Goal: Task Accomplishment & Management: Manage account settings

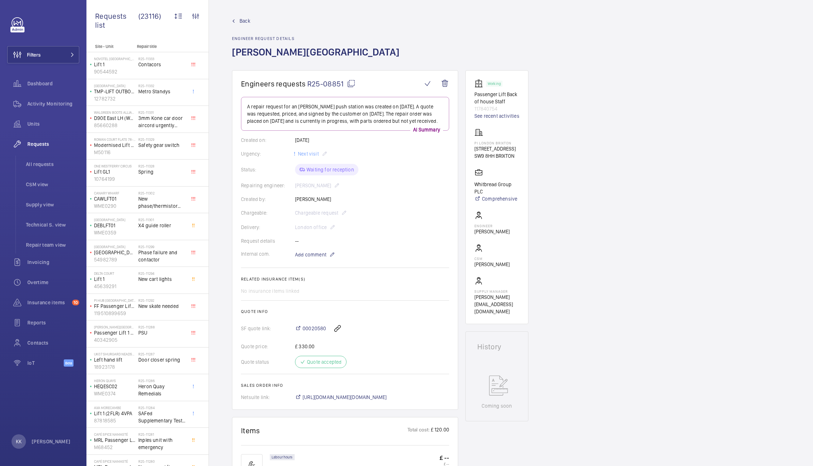
click at [327, 80] on span "R25-08851" at bounding box center [331, 83] width 48 height 9
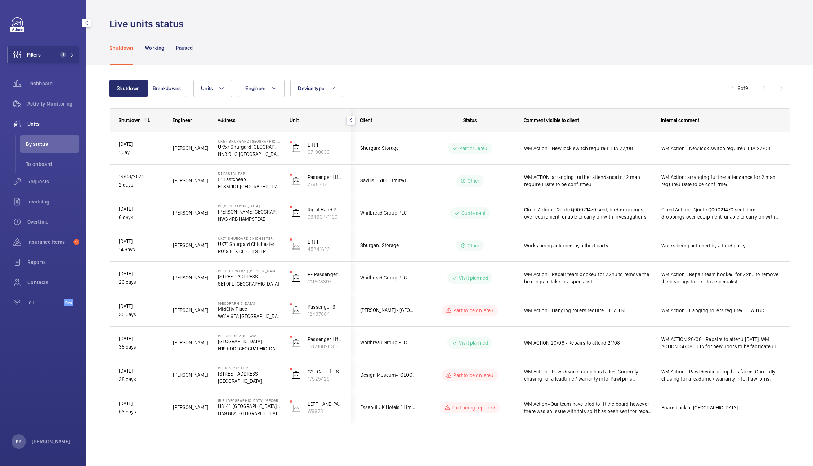
click at [45, 116] on div "Units" at bounding box center [43, 123] width 72 height 17
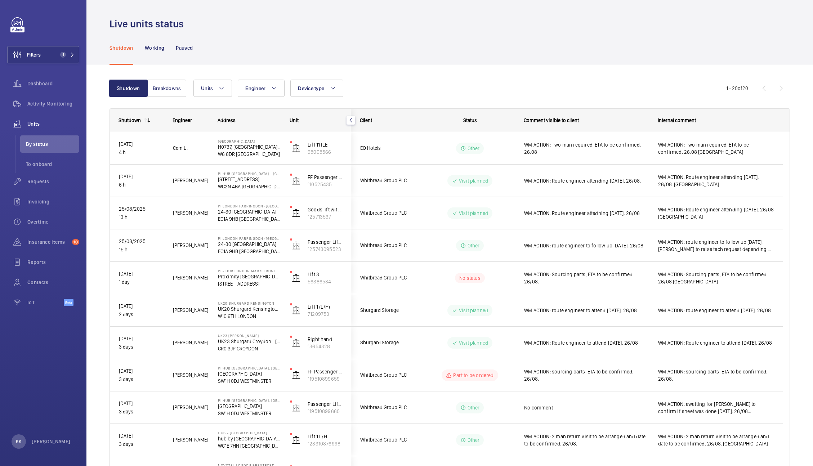
scroll to position [350, 0]
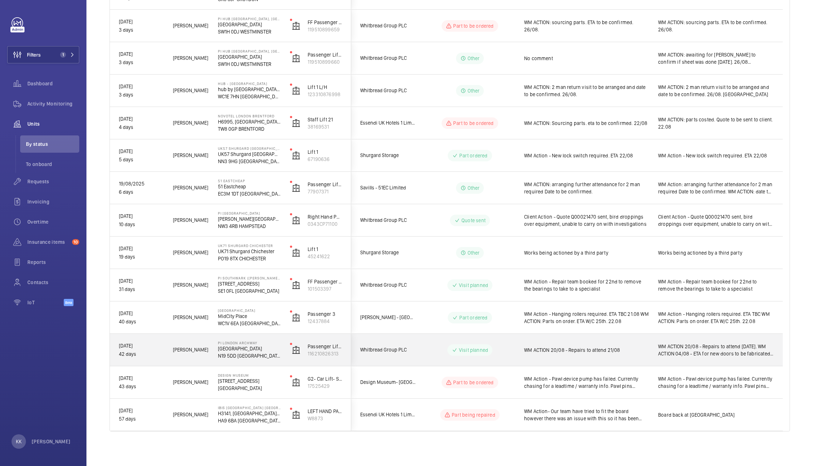
click at [642, 342] on div "WM ACTION 20/08 - Repairs to attend 21/08" at bounding box center [586, 350] width 125 height 17
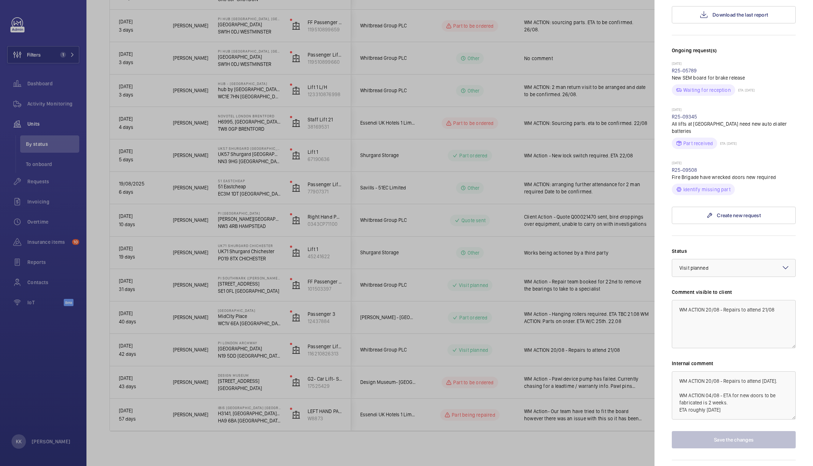
scroll to position [177, 0]
click at [167, 68] on div at bounding box center [406, 233] width 813 height 466
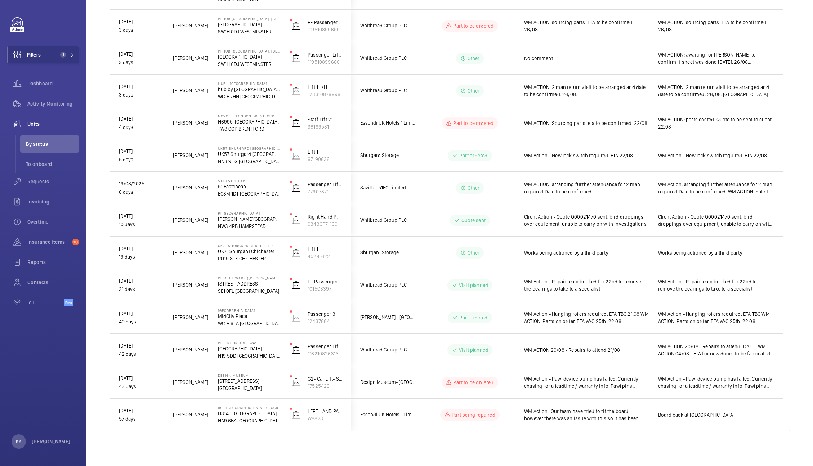
scroll to position [0, 0]
click at [56, 61] on button "Filters 1" at bounding box center [43, 54] width 72 height 17
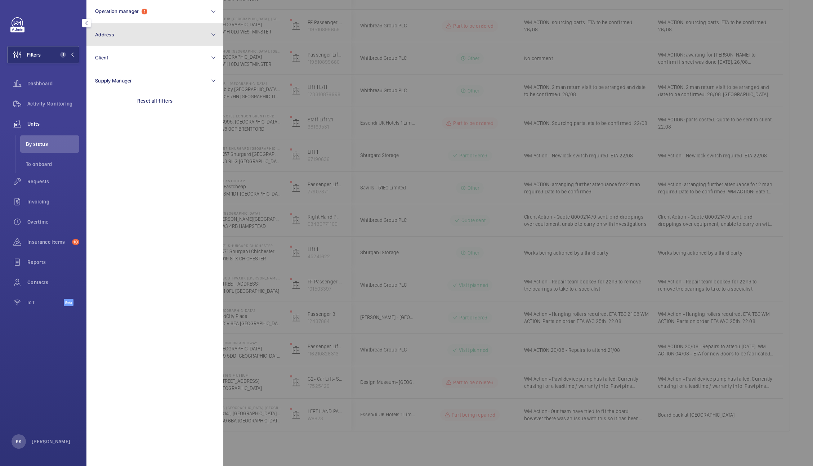
click at [111, 40] on button "Address" at bounding box center [154, 34] width 137 height 23
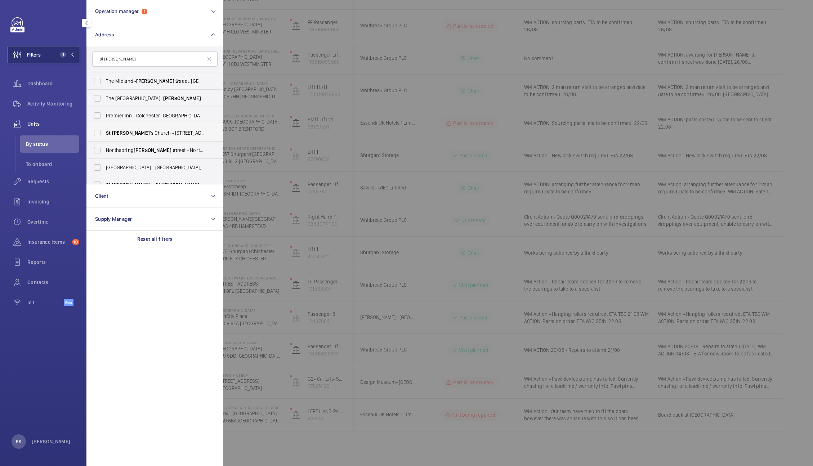
type input "st peter"
click at [130, 130] on span "St Peter 's Church - 40 Devonia Road, LONDON N1 8LJ" at bounding box center [155, 132] width 99 height 7
click at [105, 130] on input "St Peter 's Church - 40 Devonia Road, LONDON N1 8LJ" at bounding box center [97, 133] width 14 height 14
checkbox input "true"
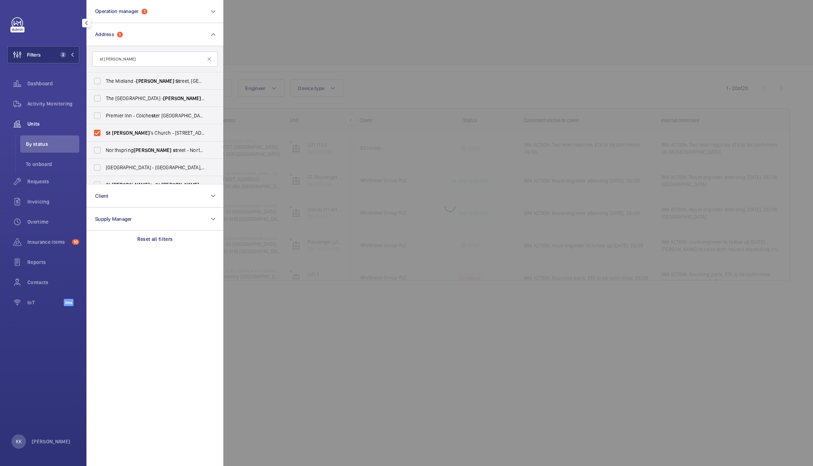
click at [308, 88] on div at bounding box center [629, 233] width 813 height 466
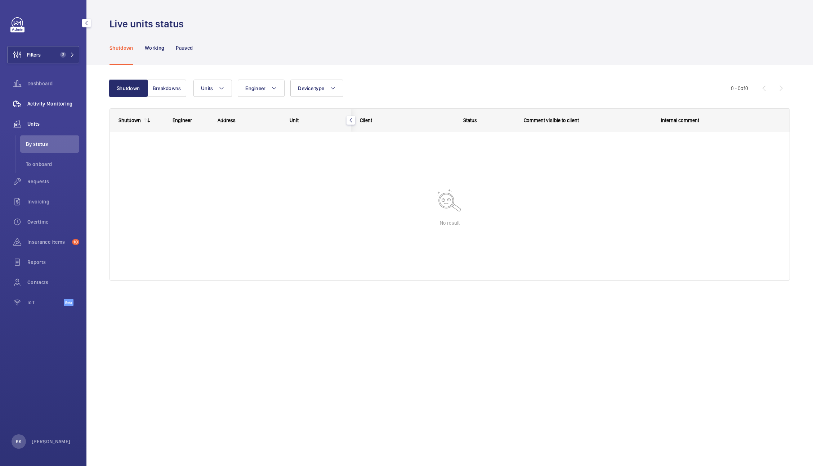
click at [55, 102] on span "Activity Monitoring" at bounding box center [53, 103] width 52 height 7
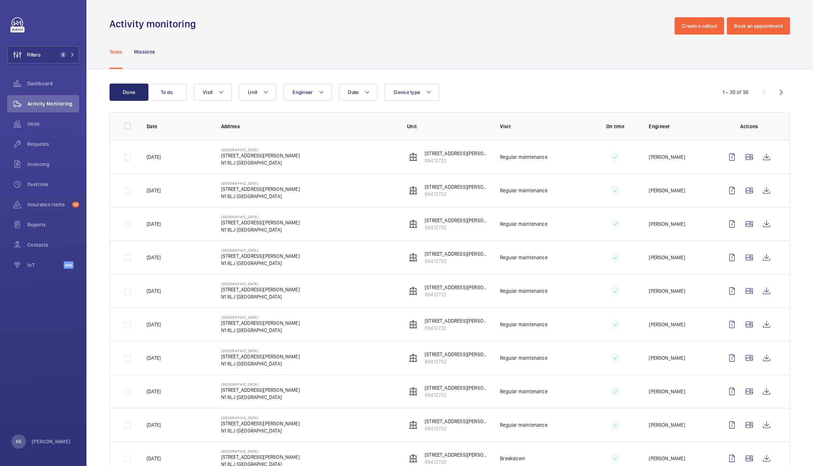
click at [506, 63] on div "Tasks Missions" at bounding box center [450, 52] width 681 height 34
click at [373, 37] on div "Tasks Missions" at bounding box center [450, 52] width 681 height 34
click at [44, 148] on div "Requests" at bounding box center [43, 144] width 72 height 17
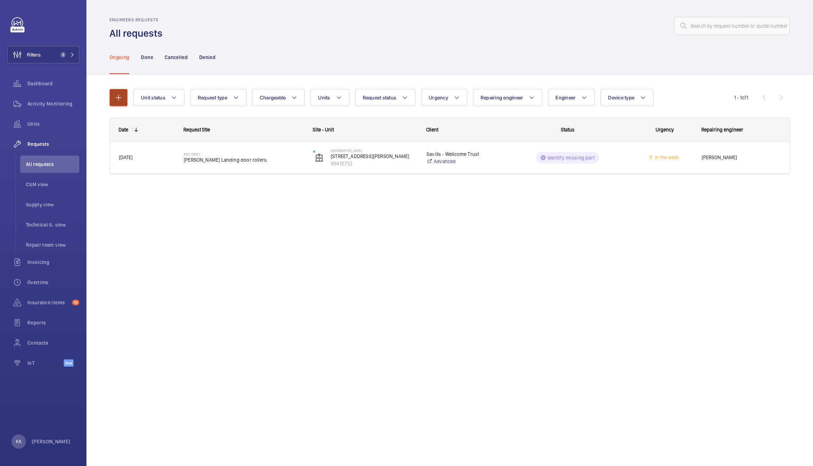
click at [118, 102] on button "button" at bounding box center [119, 97] width 18 height 17
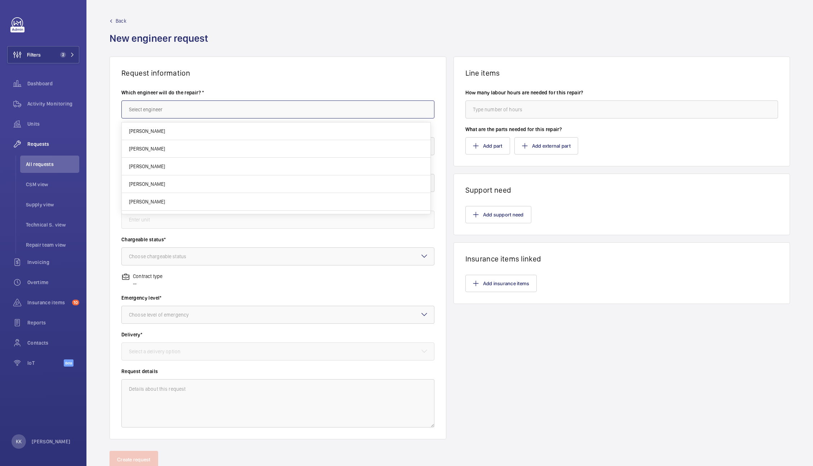
click at [169, 112] on input "text" at bounding box center [277, 110] width 313 height 18
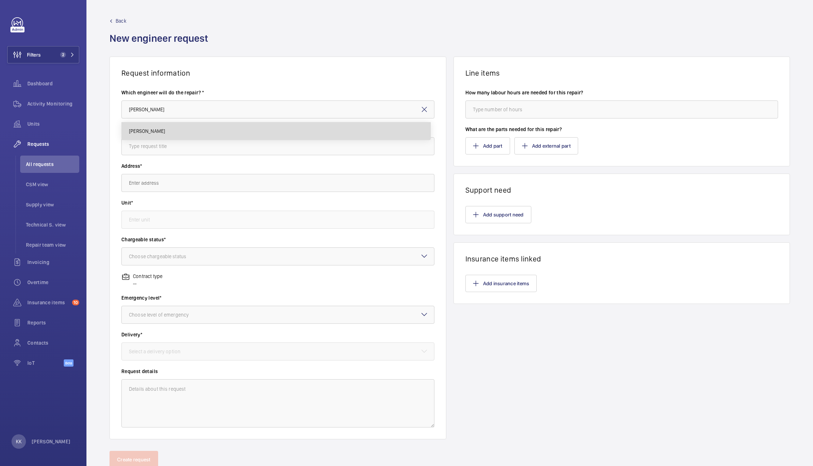
click at [182, 134] on mat-option "[PERSON_NAME]" at bounding box center [276, 131] width 309 height 17
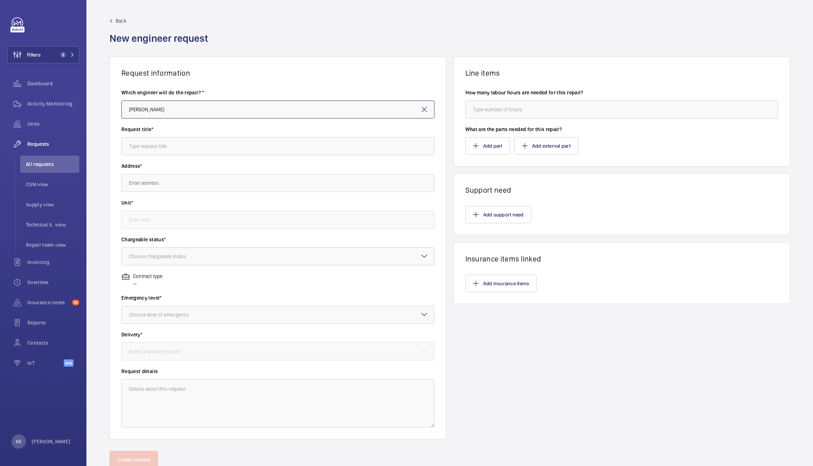
type input "[PERSON_NAME]"
click at [180, 141] on input "text" at bounding box center [277, 146] width 313 height 18
type input "GSM Upgrade"
click at [142, 187] on input "text" at bounding box center [277, 183] width 313 height 18
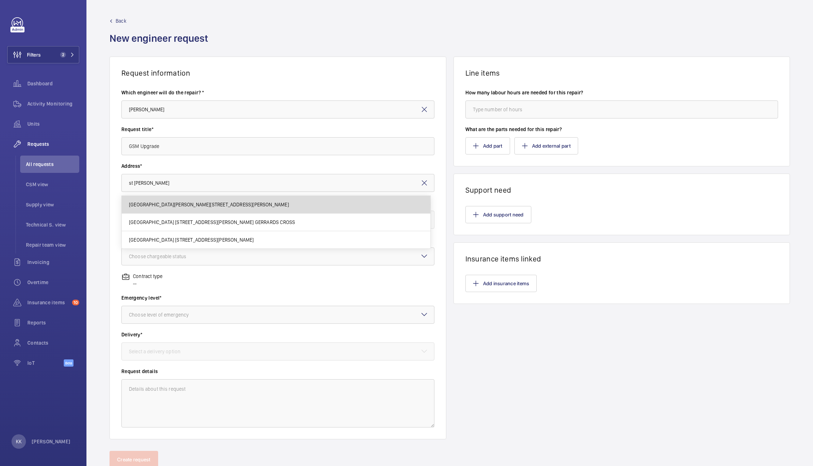
click at [174, 205] on span "St Peters St Peters Street, MK40 2FH BEDFORD" at bounding box center [209, 204] width 160 height 7
type input "St Peters St Peters Street, MK40 2FH BEDFORD"
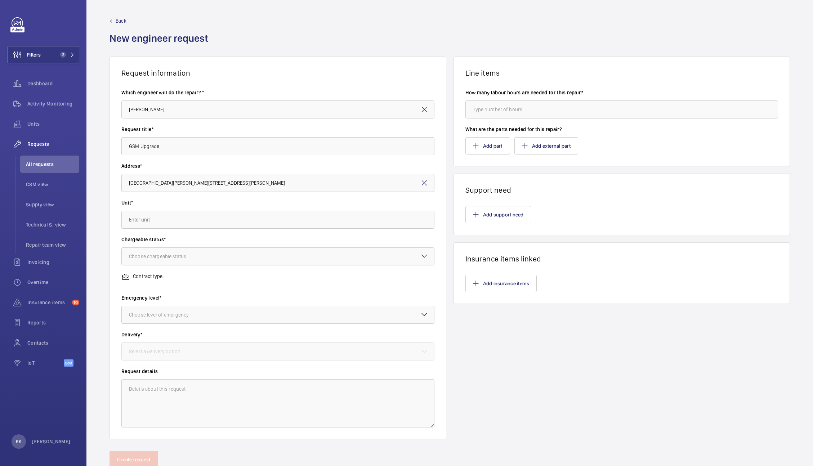
click at [424, 182] on mat-icon at bounding box center [424, 183] width 9 height 9
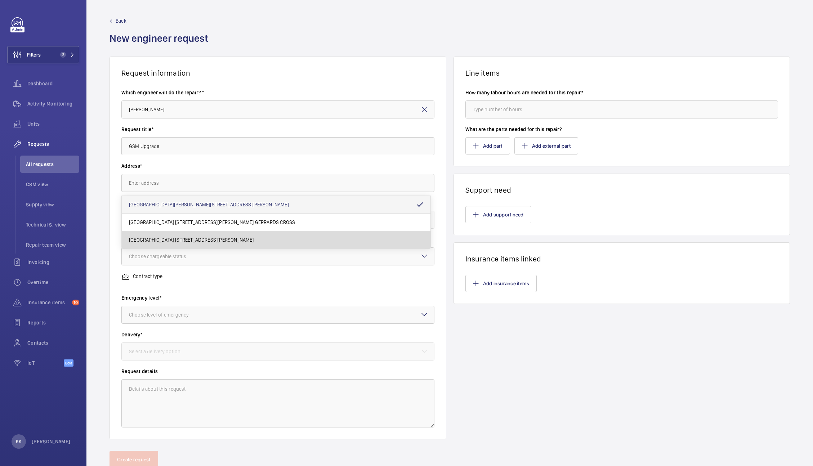
click at [239, 239] on span "St Peter's Church 40 Devonia Road, N1 8LJ LONDON" at bounding box center [191, 239] width 125 height 7
type input "St Peter's Church 40 Devonia Road, N1 8LJ LONDON"
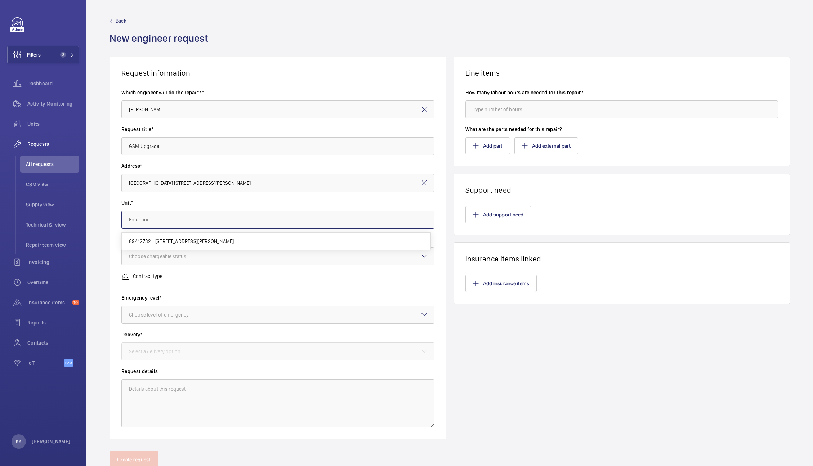
click at [199, 222] on input "text" at bounding box center [277, 220] width 313 height 18
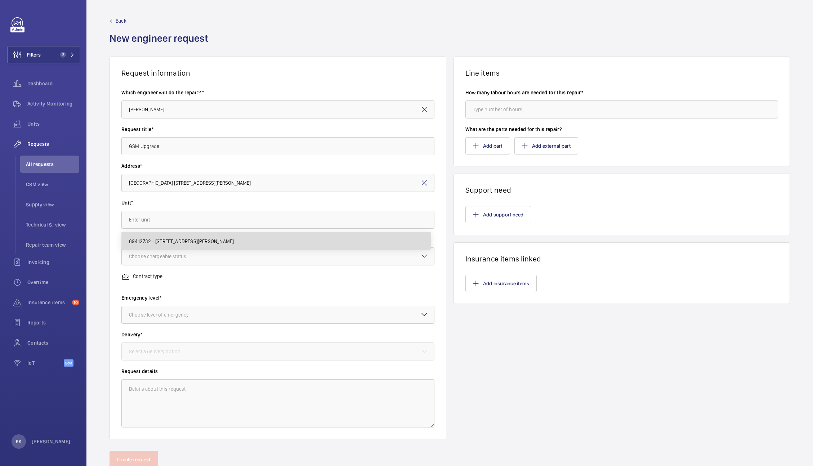
click at [184, 241] on span "89412732 - 40 Devonia Road N18LJ" at bounding box center [181, 241] width 105 height 7
type input "89412732 - 40 Devonia Road N18LJ"
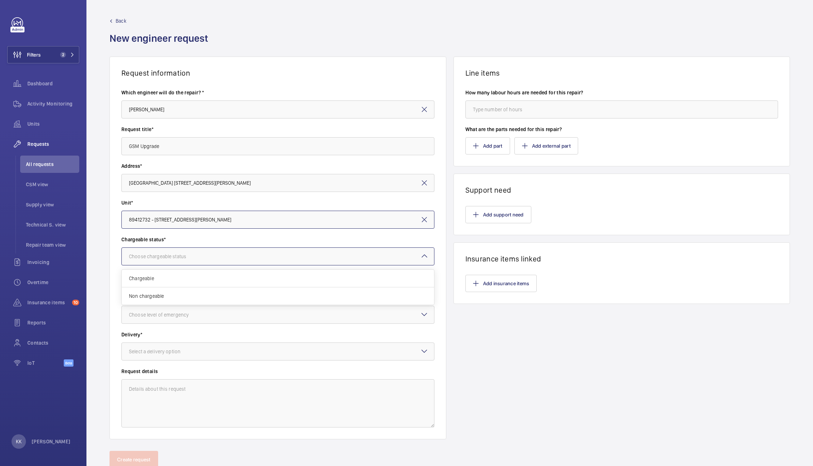
click at [183, 255] on div "Choose chargeable status" at bounding box center [166, 256] width 75 height 7
click at [174, 282] on span "Chargeable" at bounding box center [278, 278] width 298 height 7
click at [170, 317] on div "Choose level of emergency" at bounding box center [168, 314] width 78 height 7
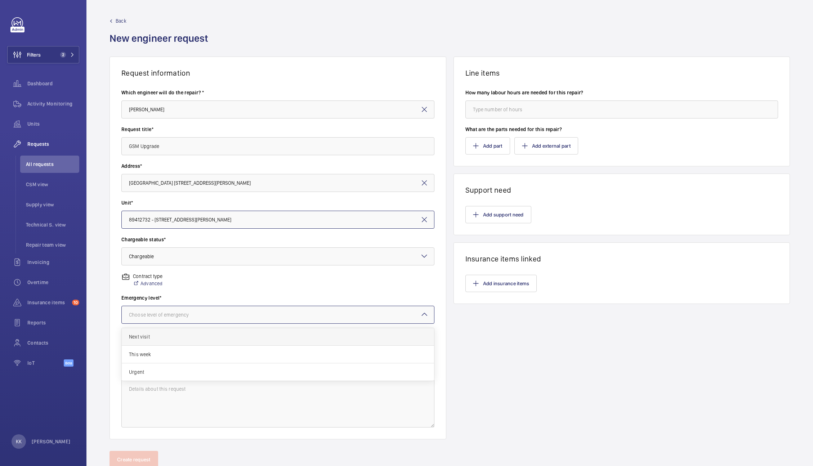
click at [160, 339] on span "Next visit" at bounding box center [278, 336] width 298 height 7
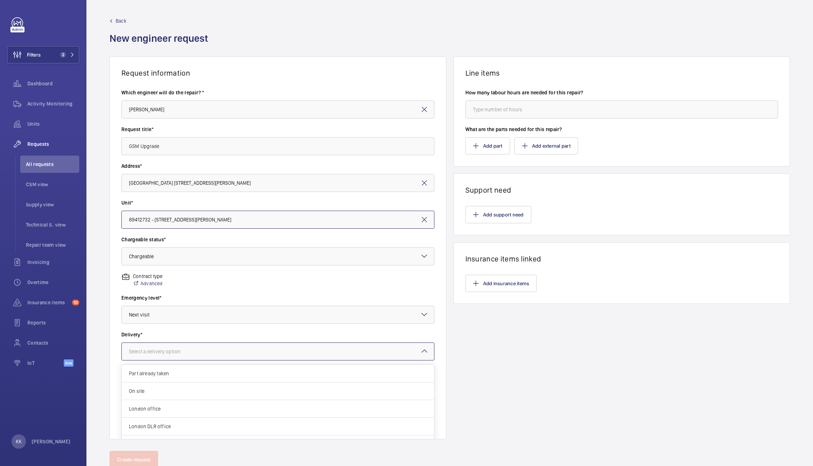
click at [178, 360] on div at bounding box center [278, 351] width 312 height 17
click at [173, 405] on div "London office" at bounding box center [278, 409] width 312 height 18
click at [488, 147] on button "Add part" at bounding box center [488, 145] width 45 height 17
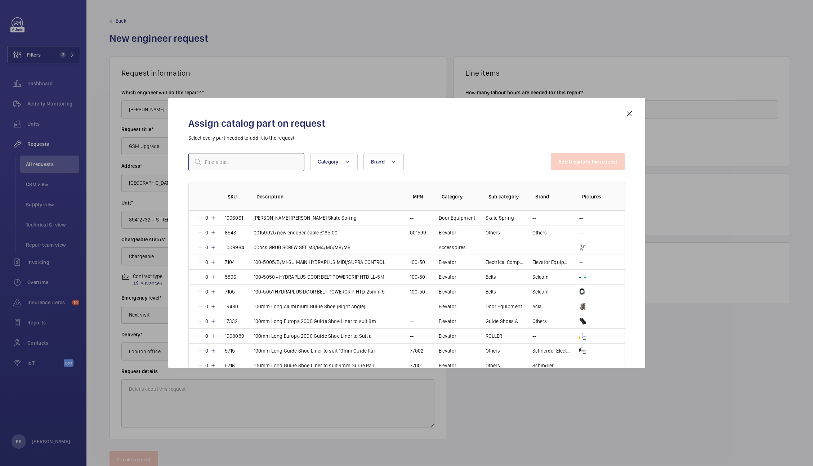
click at [291, 165] on input "text" at bounding box center [246, 162] width 116 height 18
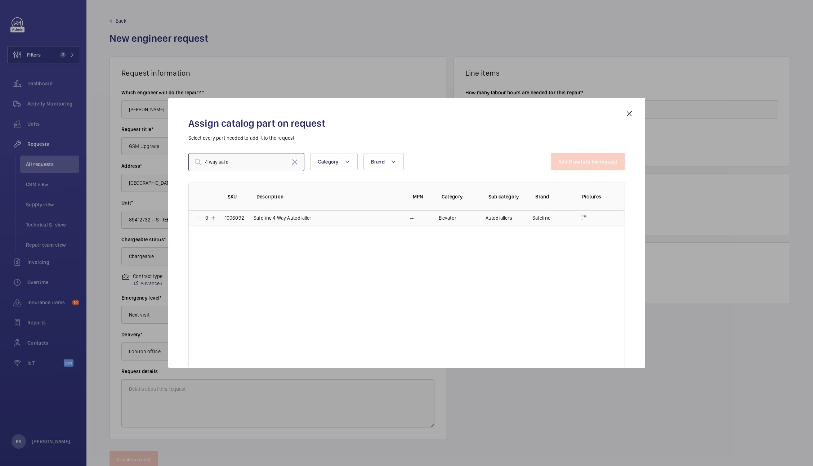
type input "4 way safe"
click at [212, 219] on mat-icon at bounding box center [213, 218] width 6 height 6
click at [295, 164] on mat-icon at bounding box center [294, 162] width 9 height 9
click at [270, 165] on input "text" at bounding box center [246, 162] width 116 height 18
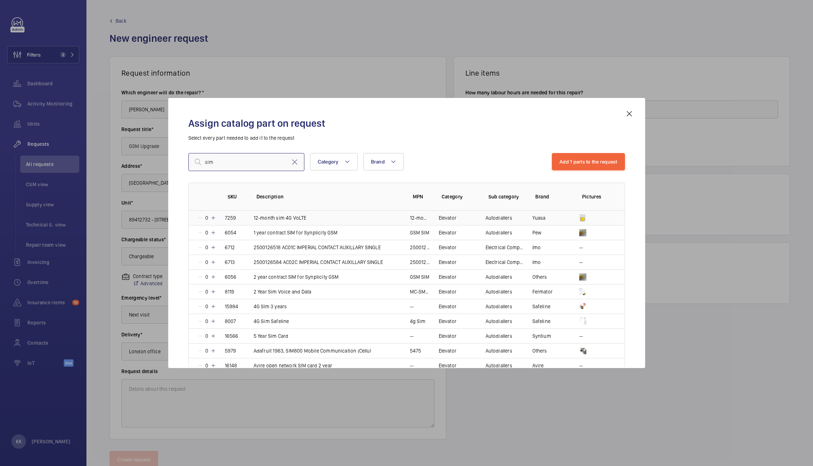
type input "sim"
click at [214, 218] on mat-icon at bounding box center [213, 218] width 6 height 6
click at [580, 163] on button "Add 2 parts to the request" at bounding box center [588, 161] width 74 height 17
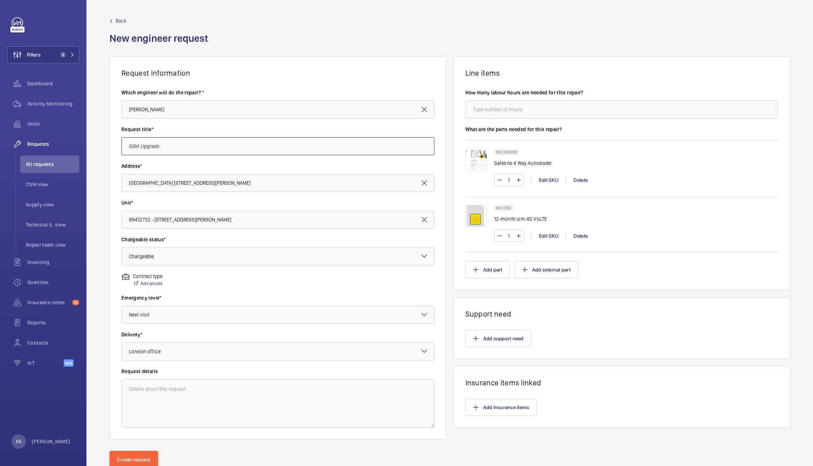
drag, startPoint x: 168, startPoint y: 152, endPoint x: 12, endPoint y: 149, distance: 156.1
click at [12, 149] on mat-sidenav-content "Filters 2 Dashboard Activity Monitoring Units Requests All requests CSM view Su…" at bounding box center [406, 233] width 813 height 466
click at [485, 339] on button "Add support need" at bounding box center [499, 338] width 66 height 17
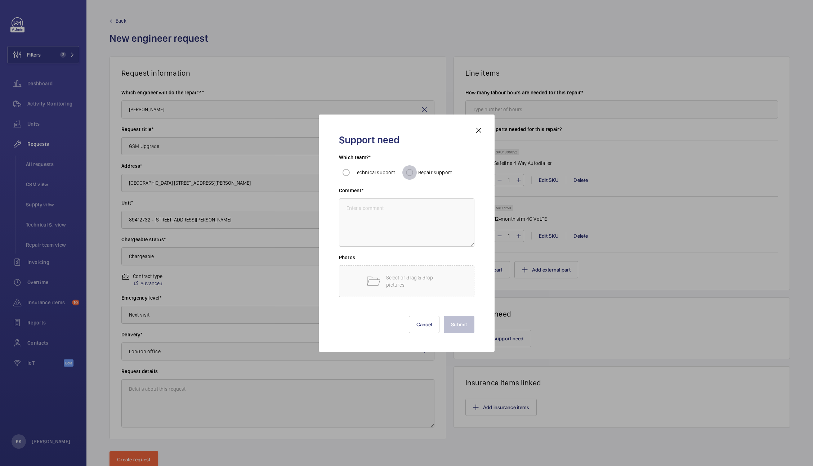
click at [412, 171] on input "Repair support" at bounding box center [410, 172] width 14 height 14
radio input "true"
click at [417, 223] on textarea at bounding box center [407, 223] width 136 height 48
paste textarea "GSM Upgrade"
type textarea "GSM Upgrade"
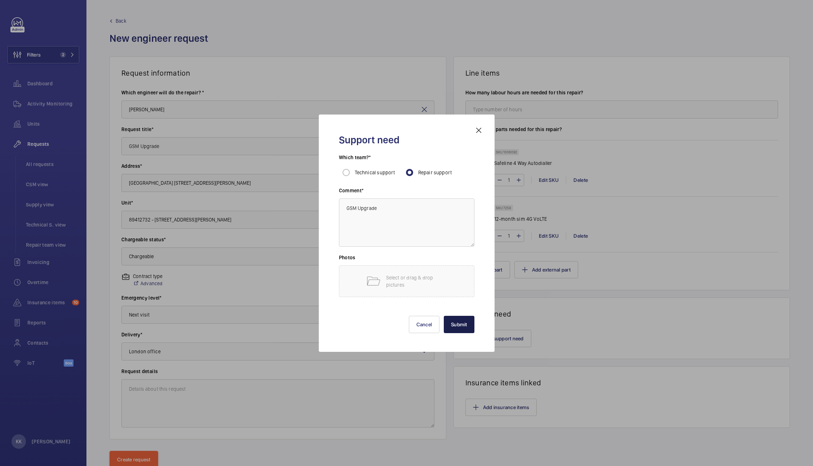
click at [457, 321] on button "Submit" at bounding box center [459, 324] width 31 height 17
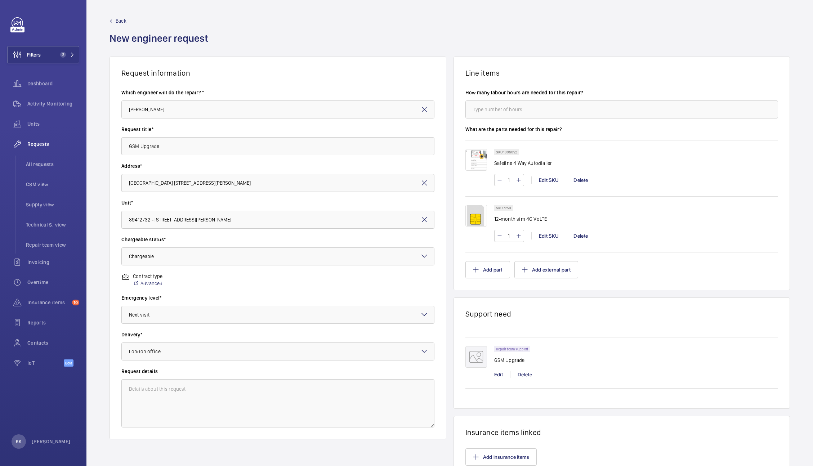
scroll to position [63, 0]
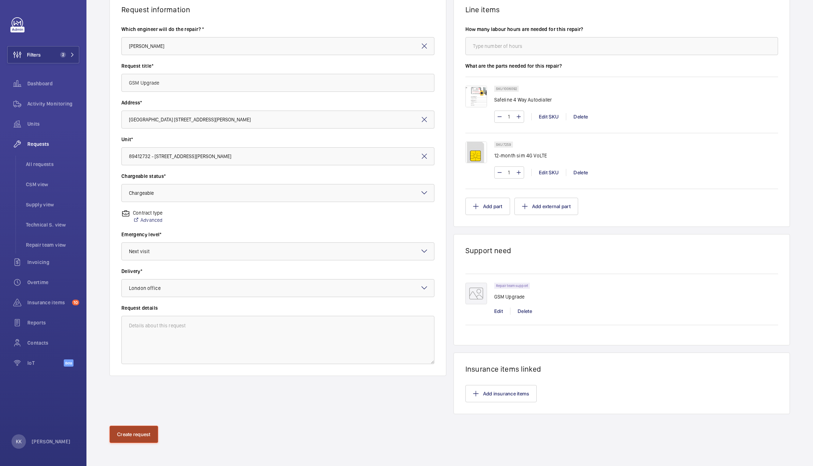
click at [148, 428] on button "Create request" at bounding box center [134, 434] width 49 height 17
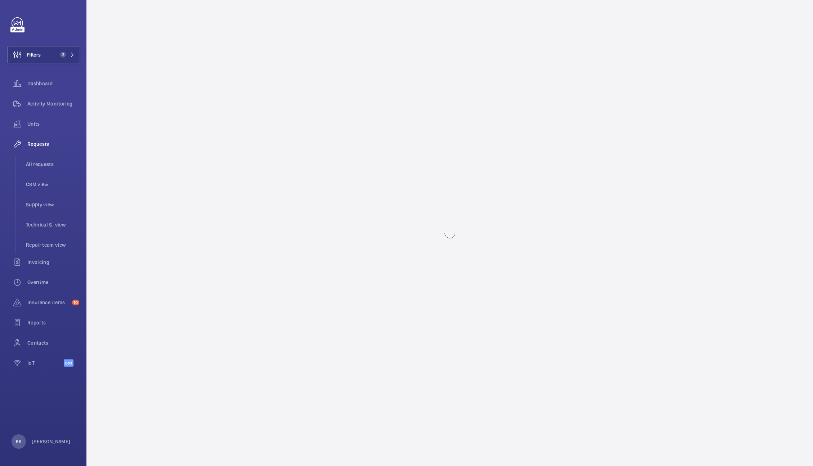
scroll to position [0, 0]
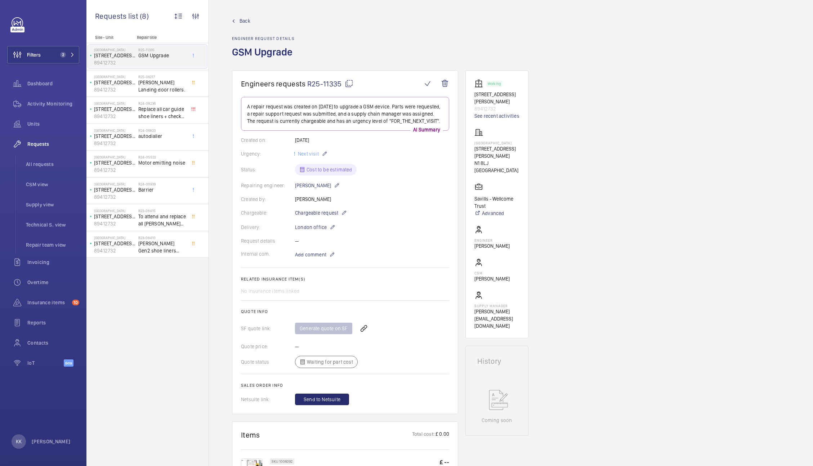
click at [321, 80] on span "R25-11335" at bounding box center [330, 83] width 46 height 9
click at [61, 54] on span "2" at bounding box center [63, 55] width 6 height 6
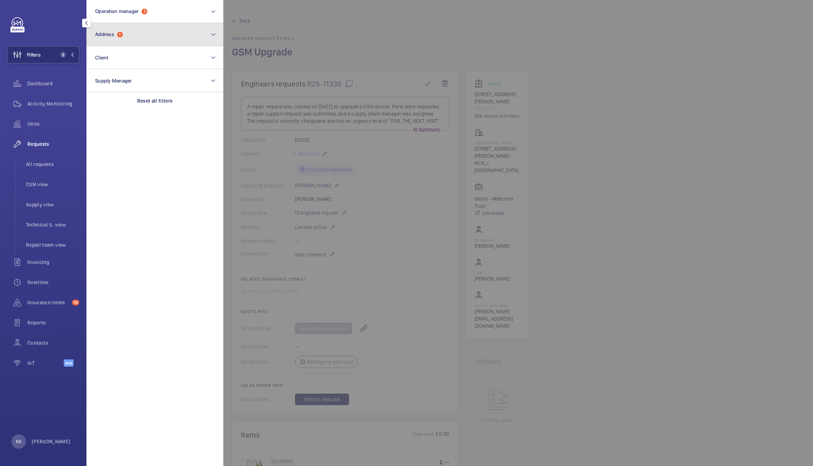
click at [112, 40] on button "Address 1" at bounding box center [154, 34] width 137 height 23
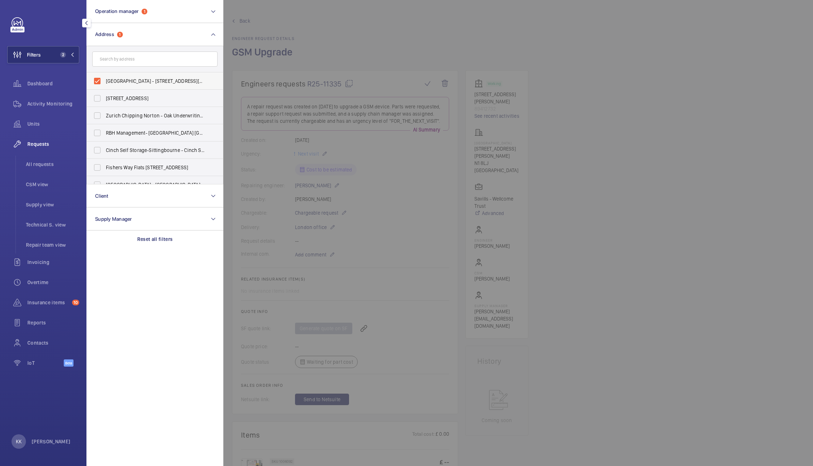
click at [126, 83] on span "St Peter's Church - 40 Devonia Road, LONDON N1 8LJ" at bounding box center [155, 80] width 99 height 7
click at [105, 83] on input "St Peter's Church - 40 Devonia Road, LONDON N1 8LJ" at bounding box center [97, 81] width 14 height 14
checkbox input "false"
click at [124, 66] on input "text" at bounding box center [154, 59] width 125 height 15
paste input "St Marks apartments"
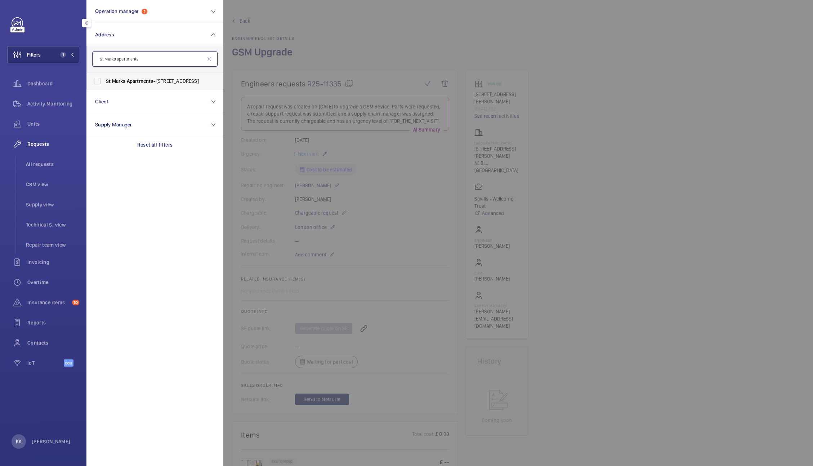
type input "St Marks apartments"
click at [128, 83] on span "Apartments" at bounding box center [140, 81] width 27 height 6
click at [105, 83] on input "St Marks Apartments - 300 City Rd, LONDON EC1V 2PW" at bounding box center [97, 81] width 14 height 14
checkbox input "true"
click at [46, 161] on span "All requests" at bounding box center [52, 164] width 53 height 7
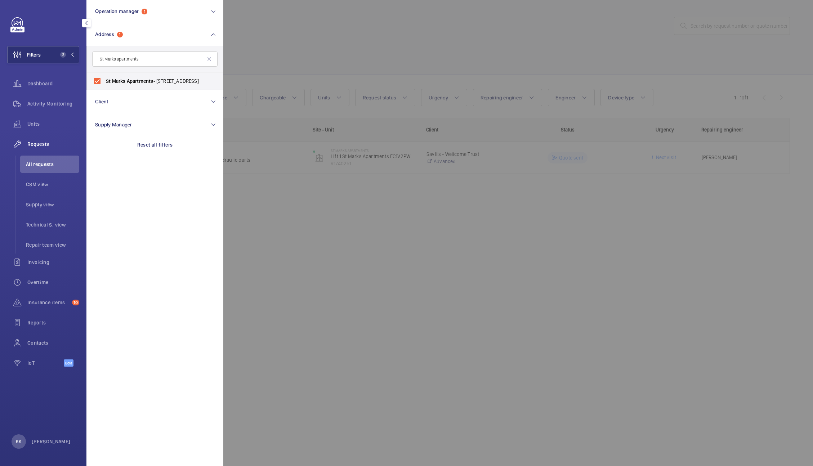
click at [358, 45] on div at bounding box center [629, 233] width 813 height 466
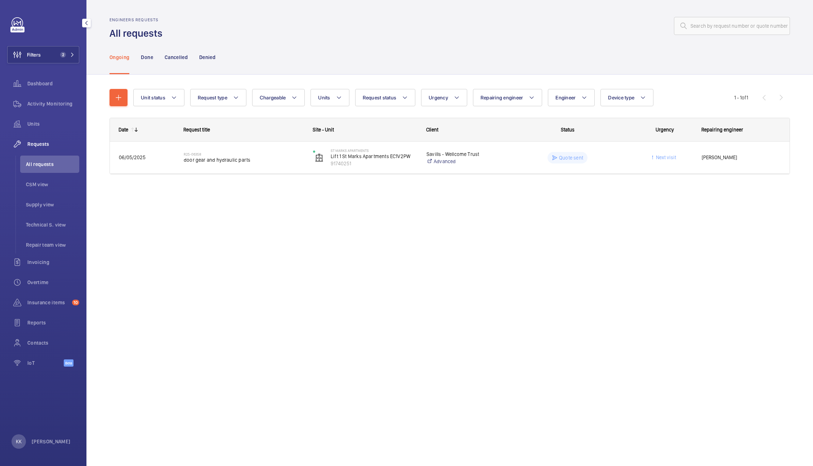
click at [217, 239] on div "Engineers requests All requests Ongoing Done Cancelled Denied Unit status Reque…" at bounding box center [449, 233] width 727 height 466
click at [116, 90] on button "button" at bounding box center [119, 97] width 18 height 17
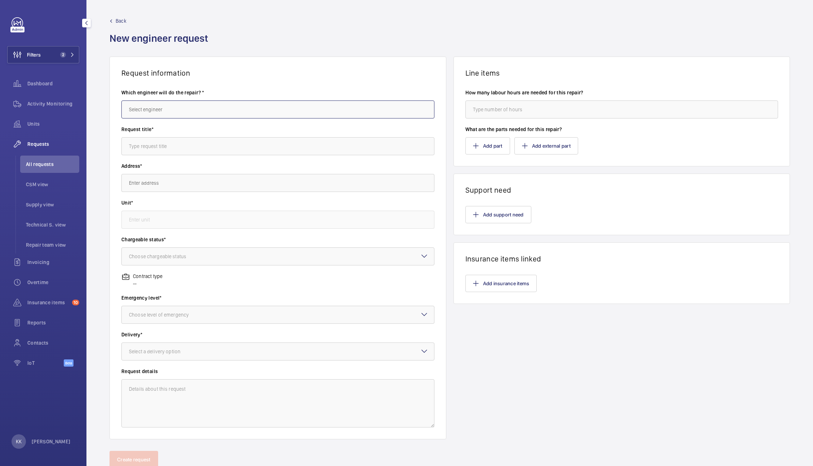
click at [206, 115] on input "text" at bounding box center [277, 110] width 313 height 18
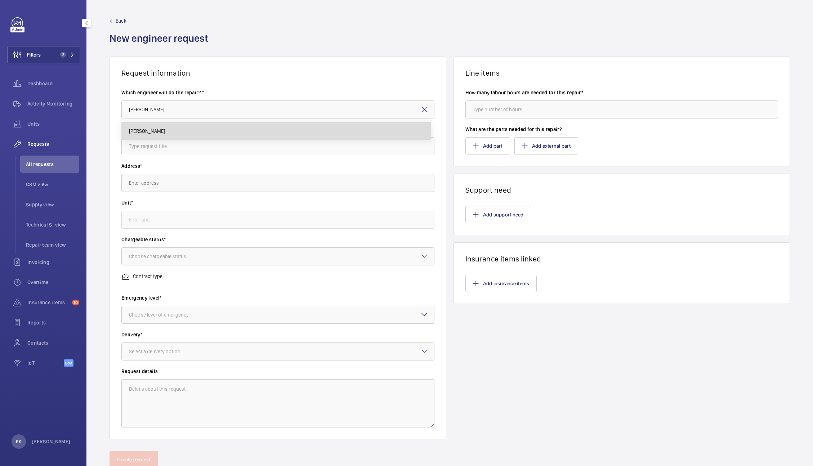
click at [171, 126] on mat-option "[PERSON_NAME]" at bounding box center [276, 131] width 309 height 17
type input "[PERSON_NAME]"
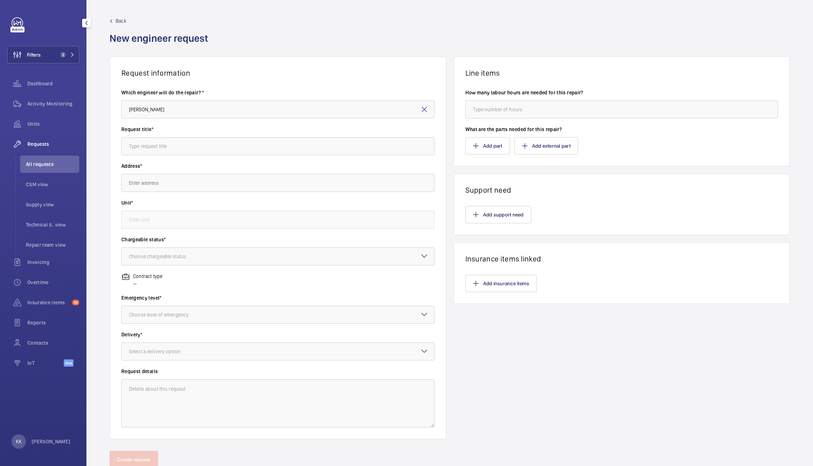
click at [158, 155] on div "Request title*" at bounding box center [277, 144] width 313 height 37
click at [157, 145] on input "text" at bounding box center [277, 146] width 313 height 18
drag, startPoint x: 163, startPoint y: 148, endPoint x: 75, endPoint y: 145, distance: 88.0
click at [75, 145] on mat-sidenav-content "Filters 2 Dashboard Activity Monitoring Units Requests All requests CSM view Su…" at bounding box center [406, 233] width 813 height 466
type input "GSM Upgrade"
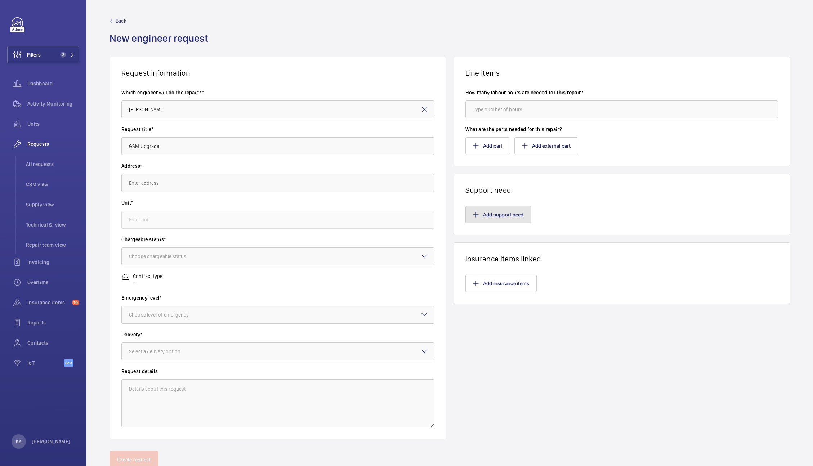
click at [501, 214] on button "Add support need" at bounding box center [499, 214] width 66 height 17
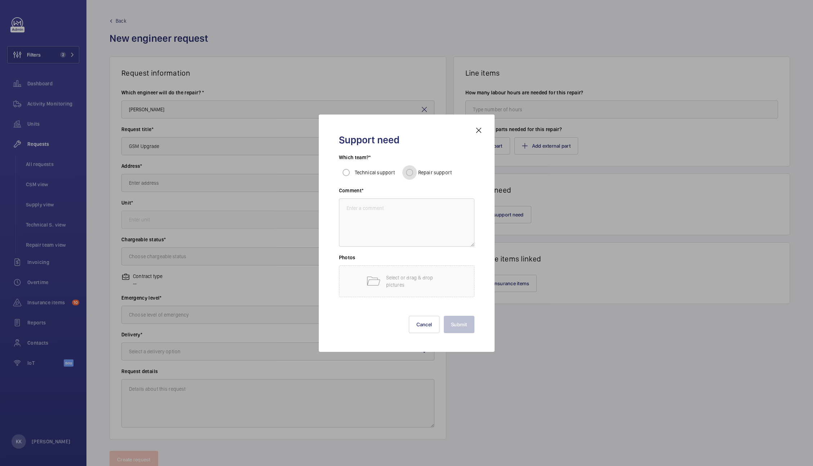
click at [412, 169] on input "Repair support" at bounding box center [410, 172] width 14 height 14
radio input "true"
click at [400, 219] on textarea at bounding box center [407, 223] width 136 height 48
paste textarea "GSM Upgrade"
type textarea "GSM Upgrade"
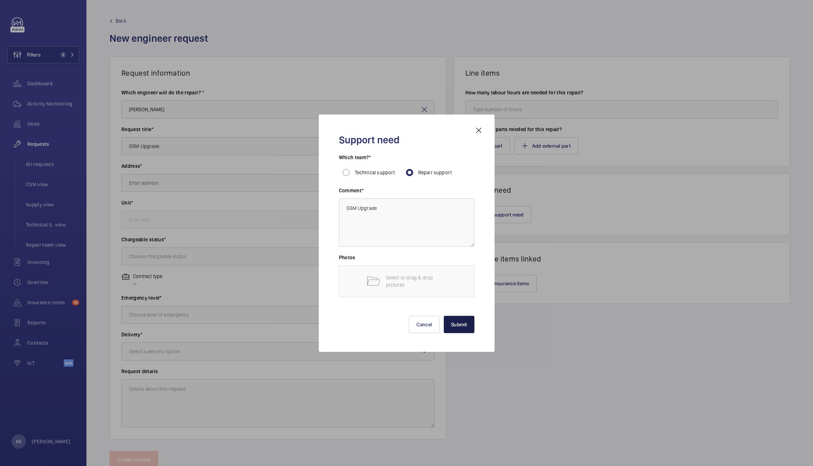
click at [450, 324] on button "Submit" at bounding box center [459, 324] width 31 height 17
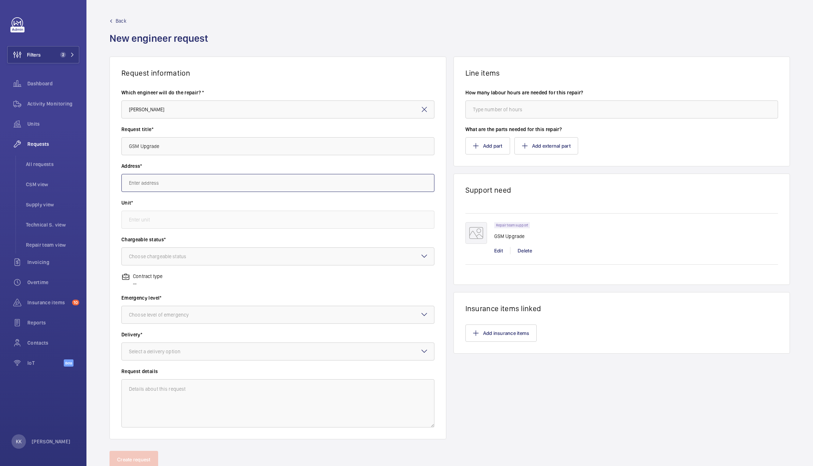
click at [137, 179] on input "text" at bounding box center [277, 183] width 313 height 18
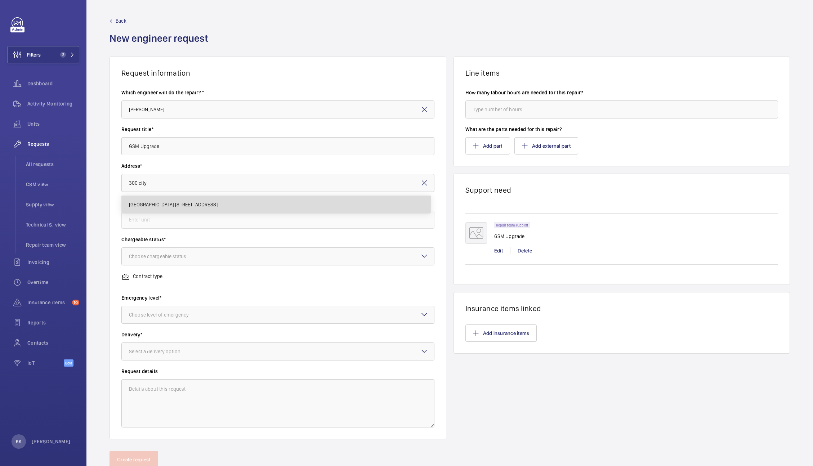
click at [186, 200] on mat-option "St Marks Apartments 300 City Rd, EC1V 2PW LONDON" at bounding box center [276, 204] width 309 height 17
type input "St Marks Apartments 300 City Rd, EC1V 2PW LONDON"
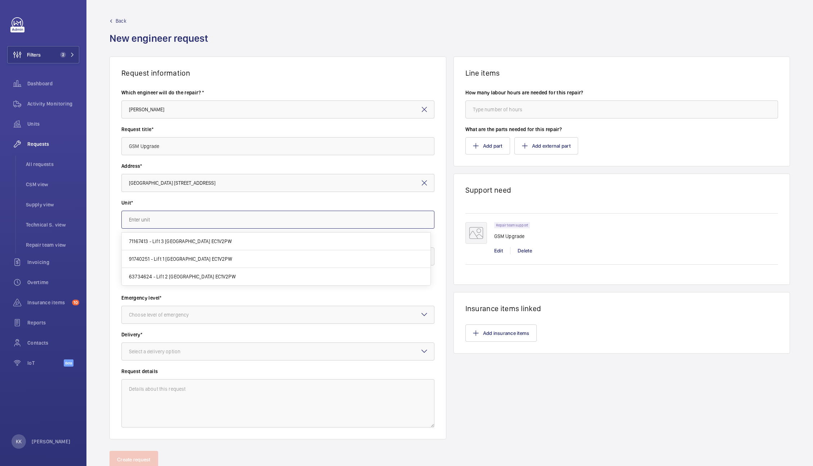
click at [183, 215] on input "text" at bounding box center [277, 220] width 313 height 18
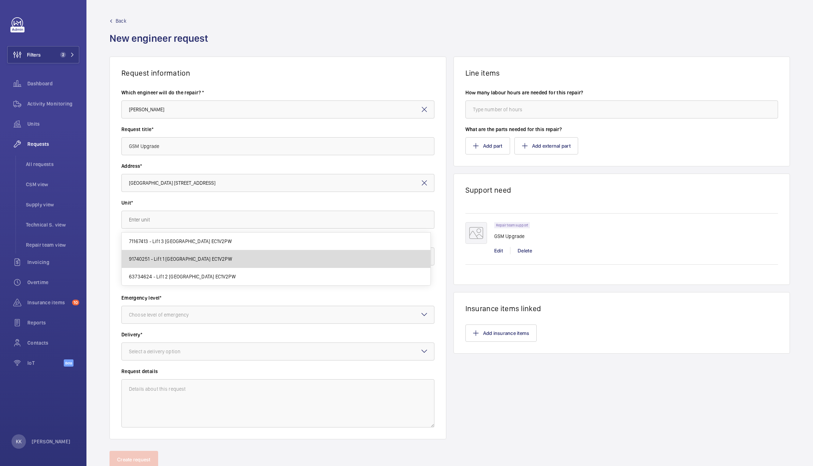
click at [194, 256] on span "91740251 - Lift 1 St Marks Apartments EC1V2PW" at bounding box center [180, 259] width 103 height 7
type input "91740251 - Lift 1 St Marks Apartments EC1V2PW"
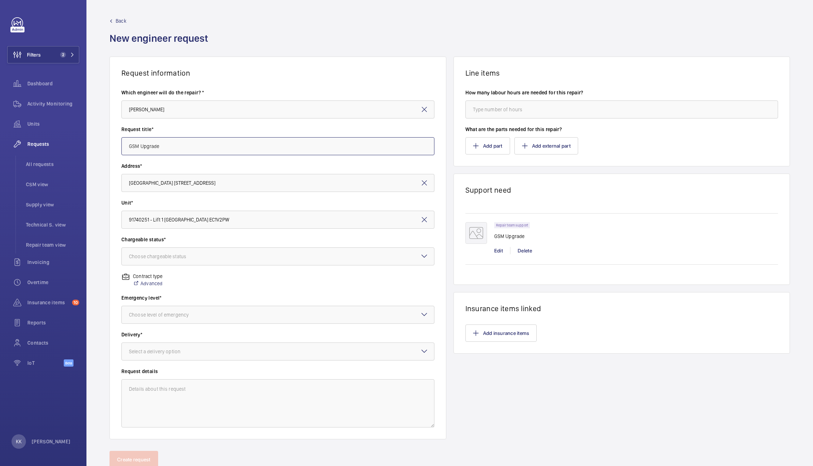
click at [200, 140] on input "GSM Upgrade" at bounding box center [277, 146] width 313 height 18
click at [168, 263] on div at bounding box center [278, 256] width 312 height 17
click at [168, 281] on span "Chargeable" at bounding box center [278, 278] width 298 height 7
click at [176, 306] on div "Choose level of emergency" at bounding box center [277, 315] width 313 height 18
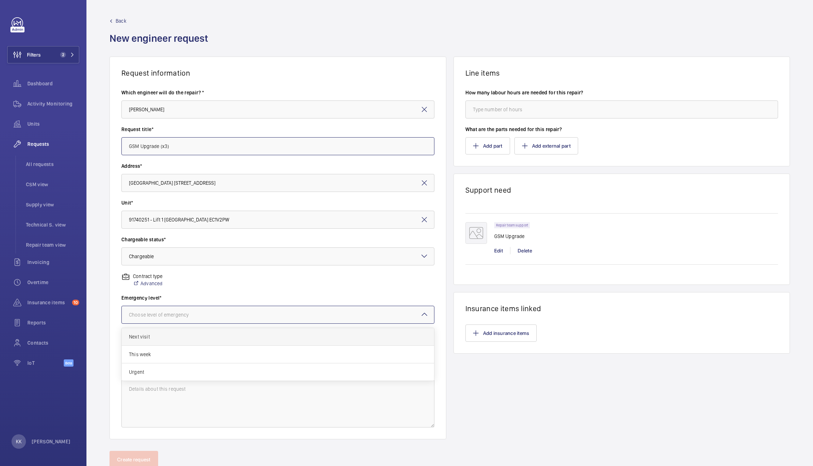
click at [149, 338] on span "Next visit" at bounding box center [278, 336] width 298 height 7
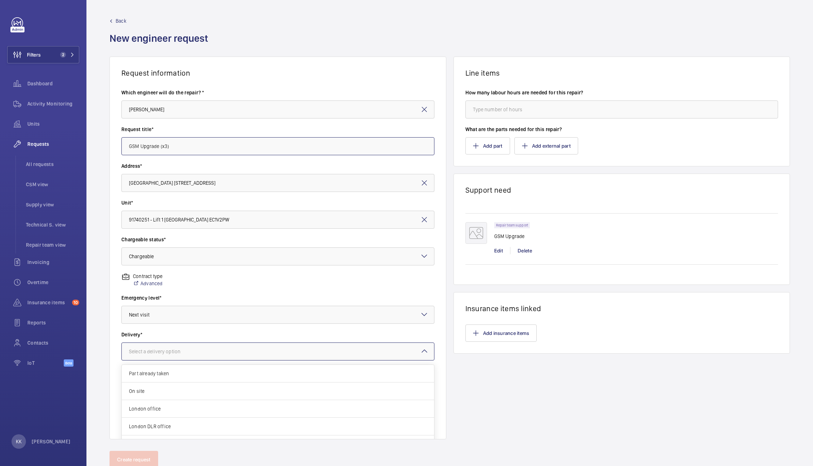
click at [155, 345] on div at bounding box center [278, 351] width 312 height 17
click at [151, 412] on span "London office" at bounding box center [278, 408] width 298 height 7
type input "GSM Upgrade (x3)"
click at [483, 147] on button "Add part" at bounding box center [488, 145] width 45 height 17
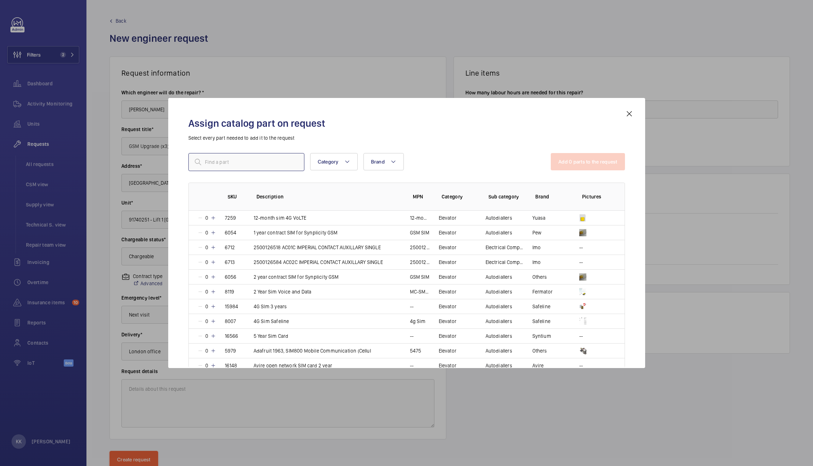
click at [252, 163] on input "text" at bounding box center [246, 162] width 116 height 18
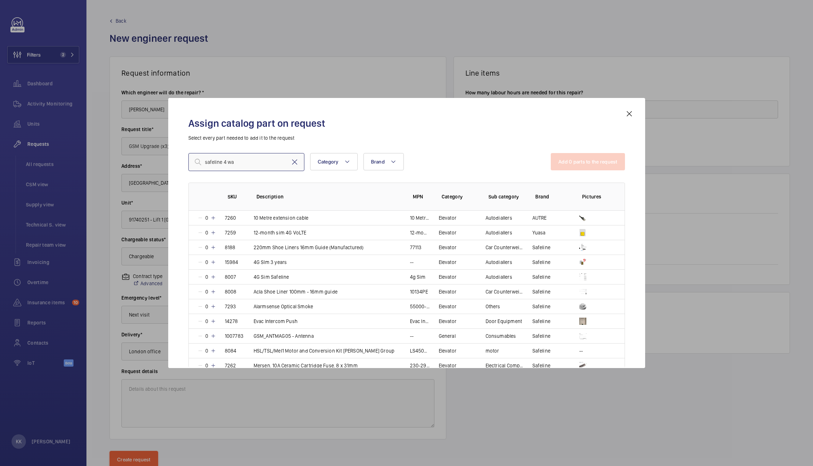
type input "safeline 4 wa"
click at [296, 162] on mat-icon at bounding box center [294, 162] width 9 height 9
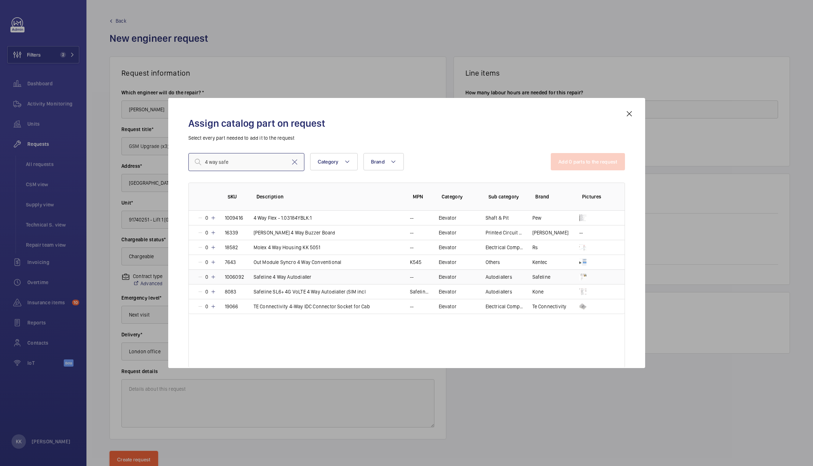
type input "4 way safe"
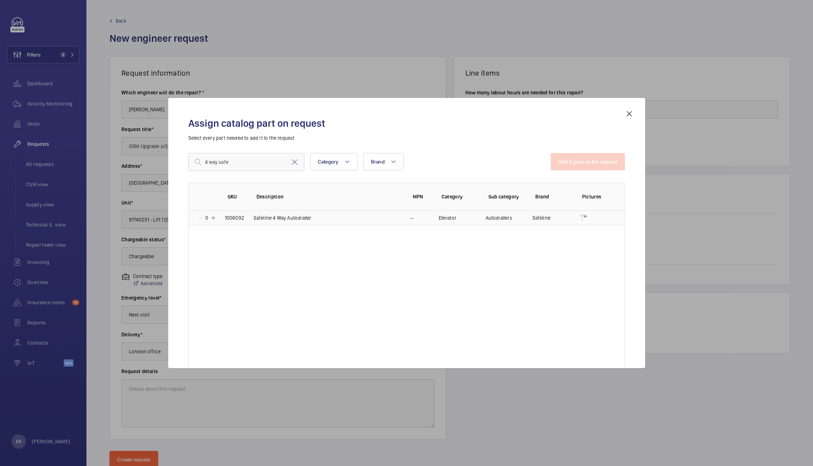
click at [214, 216] on mat-icon at bounding box center [213, 218] width 6 height 6
click at [214, 216] on mat-icon at bounding box center [212, 218] width 6 height 6
click at [214, 216] on mat-icon at bounding box center [213, 218] width 6 height 6
click at [295, 161] on mat-icon at bounding box center [294, 162] width 9 height 9
click at [272, 162] on input "text" at bounding box center [246, 162] width 116 height 18
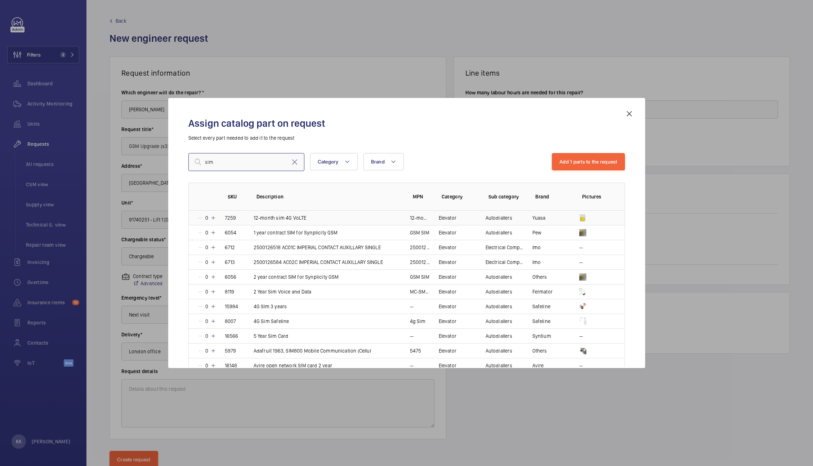
type input "sim"
click at [212, 219] on mat-icon at bounding box center [213, 218] width 6 height 6
click at [212, 219] on mat-icon at bounding box center [212, 218] width 6 height 6
click at [212, 219] on mat-icon at bounding box center [213, 218] width 6 height 6
click at [585, 170] on button "Add 2 parts to the request" at bounding box center [588, 161] width 74 height 17
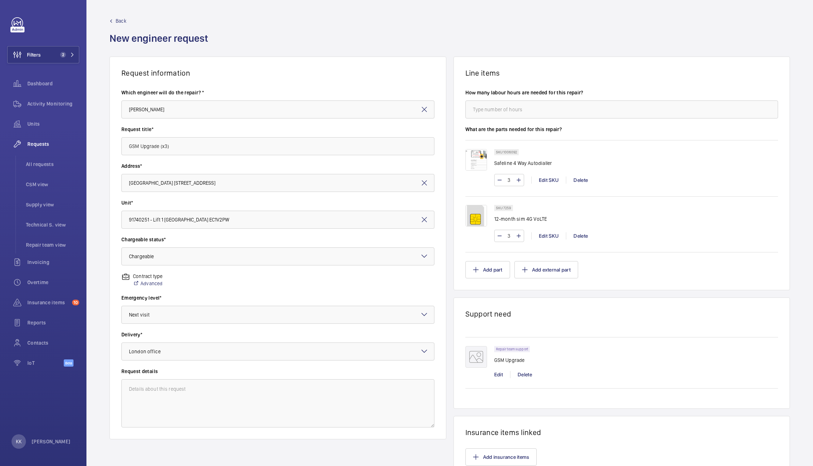
scroll to position [63, 0]
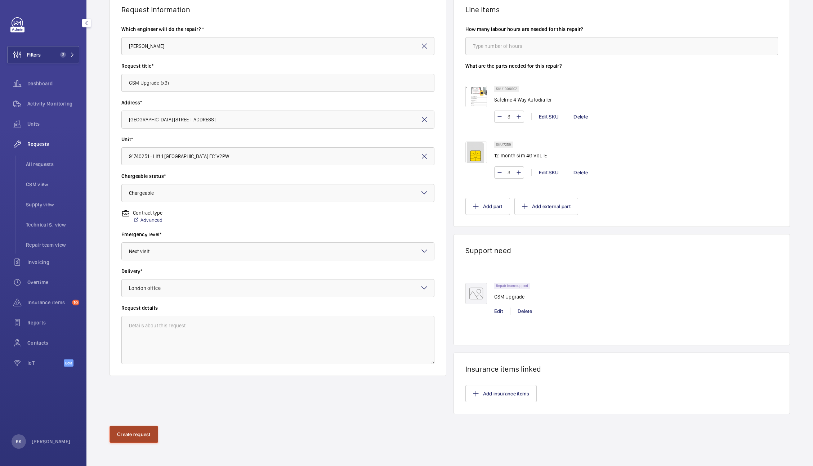
click at [124, 433] on button "Create request" at bounding box center [134, 434] width 49 height 17
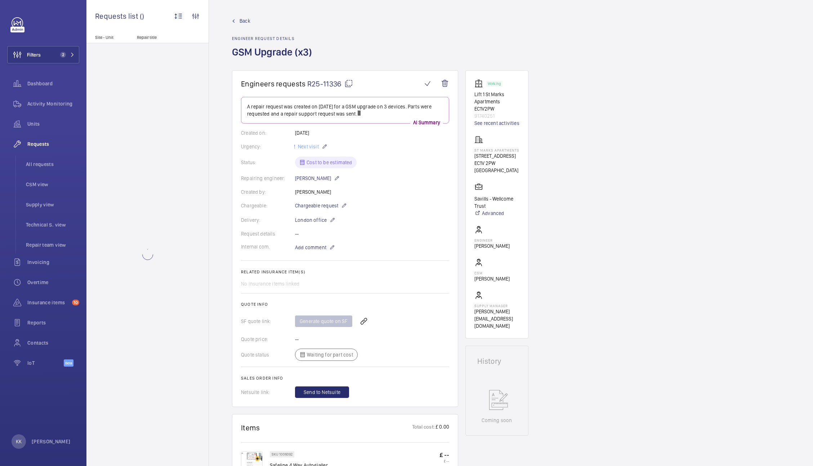
click at [327, 84] on span "R25-11336" at bounding box center [330, 83] width 46 height 9
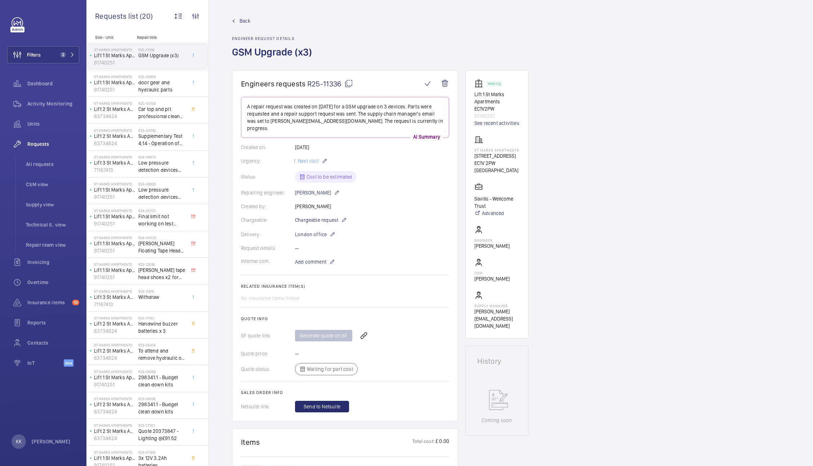
click at [401, 35] on div "Back Engineer request details GSM Upgrade (x3)" at bounding box center [511, 43] width 558 height 53
click at [63, 61] on button "Filters 2" at bounding box center [43, 54] width 72 height 17
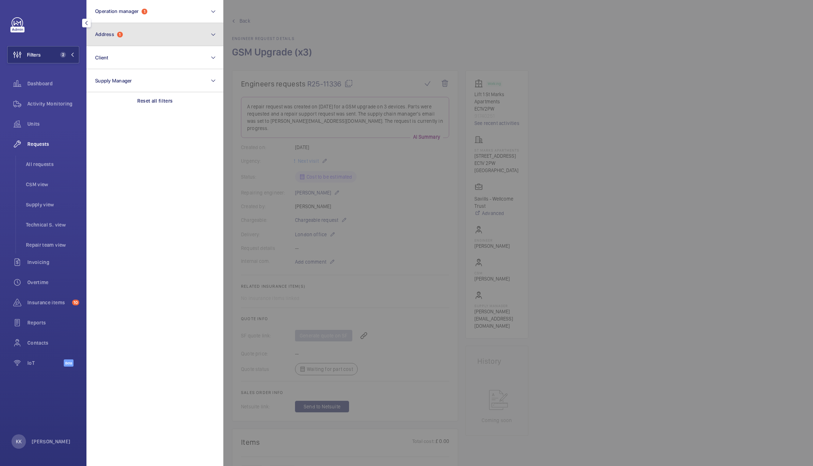
click at [142, 34] on button "Address 1" at bounding box center [154, 34] width 137 height 23
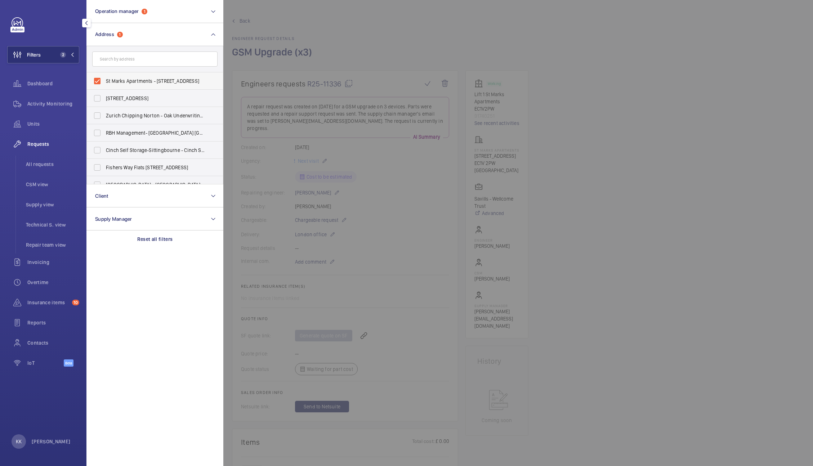
click at [114, 79] on span "St Marks Apartments - 300 City Rd, LONDON EC1V 2PW" at bounding box center [155, 80] width 99 height 7
click at [105, 79] on input "St Marks Apartments - 300 City Rd, LONDON EC1V 2PW" at bounding box center [97, 81] width 14 height 14
checkbox input "false"
click at [115, 66] on input "text" at bounding box center [154, 59] width 125 height 15
paste input "[STREET_ADDRESS]"
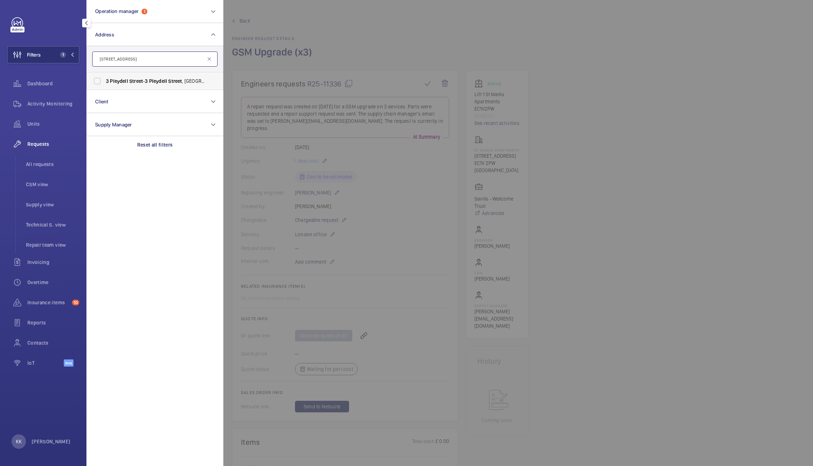
type input "[STREET_ADDRESS]"
click at [138, 77] on span "3 Pleydell Street - 3 Pleydell Street , LONDON EC4Y 8DB" at bounding box center [155, 80] width 99 height 7
click at [105, 77] on input "3 Pleydell Street - 3 Pleydell Street , LONDON EC4Y 8DB" at bounding box center [97, 81] width 14 height 14
checkbox input "true"
click at [369, 38] on div at bounding box center [629, 233] width 813 height 466
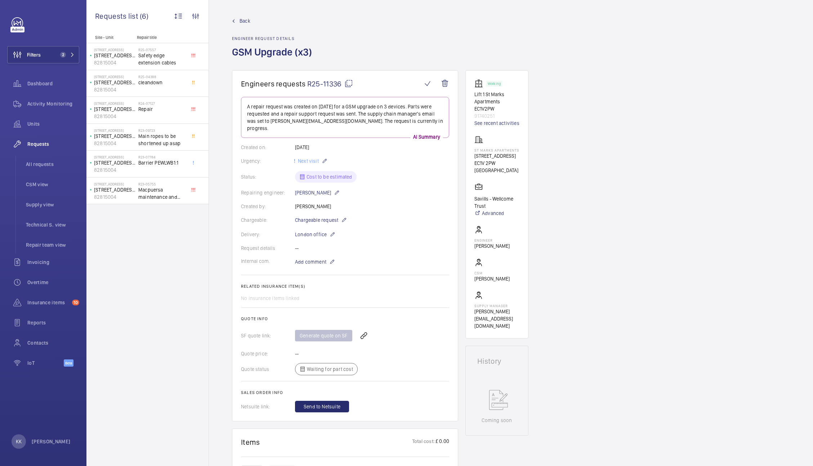
click at [351, 34] on div "Back Engineer request details GSM Upgrade (x3)" at bounding box center [511, 43] width 558 height 53
click at [57, 44] on div "Filters 2 Dashboard Activity Monitoring Units Requests All requests CSM view Su…" at bounding box center [43, 196] width 72 height 358
click at [66, 60] on button "Filters 2" at bounding box center [43, 54] width 72 height 17
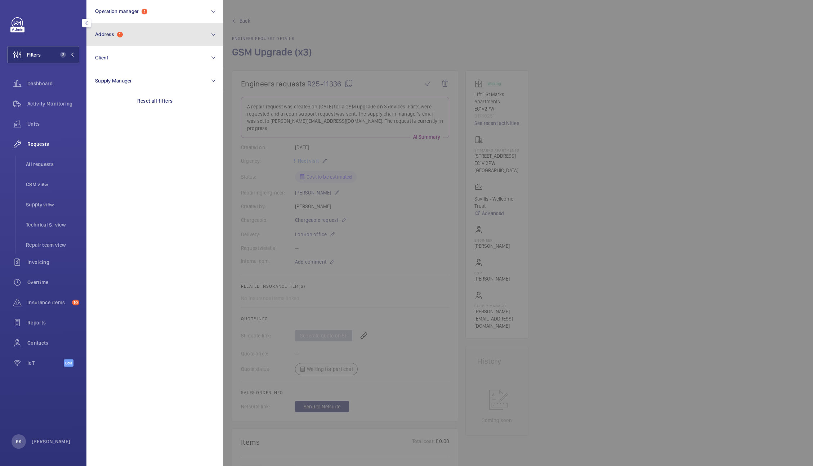
click at [148, 36] on button "Address 1" at bounding box center [154, 34] width 137 height 23
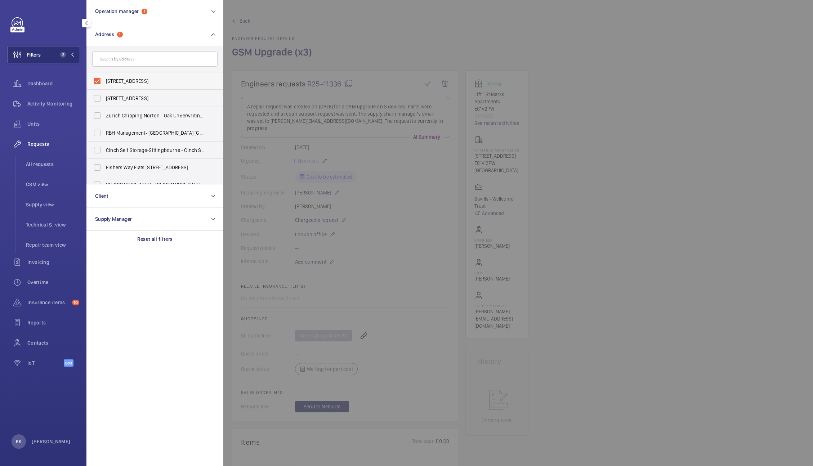
click at [110, 82] on span "3 Pleydell Street - 3 Pleydell Street, LONDON EC4Y 8DB" at bounding box center [155, 80] width 99 height 7
click at [105, 82] on input "3 Pleydell Street - 3 Pleydell Street, LONDON EC4Y 8DB" at bounding box center [97, 81] width 14 height 14
click at [110, 82] on span "3 Pleydell Street - 3 Pleydell Street, LONDON EC4Y 8DB" at bounding box center [155, 80] width 99 height 7
click at [105, 82] on input "3 Pleydell Street - 3 Pleydell Street, LONDON EC4Y 8DB" at bounding box center [97, 81] width 14 height 14
checkbox input "true"
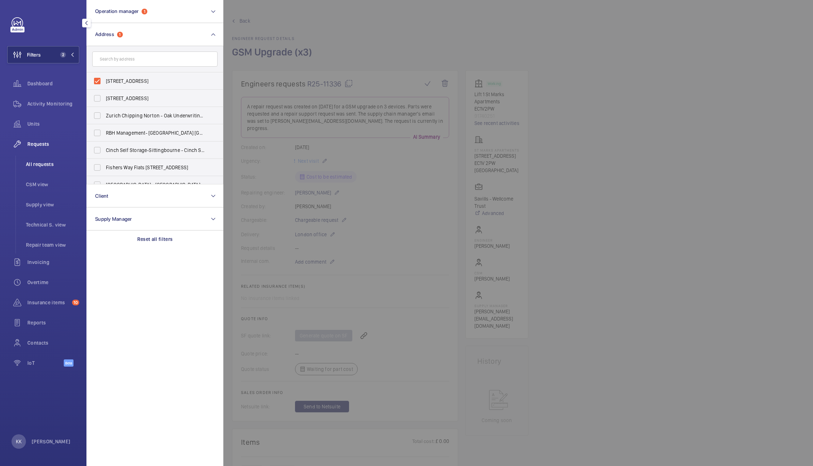
click at [34, 163] on span "All requests" at bounding box center [52, 164] width 53 height 7
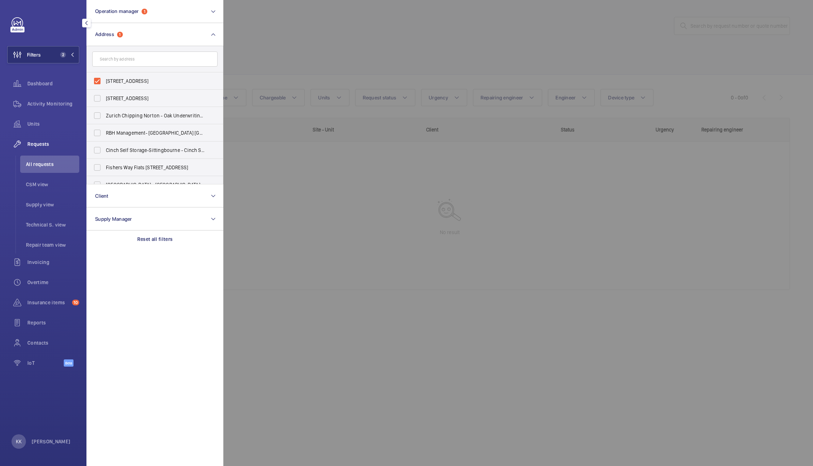
click at [323, 46] on div at bounding box center [629, 233] width 813 height 466
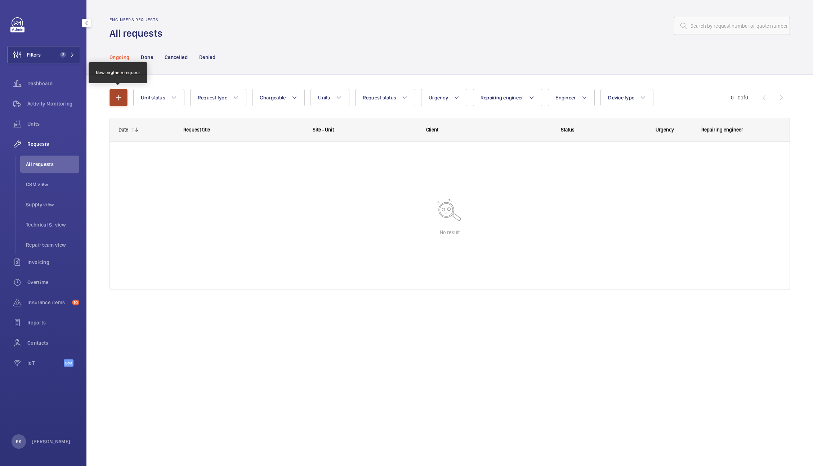
click at [120, 96] on mat-icon "button" at bounding box center [118, 97] width 9 height 9
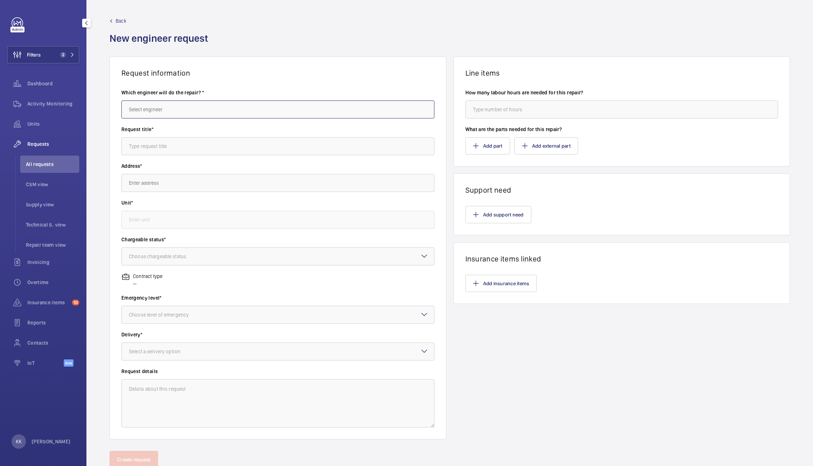
click at [172, 109] on input "text" at bounding box center [277, 110] width 313 height 18
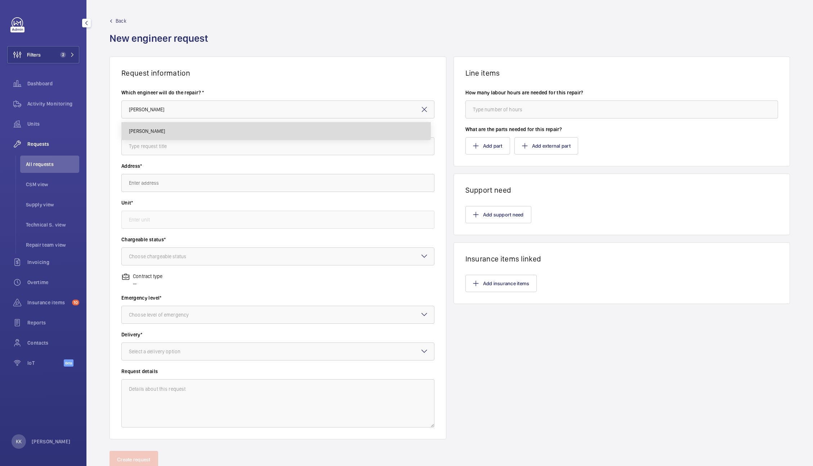
click at [160, 126] on mat-option "[PERSON_NAME]" at bounding box center [276, 131] width 309 height 17
type input "[PERSON_NAME]"
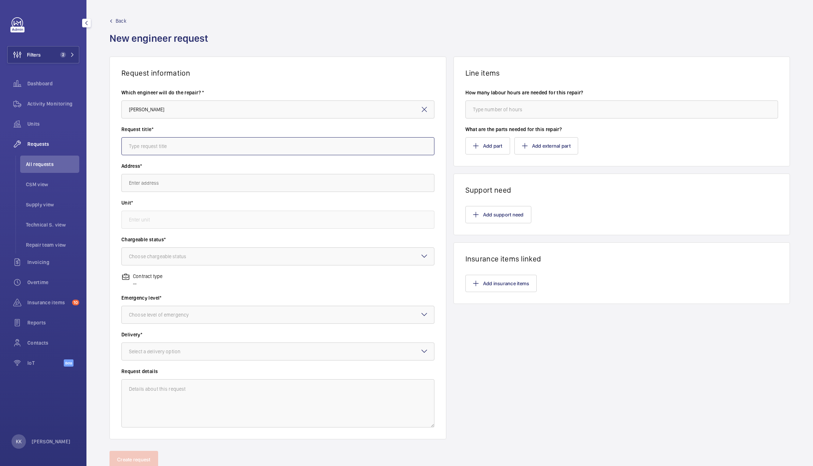
click at [156, 152] on input "text" at bounding box center [277, 146] width 313 height 18
type input "GSM Upgrade"
click at [159, 185] on input "text" at bounding box center [277, 183] width 313 height 18
click at [179, 199] on mat-option "3 Pleydell Street 3 Pleydell Street, EC4Y 8DB LONDON" at bounding box center [276, 205] width 309 height 18
type input "3 Pleydell Street 3 Pleydell Street, EC4Y 8DB LONDON"
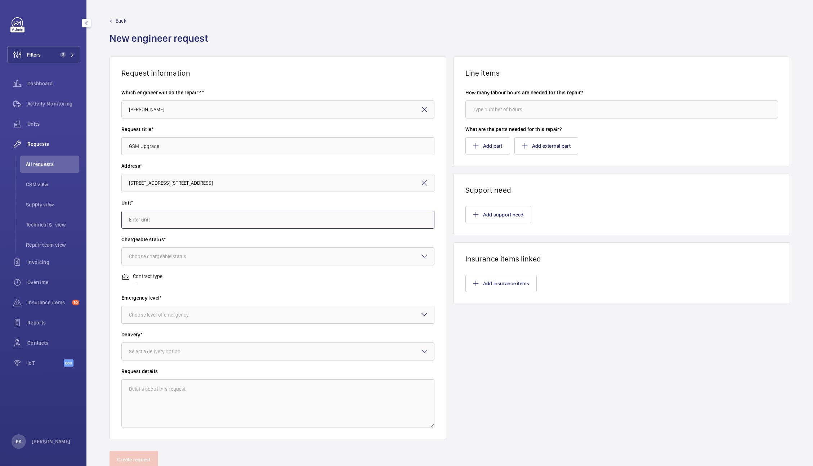
click at [154, 223] on input "text" at bounding box center [277, 220] width 313 height 18
click at [167, 240] on span "82815004 - 3 Pleydell Street EC4Y 8DB" at bounding box center [163, 241] width 69 height 7
type input "82815004 - 3 Pleydell Street EC4Y 8DB"
click at [168, 256] on div "Choose chargeable status" at bounding box center [166, 256] width 75 height 7
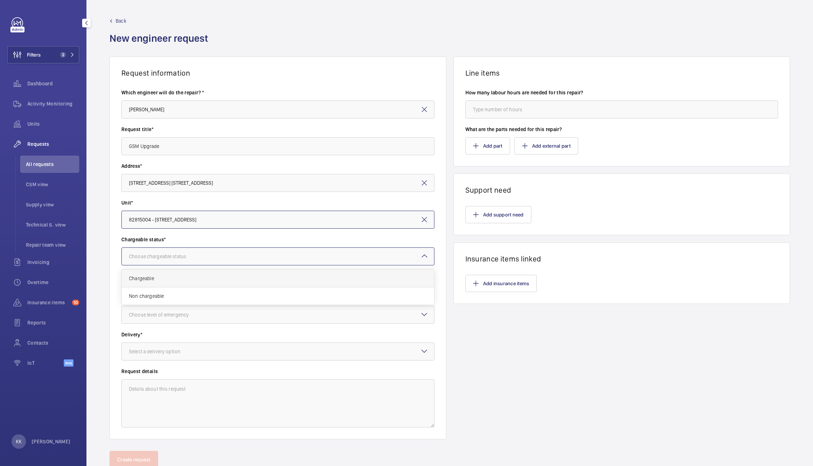
click at [163, 280] on span "Chargeable" at bounding box center [278, 278] width 298 height 7
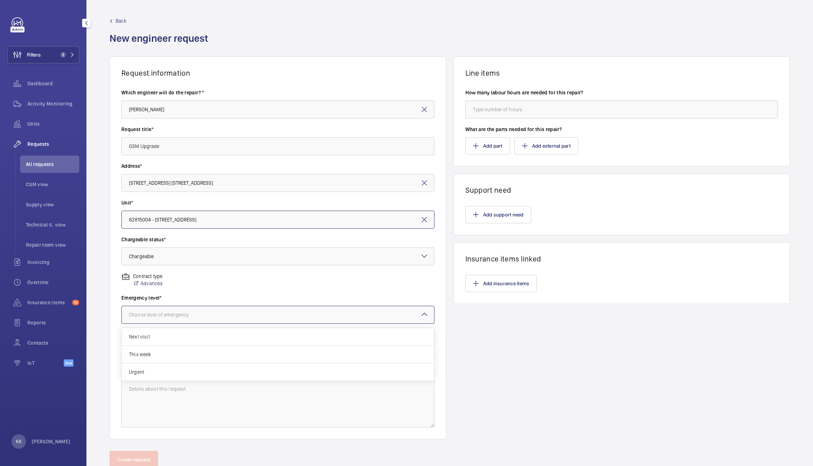
click at [158, 311] on div "Choose level of emergency" at bounding box center [168, 314] width 78 height 7
click at [159, 338] on span "Next visit" at bounding box center [278, 336] width 298 height 7
click at [172, 354] on div "Select a delivery option" at bounding box center [164, 351] width 70 height 7
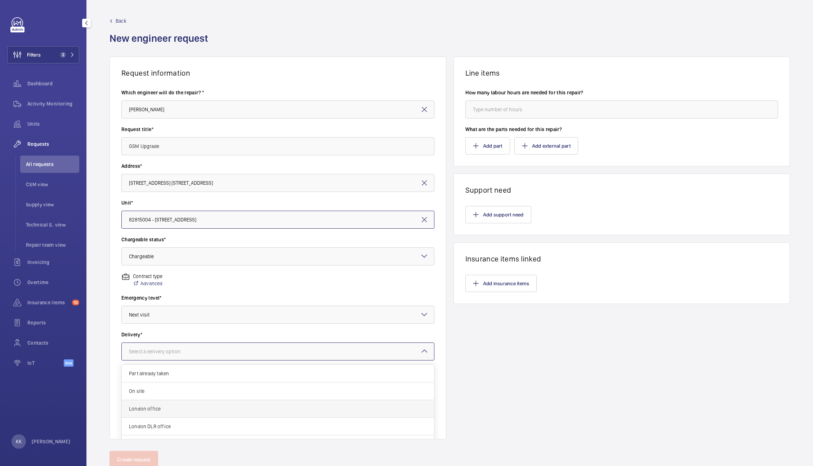
click at [155, 409] on span "London office" at bounding box center [278, 408] width 298 height 7
drag, startPoint x: 165, startPoint y: 141, endPoint x: 74, endPoint y: 140, distance: 91.5
click at [74, 140] on mat-sidenav-content "Filters 2 Dashboard Activity Monitoring Units Requests All requests CSM view Su…" at bounding box center [406, 233] width 813 height 466
click at [495, 212] on button "Add support need" at bounding box center [499, 214] width 66 height 17
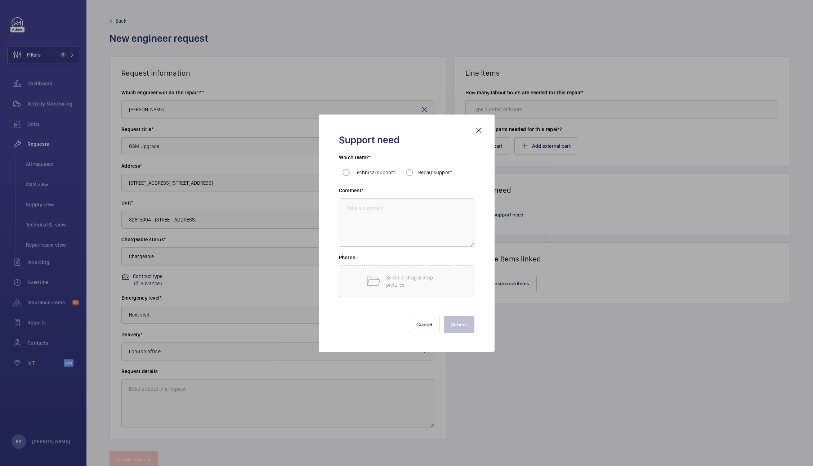
click at [426, 170] on span "Repair support" at bounding box center [435, 173] width 34 height 6
click at [417, 169] on input "Repair support" at bounding box center [410, 172] width 14 height 14
radio input "true"
click at [386, 230] on textarea at bounding box center [407, 223] width 136 height 48
paste textarea "GSM Upgrade"
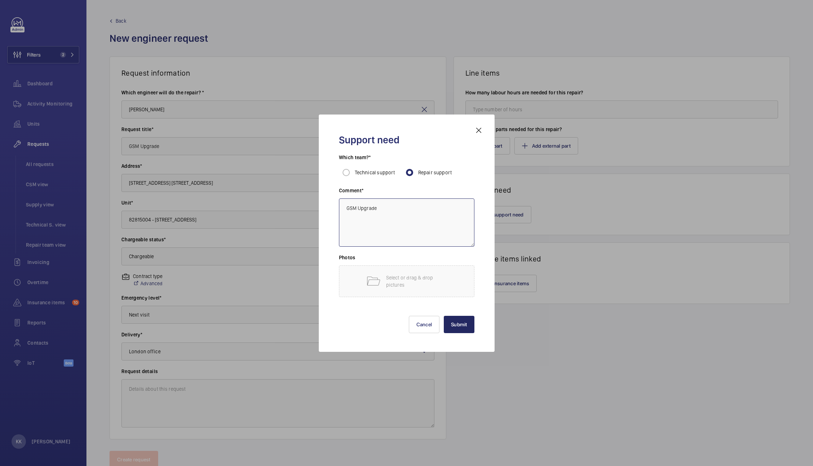
type textarea "GSM Upgrade"
click at [456, 318] on button "Submit" at bounding box center [459, 324] width 31 height 17
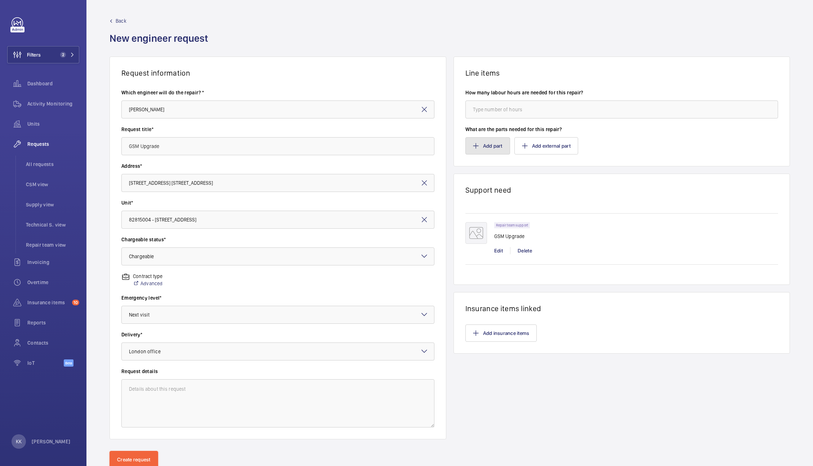
click at [479, 152] on button "Add part" at bounding box center [488, 145] width 45 height 17
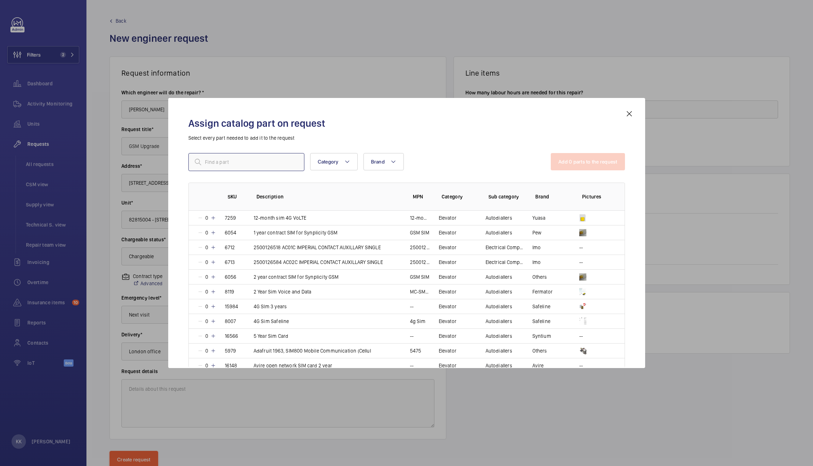
click at [215, 165] on input "text" at bounding box center [246, 162] width 116 height 18
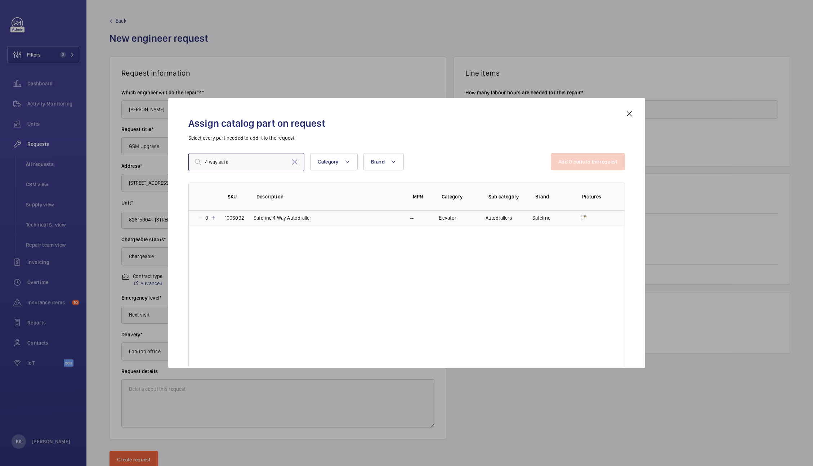
type input "4 way safe"
click at [214, 218] on mat-icon at bounding box center [213, 218] width 6 height 6
click at [299, 159] on input "4 way safe" at bounding box center [246, 162] width 116 height 18
click at [291, 164] on mat-icon at bounding box center [294, 162] width 9 height 9
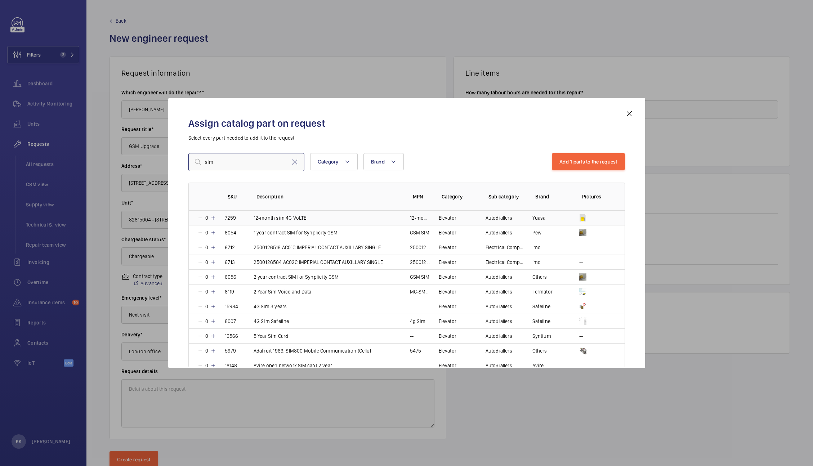
type input "sim"
click at [217, 222] on td "7259" at bounding box center [230, 218] width 29 height 14
click at [601, 160] on button "Add 2 parts to the request" at bounding box center [588, 161] width 74 height 17
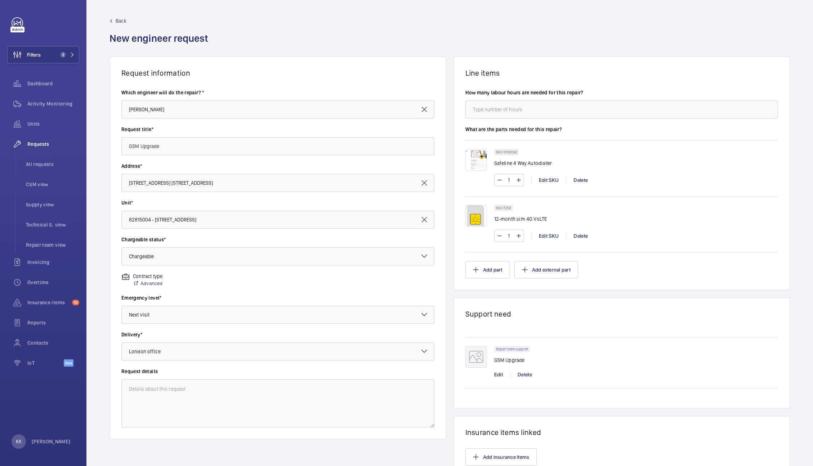
scroll to position [63, 0]
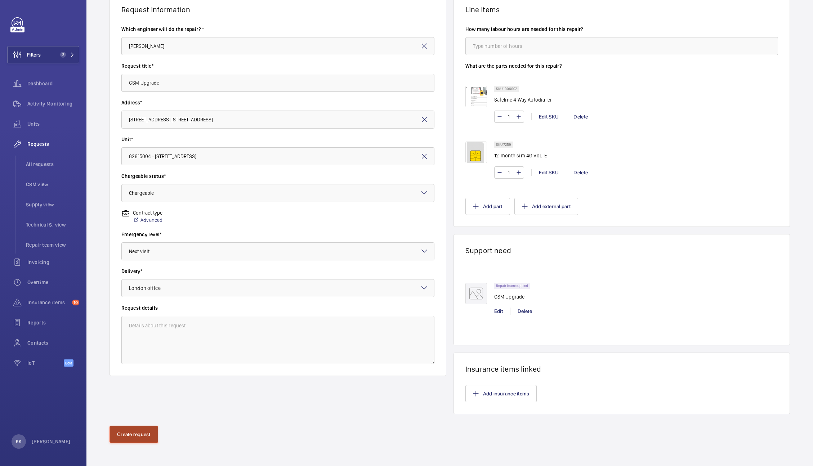
click at [134, 436] on button "Create request" at bounding box center [134, 434] width 49 height 17
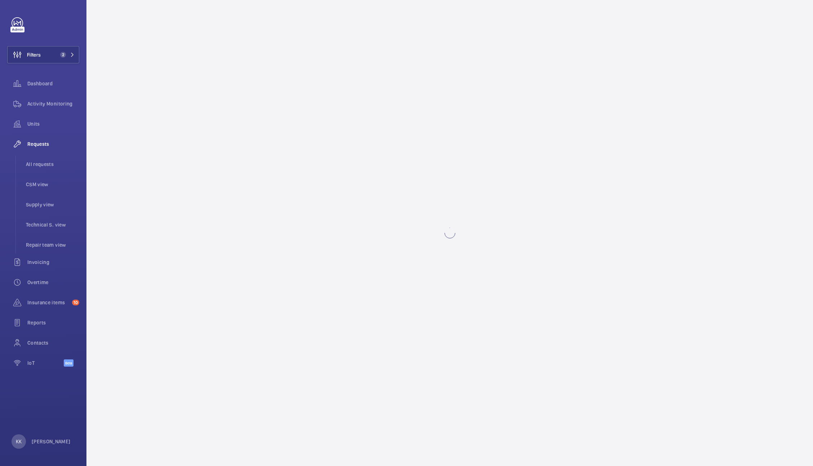
scroll to position [0, 0]
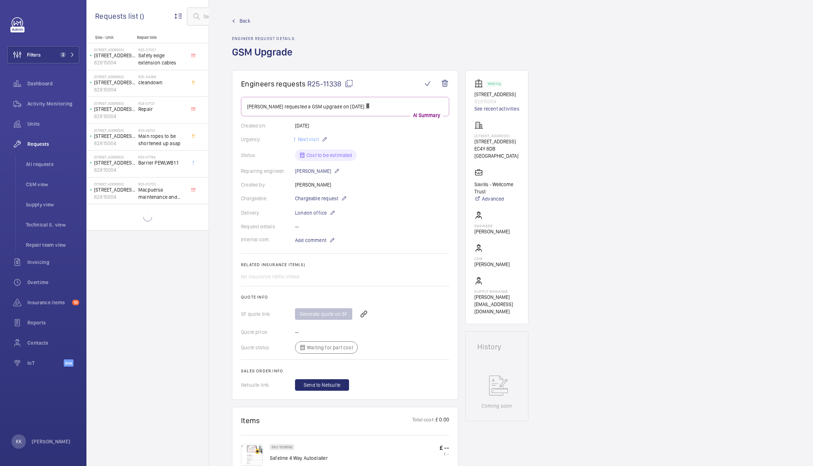
click at [325, 84] on span "R25-11338" at bounding box center [330, 83] width 46 height 9
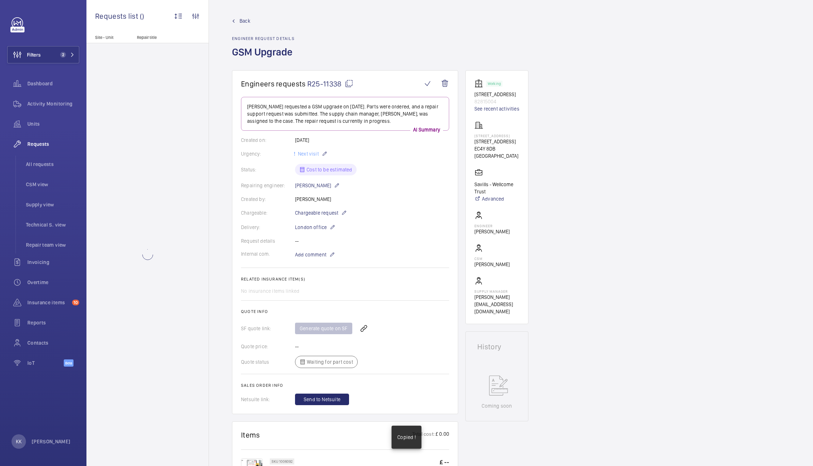
click at [325, 84] on span "R25-11338" at bounding box center [330, 83] width 46 height 9
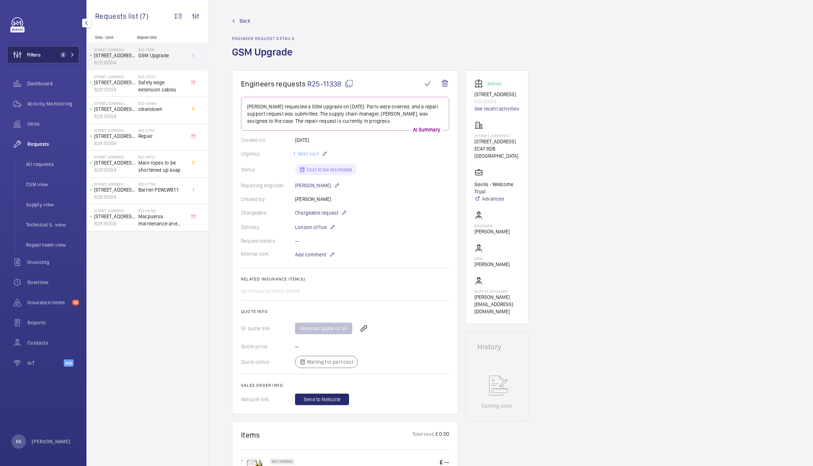
click at [65, 52] on span "2" at bounding box center [61, 55] width 9 height 6
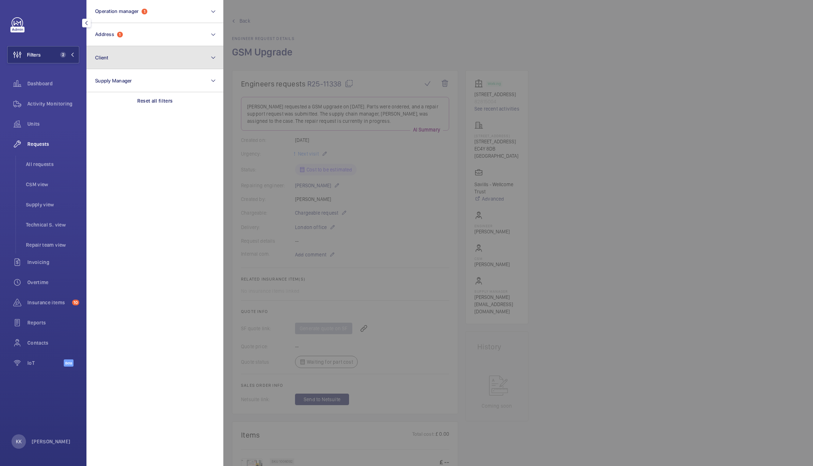
click at [138, 53] on button "Client" at bounding box center [154, 57] width 137 height 23
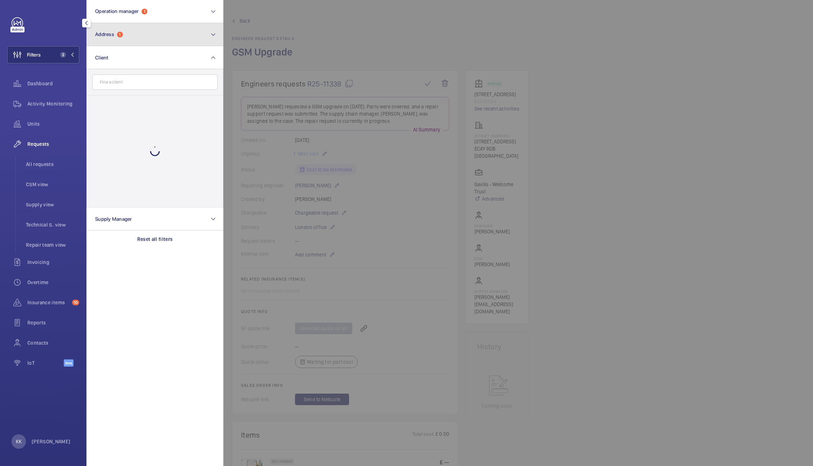
click at [128, 35] on button "Address 1" at bounding box center [154, 34] width 137 height 23
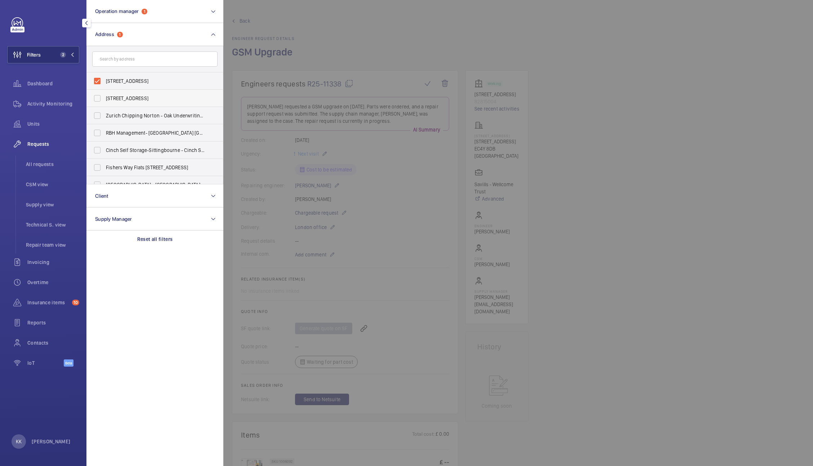
click at [115, 90] on label "[STREET_ADDRESS]" at bounding box center [149, 98] width 125 height 17
click at [105, 91] on input "[STREET_ADDRESS]" at bounding box center [97, 98] width 14 height 14
checkbox input "true"
click at [124, 75] on label "3 Pleydell Street - 3 Pleydell Street, LONDON EC4Y 8DB" at bounding box center [149, 80] width 125 height 17
click at [105, 75] on input "3 Pleydell Street - 3 Pleydell Street, LONDON EC4Y 8DB" at bounding box center [97, 81] width 14 height 14
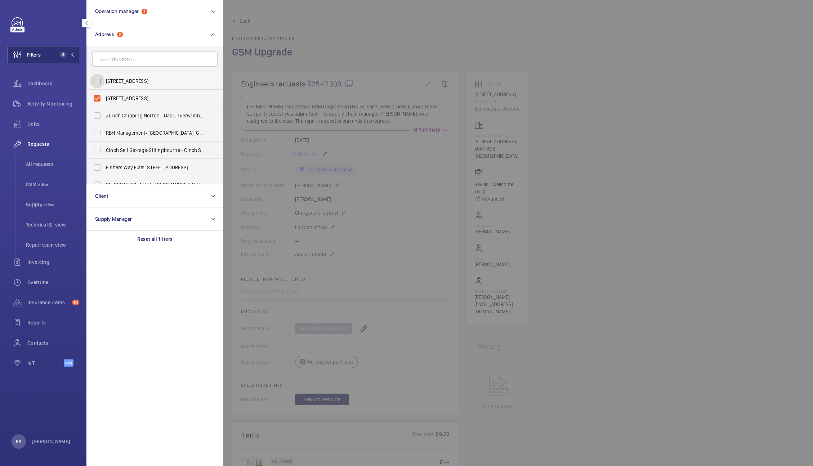
checkbox input "false"
click at [119, 99] on span "[STREET_ADDRESS]" at bounding box center [155, 98] width 99 height 7
click at [105, 99] on input "[STREET_ADDRESS]" at bounding box center [97, 98] width 14 height 14
checkbox input "false"
click at [121, 57] on input "text" at bounding box center [154, 59] width 125 height 15
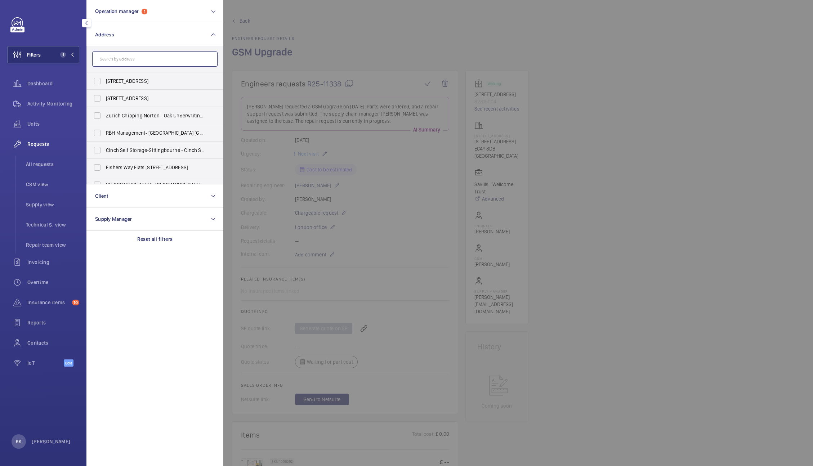
paste input "[PERSON_NAME][GEOGRAPHIC_DATA]"
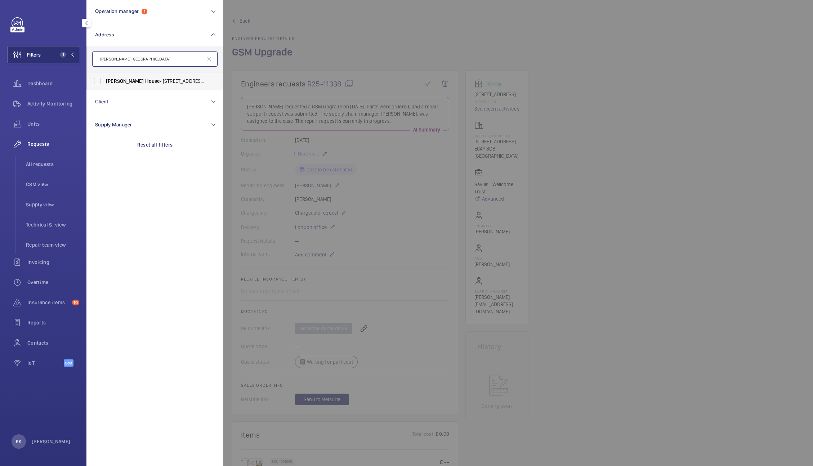
type input "[PERSON_NAME][GEOGRAPHIC_DATA]"
click at [145, 78] on span "House" at bounding box center [152, 81] width 15 height 6
click at [105, 78] on input "Cleary House - 16 Newman Street, LONDON W1T 1PB" at bounding box center [97, 81] width 14 height 14
checkbox input "true"
click at [336, 52] on div at bounding box center [629, 233] width 813 height 466
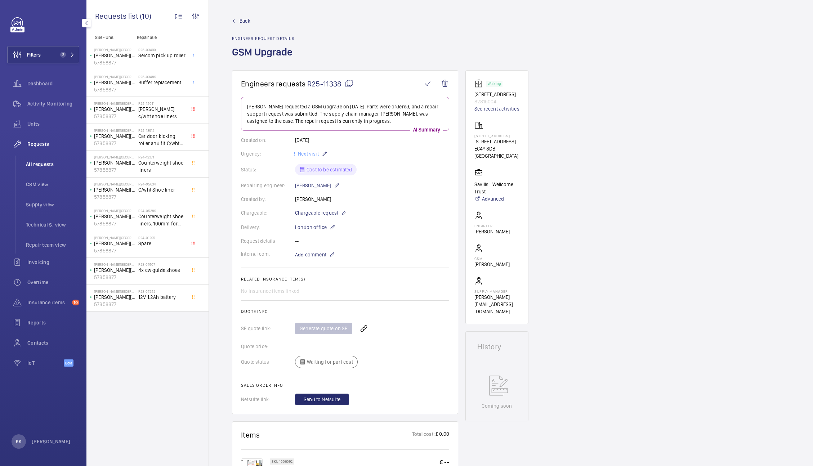
click at [35, 169] on li "All requests" at bounding box center [49, 164] width 59 height 17
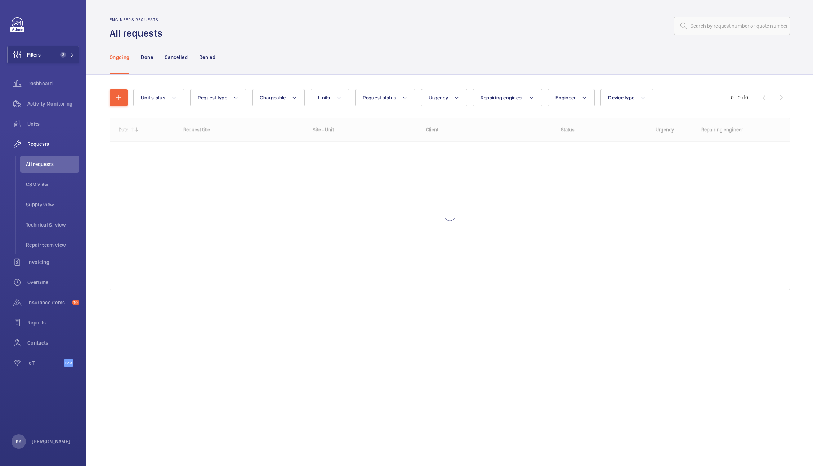
click at [346, 49] on div "Ongoing Done Cancelled Denied" at bounding box center [450, 57] width 681 height 34
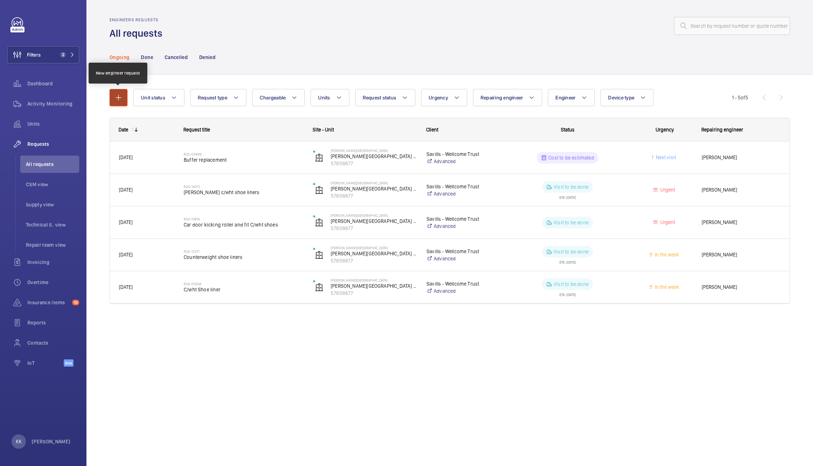
click at [122, 102] on button "button" at bounding box center [119, 97] width 18 height 17
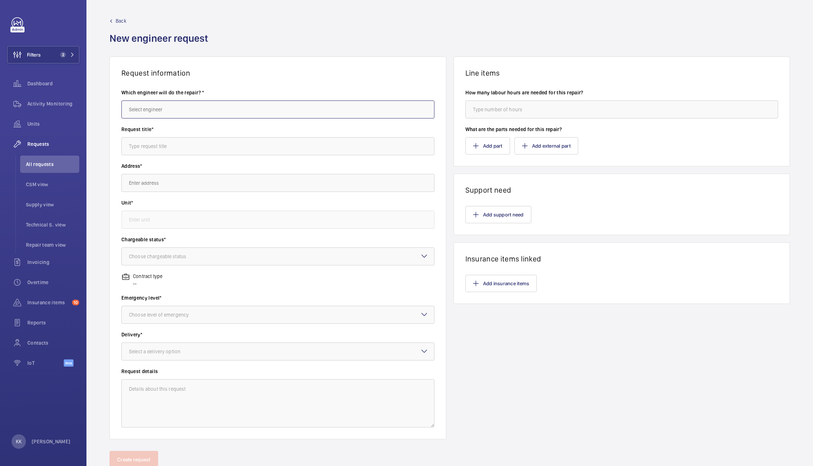
click at [182, 110] on input "text" at bounding box center [277, 110] width 313 height 18
click at [140, 136] on mat-option "[PERSON_NAME]" at bounding box center [276, 131] width 309 height 17
type input "[PERSON_NAME]"
click at [149, 149] on input "text" at bounding box center [277, 146] width 313 height 18
type input "GSM Upgrade"
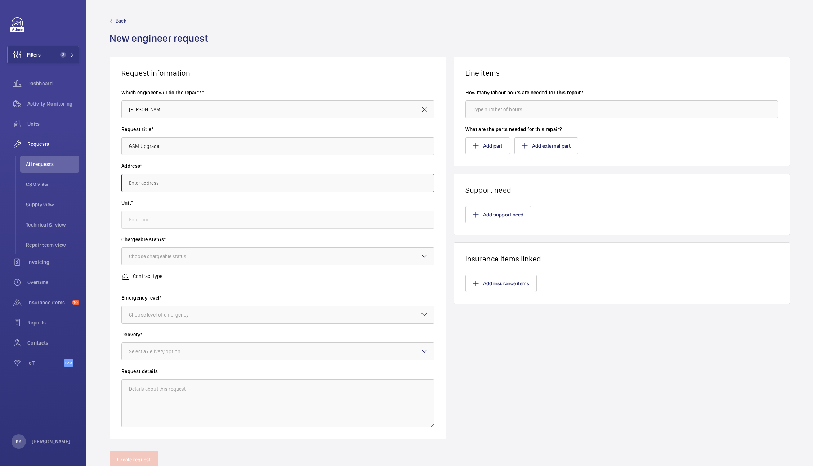
click at [131, 186] on input "text" at bounding box center [277, 183] width 313 height 18
paste input "[PERSON_NAME][GEOGRAPHIC_DATA]"
click at [181, 202] on span "Cleary House 16 Newman Street, W1T 1PB LONDON" at bounding box center [209, 204] width 161 height 7
type input "Cleary House 16 Newman Street, W1T 1PB LONDON"
click at [168, 225] on input "text" at bounding box center [277, 220] width 313 height 18
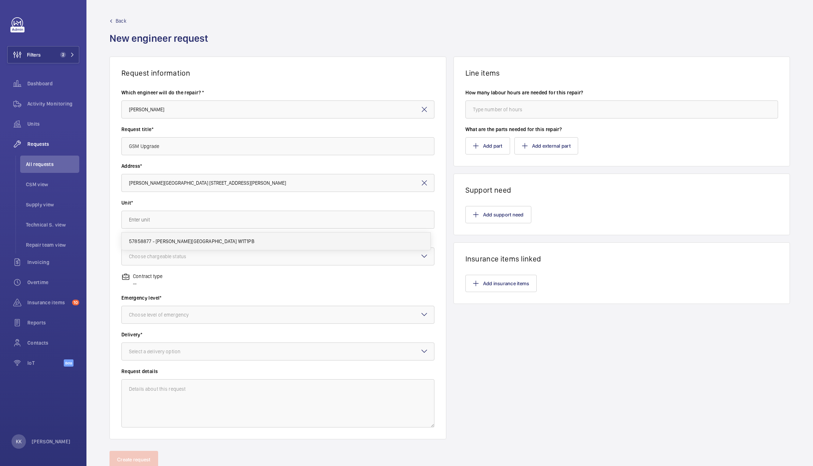
click at [168, 243] on span "57858877 - Cleary House W1T1PB" at bounding box center [191, 241] width 125 height 7
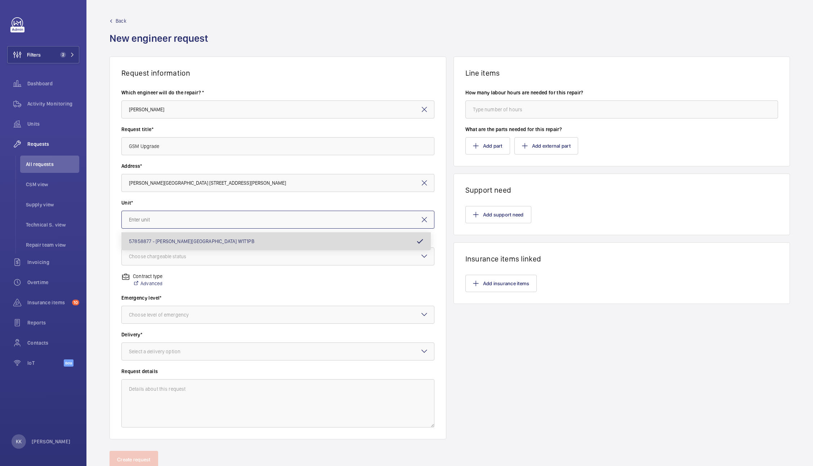
type input "57858877 - Cleary House W1T1PB"
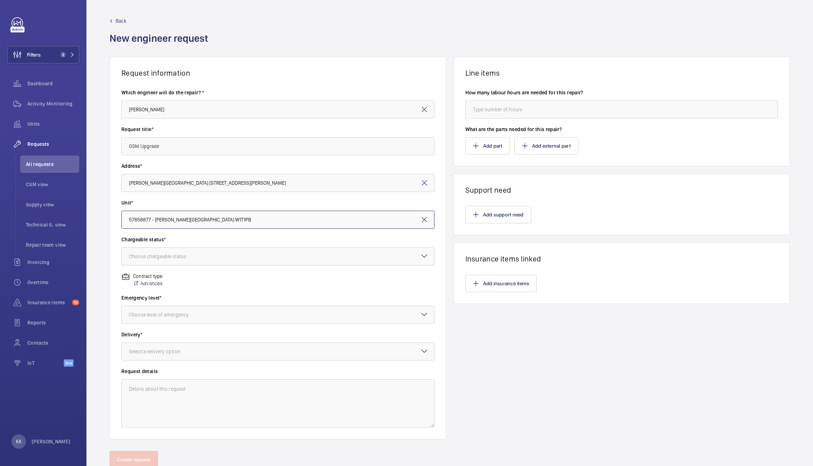
click at [186, 260] on div "Choose chargeable status" at bounding box center [166, 256] width 75 height 7
click at [160, 279] on span "Chargeable" at bounding box center [278, 278] width 298 height 7
click at [143, 320] on div at bounding box center [278, 314] width 312 height 17
click at [144, 378] on div "Urgent" at bounding box center [278, 372] width 312 height 17
click at [148, 319] on div at bounding box center [278, 314] width 312 height 17
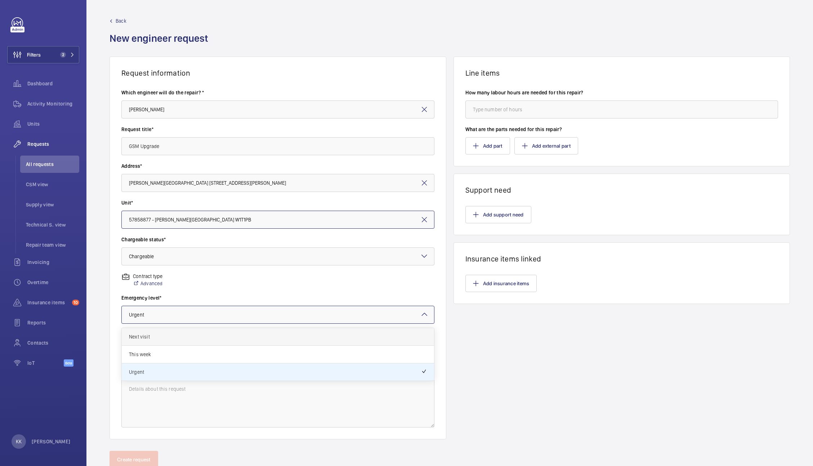
click at [162, 334] on span "Next visit" at bounding box center [278, 336] width 298 height 7
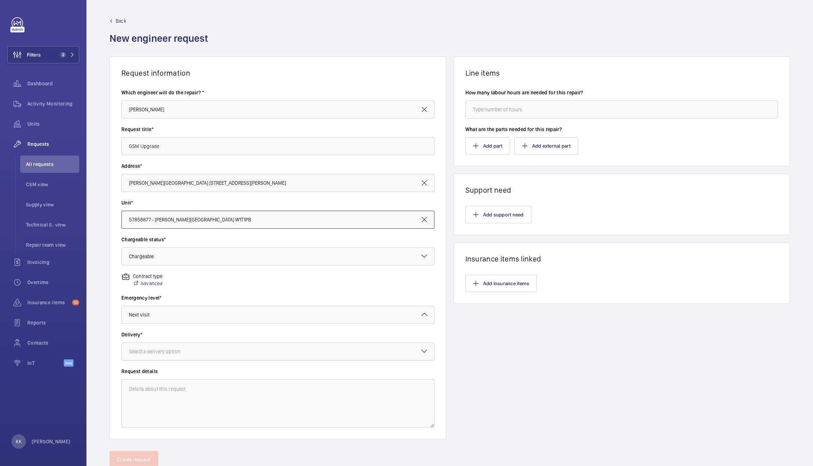
click at [159, 347] on div at bounding box center [278, 351] width 312 height 17
click at [172, 414] on div "London office" at bounding box center [278, 409] width 312 height 18
drag, startPoint x: 177, startPoint y: 156, endPoint x: 149, endPoint y: 151, distance: 27.9
click at [149, 151] on div "Request title* GSM Upgrade" at bounding box center [277, 144] width 313 height 37
drag, startPoint x: 173, startPoint y: 152, endPoint x: 0, endPoint y: 138, distance: 173.9
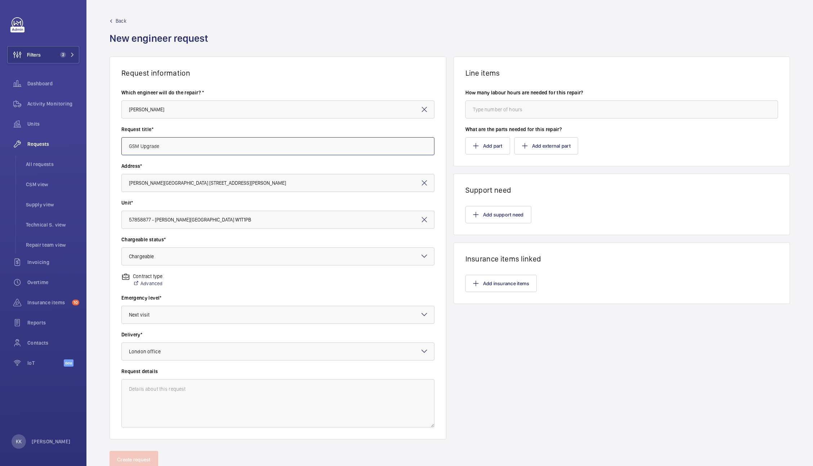
click at [0, 138] on mat-sidenav-content "Filters 2 Dashboard Activity Monitoring Units Requests All requests CSM view Su…" at bounding box center [406, 233] width 813 height 466
click at [483, 213] on button "Add support need" at bounding box center [499, 214] width 66 height 17
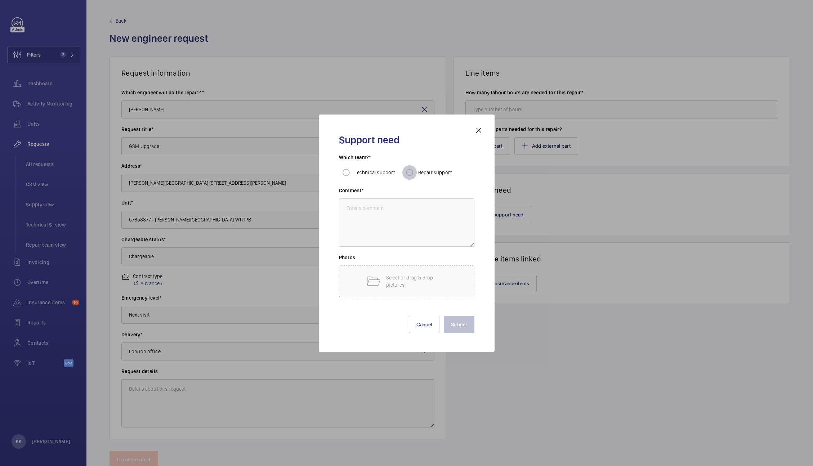
click at [411, 178] on input "Repair support" at bounding box center [410, 172] width 14 height 14
radio input "true"
click at [401, 212] on textarea at bounding box center [407, 223] width 136 height 48
paste textarea "GSM Upgrade"
type textarea "GSM Upgrade"
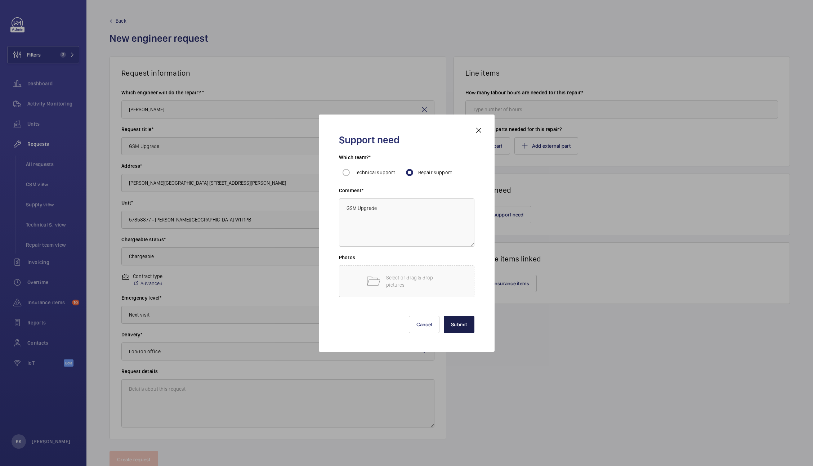
click at [461, 327] on button "Submit" at bounding box center [459, 324] width 31 height 17
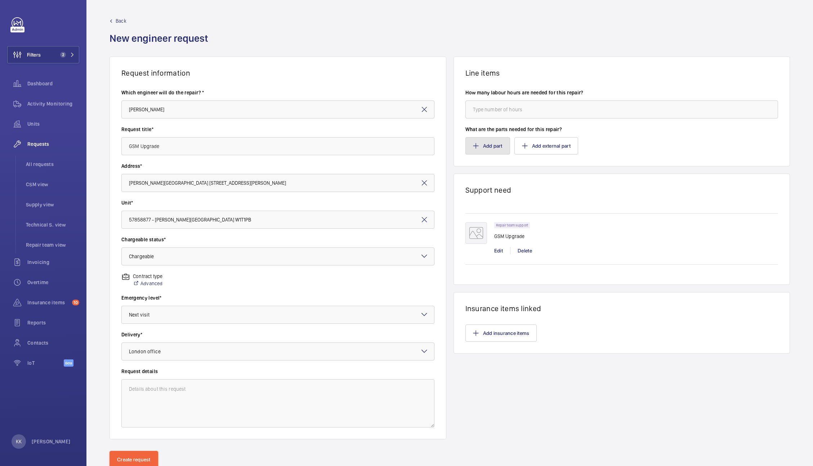
click at [489, 142] on button "Add part" at bounding box center [488, 145] width 45 height 17
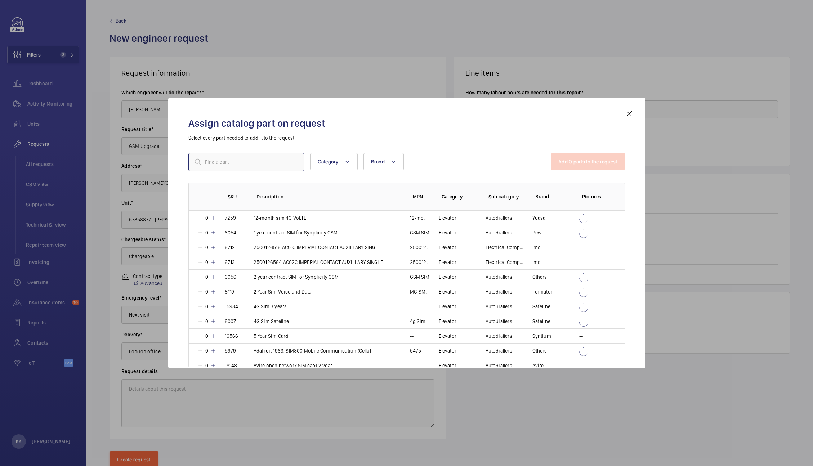
click at [267, 164] on input "text" at bounding box center [246, 162] width 116 height 18
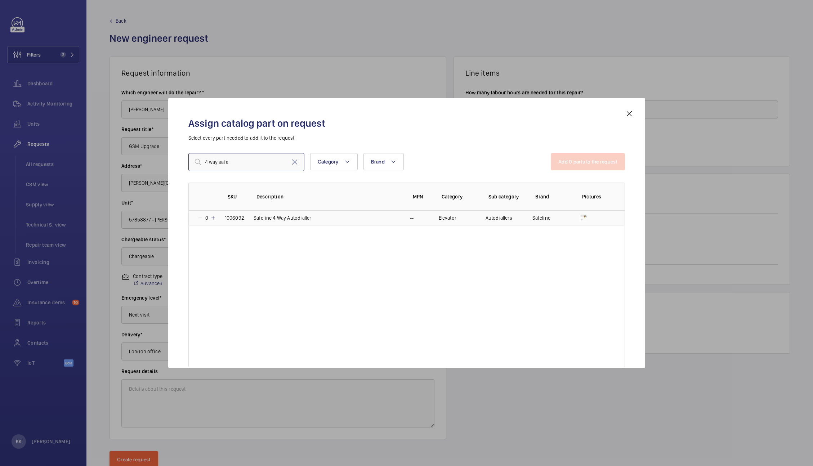
type input "4 way safe"
click at [211, 219] on mat-icon at bounding box center [213, 218] width 6 height 6
click at [292, 167] on input "4 way safe" at bounding box center [246, 162] width 116 height 18
click at [294, 162] on mat-icon at bounding box center [294, 162] width 9 height 9
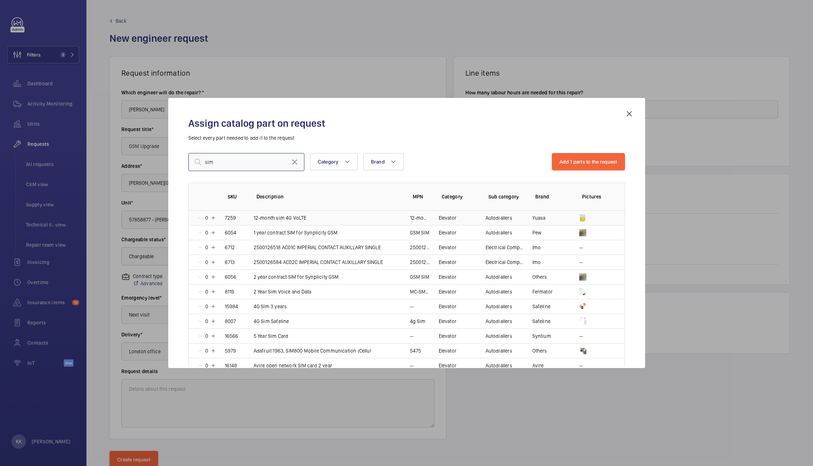
type input "sim"
click at [214, 218] on mat-icon at bounding box center [213, 218] width 6 height 6
click at [571, 164] on button "Add 2 parts to the request" at bounding box center [588, 161] width 74 height 17
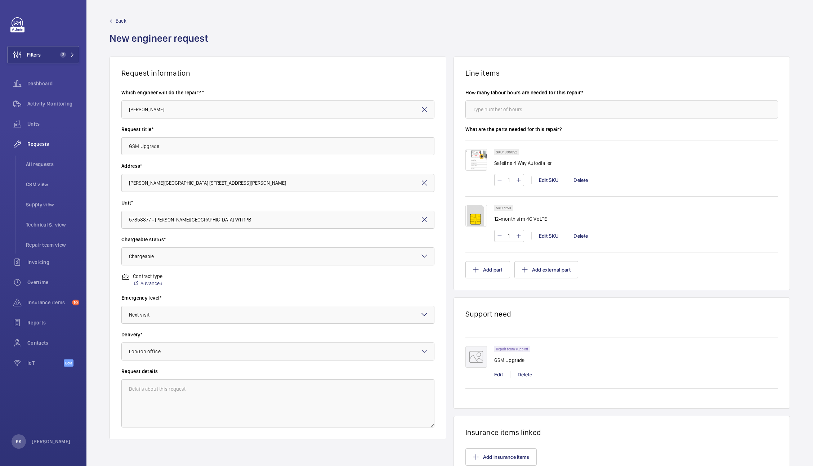
click at [124, 431] on wm-front-async-data-loader "Back New engineer request Request information Which engineer will do the repair…" at bounding box center [449, 265] width 727 height 530
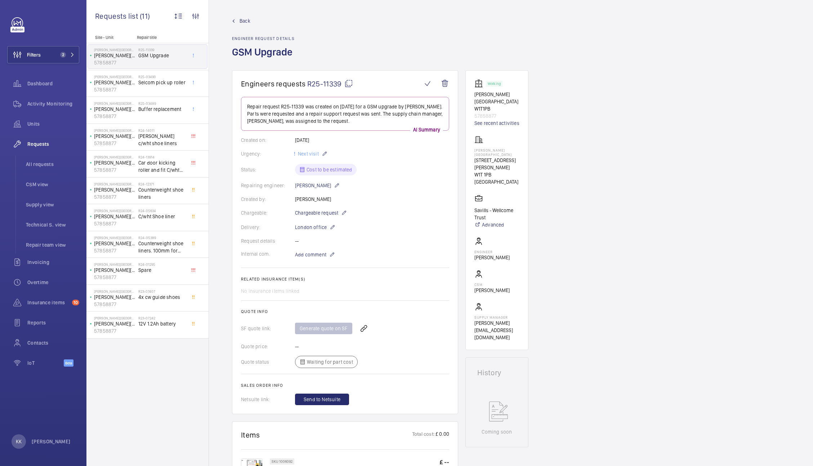
click at [336, 84] on span "R25-11339" at bounding box center [330, 83] width 46 height 9
click at [323, 28] on div "Back Engineer request details GSM Upgrade" at bounding box center [511, 43] width 558 height 53
click at [64, 45] on div "Filters 2 Dashboard Activity Monitoring Units Requests All requests CSM view Su…" at bounding box center [43, 196] width 72 height 358
click at [58, 57] on span "2" at bounding box center [61, 55] width 9 height 6
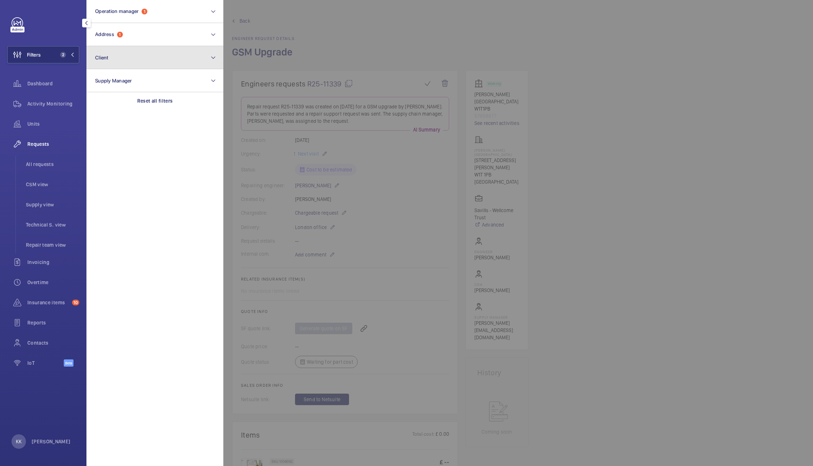
click at [135, 47] on button "Client" at bounding box center [154, 57] width 137 height 23
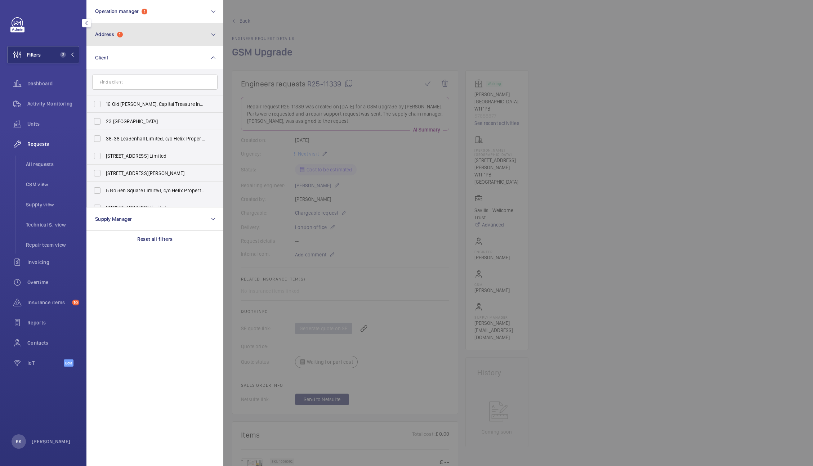
click at [118, 35] on span "1" at bounding box center [120, 35] width 6 height 6
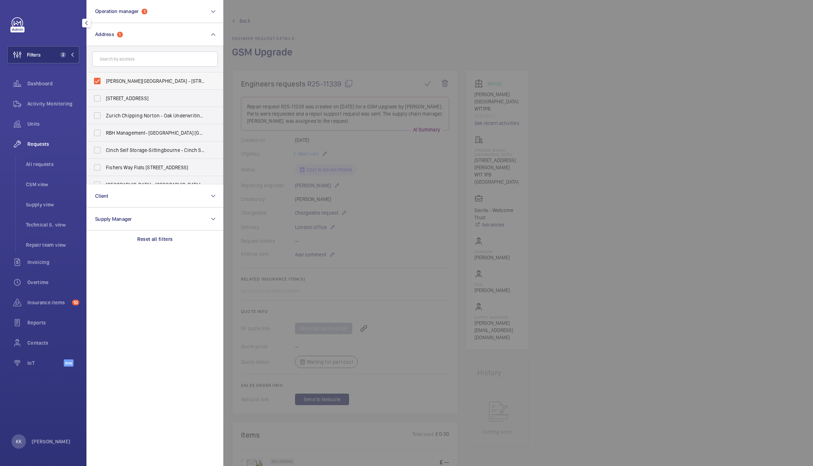
click at [123, 76] on label "Cleary House - 16 Newman Street, LONDON W1T 1PB" at bounding box center [149, 80] width 125 height 17
click at [105, 76] on input "Cleary House - 16 Newman Street, LONDON W1T 1PB" at bounding box center [97, 81] width 14 height 14
checkbox input "false"
click at [124, 56] on input "text" at bounding box center [154, 59] width 125 height 15
paste input "St Johns"
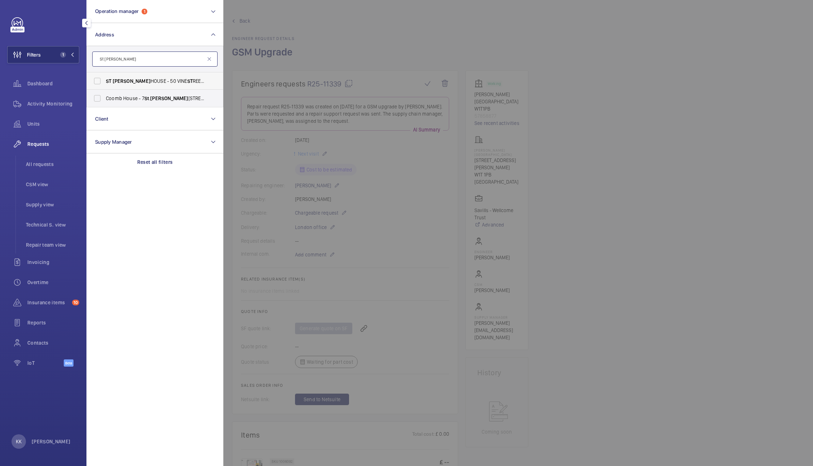
type input "St Johns"
click at [136, 83] on span "ST JOHNS HOUSE - 50 VINE ST REET, LONDON EC3N 2PU" at bounding box center [155, 80] width 99 height 7
click at [105, 83] on input "ST JOHNS HOUSE - 50 VINE ST REET, LONDON EC3N 2PU" at bounding box center [97, 81] width 14 height 14
checkbox input "true"
click at [276, 64] on div at bounding box center [629, 233] width 813 height 466
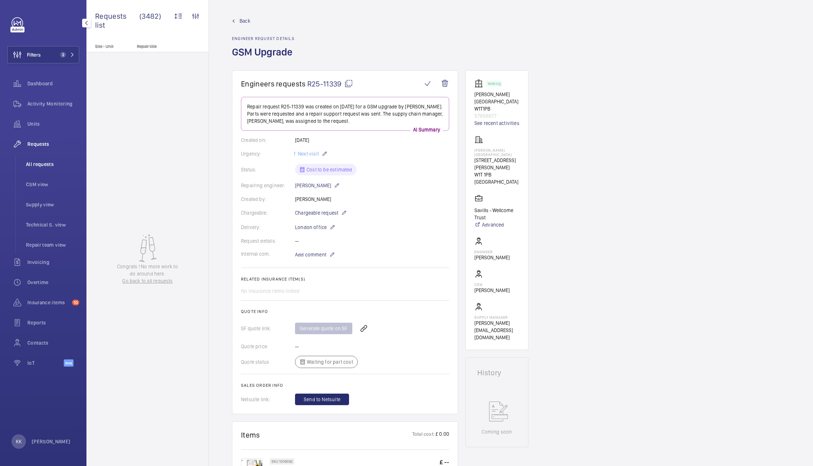
click at [32, 168] on li "All requests" at bounding box center [49, 164] width 59 height 17
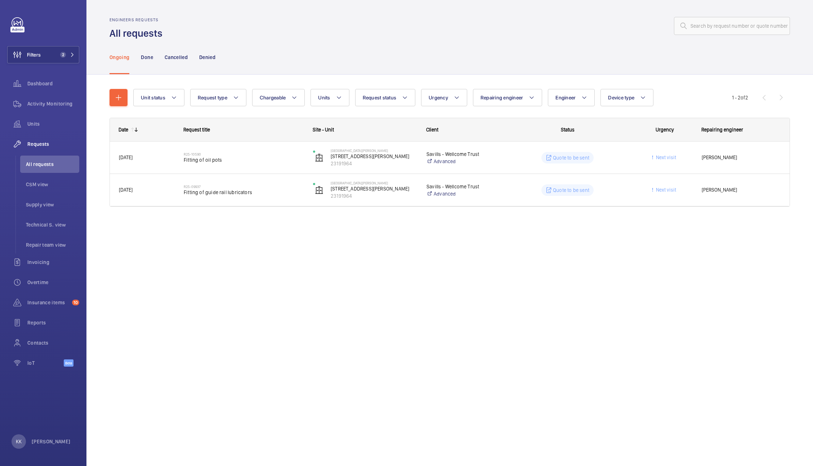
click at [348, 53] on div "Ongoing Done Cancelled Denied" at bounding box center [450, 57] width 681 height 34
click at [118, 97] on mat-icon "button" at bounding box center [118, 97] width 9 height 9
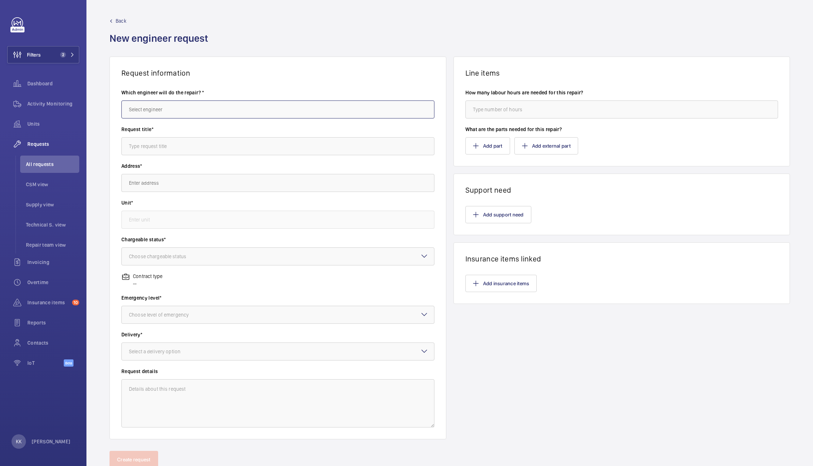
click at [168, 111] on input "text" at bounding box center [277, 110] width 313 height 18
click at [160, 126] on mat-option "[PERSON_NAME]" at bounding box center [276, 131] width 309 height 17
type input "[PERSON_NAME]"
click at [174, 141] on input "text" at bounding box center [277, 146] width 313 height 18
type input "GSM Upgrade"
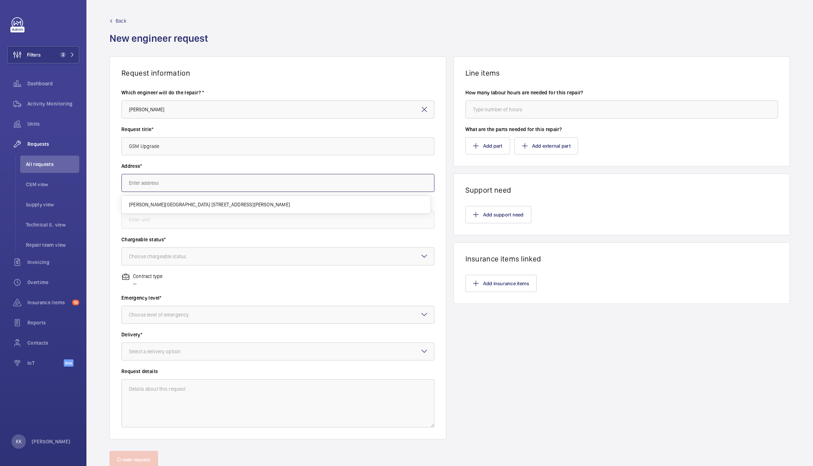
click at [159, 187] on input "text" at bounding box center [277, 183] width 313 height 18
paste input "St Johns"
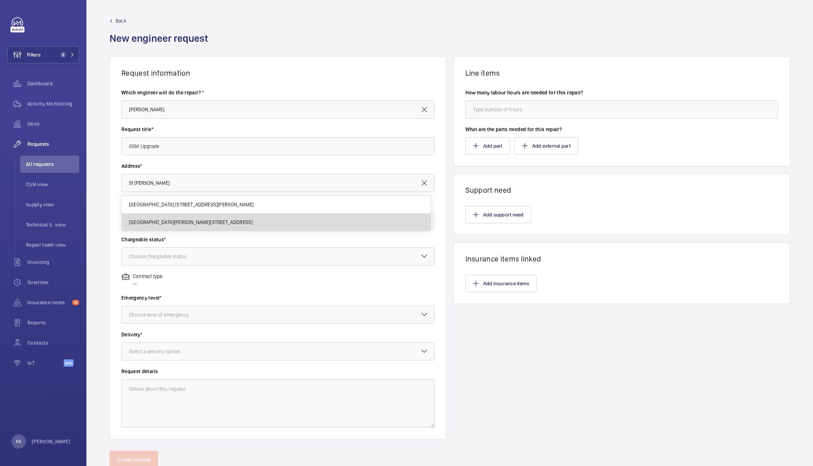
click at [177, 226] on span "ST JOHNS HOUSE 50 VINE STREET, EC3N 2PU LONDON" at bounding box center [191, 222] width 124 height 7
type input "ST JOHNS HOUSE 50 VINE STREET, EC3N 2PU LONDON"
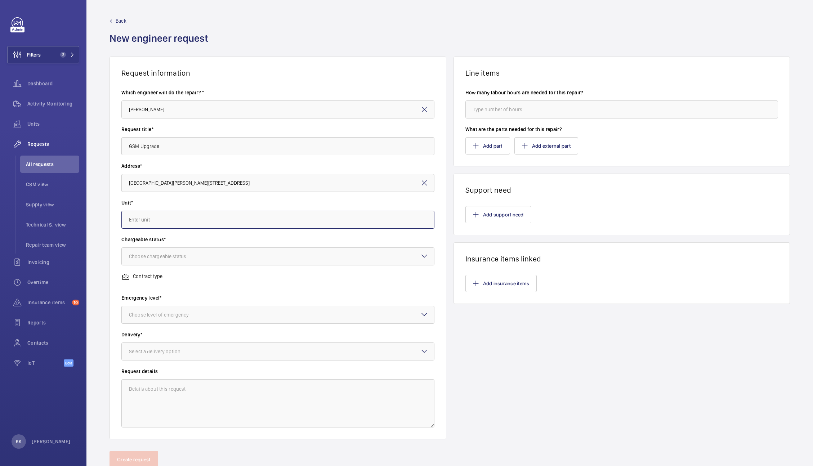
click at [168, 215] on input "text" at bounding box center [277, 220] width 313 height 18
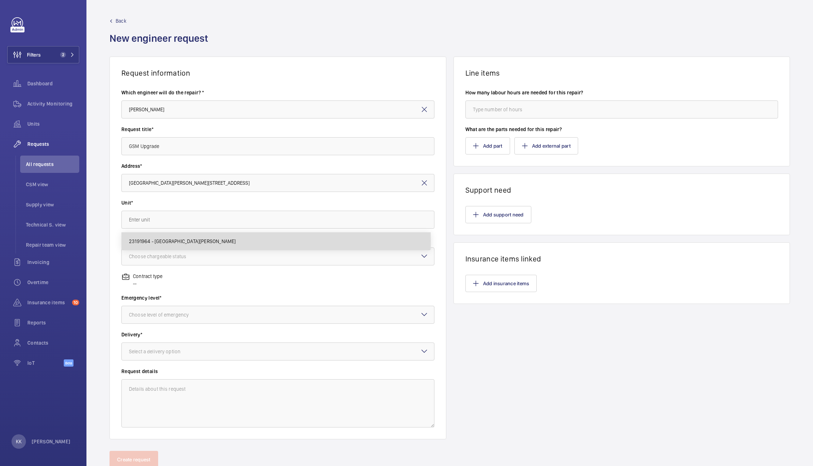
click at [164, 241] on span "23191964 - St Johns House EC3N 2PU" at bounding box center [182, 241] width 107 height 7
type input "23191964 - St Johns House EC3N 2PU"
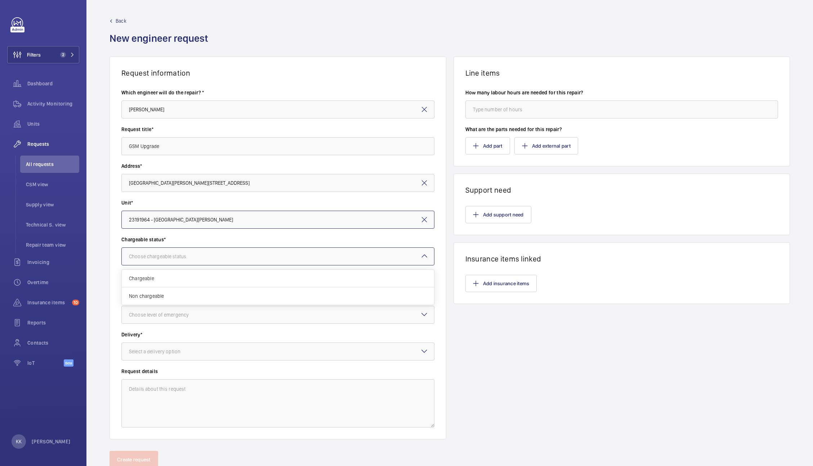
click at [172, 255] on div "Choose chargeable status" at bounding box center [166, 256] width 75 height 7
click at [161, 283] on div "Chargeable" at bounding box center [278, 279] width 312 height 18
click at [171, 313] on div "Choose level of emergency" at bounding box center [168, 314] width 78 height 7
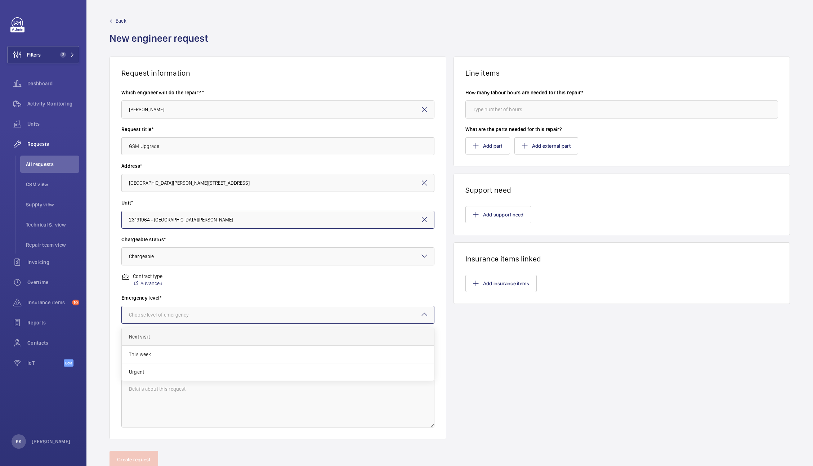
click at [151, 338] on span "Next visit" at bounding box center [278, 336] width 298 height 7
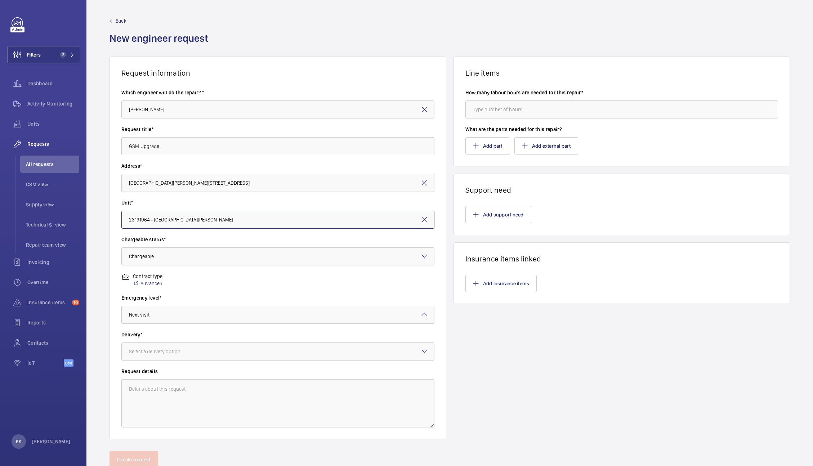
click at [162, 347] on div at bounding box center [278, 351] width 312 height 17
click at [164, 412] on span "London office" at bounding box center [278, 408] width 298 height 7
click at [492, 111] on input "number" at bounding box center [622, 110] width 313 height 18
drag, startPoint x: 221, startPoint y: 155, endPoint x: 58, endPoint y: 150, distance: 162.3
click at [58, 150] on mat-sidenav-content "Filters 2 Dashboard Activity Monitoring Units Requests All requests CSM view Su…" at bounding box center [406, 233] width 813 height 466
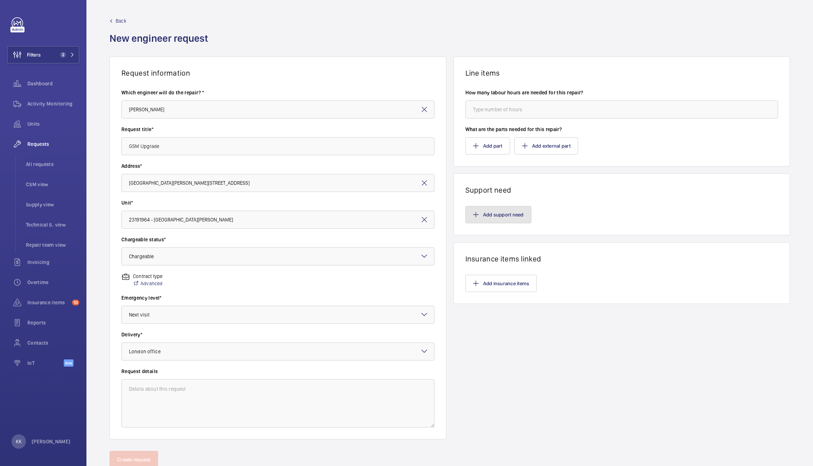
click at [499, 219] on button "Add support need" at bounding box center [499, 214] width 66 height 17
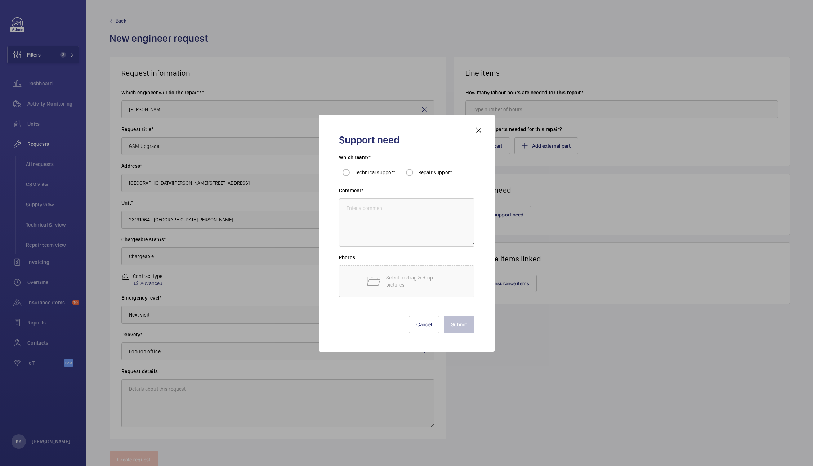
click at [452, 176] on mat-radio-group "Technical support Repair support" at bounding box center [407, 172] width 136 height 14
click at [441, 173] on span "Repair support" at bounding box center [435, 173] width 34 height 6
click at [417, 173] on input "Repair support" at bounding box center [410, 172] width 14 height 14
radio input "true"
click at [391, 232] on textarea at bounding box center [407, 223] width 136 height 48
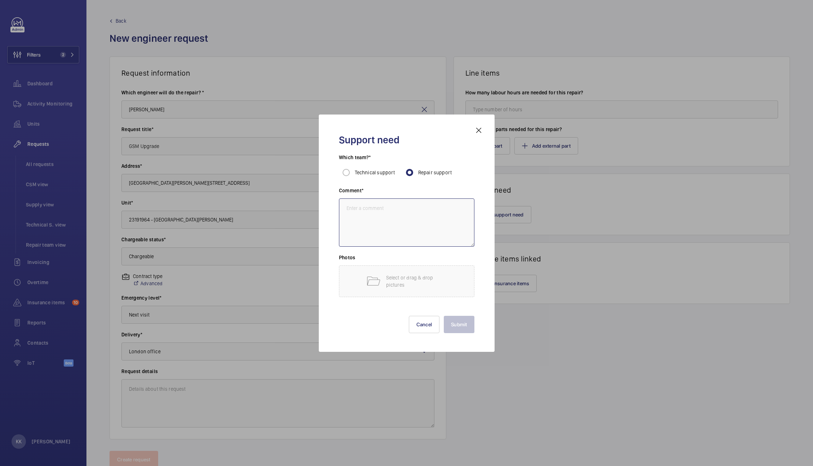
paste textarea "GSM Upgrade"
type textarea "GSM Upgrade"
click at [460, 321] on button "Submit" at bounding box center [459, 324] width 31 height 17
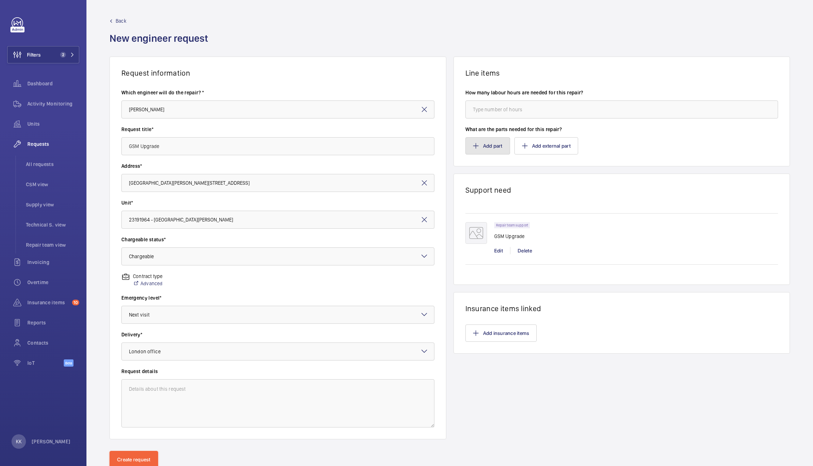
click at [474, 146] on mat-icon "button" at bounding box center [476, 146] width 6 height 6
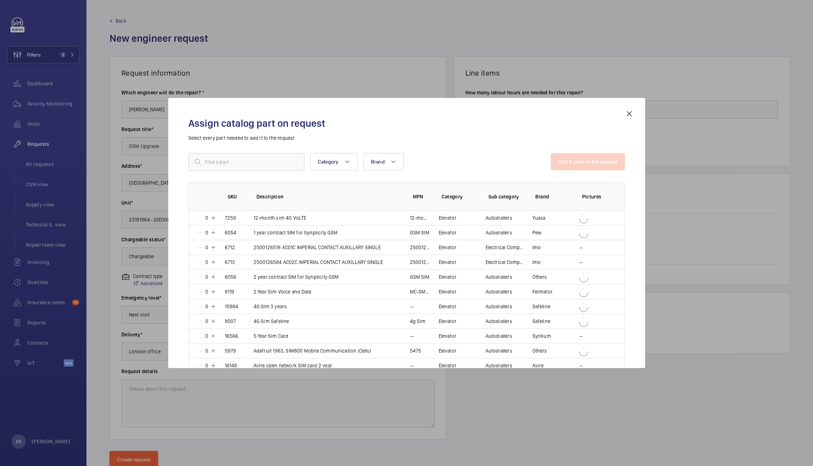
click at [231, 163] on input "text" at bounding box center [246, 162] width 116 height 18
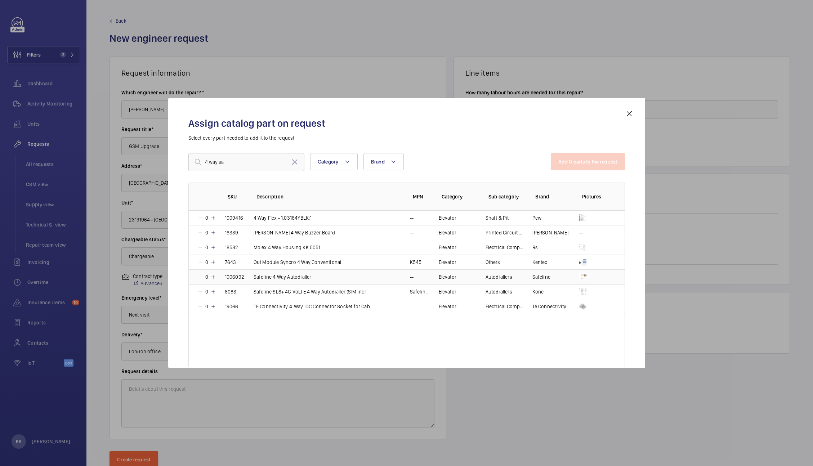
type input "4 way sa"
click at [212, 279] on mat-icon at bounding box center [213, 277] width 6 height 6
click at [294, 160] on mat-icon at bounding box center [294, 162] width 9 height 9
click at [274, 162] on input "text" at bounding box center [246, 162] width 116 height 18
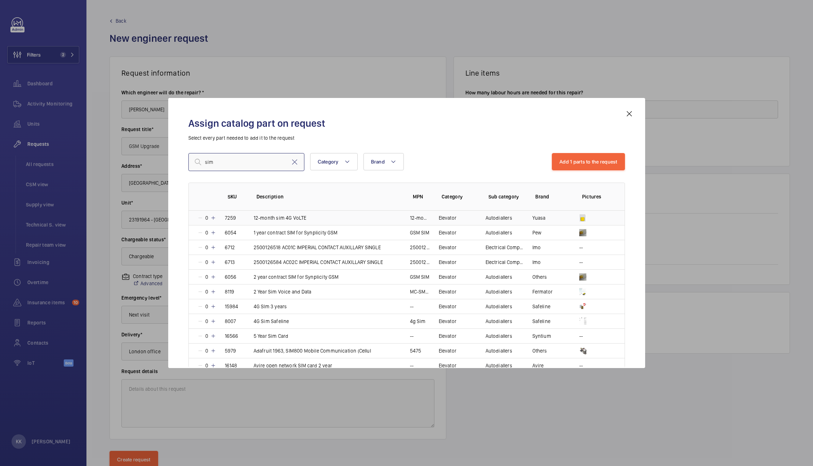
type input "sim"
click at [214, 218] on mat-icon at bounding box center [213, 218] width 6 height 6
click at [601, 166] on button "Add 2 parts to the request" at bounding box center [588, 161] width 74 height 17
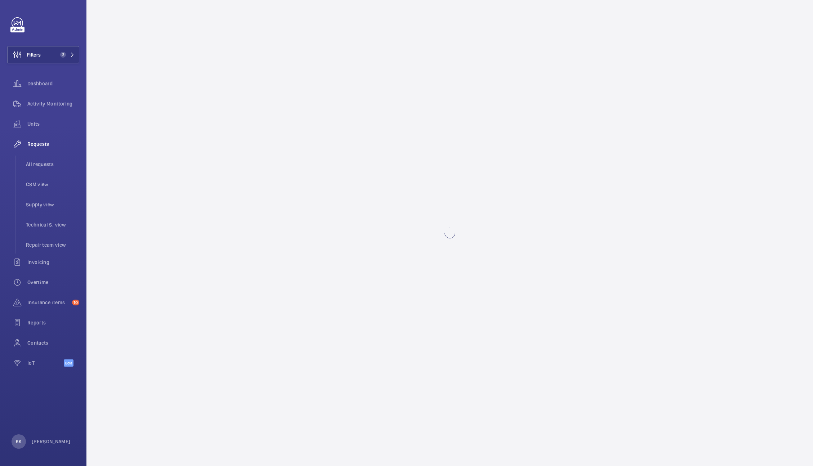
click at [134, 434] on wm-front-async-data-loader at bounding box center [449, 233] width 727 height 466
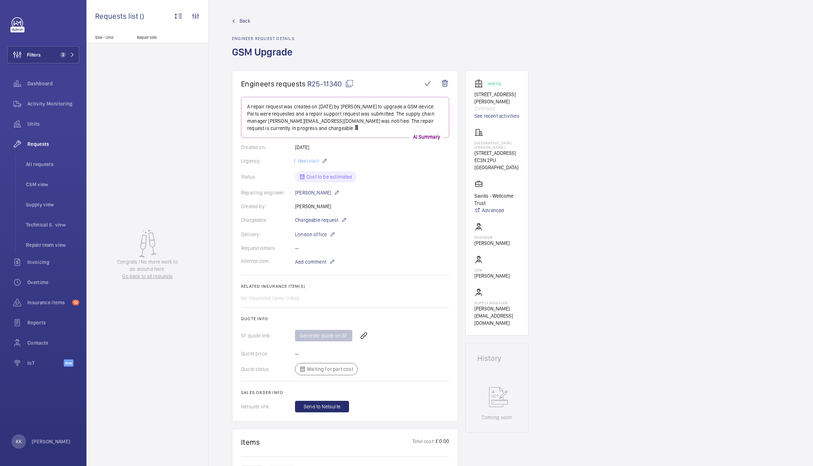
click at [314, 86] on span "R25-11340" at bounding box center [330, 83] width 46 height 9
click at [42, 55] on button "Filters 2" at bounding box center [43, 54] width 72 height 17
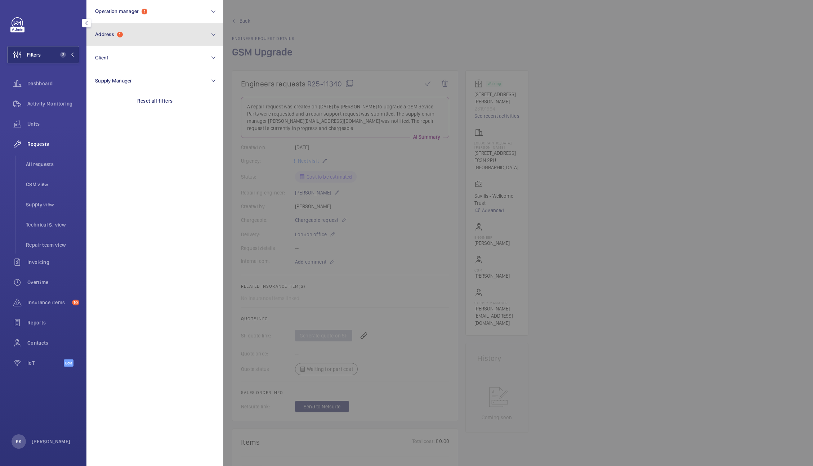
click at [114, 34] on span "Address" at bounding box center [104, 34] width 19 height 6
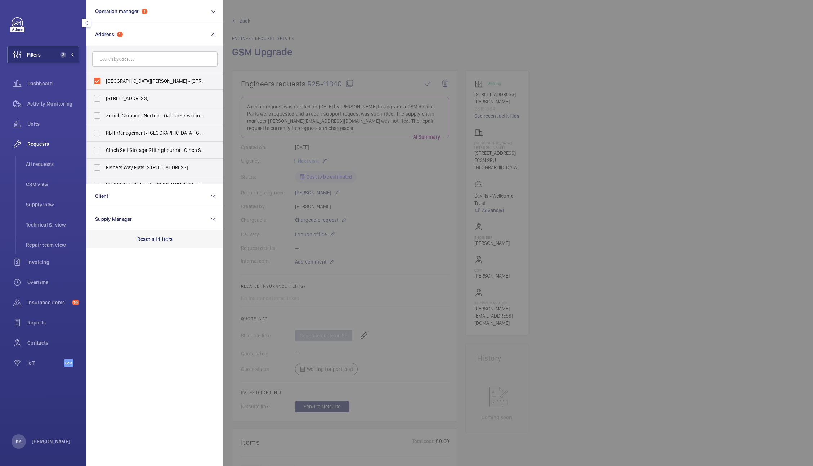
click at [165, 235] on div "Reset all filters" at bounding box center [154, 239] width 137 height 17
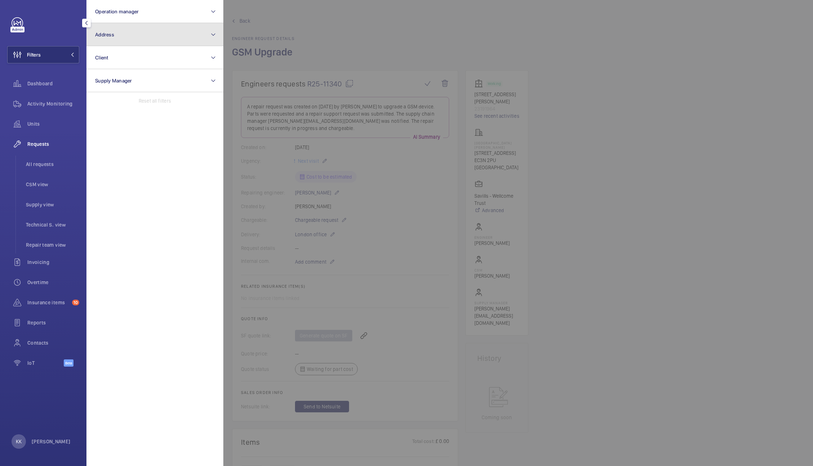
click at [108, 36] on span "Address" at bounding box center [104, 35] width 19 height 6
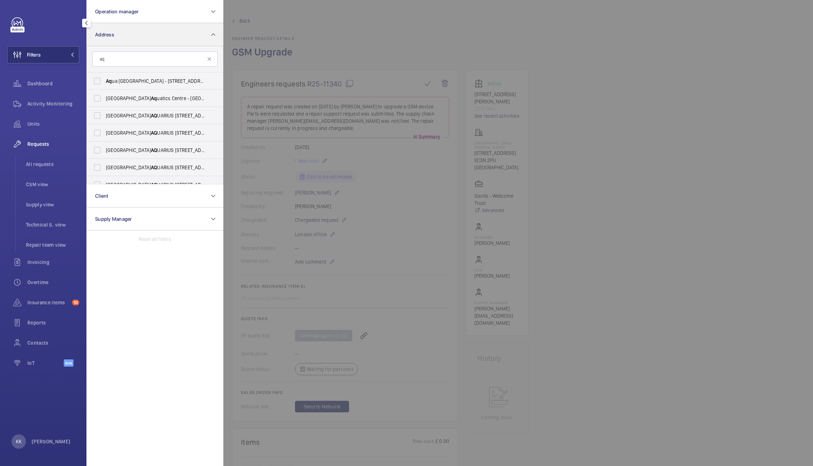
type input "a"
click at [96, 56] on input "queen street" at bounding box center [154, 59] width 125 height 15
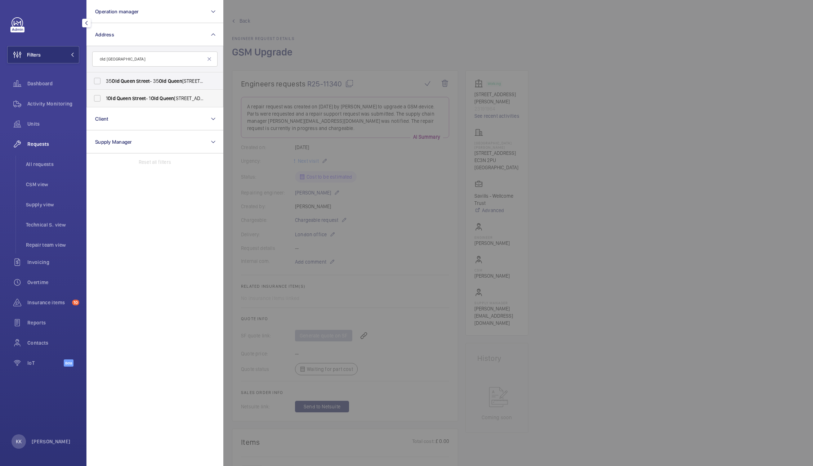
type input "old queen street"
click at [97, 102] on label "1 Old Queen Street - 1 Old Queen St, LONDON SW1H 9JA" at bounding box center [149, 98] width 125 height 17
click at [97, 102] on input "1 Old Queen Street - 1 Old Queen St, LONDON SW1H 9JA" at bounding box center [97, 98] width 14 height 14
checkbox input "true"
click at [64, 169] on li "All requests" at bounding box center [49, 164] width 59 height 17
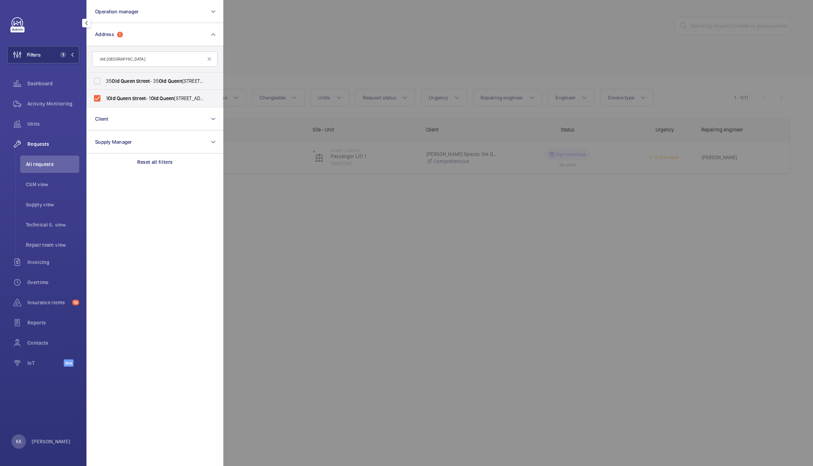
click at [341, 220] on div at bounding box center [629, 233] width 813 height 466
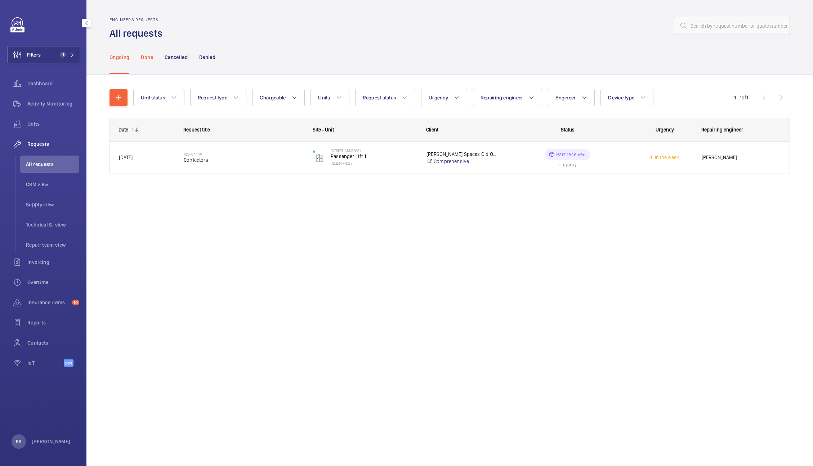
click at [148, 57] on p "Done" at bounding box center [147, 57] width 12 height 7
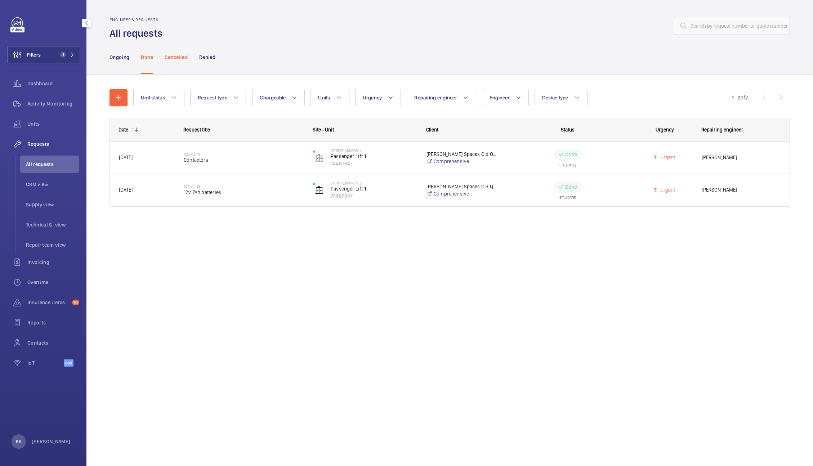
click at [176, 57] on p "Cancelled" at bounding box center [176, 57] width 23 height 7
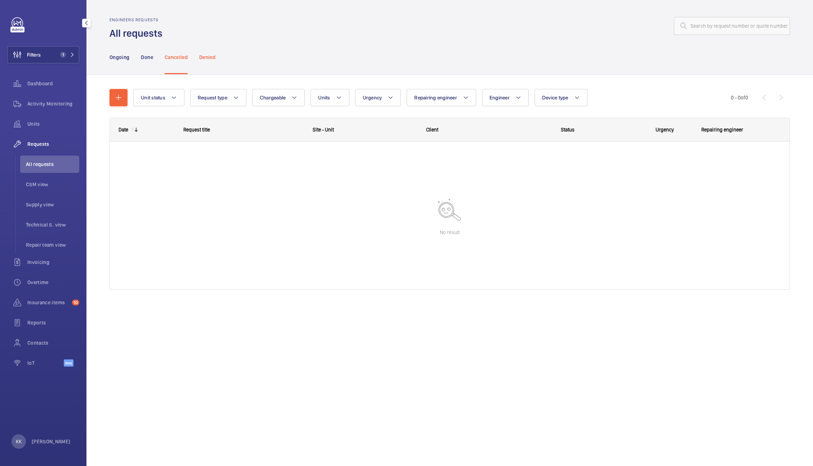
click at [212, 60] on p "Denied" at bounding box center [207, 57] width 16 height 7
click at [126, 58] on p "Ongoing" at bounding box center [120, 57] width 20 height 7
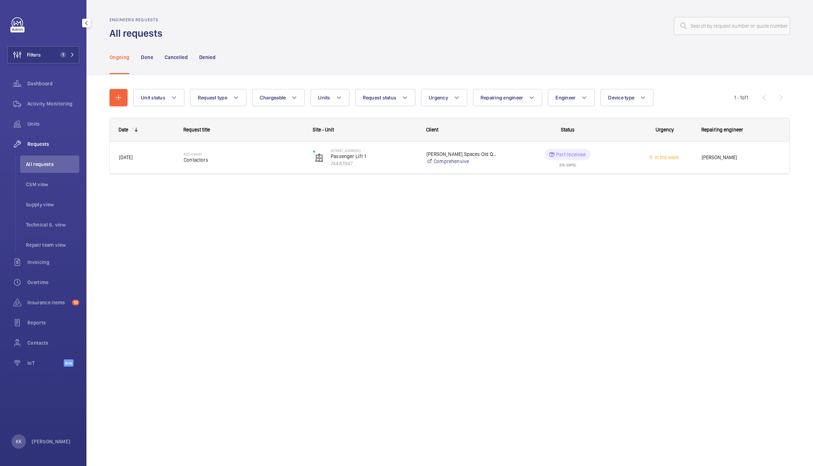
click at [216, 35] on div "Engineers requests All requests" at bounding box center [450, 28] width 681 height 23
click at [46, 57] on button "Filters 1" at bounding box center [43, 54] width 72 height 17
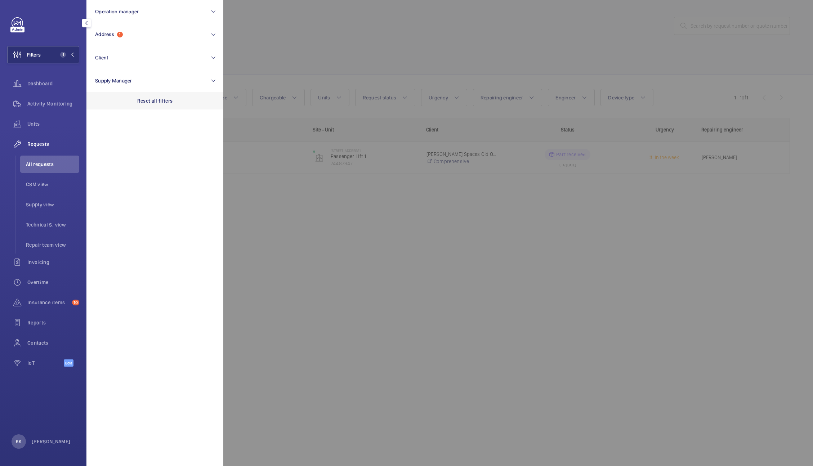
click at [146, 109] on div "Reset all filters" at bounding box center [154, 100] width 137 height 17
click at [115, 10] on span "Operation manager" at bounding box center [117, 12] width 44 height 6
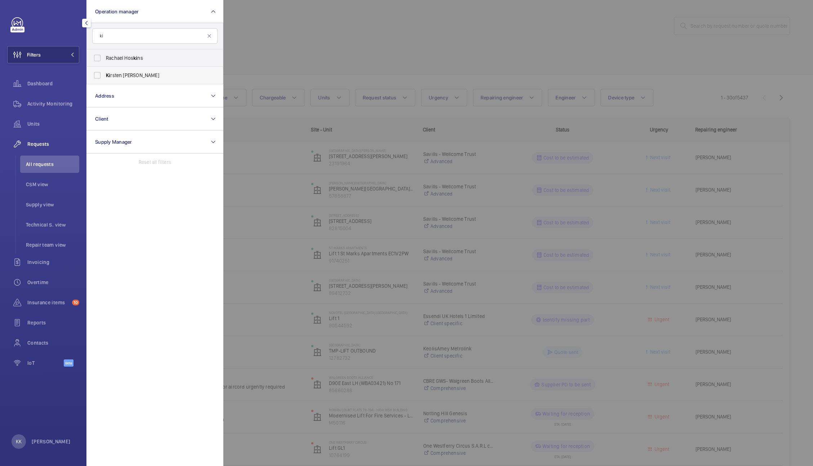
type input "ki"
click at [136, 72] on span "Ki rsten [PERSON_NAME]" at bounding box center [155, 75] width 99 height 7
click at [105, 72] on input "Ki rsten [PERSON_NAME]" at bounding box center [97, 75] width 14 height 14
checkbox input "true"
click at [268, 44] on div at bounding box center [629, 233] width 813 height 466
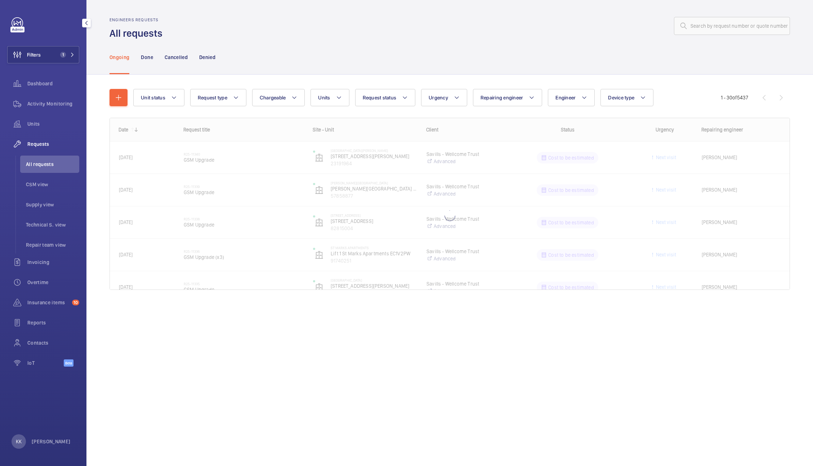
click at [236, 29] on div at bounding box center [478, 25] width 623 height 17
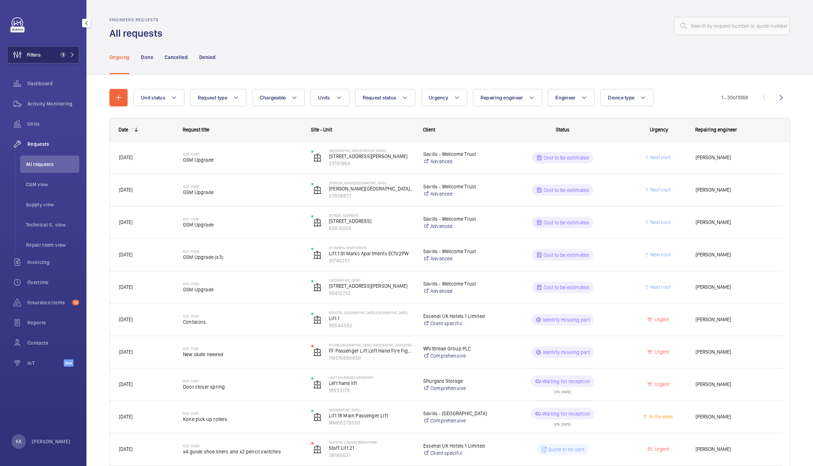
click at [66, 55] on span "1" at bounding box center [65, 55] width 17 height 6
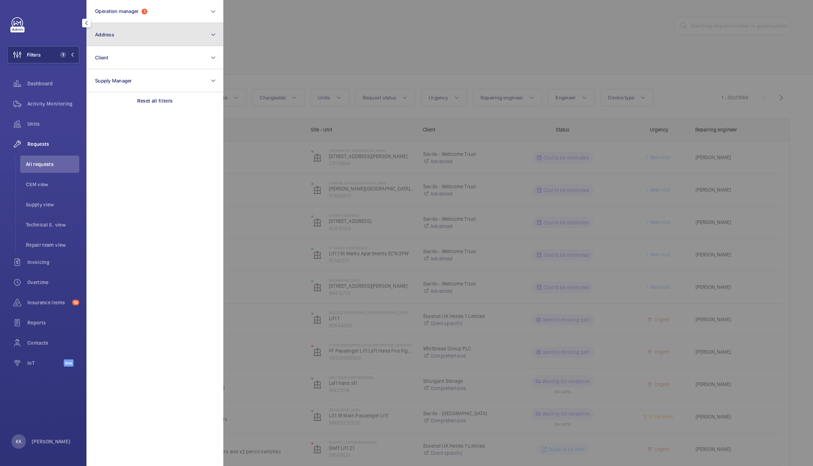
click at [133, 39] on button "Address" at bounding box center [154, 34] width 137 height 23
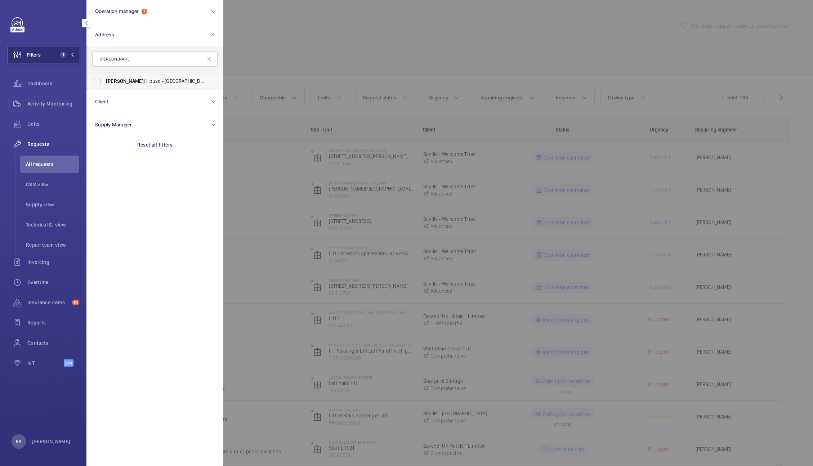
type input "Weddel"
click at [137, 81] on span "Weddel l House - West Smithfield, LONDON EC1A 9HX" at bounding box center [155, 80] width 99 height 7
click at [105, 81] on input "Weddel l House - West Smithfield, LONDON EC1A 9HX" at bounding box center [97, 81] width 14 height 14
checkbox input "true"
click at [275, 61] on div at bounding box center [629, 233] width 813 height 466
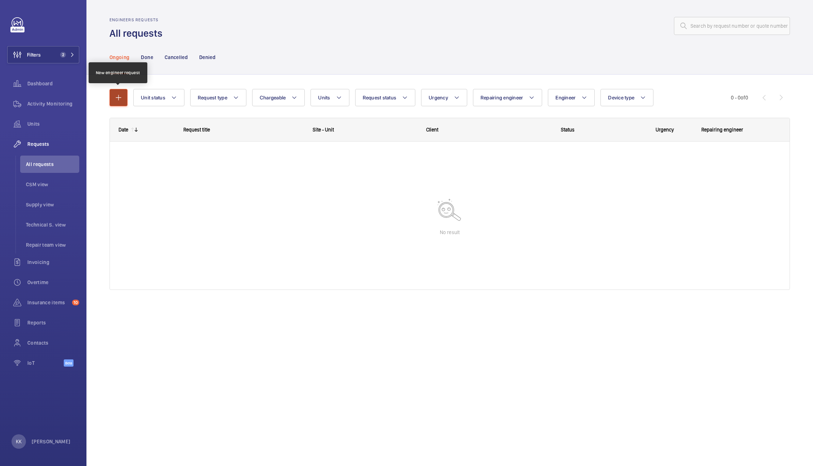
click at [115, 99] on mat-icon "button" at bounding box center [118, 97] width 9 height 9
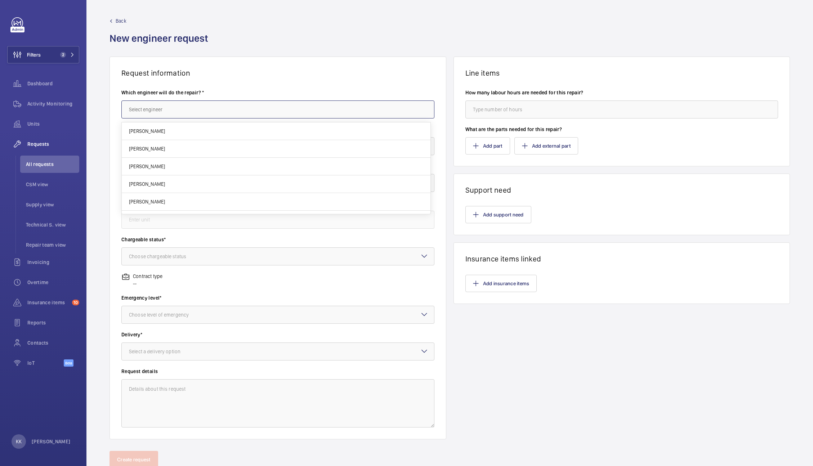
click at [184, 115] on input "text" at bounding box center [277, 110] width 313 height 18
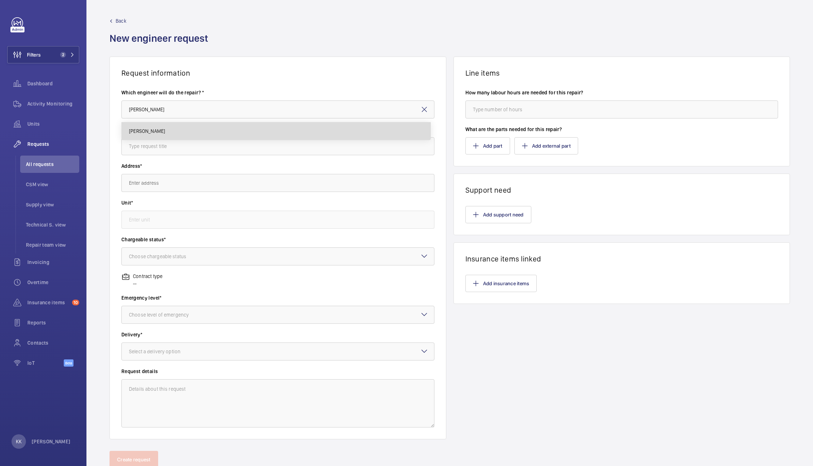
click at [141, 128] on span "[PERSON_NAME]" at bounding box center [147, 131] width 36 height 7
type input "[PERSON_NAME]"
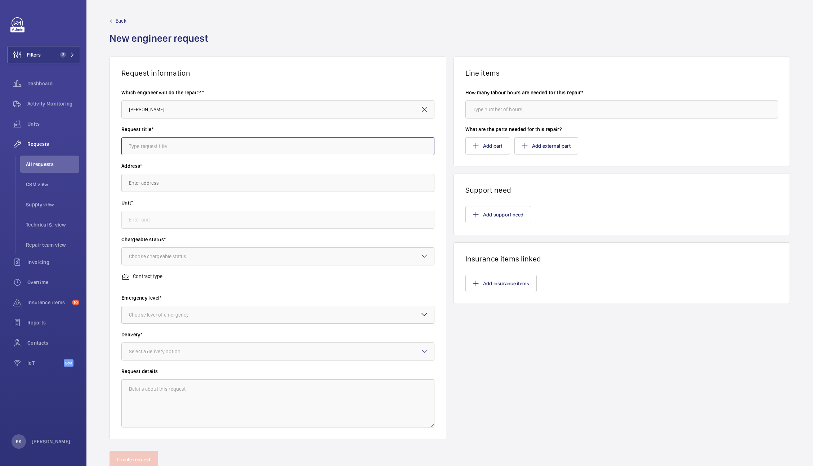
click at [150, 148] on input "text" at bounding box center [277, 146] width 313 height 18
type input "GSM Upgrade"
click at [155, 182] on input "text" at bounding box center [277, 183] width 313 height 18
paste input "Weddel"
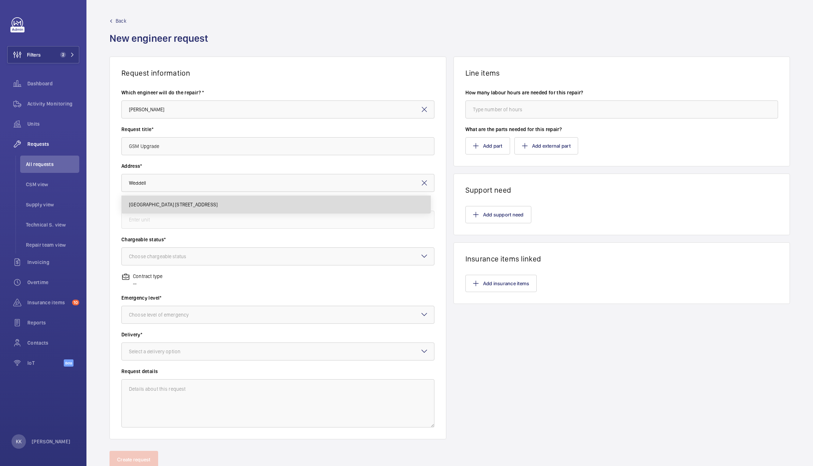
click at [176, 206] on span "Weddell House West Smithfield, EC1A 9HX LONDON" at bounding box center [173, 204] width 89 height 7
type input "Weddell House West Smithfield, EC1A 9HX LONDON"
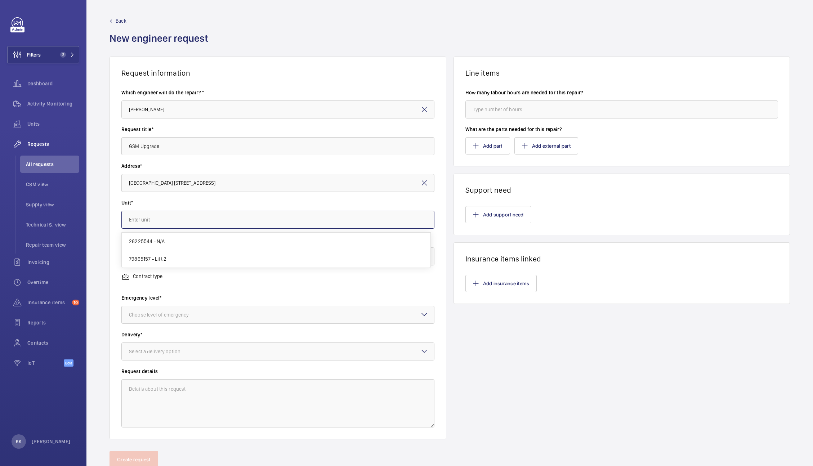
click at [155, 218] on input "text" at bounding box center [277, 220] width 313 height 18
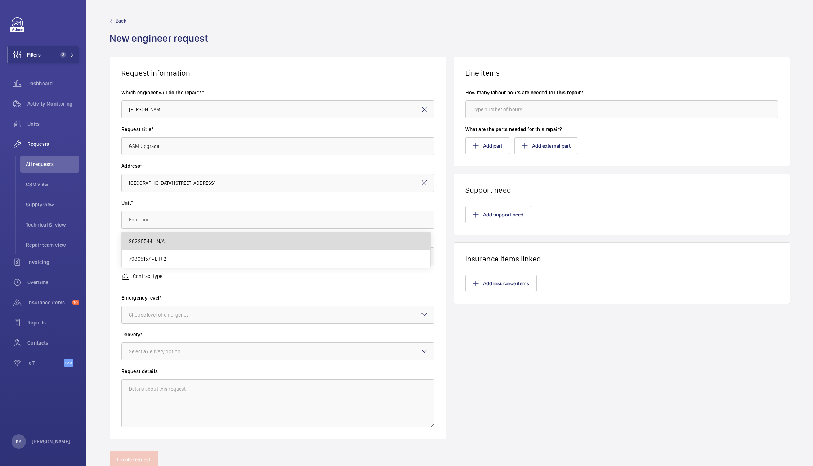
click at [180, 239] on mat-option "28225544 - N/A" at bounding box center [276, 242] width 309 height 18
type input "28225544 - N/A"
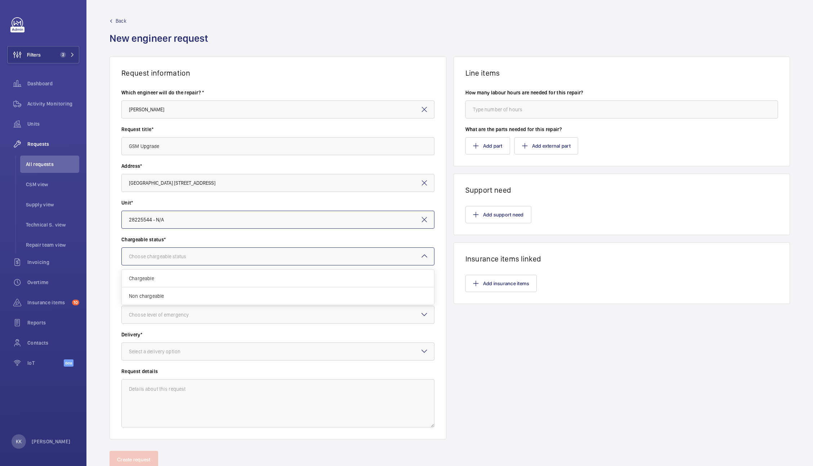
click at [170, 256] on div "Choose chargeable status" at bounding box center [166, 256] width 75 height 7
click at [145, 282] on div "Chargeable" at bounding box center [278, 279] width 312 height 18
click at [153, 323] on div at bounding box center [278, 314] width 312 height 17
click at [161, 368] on div "Urgent" at bounding box center [278, 372] width 312 height 17
click at [162, 322] on div at bounding box center [278, 314] width 312 height 17
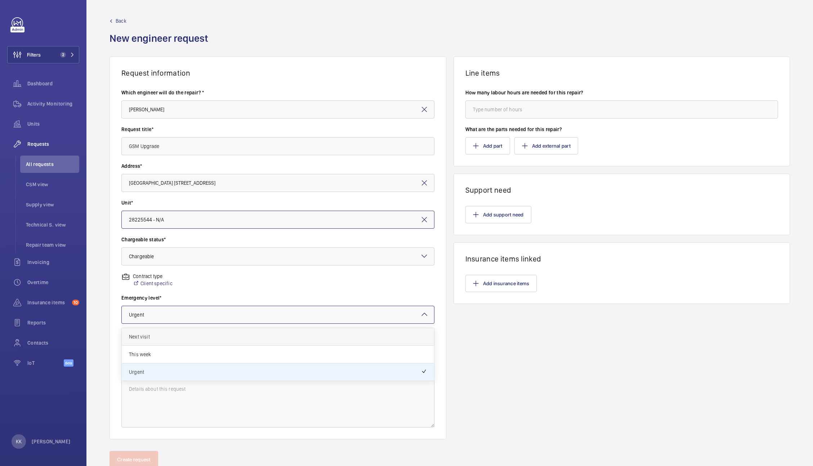
click at [160, 333] on span "Next visit" at bounding box center [278, 336] width 298 height 7
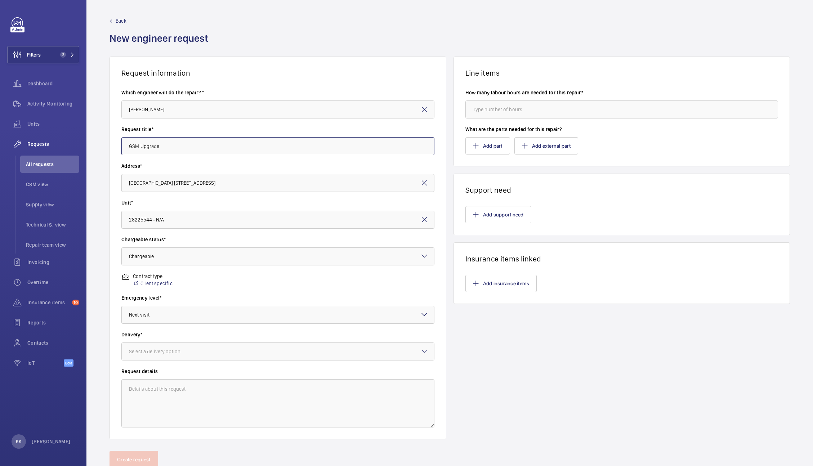
click at [181, 142] on input "GSM Upgrade" at bounding box center [277, 146] width 313 height 18
type input "GSM Upgrade (x2)"
click at [178, 221] on input "28225544 - N/A" at bounding box center [277, 220] width 313 height 18
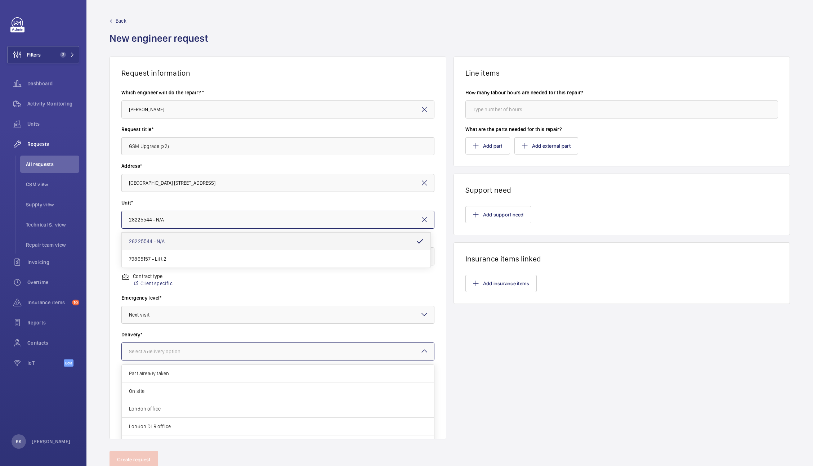
click at [147, 351] on div "Select a delivery option" at bounding box center [164, 351] width 70 height 7
click at [150, 411] on span "London office" at bounding box center [278, 408] width 298 height 7
click at [489, 222] on button "Add support need" at bounding box center [499, 214] width 66 height 17
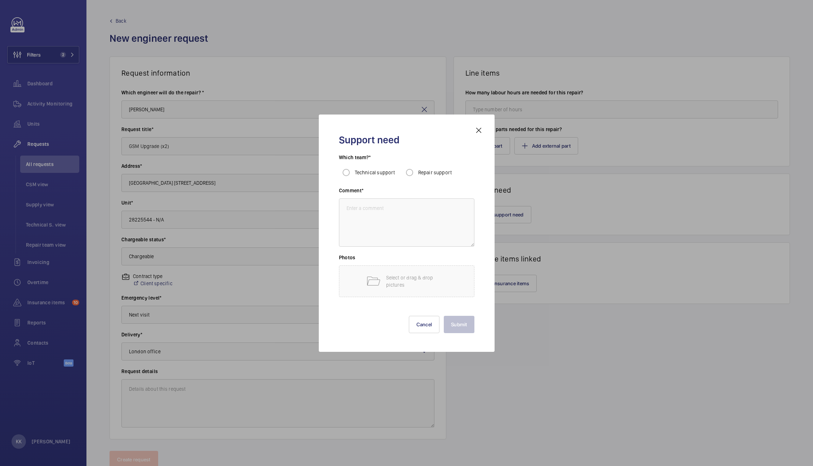
click at [196, 140] on div at bounding box center [406, 233] width 813 height 466
click at [207, 161] on div "Request title* GSM Upgrade (x2)" at bounding box center [277, 144] width 313 height 37
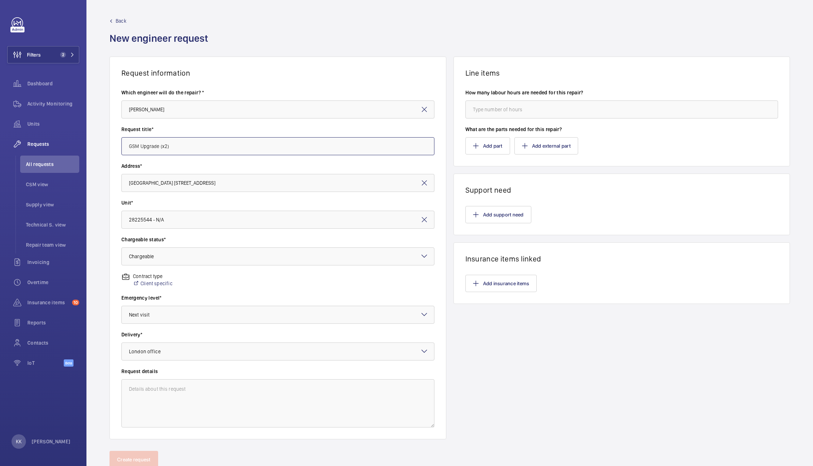
drag, startPoint x: 201, startPoint y: 154, endPoint x: 168, endPoint y: 149, distance: 34.2
click at [106, 142] on div "Request information Which engineer will do the repair? * Keith Bishop Request t…" at bounding box center [449, 254] width 727 height 395
click at [468, 213] on button "Add support need" at bounding box center [499, 214] width 66 height 17
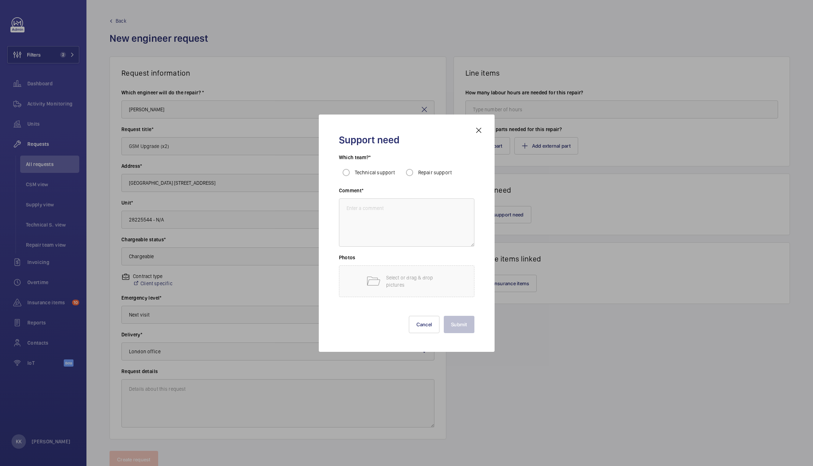
click at [438, 170] on span "Repair support" at bounding box center [435, 173] width 34 height 6
click at [417, 170] on input "Repair support" at bounding box center [410, 172] width 14 height 14
radio input "true"
click at [409, 219] on textarea at bounding box center [407, 223] width 136 height 48
paste textarea "GSM Upgrade (x2)"
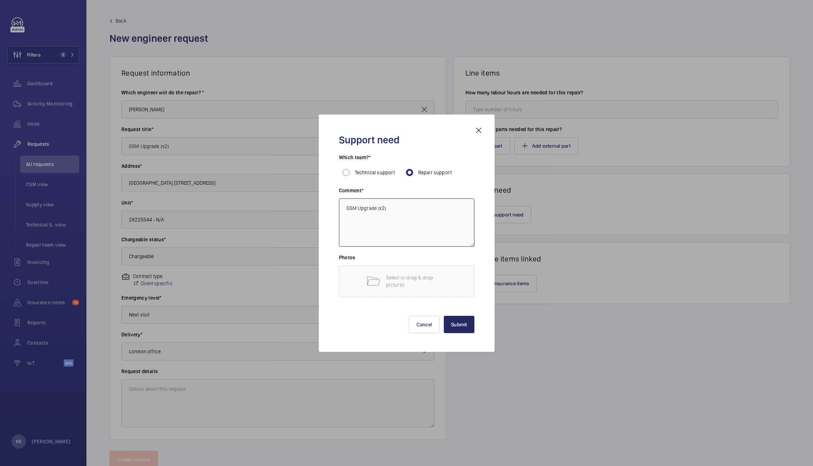
type textarea "GSM Upgrade (x2)"
click at [451, 319] on button "Submit" at bounding box center [459, 324] width 31 height 17
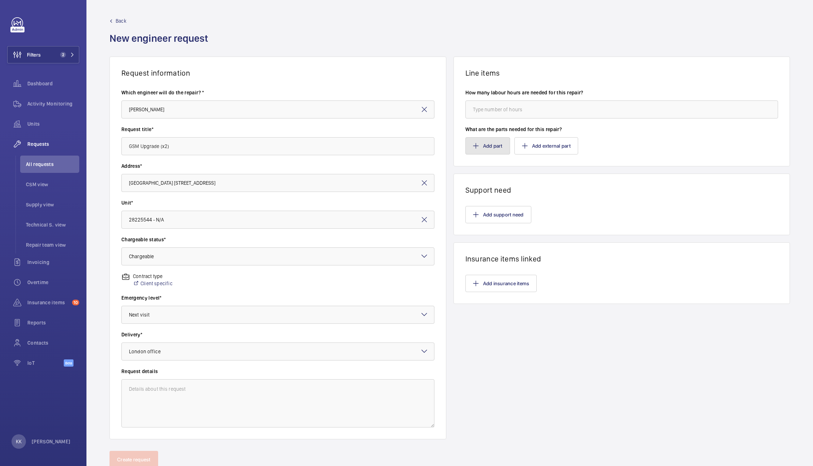
click at [484, 146] on button "Add part" at bounding box center [488, 145] width 45 height 17
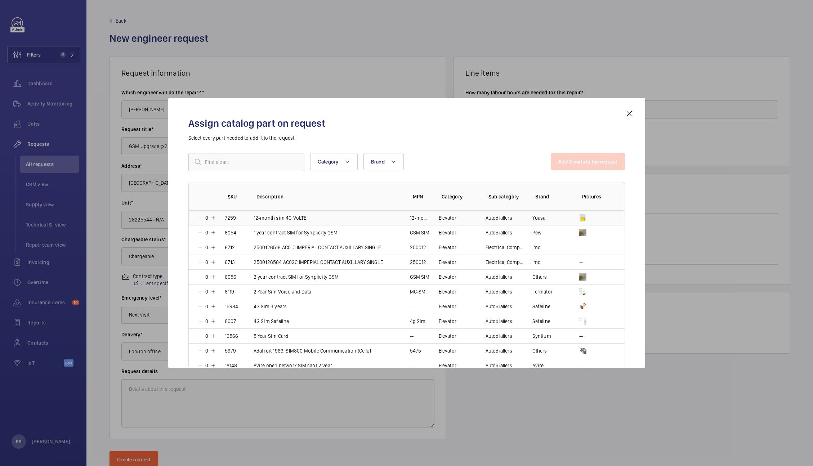
click at [213, 218] on mat-icon at bounding box center [213, 218] width 6 height 6
click at [216, 218] on mat-icon at bounding box center [213, 218] width 6 height 6
click at [213, 219] on mat-icon at bounding box center [213, 218] width 6 height 6
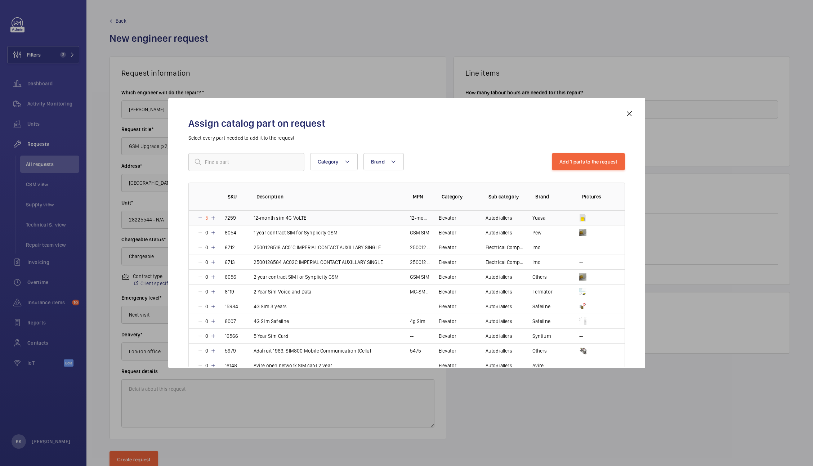
click at [213, 219] on mat-icon at bounding box center [213, 218] width 6 height 6
click at [203, 218] on p "5" at bounding box center [206, 217] width 7 height 7
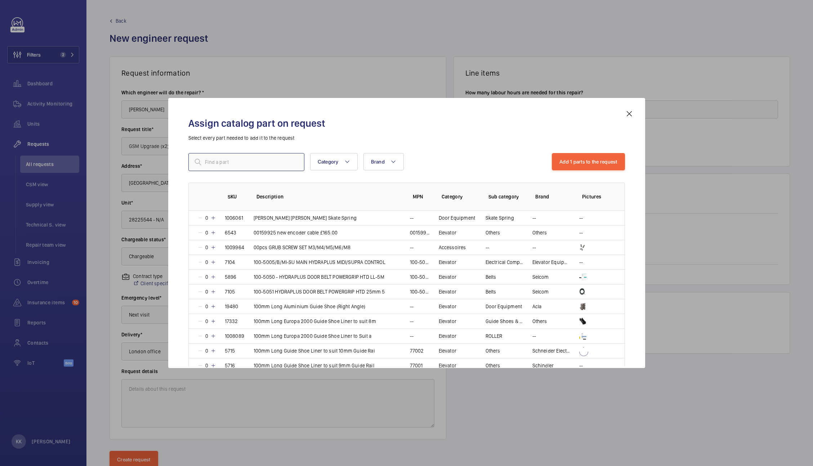
click at [235, 164] on input "text" at bounding box center [246, 162] width 116 height 18
type input "s"
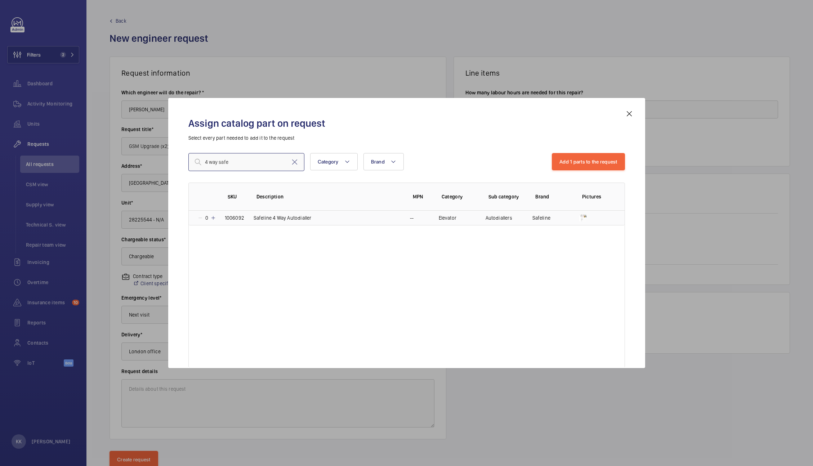
type input "4 way safe"
click at [217, 217] on td "1006092" at bounding box center [230, 218] width 29 height 15
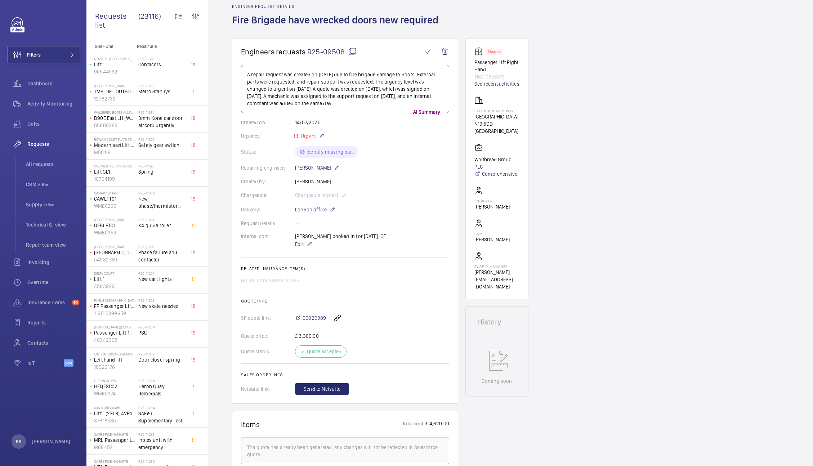
scroll to position [36, 0]
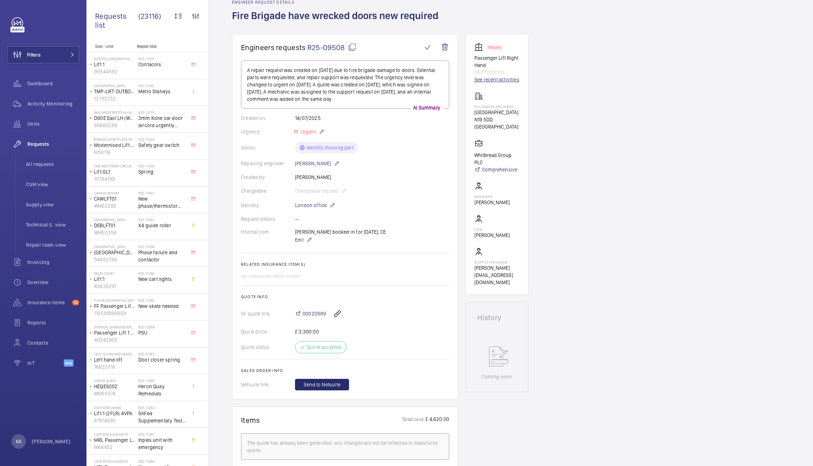
click at [486, 79] on link "See recent activities" at bounding box center [497, 79] width 45 height 7
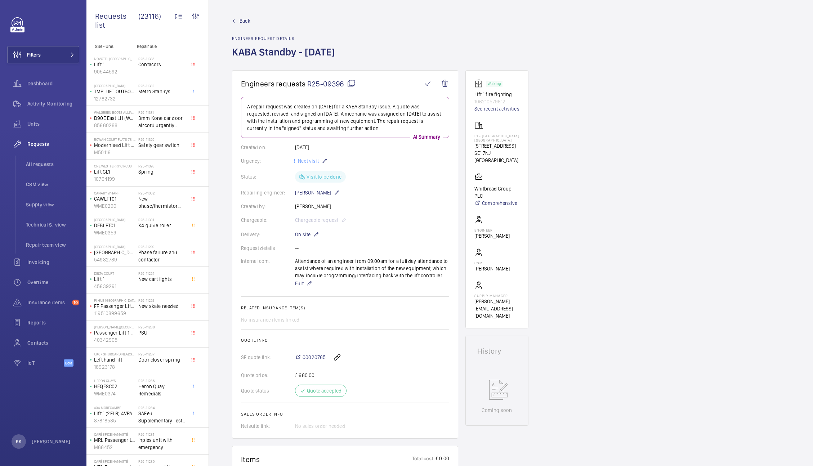
click at [491, 111] on link "See recent activities" at bounding box center [497, 108] width 45 height 7
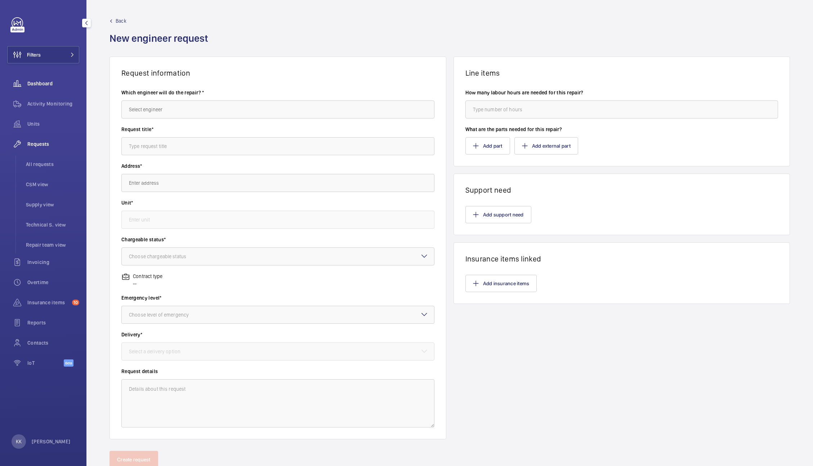
click at [36, 91] on div "Dashboard" at bounding box center [43, 83] width 72 height 17
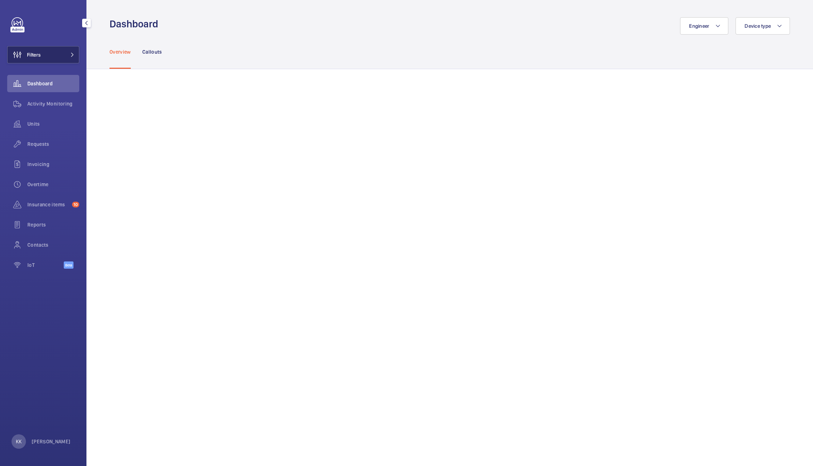
click at [46, 57] on button "Filters" at bounding box center [43, 54] width 72 height 17
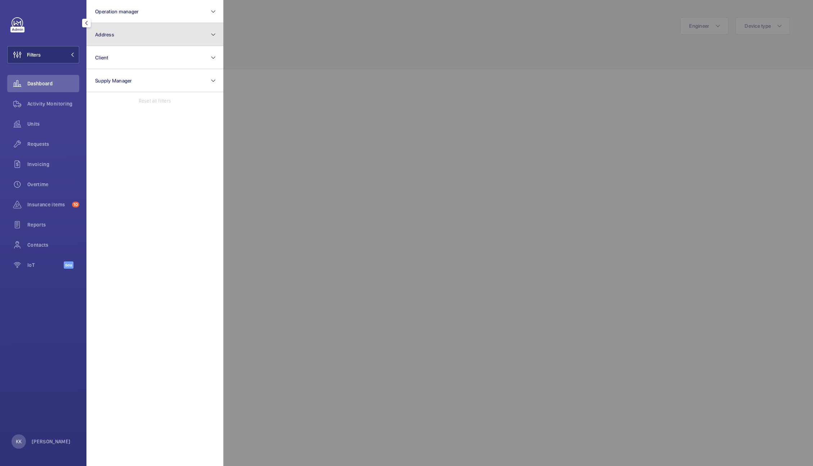
click at [141, 40] on button "Address" at bounding box center [154, 34] width 137 height 23
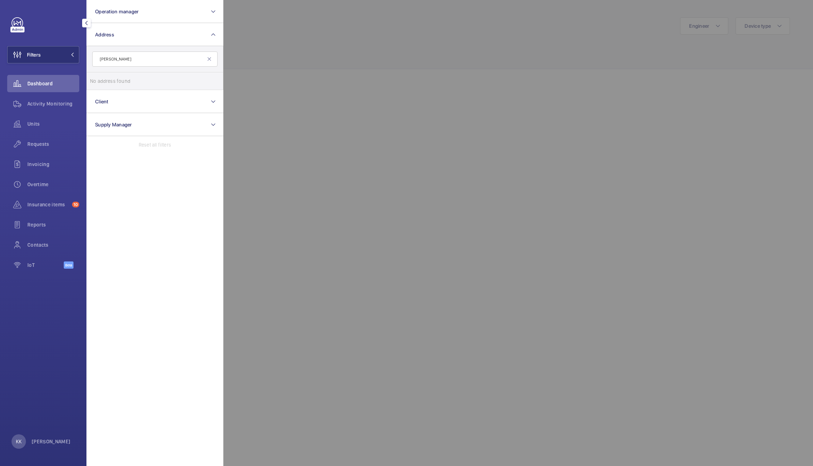
click at [105, 60] on input "wedell" at bounding box center [154, 59] width 125 height 15
type input "weddell"
click at [121, 79] on span "Weddell" at bounding box center [115, 81] width 18 height 6
click at [105, 79] on input "Weddell House - West Smithfield, LONDON EC1A 9HX" at bounding box center [97, 81] width 14 height 14
checkbox input "true"
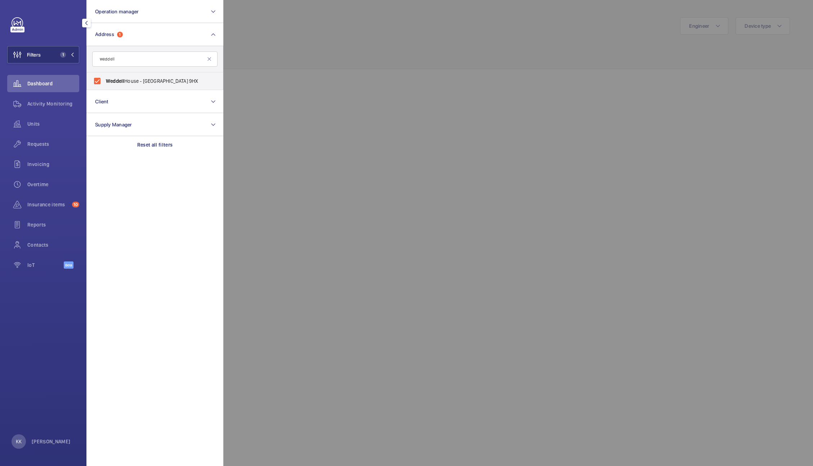
click at [233, 72] on div at bounding box center [629, 233] width 813 height 466
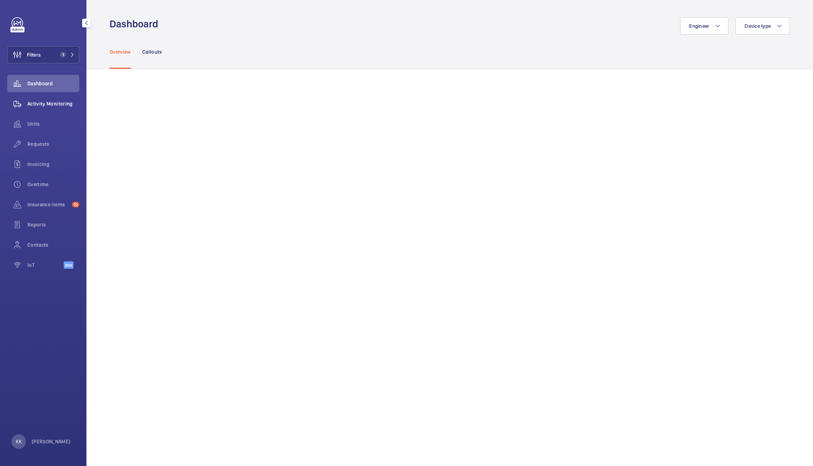
click at [59, 111] on div "Activity Monitoring" at bounding box center [43, 103] width 72 height 17
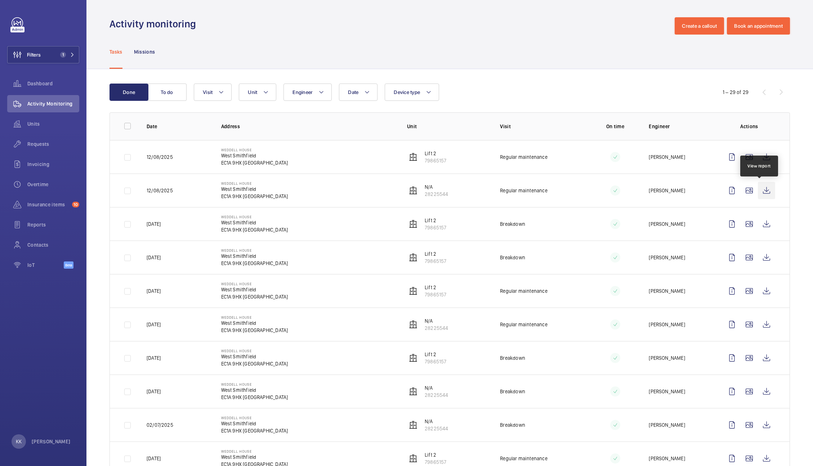
click at [758, 191] on wm-front-icon-button at bounding box center [766, 190] width 17 height 17
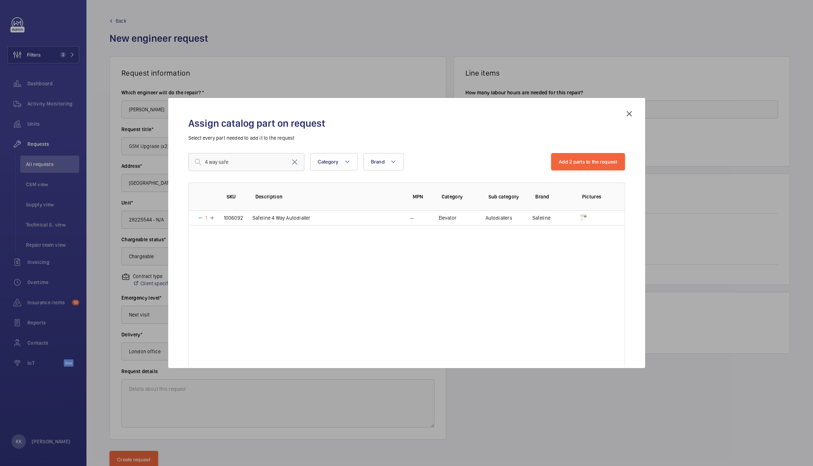
click at [217, 217] on td "1006092" at bounding box center [229, 218] width 29 height 15
click at [292, 164] on mat-icon at bounding box center [294, 162] width 9 height 9
click at [269, 163] on input "text" at bounding box center [246, 162] width 116 height 18
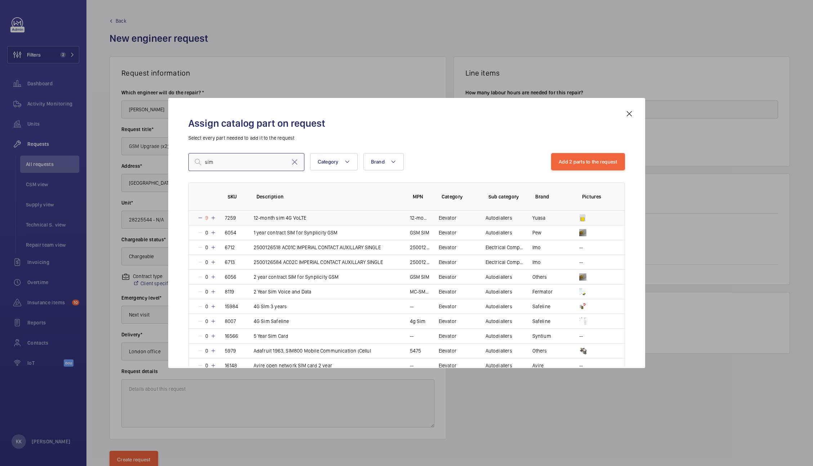
type input "sim"
click at [201, 219] on mat-icon at bounding box center [200, 218] width 6 height 6
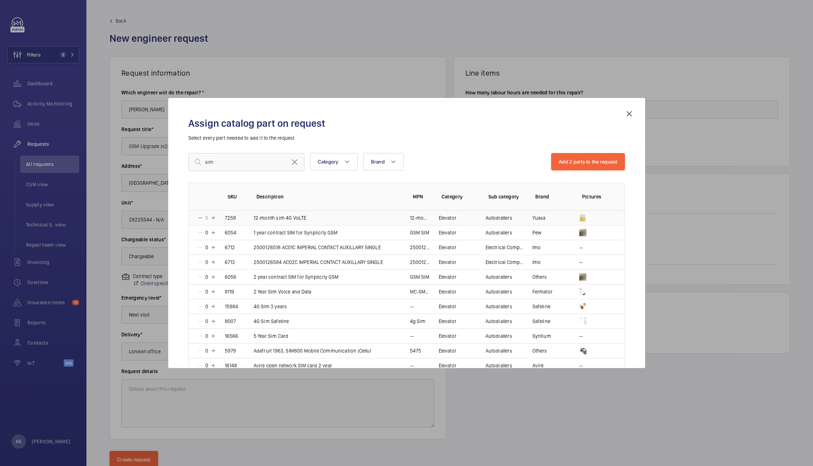
click at [201, 219] on mat-icon at bounding box center [200, 218] width 6 height 6
click at [592, 165] on button "Add 2 parts to the request" at bounding box center [588, 161] width 74 height 17
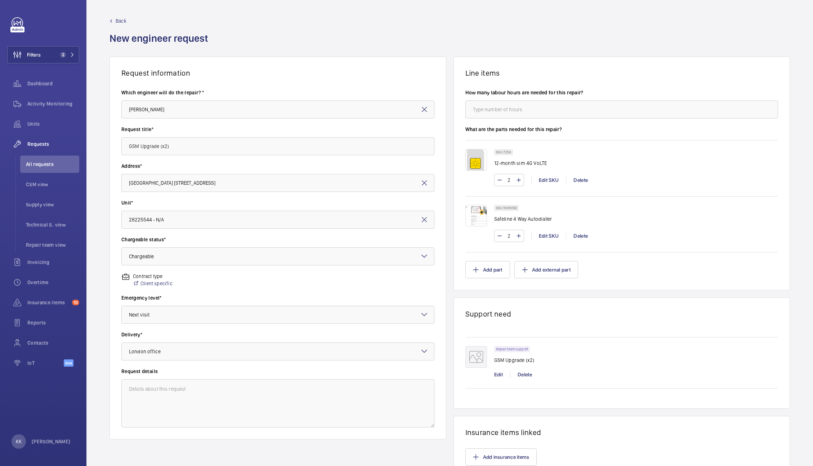
click at [137, 442] on div "Request information Which engineer will do the repair? * Keith Bishop Request t…" at bounding box center [278, 267] width 337 height 421
click at [134, 436] on wm-front-card-body "Which engineer will do the repair? * Keith Bishop Request title* GSM Upgrade (x…" at bounding box center [278, 258] width 336 height 362
click at [124, 435] on wm-front-card-body "Which engineer will do the repair? * Keith Bishop Request title* GSM Upgrade (x…" at bounding box center [278, 258] width 336 height 362
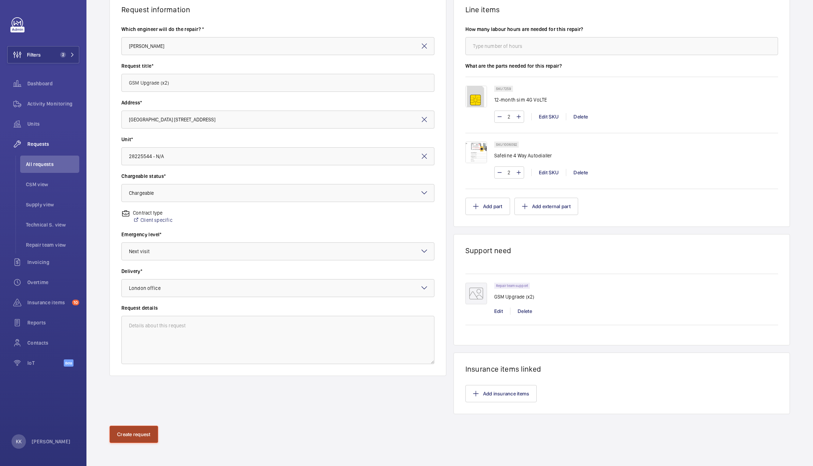
click at [130, 436] on button "Create request" at bounding box center [134, 434] width 49 height 17
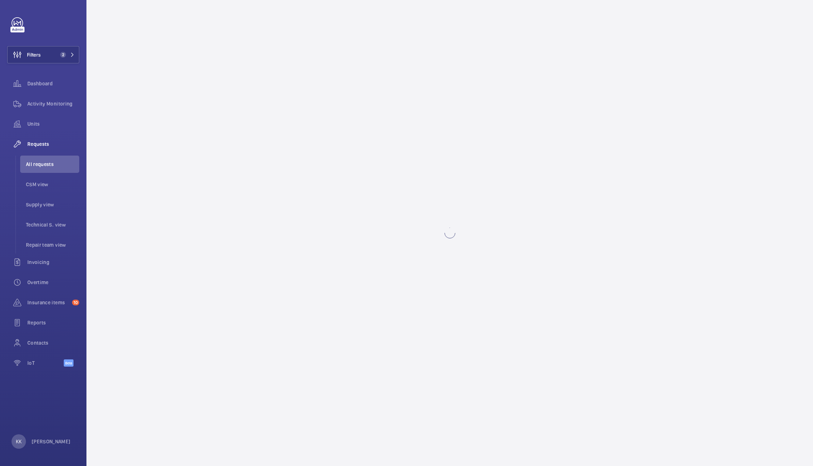
scroll to position [0, 0]
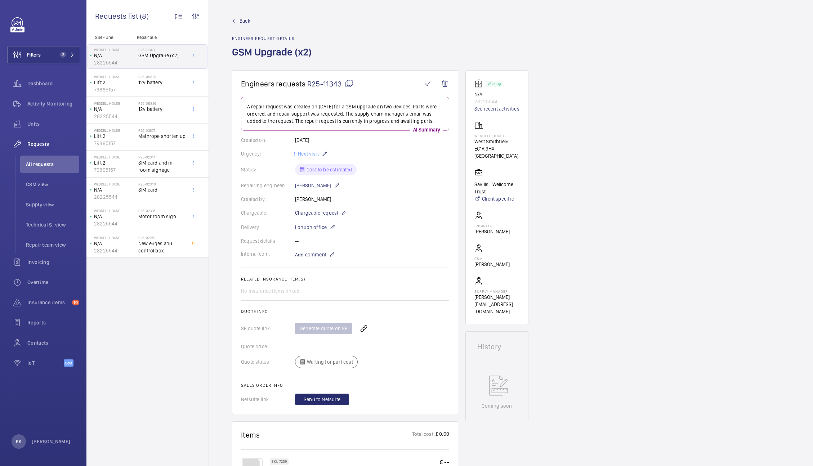
click at [327, 86] on span "R25-11343" at bounding box center [330, 83] width 46 height 9
click at [46, 54] on button "Filters 2" at bounding box center [43, 54] width 72 height 17
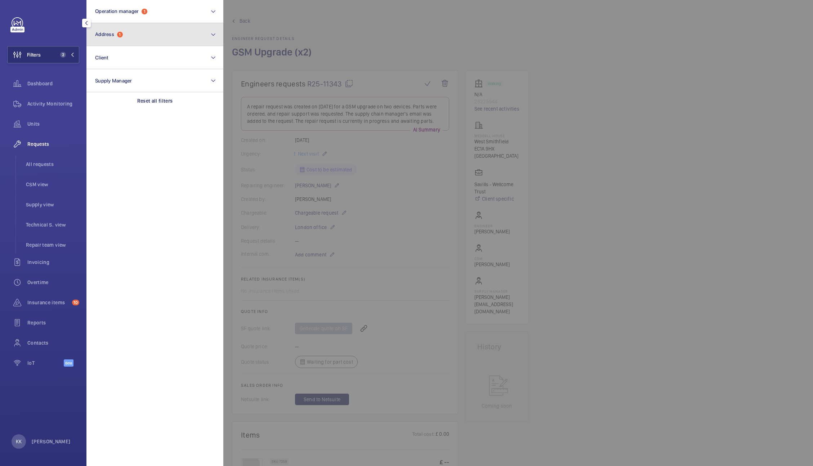
click at [136, 33] on button "Address 1" at bounding box center [154, 34] width 137 height 23
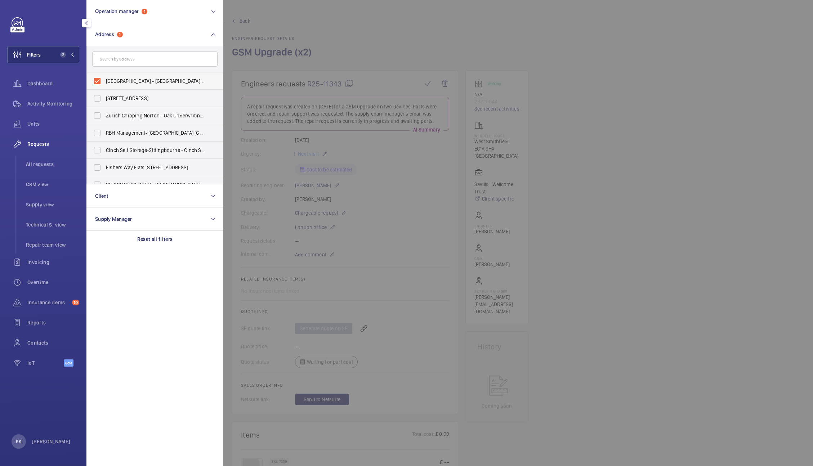
click at [152, 75] on label "Weddell House - West Smithfield, LONDON EC1A 9HX" at bounding box center [149, 80] width 125 height 17
click at [105, 75] on input "Weddell House - West Smithfield, LONDON EC1A 9HX" at bounding box center [97, 81] width 14 height 14
checkbox input "false"
click at [28, 169] on li "All requests" at bounding box center [49, 164] width 59 height 17
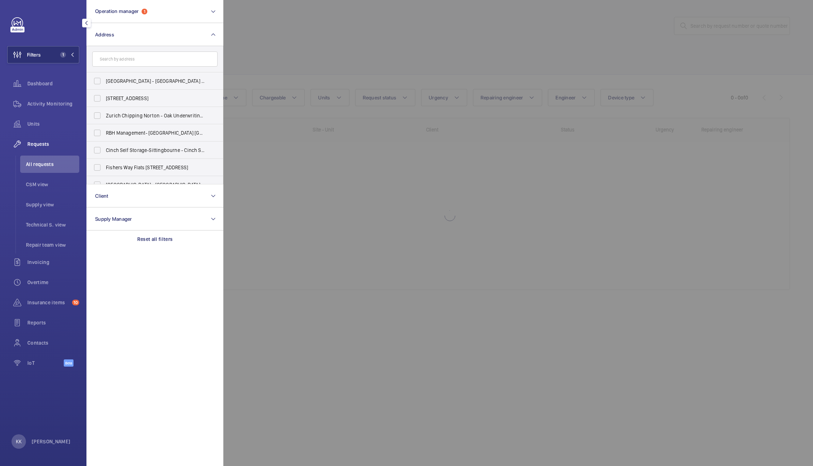
click at [509, 99] on div at bounding box center [629, 233] width 813 height 466
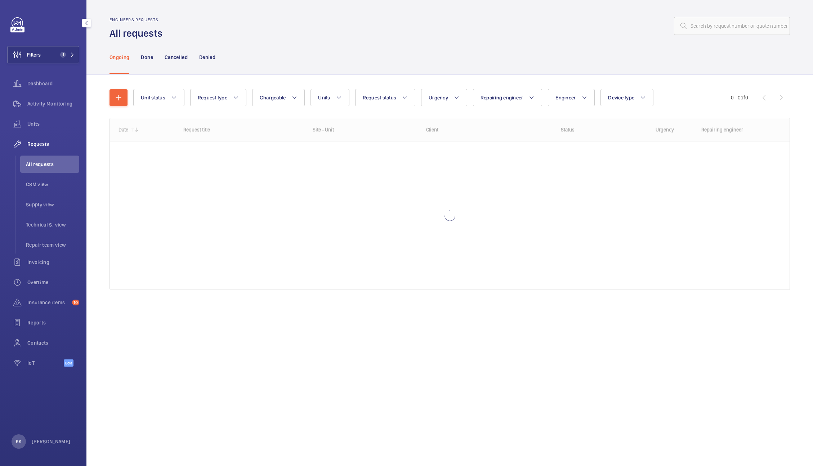
click at [510, 82] on div "Unit status Request type Chargeable Units Request status Urgency Repairing engi…" at bounding box center [450, 192] width 681 height 230
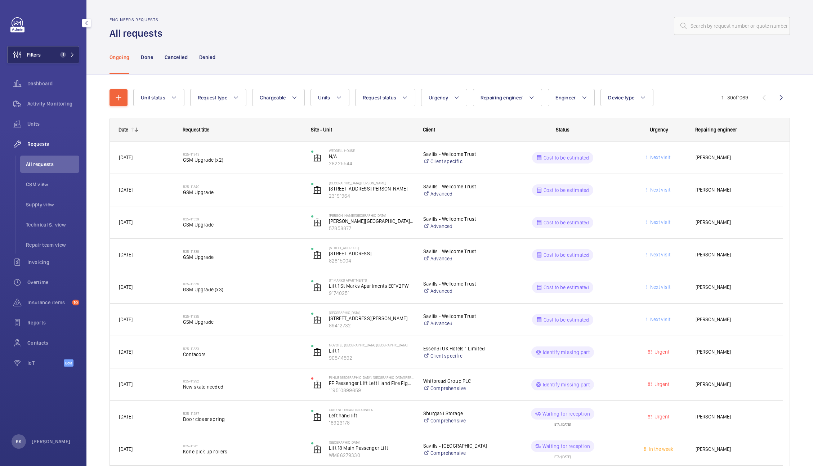
click at [30, 52] on span "Filters" at bounding box center [34, 54] width 14 height 7
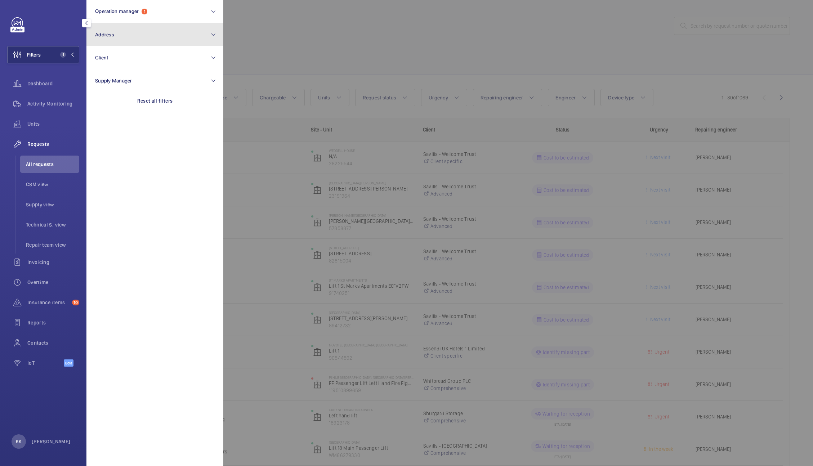
click at [152, 26] on button "Address" at bounding box center [154, 34] width 137 height 23
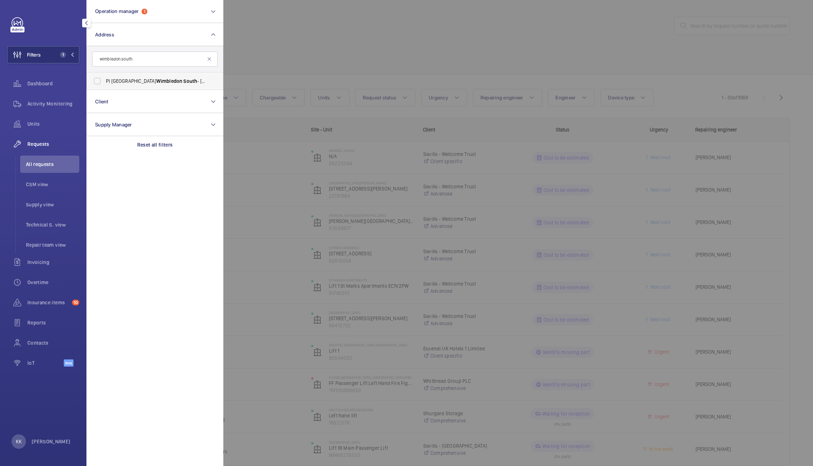
type input "wimbledon south"
click at [156, 81] on span "Wimbledon" at bounding box center [169, 81] width 26 height 6
click at [105, 81] on input "PI London Wimbledon South - 27 Chapter Way, MERTON SW19 2RF" at bounding box center [97, 81] width 14 height 14
checkbox input "true"
click at [284, 62] on div at bounding box center [629, 233] width 813 height 466
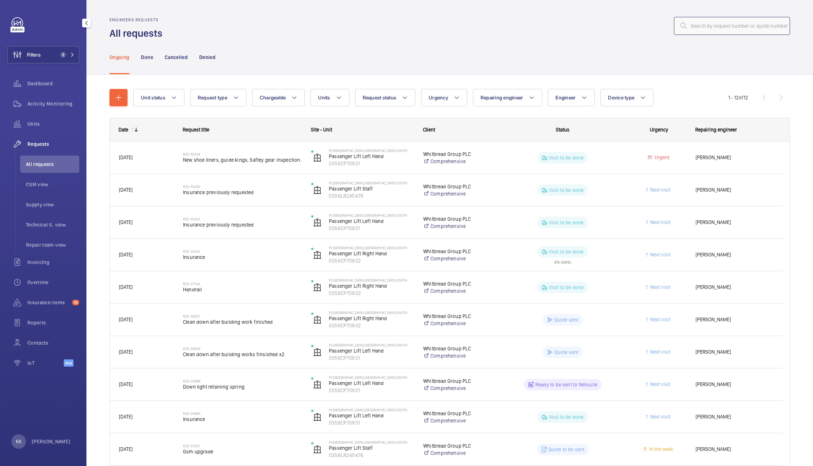
click at [699, 26] on input "text" at bounding box center [732, 26] width 116 height 18
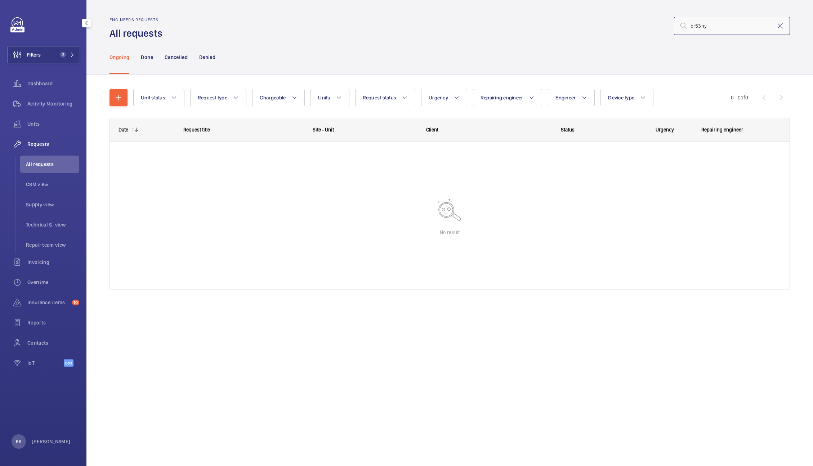
click at [699, 26] on input "br53hy" at bounding box center [732, 26] width 116 height 18
type input "br53hy"
click at [780, 28] on mat-icon at bounding box center [780, 26] width 9 height 9
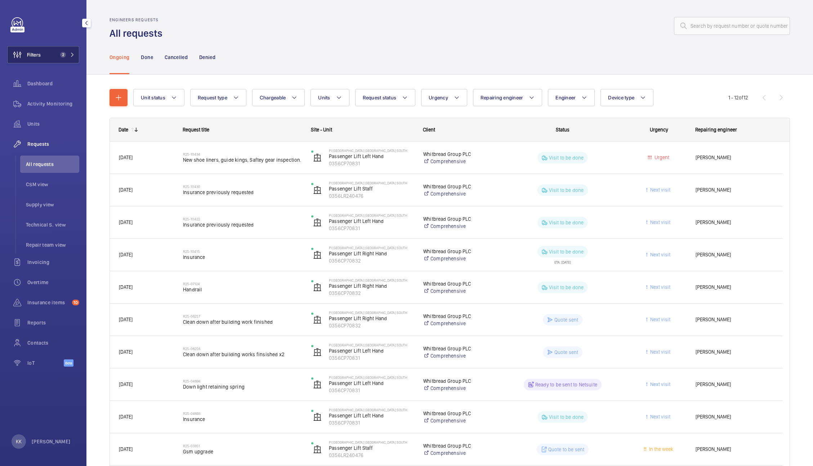
click at [50, 52] on button "Filters 2" at bounding box center [43, 54] width 72 height 17
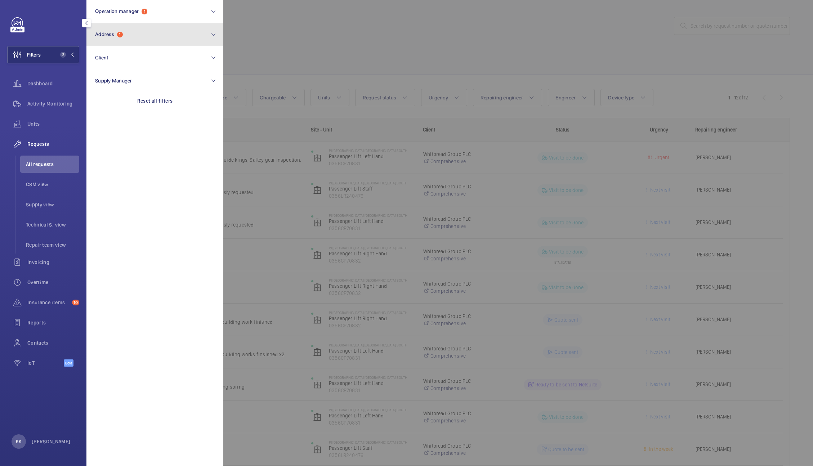
click at [141, 27] on button "Address 1" at bounding box center [154, 34] width 137 height 23
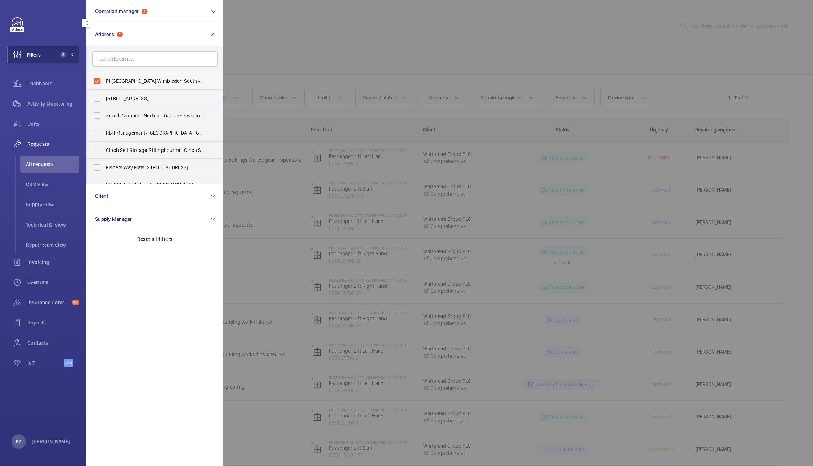
click at [119, 83] on span "PI London Wimbledon South - 27 Chapter Way, MERTON SW19 2RF" at bounding box center [155, 80] width 99 height 7
click at [105, 83] on input "PI London Wimbledon South - 27 Chapter Way, MERTON SW19 2RF" at bounding box center [97, 81] width 14 height 14
click at [143, 86] on label "PI London Wimbledon South - 27 Chapter Way, MERTON SW19 2RF" at bounding box center [149, 80] width 125 height 17
click at [105, 86] on input "PI London Wimbledon South - 27 Chapter Way, MERTON SW19 2RF" at bounding box center [97, 81] width 14 height 14
checkbox input "true"
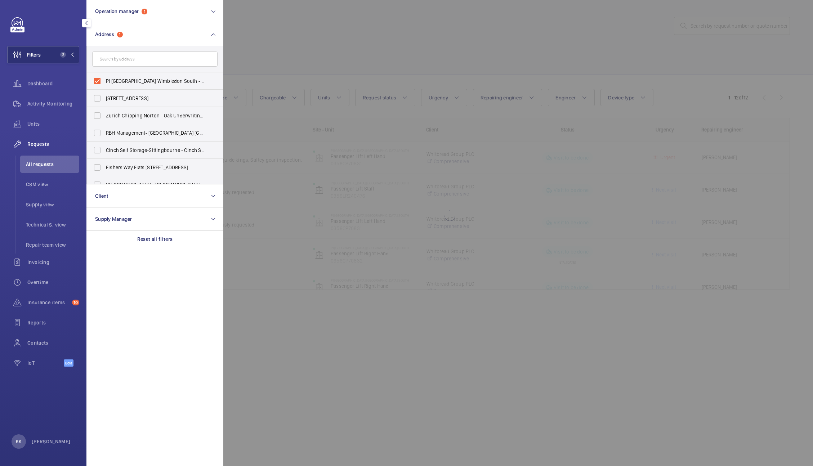
click at [306, 63] on div at bounding box center [629, 233] width 813 height 466
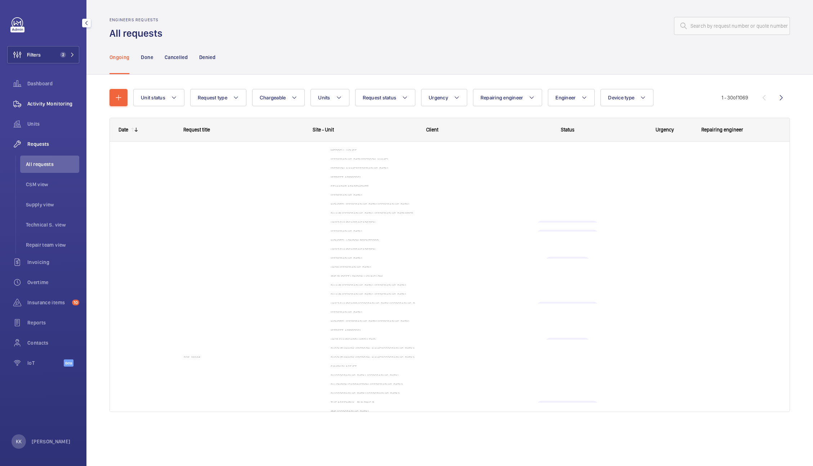
click at [69, 107] on div "Activity Monitoring" at bounding box center [43, 103] width 72 height 17
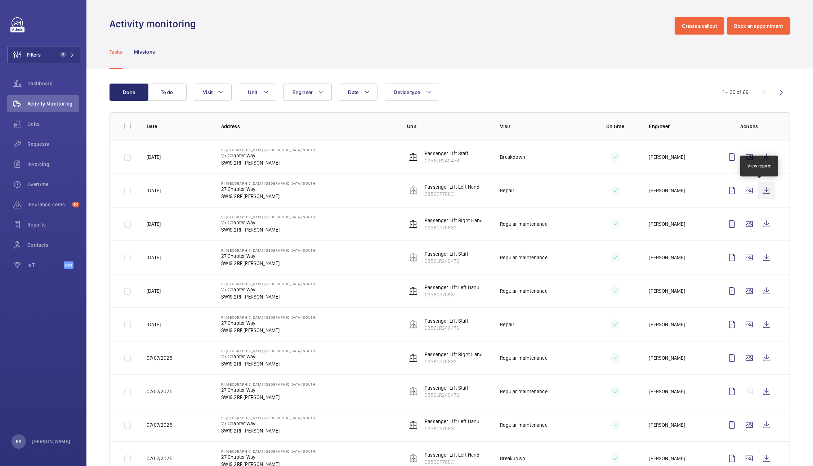
click at [767, 190] on wm-front-icon-button at bounding box center [766, 190] width 17 height 17
click at [759, 225] on wm-front-icon-button at bounding box center [766, 224] width 17 height 17
click at [761, 296] on wm-front-icon-button at bounding box center [766, 291] width 17 height 17
click at [250, 35] on div "Tasks Missions" at bounding box center [450, 52] width 681 height 34
drag, startPoint x: 27, startPoint y: 54, endPoint x: 60, endPoint y: 52, distance: 32.9
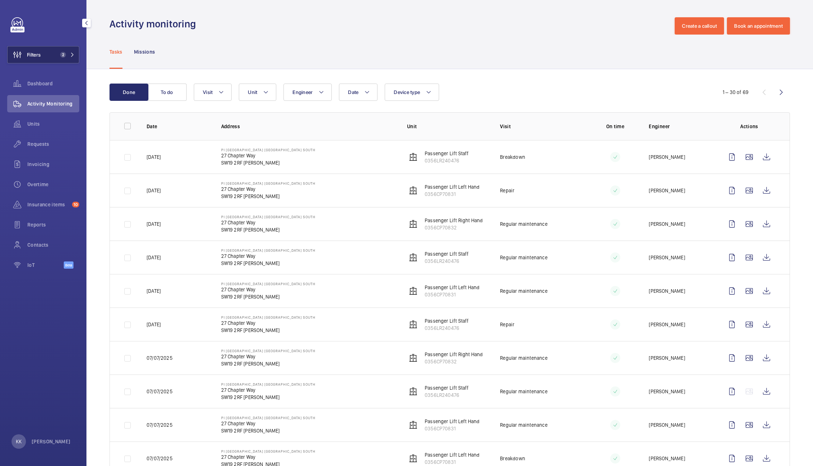
click at [60, 52] on button "Filters 2" at bounding box center [43, 54] width 72 height 17
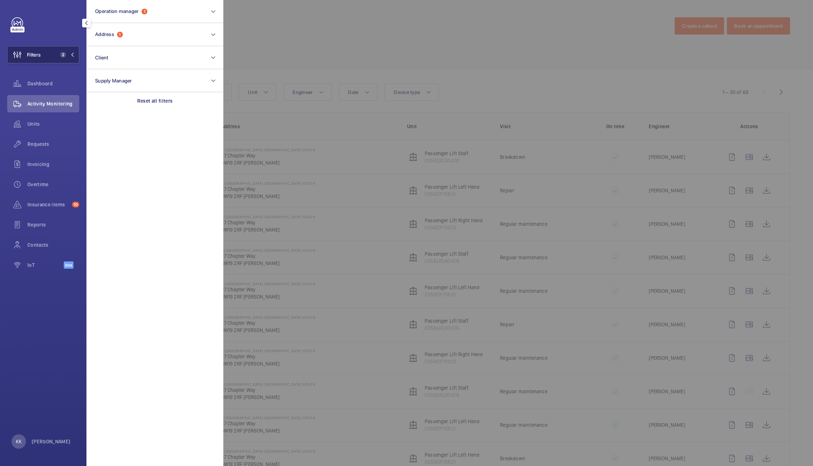
click at [60, 52] on span "2" at bounding box center [61, 55] width 9 height 6
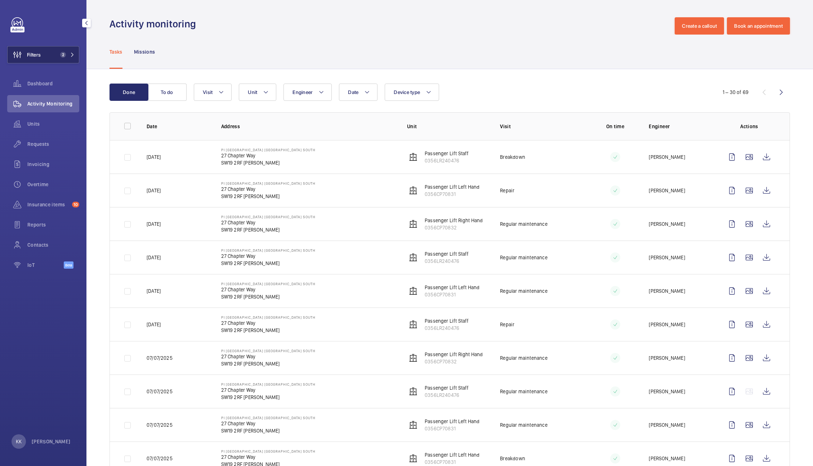
click at [49, 55] on button "Filters 2" at bounding box center [43, 54] width 72 height 17
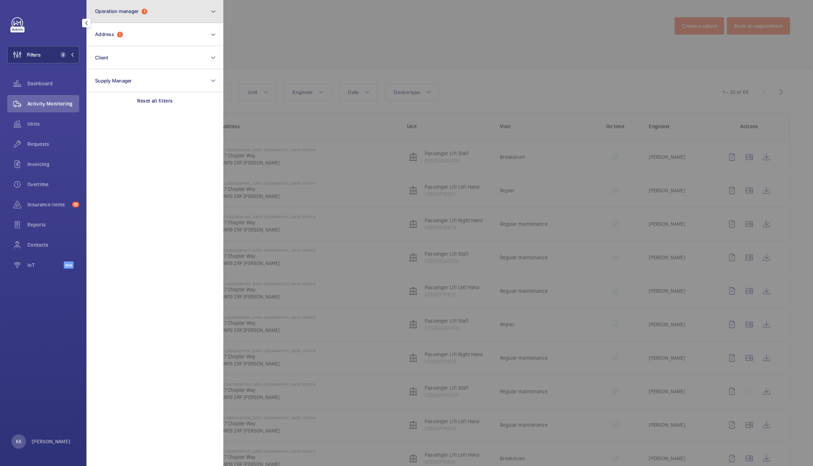
click at [136, 19] on button "Operation manager 1" at bounding box center [154, 11] width 137 height 23
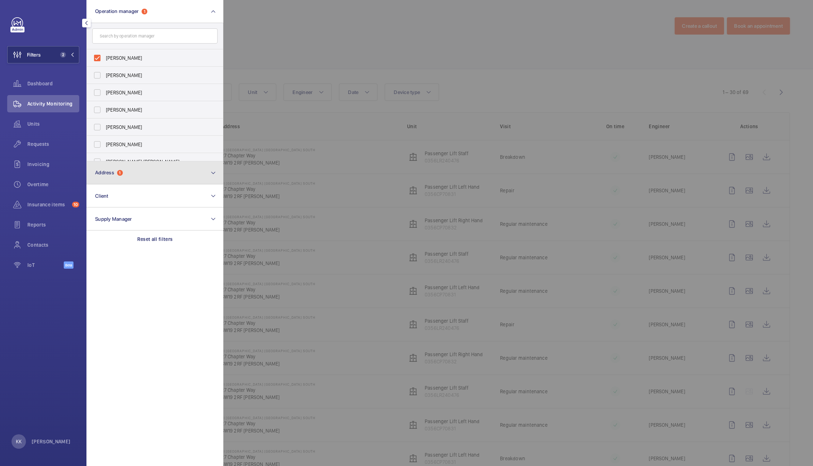
click at [133, 181] on button "Address 1" at bounding box center [154, 172] width 137 height 23
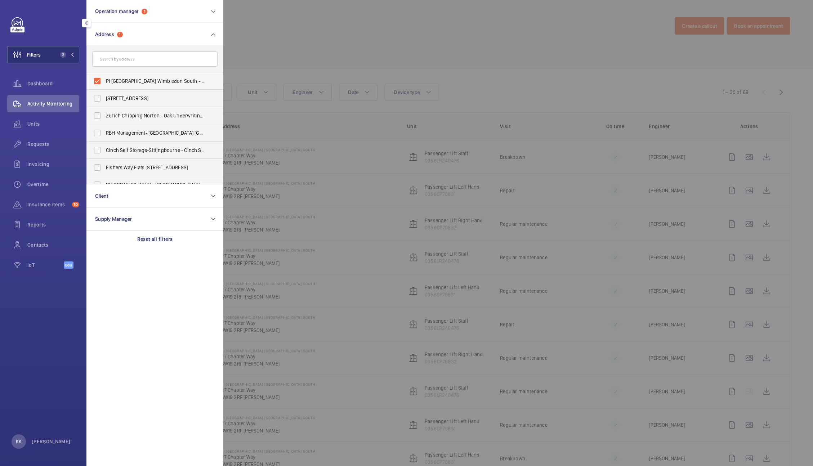
click at [113, 75] on label "PI London Wimbledon South - 27 Chapter Way, MERTON SW19 2RF" at bounding box center [149, 80] width 125 height 17
click at [105, 75] on input "PI London Wimbledon South - 27 Chapter Way, MERTON SW19 2RF" at bounding box center [97, 81] width 14 height 14
checkbox input "false"
click at [322, 28] on div at bounding box center [629, 233] width 813 height 466
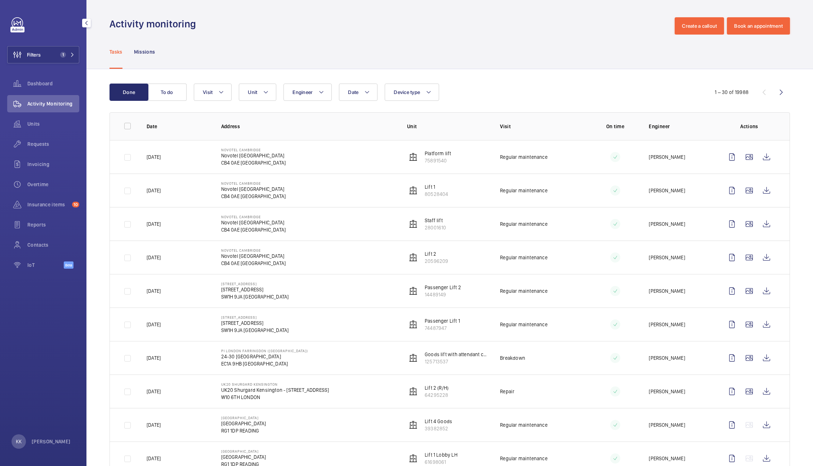
click at [506, 54] on div "Tasks Missions" at bounding box center [450, 52] width 681 height 34
click at [37, 142] on span "Requests" at bounding box center [53, 144] width 52 height 7
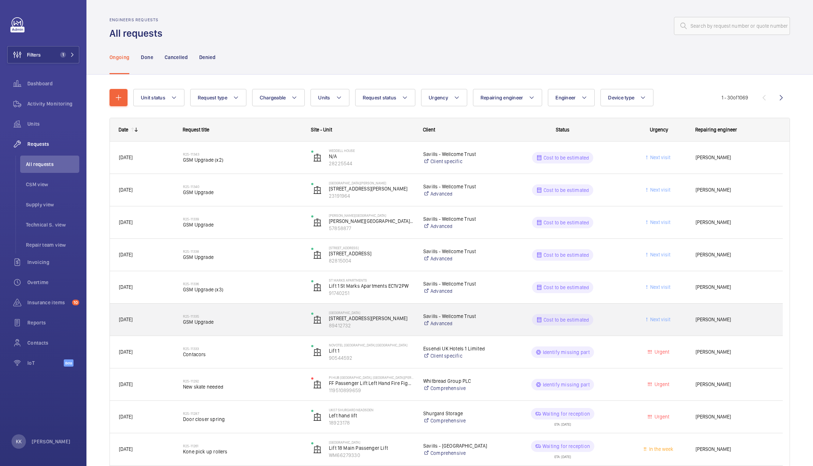
drag, startPoint x: 192, startPoint y: 308, endPoint x: 278, endPoint y: 35, distance: 287.0
click at [278, 35] on div "Engineers requests All requests" at bounding box center [450, 28] width 681 height 23
click at [188, 314] on h2 "R25-11335" at bounding box center [242, 316] width 119 height 4
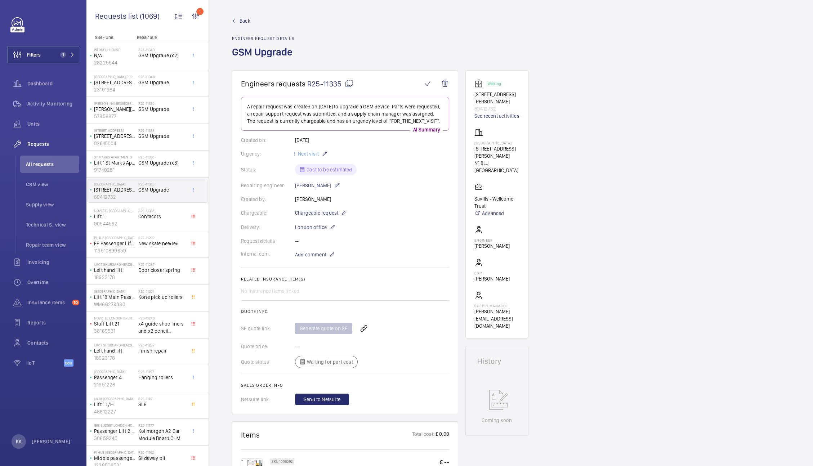
click at [242, 20] on span "Back" at bounding box center [245, 20] width 11 height 7
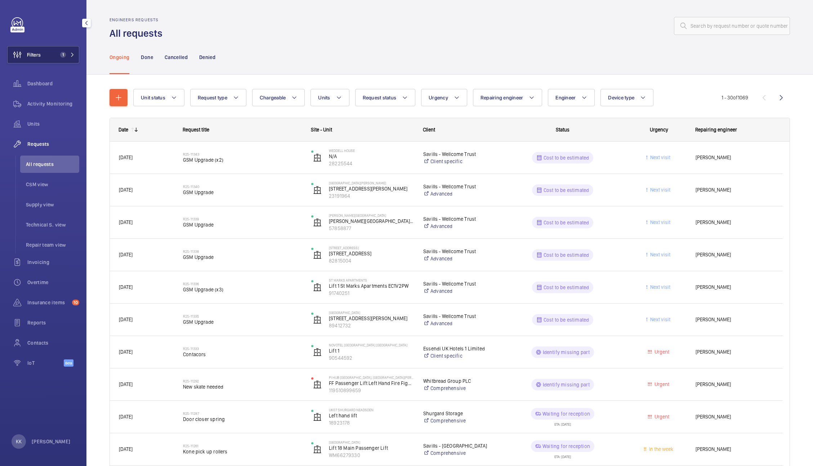
click at [53, 51] on button "Filters 1" at bounding box center [43, 54] width 72 height 17
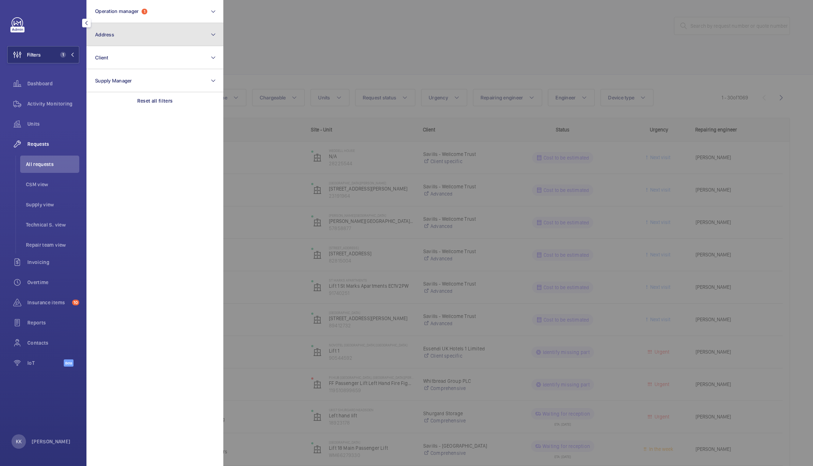
click at [146, 26] on button "Address" at bounding box center [154, 34] width 137 height 23
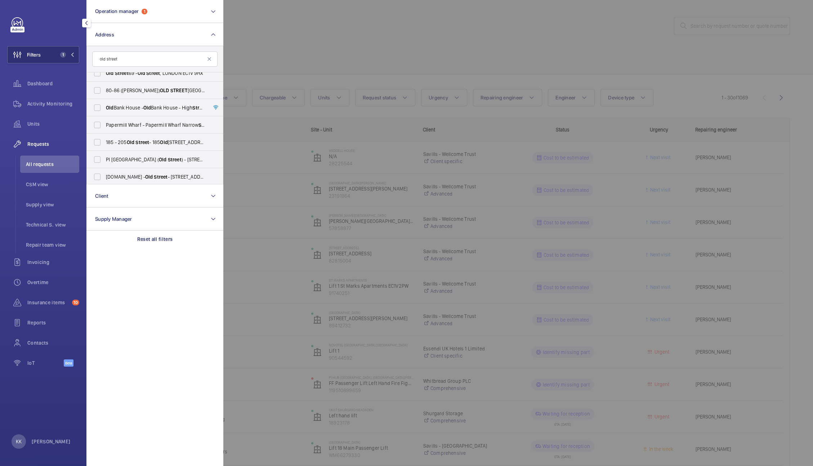
scroll to position [130, 0]
type input "old street"
click at [166, 157] on span "PI London City ( Old Street ) - 1 Silicon Way, LONDON N1 6DR" at bounding box center [155, 158] width 99 height 7
click at [105, 157] on input "PI London City ( Old Street ) - 1 Silicon Way, LONDON N1 6DR" at bounding box center [97, 158] width 14 height 14
checkbox input "true"
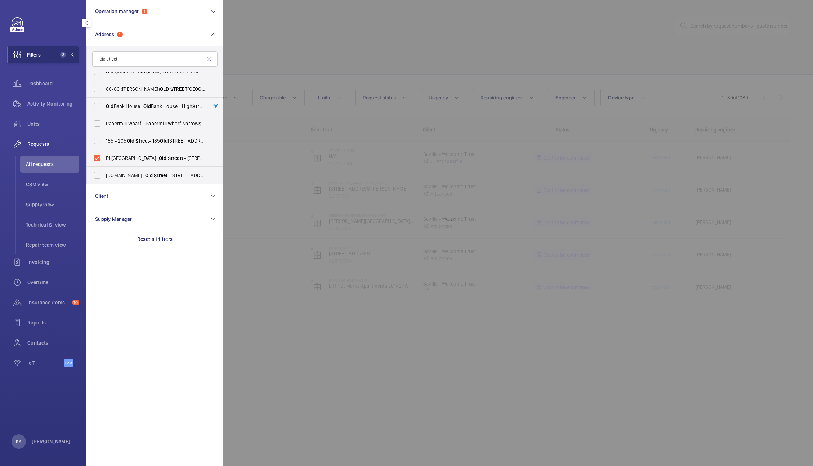
click at [306, 62] on div at bounding box center [629, 233] width 813 height 466
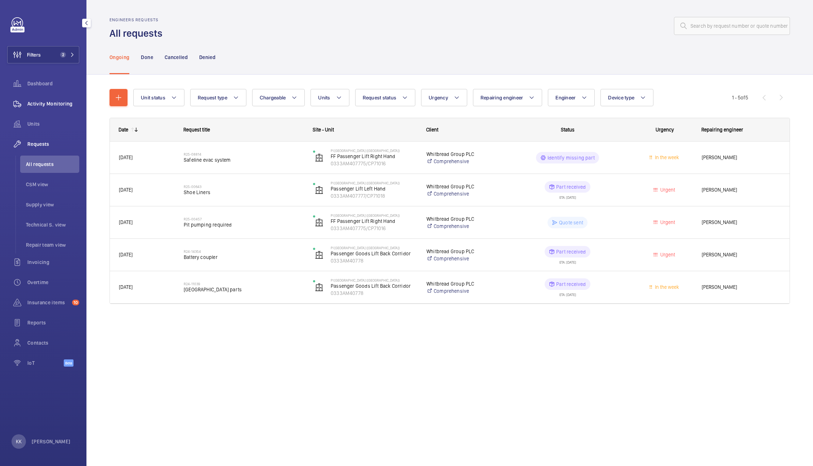
click at [65, 102] on span "Activity Monitoring" at bounding box center [53, 103] width 52 height 7
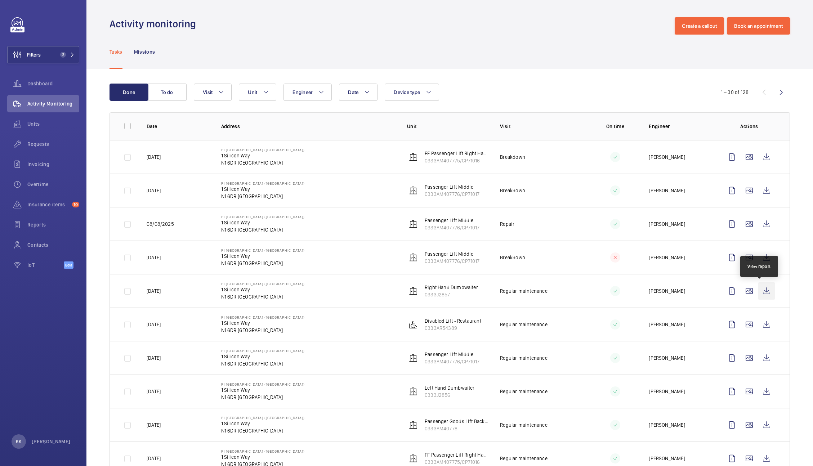
click at [764, 293] on wm-front-icon-button at bounding box center [766, 291] width 17 height 17
click at [762, 328] on wm-front-icon-button at bounding box center [766, 324] width 17 height 17
click at [762, 358] on wm-front-icon-button at bounding box center [766, 358] width 17 height 17
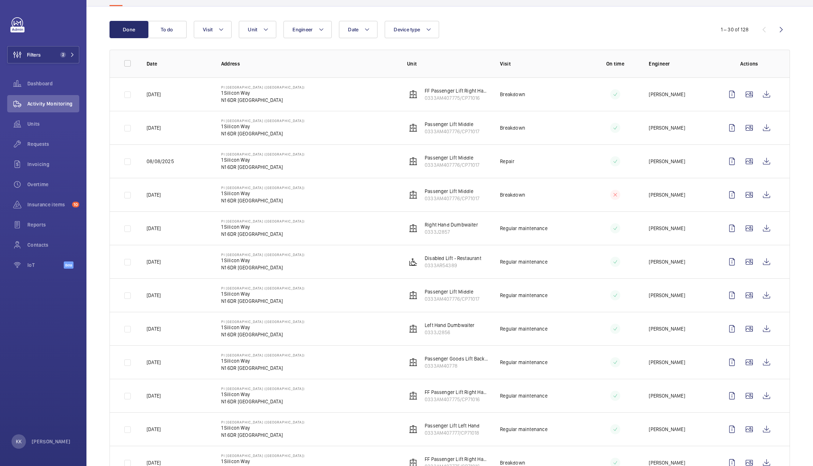
scroll to position [79, 0]
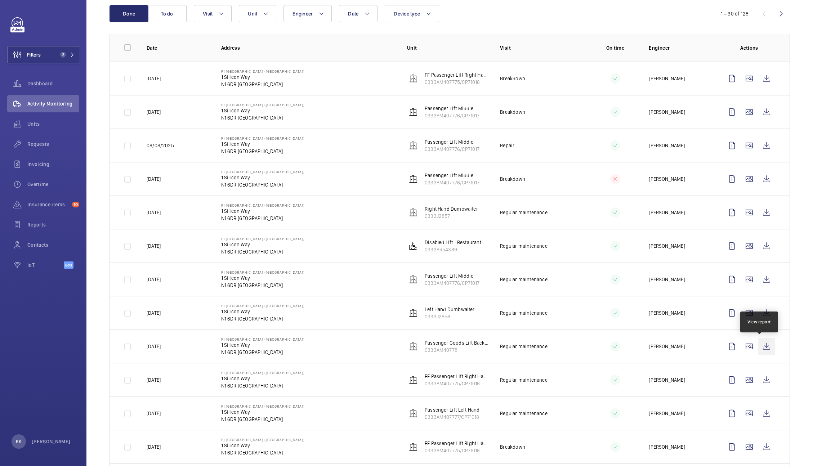
click at [766, 352] on wm-front-icon-button at bounding box center [766, 346] width 17 height 17
click at [764, 381] on wm-front-icon-button at bounding box center [766, 380] width 17 height 17
click at [763, 419] on wm-front-icon-button at bounding box center [766, 413] width 17 height 17
click at [761, 443] on wm-front-icon-button at bounding box center [766, 447] width 17 height 17
click at [33, 56] on span "Filters" at bounding box center [34, 54] width 14 height 7
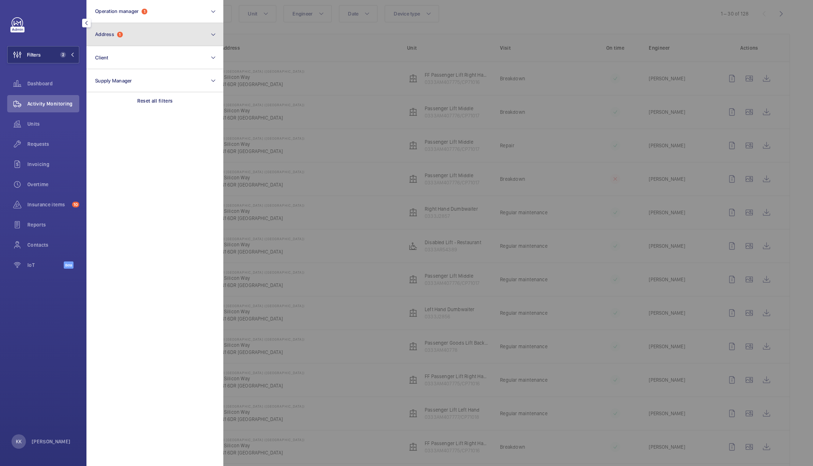
click at [149, 39] on button "Address 1" at bounding box center [154, 34] width 137 height 23
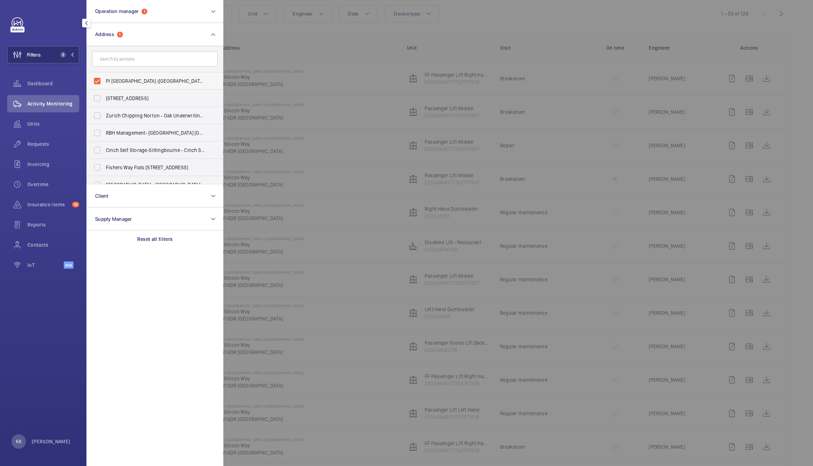
click at [122, 88] on label "PI London City (Old Street) - 1 Silicon Way, LONDON N1 6DR" at bounding box center [149, 80] width 125 height 17
click at [105, 88] on input "PI London City (Old Street) - 1 Silicon Way, LONDON N1 6DR" at bounding box center [97, 81] width 14 height 14
checkbox input "false"
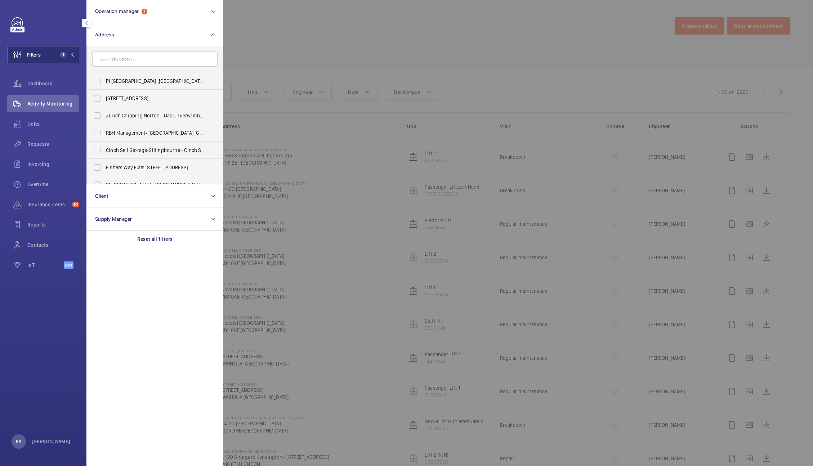
click at [418, 59] on div at bounding box center [629, 233] width 813 height 466
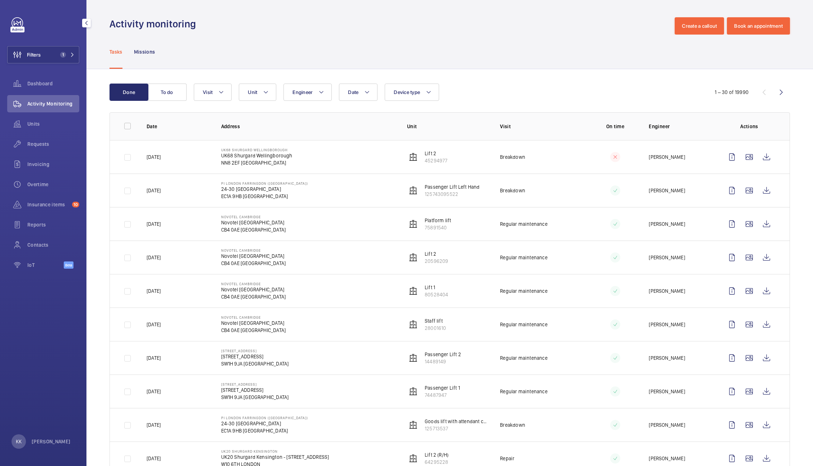
click at [314, 28] on div "Activity monitoring Create a callout Book an appointment" at bounding box center [450, 25] width 681 height 17
click at [33, 150] on div "Requests" at bounding box center [43, 144] width 72 height 17
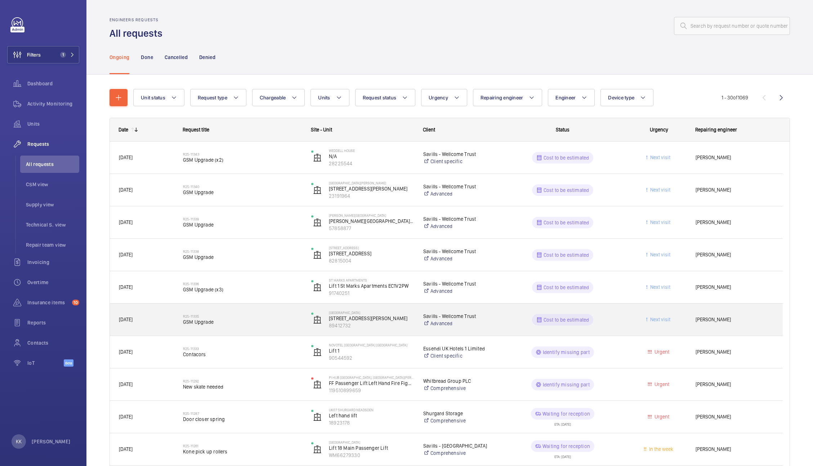
click at [223, 325] on div "R25-11335 GSM Upgrade" at bounding box center [242, 320] width 119 height 21
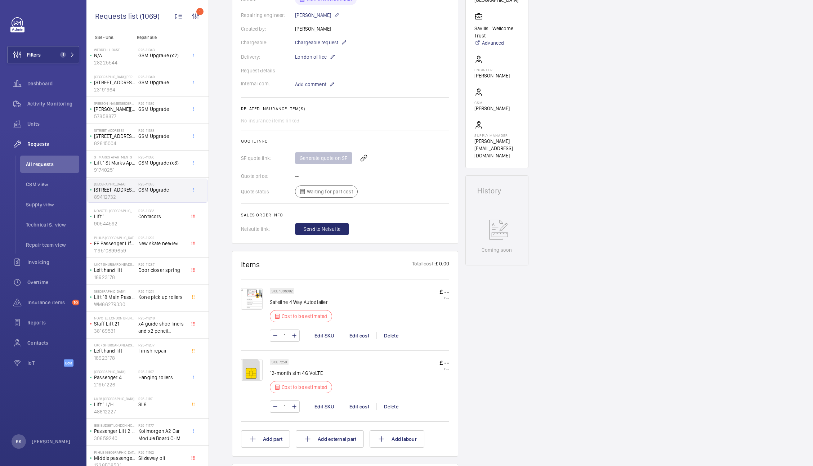
scroll to position [205, 0]
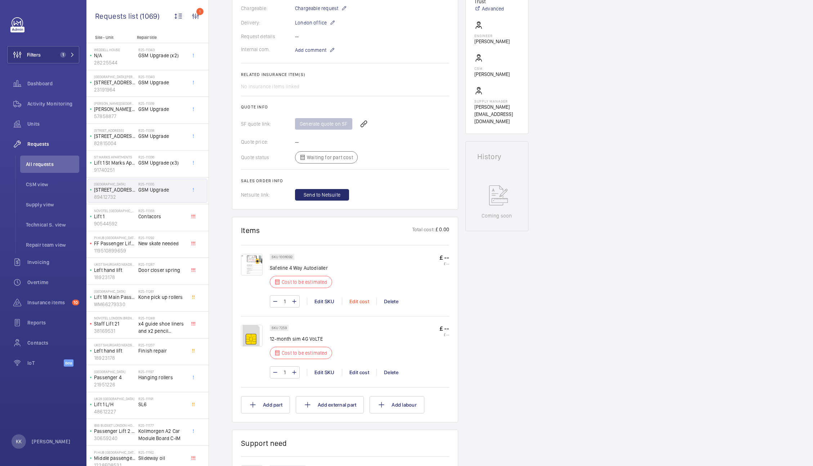
click at [359, 305] on div "Edit cost" at bounding box center [359, 301] width 35 height 7
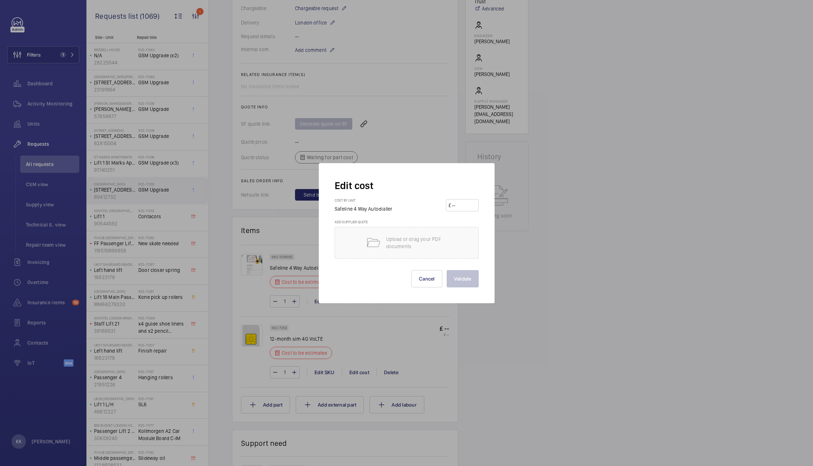
click at [466, 210] on input "number" at bounding box center [463, 206] width 25 height 12
type input "750.00"
click at [458, 284] on button "Validate" at bounding box center [463, 278] width 32 height 17
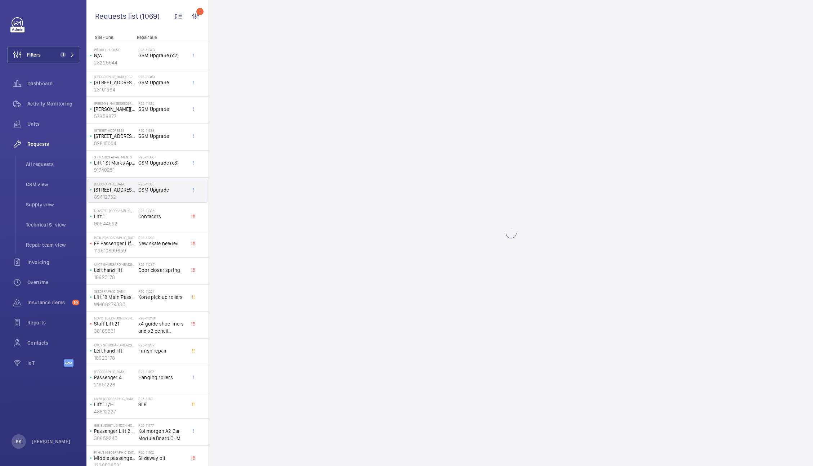
click at [152, 168] on div "R25-11336 GSM Upgrade (x3)" at bounding box center [162, 165] width 48 height 21
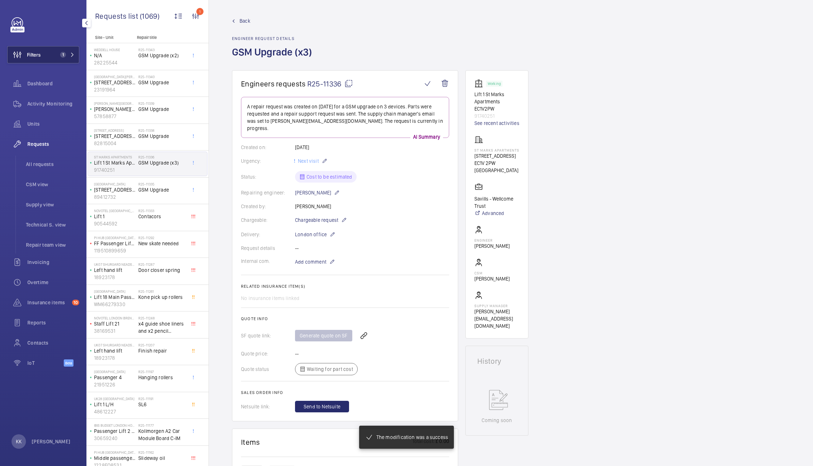
click at [74, 54] on mat-icon at bounding box center [72, 55] width 4 height 4
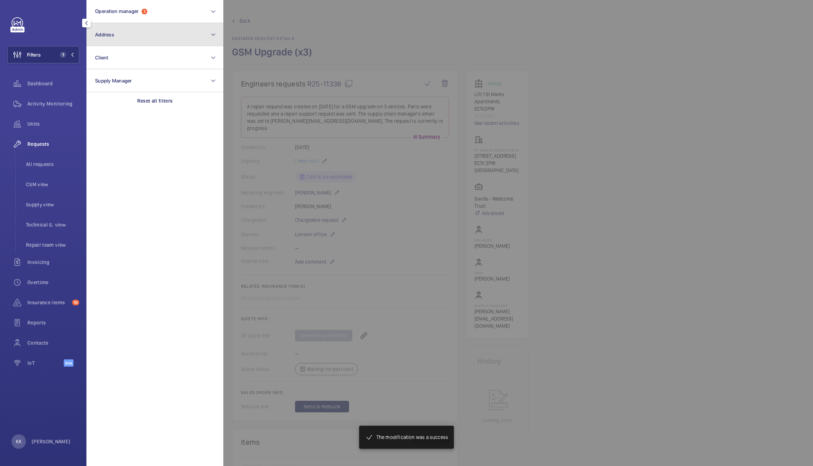
click at [126, 35] on button "Address" at bounding box center [154, 34] width 137 height 23
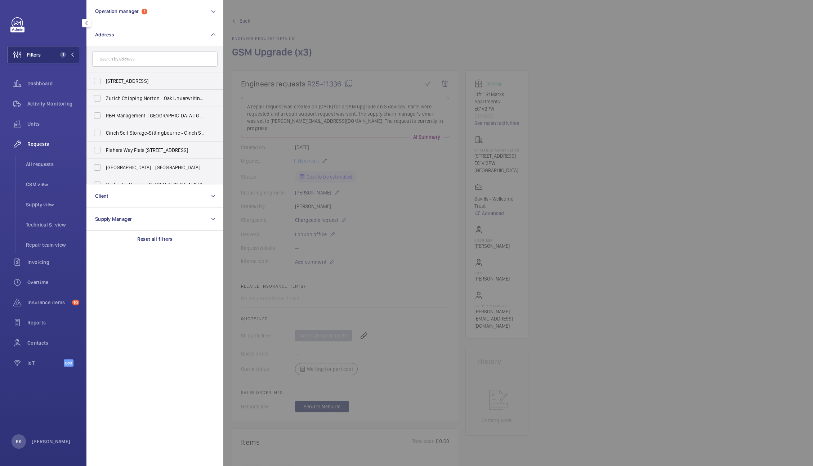
click at [401, 39] on div at bounding box center [629, 233] width 813 height 466
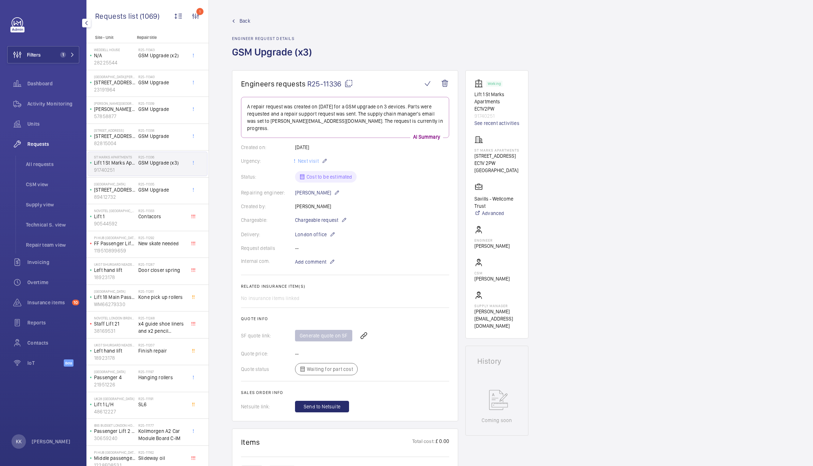
scroll to position [257, 0]
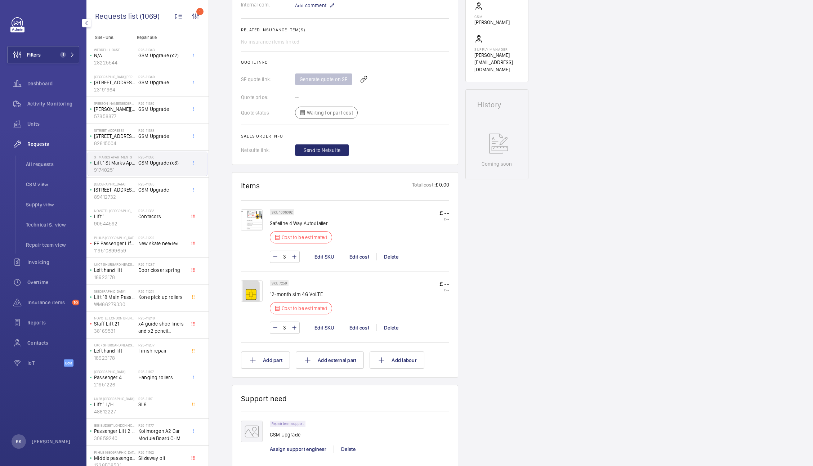
click at [353, 253] on div "3 Edit SKU Edit cost Delete" at bounding box center [359, 257] width 179 height 12
click at [353, 253] on div "Edit cost" at bounding box center [359, 256] width 35 height 7
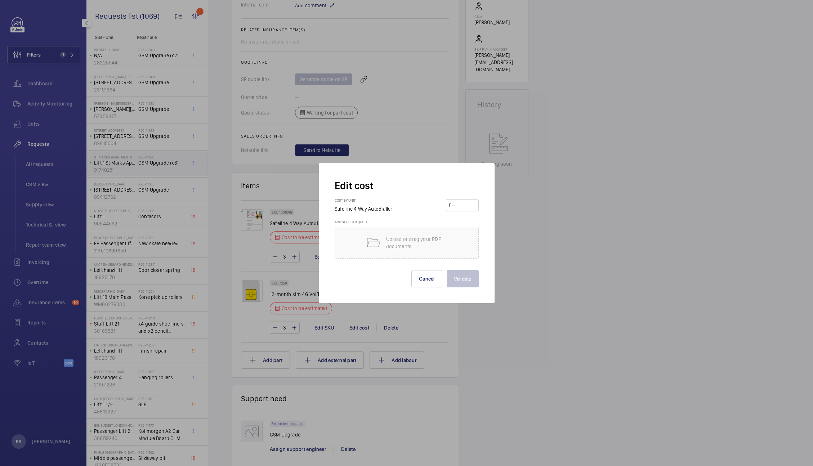
click at [468, 203] on input "number" at bounding box center [463, 206] width 25 height 12
type input "750"
click at [458, 280] on button "Validate" at bounding box center [463, 278] width 32 height 17
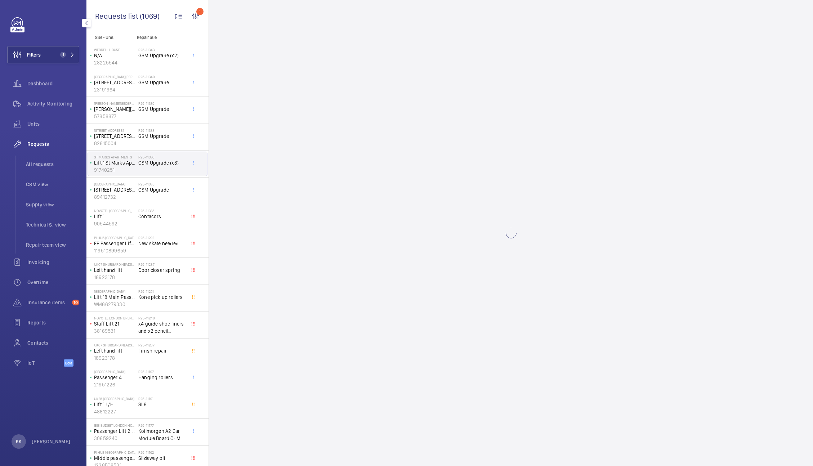
click at [165, 188] on span "GSM Upgrade" at bounding box center [162, 189] width 48 height 7
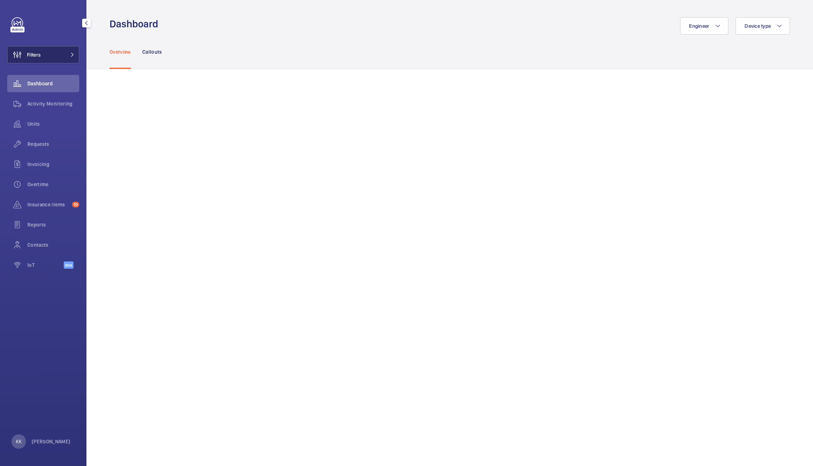
click at [58, 57] on button "Filters" at bounding box center [43, 54] width 72 height 17
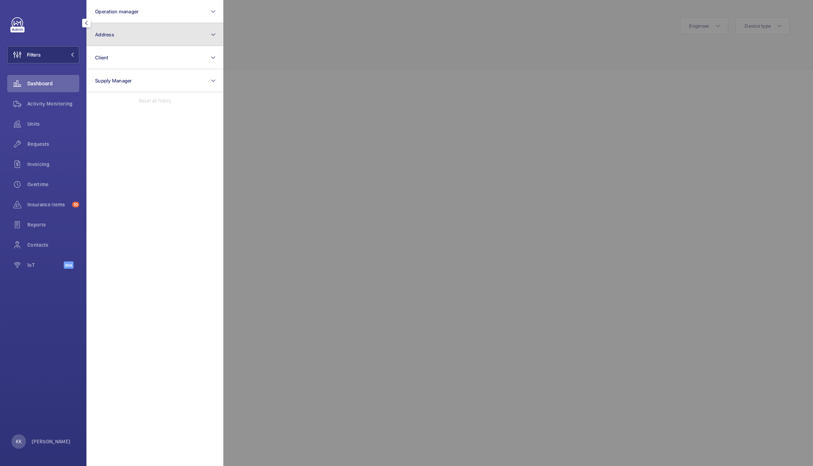
click at [170, 35] on button "Address" at bounding box center [154, 34] width 137 height 23
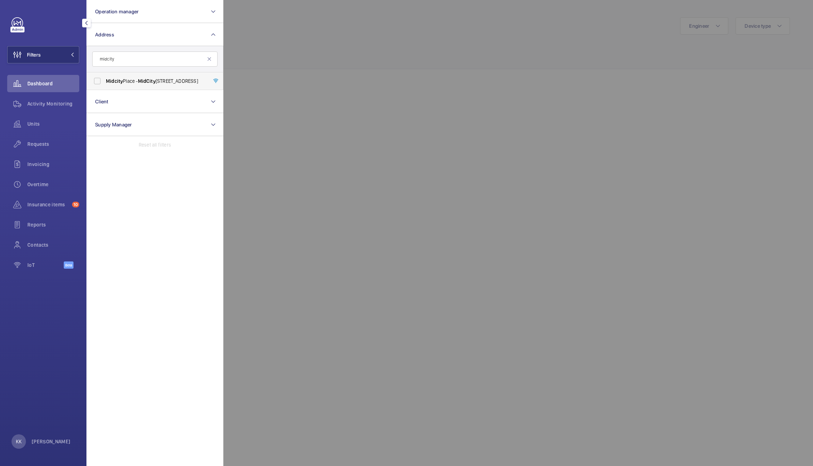
type input "midcity"
click at [143, 84] on span "[GEOGRAPHIC_DATA] - [GEOGRAPHIC_DATA]" at bounding box center [155, 80] width 99 height 7
click at [105, 84] on input "[GEOGRAPHIC_DATA] - [GEOGRAPHIC_DATA]" at bounding box center [97, 81] width 14 height 14
checkbox input "true"
click at [274, 75] on div at bounding box center [629, 233] width 813 height 466
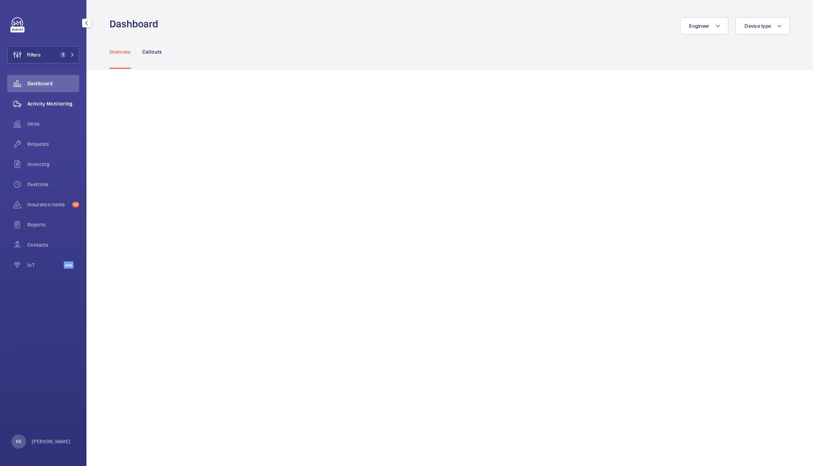
click at [43, 101] on span "Activity Monitoring" at bounding box center [53, 103] width 52 height 7
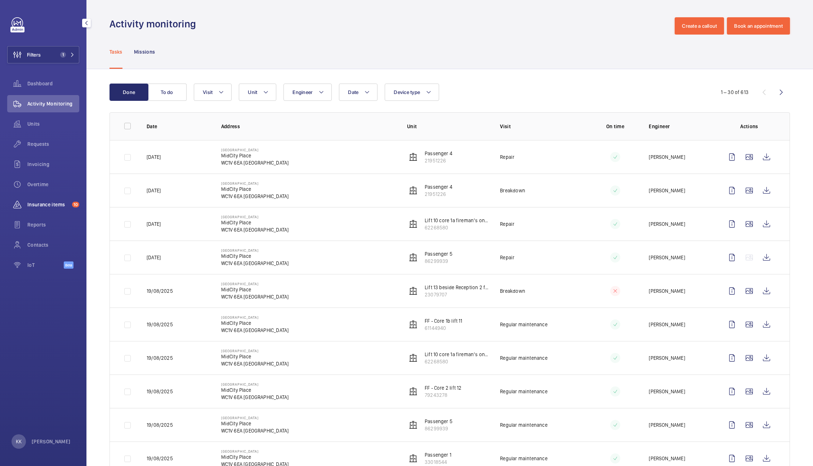
click at [40, 203] on span "Insurance items" at bounding box center [48, 204] width 42 height 7
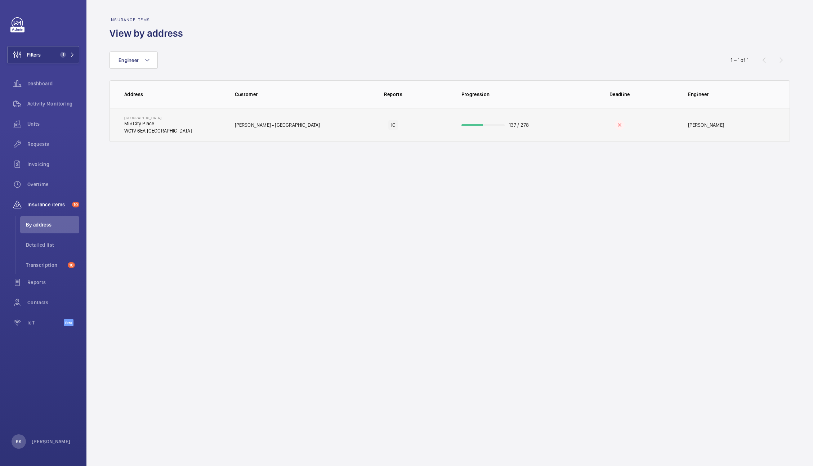
click at [478, 132] on td "137 / 278" at bounding box center [507, 125] width 114 height 34
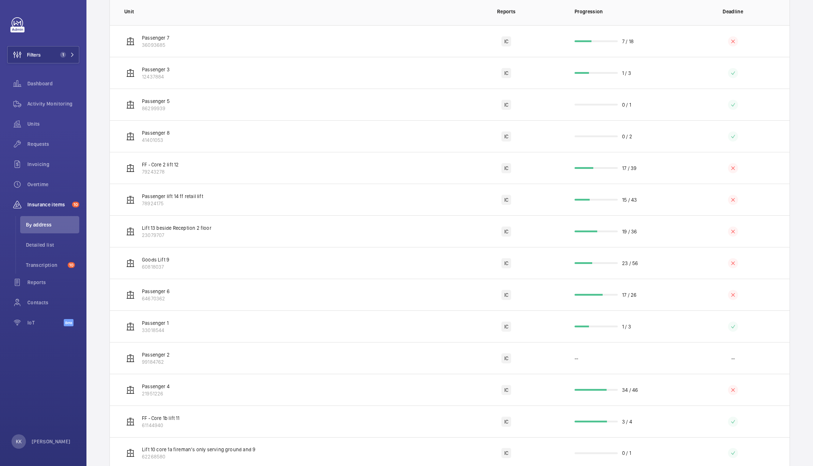
scroll to position [156, 0]
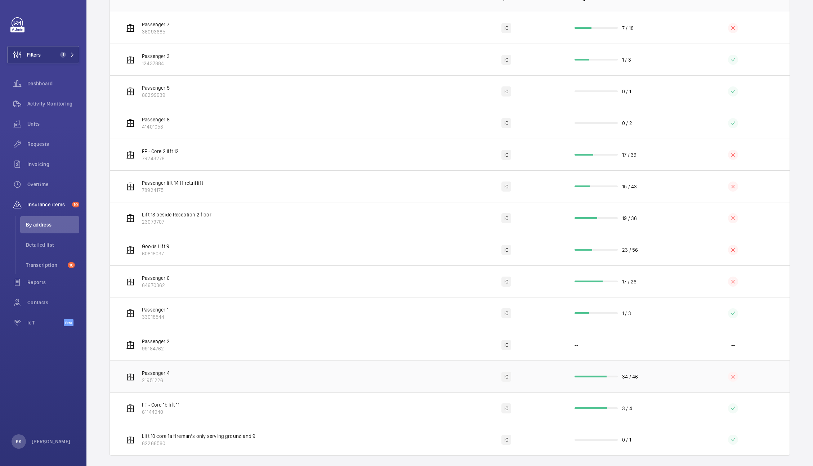
click at [579, 388] on td "34 / 46" at bounding box center [620, 377] width 114 height 32
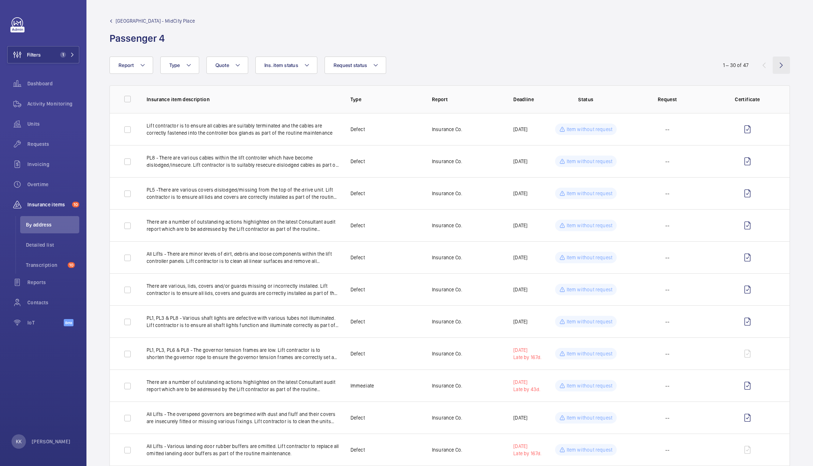
click at [777, 65] on wm-front-icon-button at bounding box center [781, 65] width 17 height 17
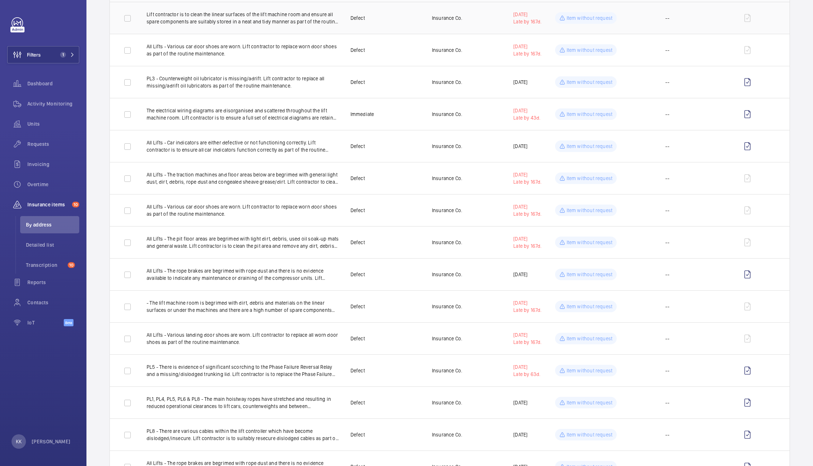
scroll to position [210, 0]
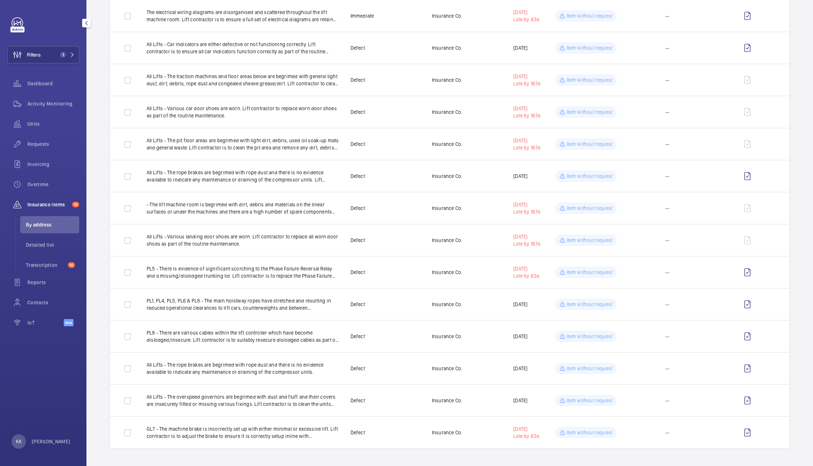
click at [38, 227] on span "By address" at bounding box center [52, 224] width 53 height 7
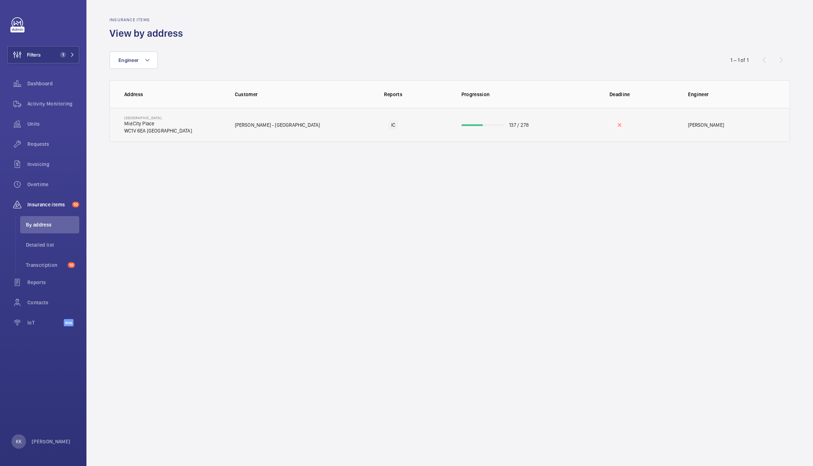
click at [175, 119] on td "[GEOGRAPHIC_DATA] MidCity Place [GEOGRAPHIC_DATA]" at bounding box center [167, 125] width 114 height 34
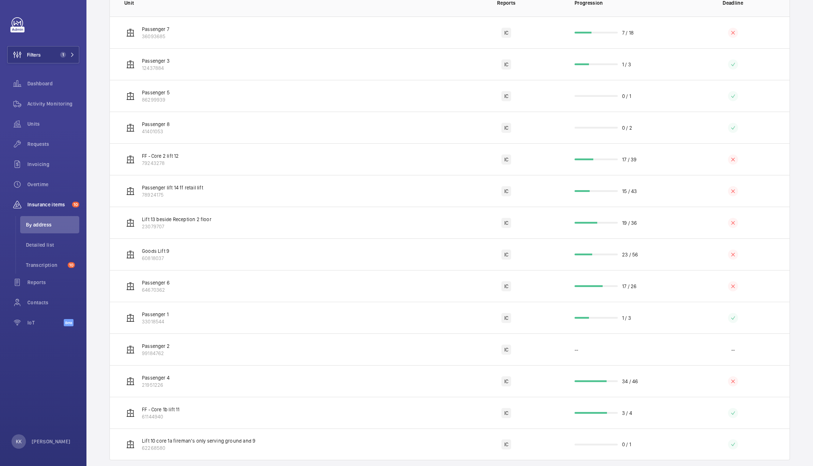
scroll to position [163, 0]
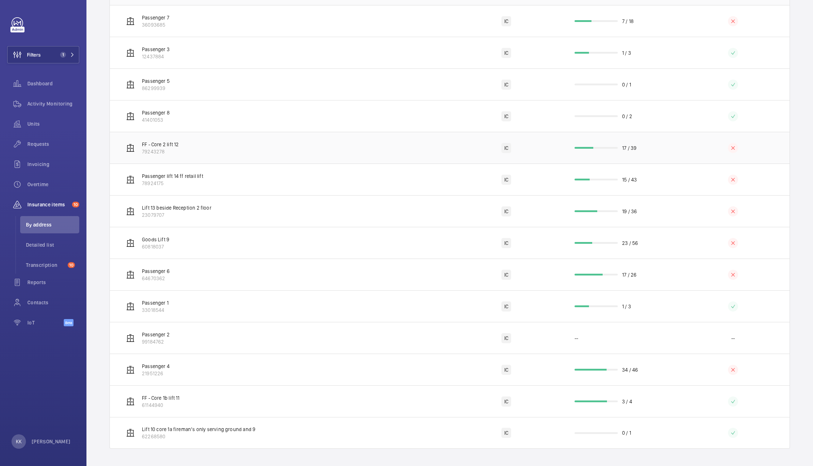
click at [409, 146] on td "FF - Core 2 lift 12 79243278" at bounding box center [280, 148] width 340 height 32
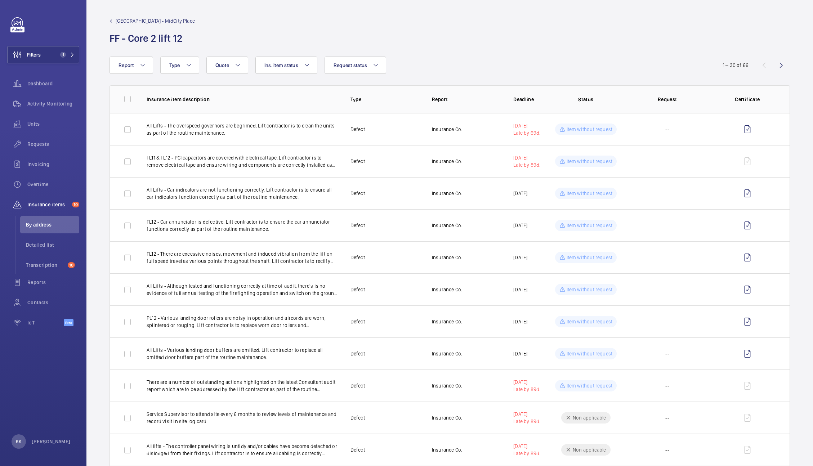
scroll to position [627, 0]
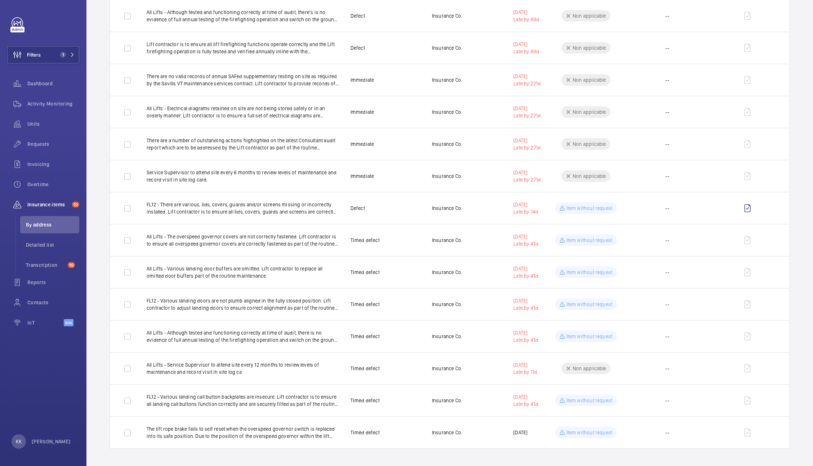
drag, startPoint x: 813, startPoint y: 72, endPoint x: 790, endPoint y: 46, distance: 34.0
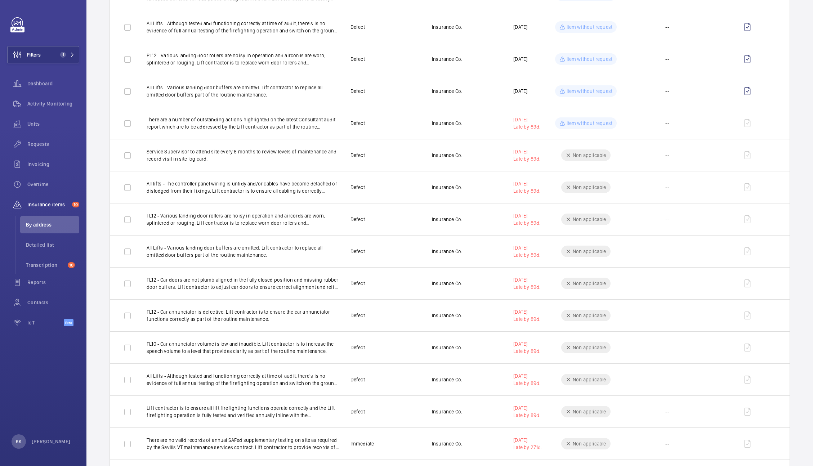
scroll to position [0, 0]
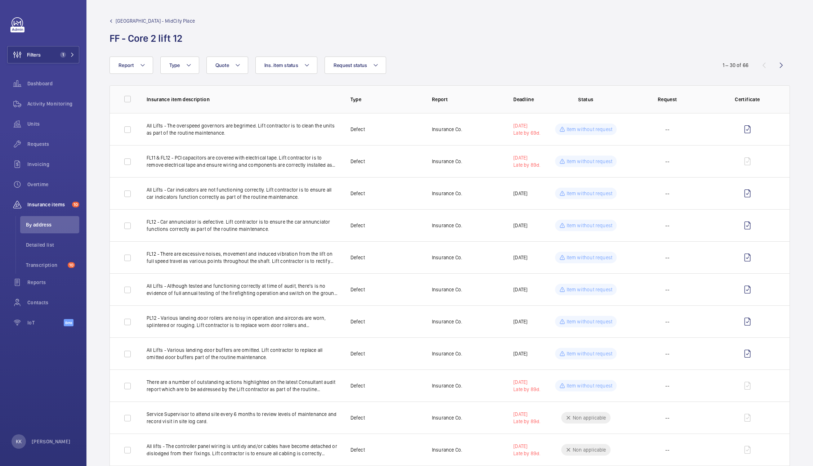
click at [489, 18] on div "[GEOGRAPHIC_DATA] - MidCity Place FF - Core 2 lift 12" at bounding box center [450, 31] width 681 height 28
click at [70, 46] on button "Filters 1" at bounding box center [43, 54] width 72 height 17
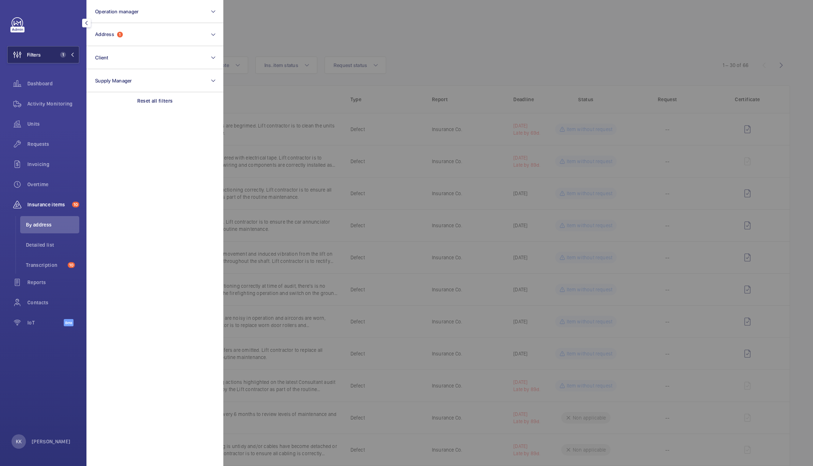
click at [53, 56] on button "Filters 1" at bounding box center [43, 54] width 72 height 17
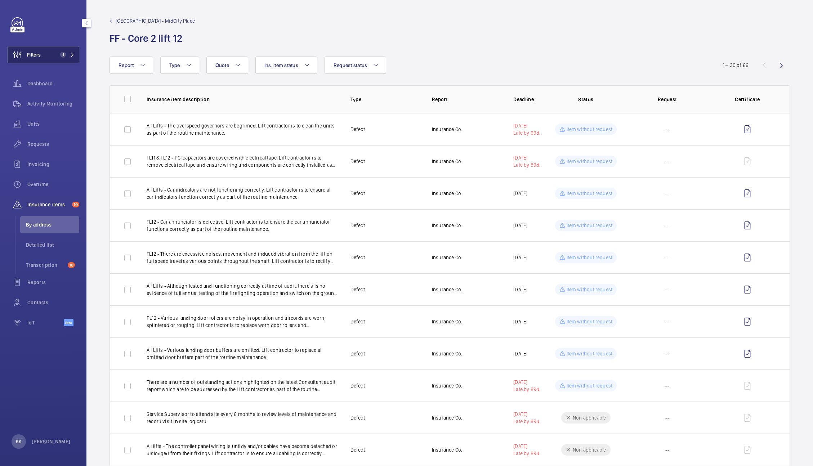
click at [66, 57] on span "1" at bounding box center [65, 55] width 17 height 6
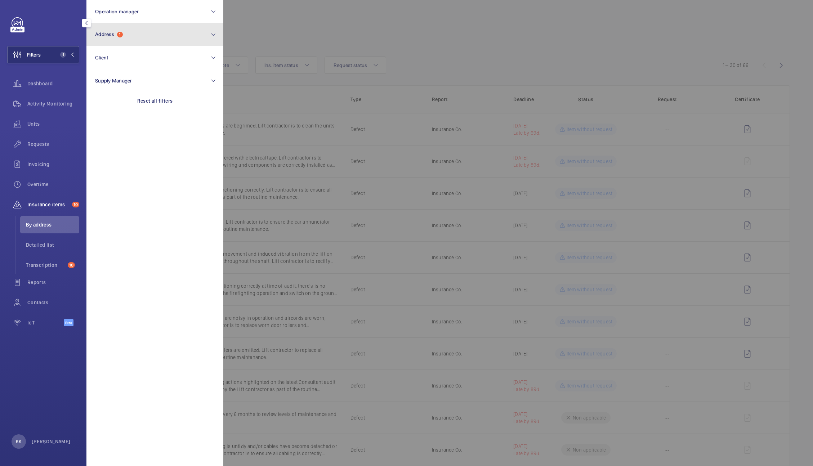
click at [132, 37] on button "Address 1" at bounding box center [154, 34] width 137 height 23
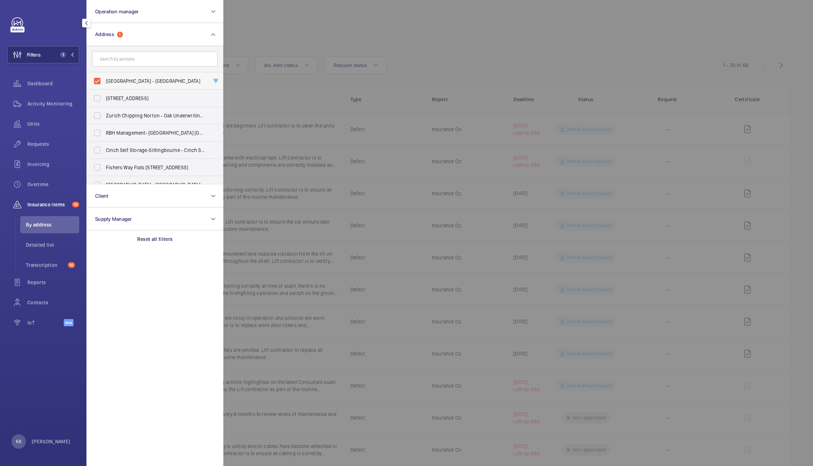
click at [125, 80] on span "[GEOGRAPHIC_DATA] - [GEOGRAPHIC_DATA]" at bounding box center [155, 80] width 99 height 7
click at [105, 80] on input "[GEOGRAPHIC_DATA] - [GEOGRAPHIC_DATA]" at bounding box center [97, 81] width 14 height 14
checkbox input "false"
click at [124, 62] on input "text" at bounding box center [154, 59] width 125 height 15
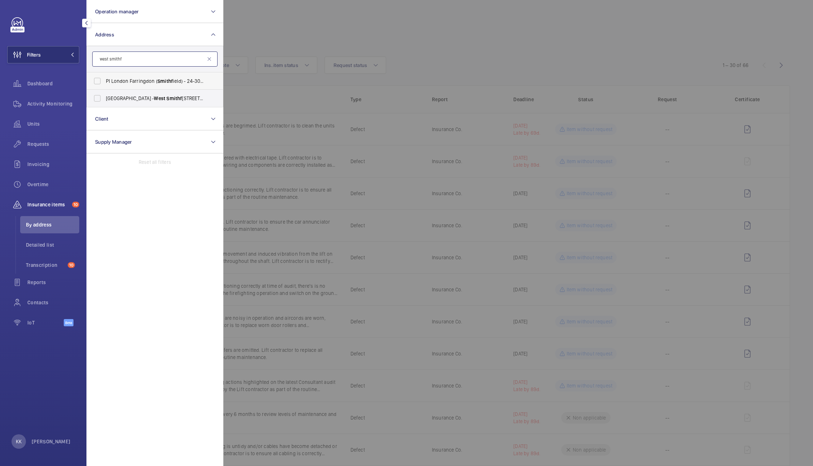
type input "west smithf"
click at [171, 79] on span "Smithf" at bounding box center [164, 81] width 15 height 6
click at [105, 79] on input "PI London Farringdon ( Smithf ield) - 24-30 West Smithf ield, [GEOGRAPHIC_DATA]…" at bounding box center [97, 81] width 14 height 14
checkbox input "true"
click at [301, 37] on div at bounding box center [629, 233] width 813 height 466
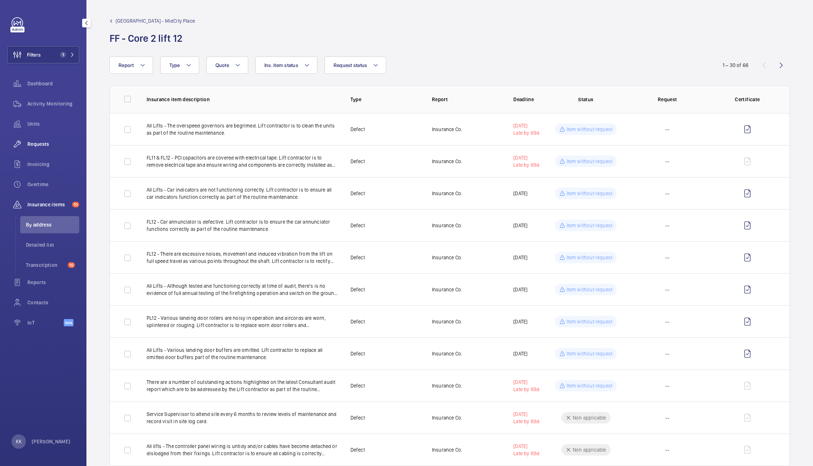
click at [38, 141] on span "Requests" at bounding box center [53, 144] width 52 height 7
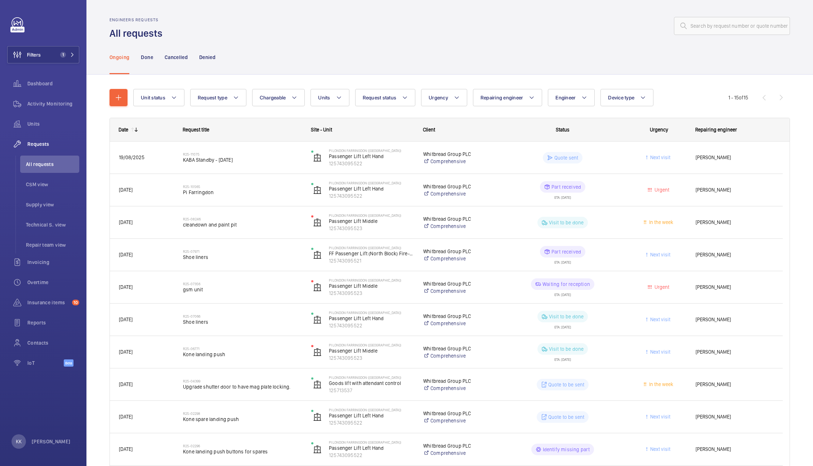
click at [292, 12] on wm-front-admin-header "Engineers requests All requests" at bounding box center [449, 20] width 727 height 40
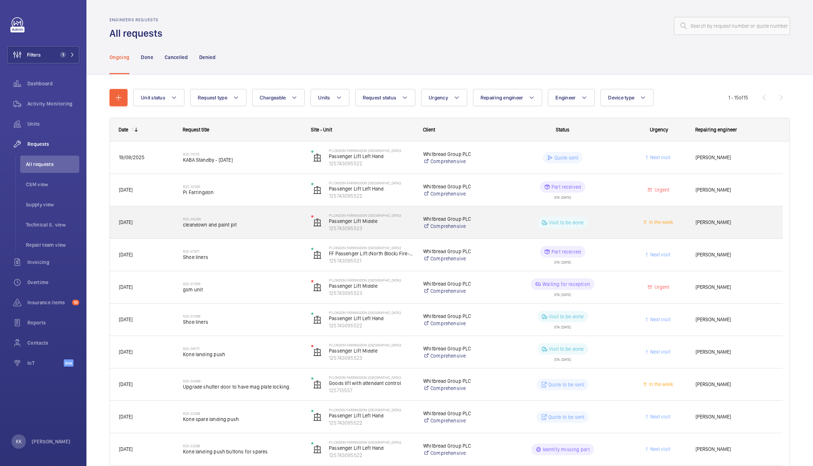
click at [271, 222] on span "cleandown and paint pit" at bounding box center [242, 224] width 119 height 7
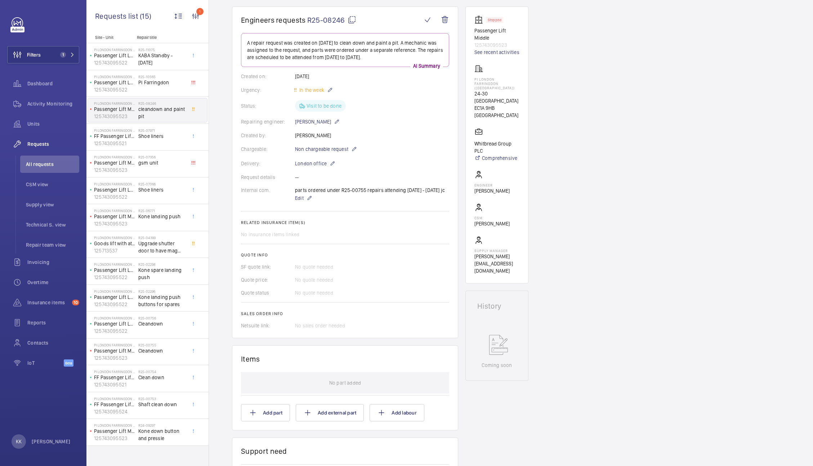
scroll to position [28, 0]
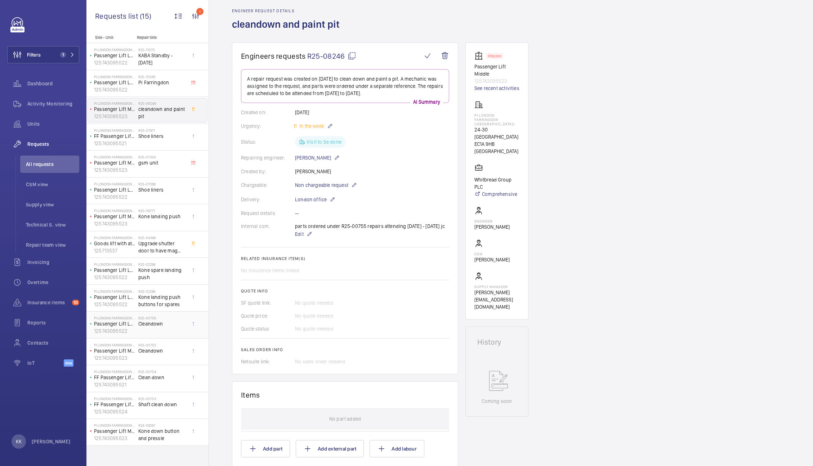
click at [152, 322] on span "Cleandown" at bounding box center [162, 323] width 48 height 7
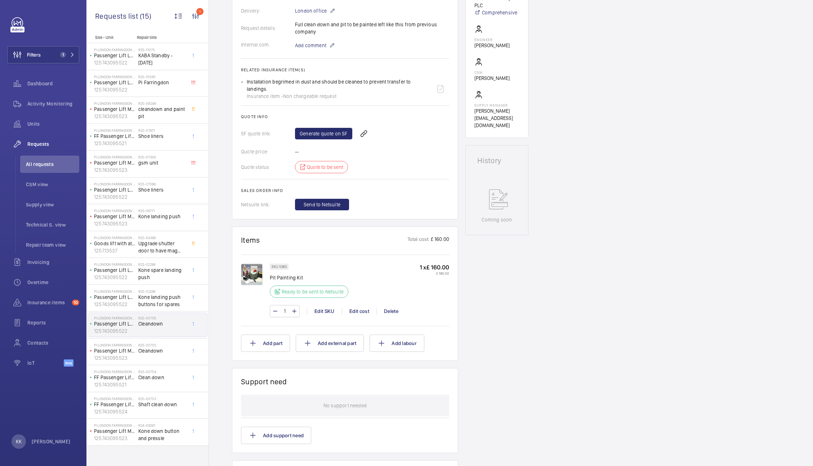
scroll to position [213, 0]
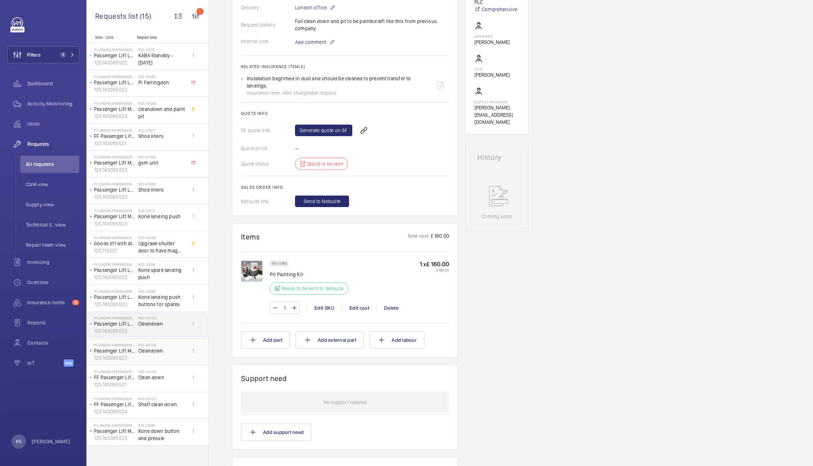
click at [137, 346] on div "PI London Farringdon ([GEOGRAPHIC_DATA]) Passenger Lift Middle 125743095523" at bounding box center [113, 352] width 50 height 24
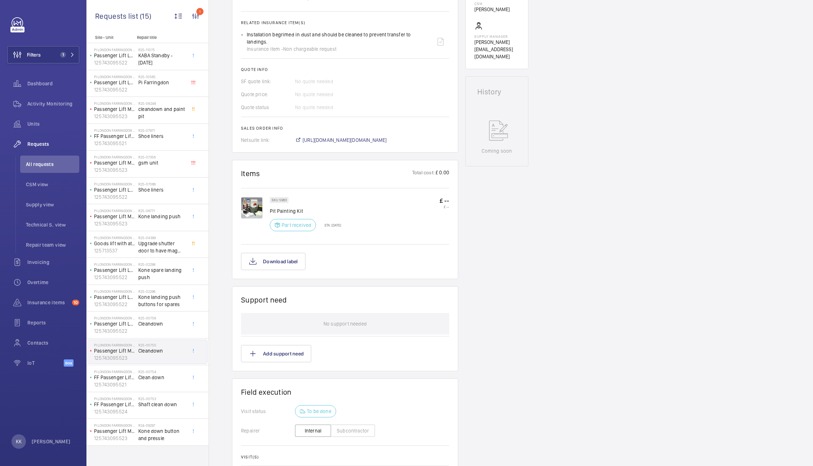
scroll to position [377, 0]
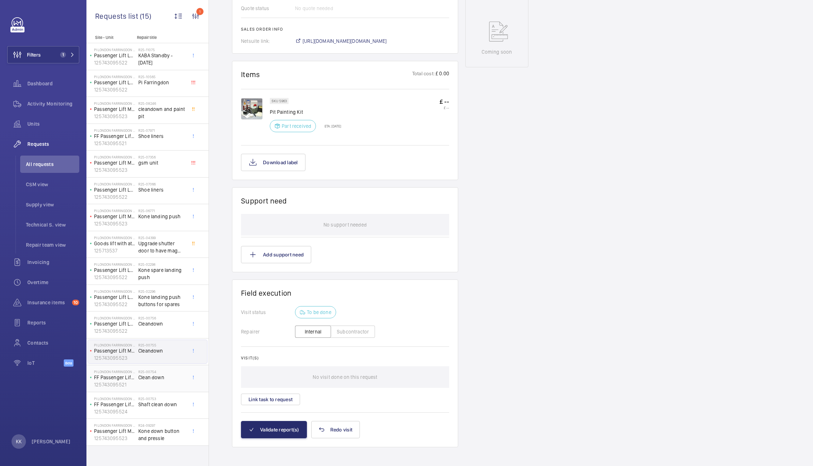
click at [136, 382] on div "PI London Farringdon ([GEOGRAPHIC_DATA]) FF Passenger Lift (North Block) Fire-f…" at bounding box center [113, 379] width 50 height 24
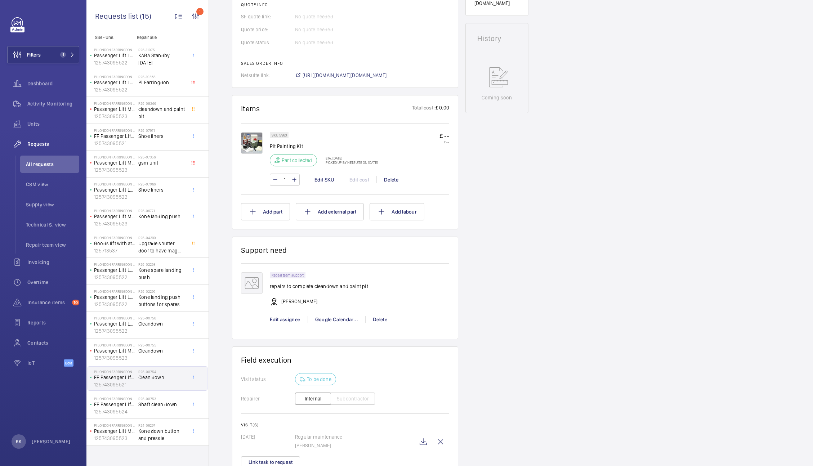
scroll to position [406, 0]
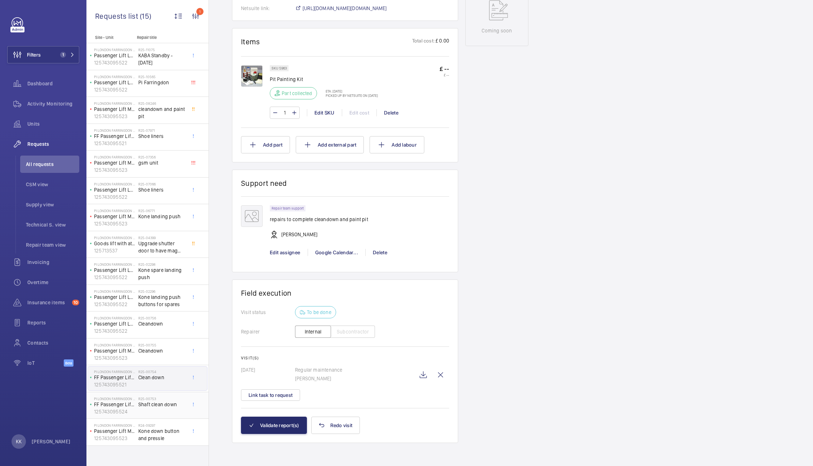
click at [146, 413] on div "R25-00753 Shaft clean down" at bounding box center [162, 407] width 48 height 21
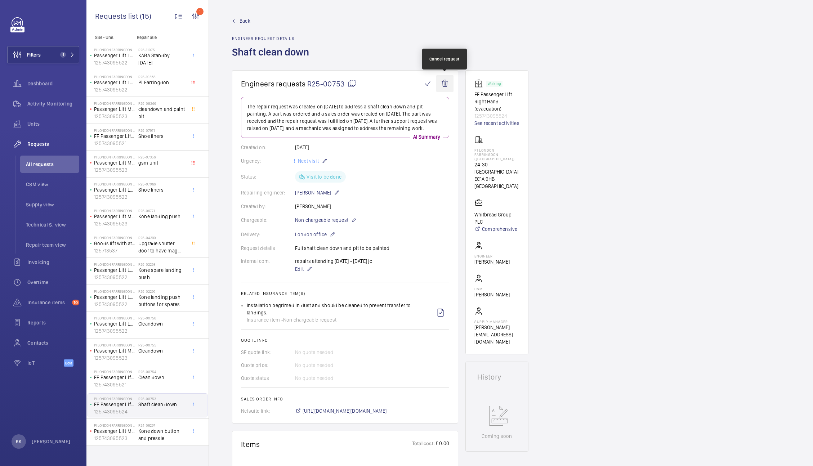
click at [445, 85] on wm-front-icon-button at bounding box center [444, 83] width 17 height 17
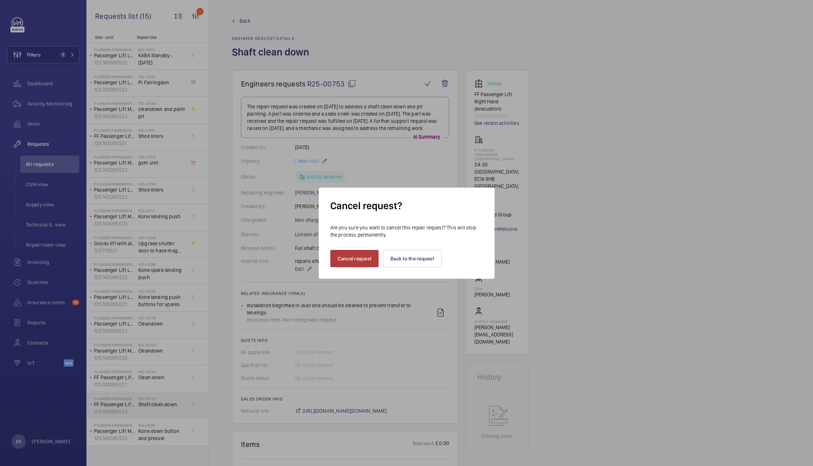
click at [349, 262] on button "Cancel request" at bounding box center [354, 258] width 49 height 17
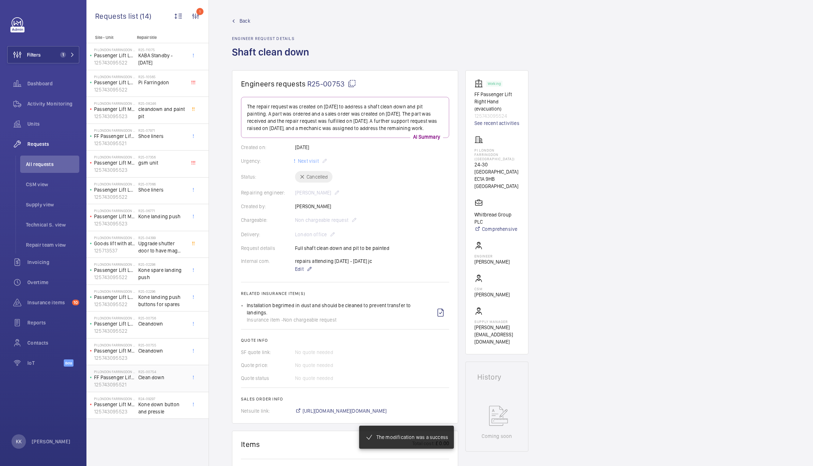
click at [157, 381] on span "Clean down" at bounding box center [162, 377] width 48 height 7
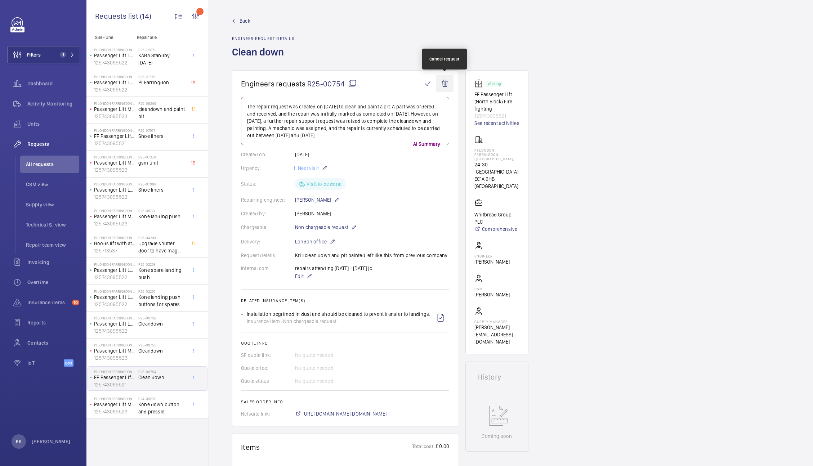
click at [446, 84] on wm-front-icon-button at bounding box center [444, 83] width 17 height 17
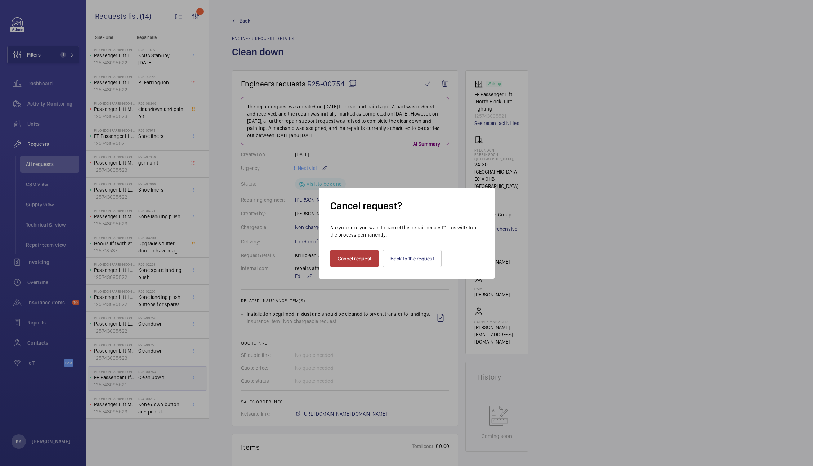
click at [346, 264] on button "Cancel request" at bounding box center [354, 258] width 49 height 17
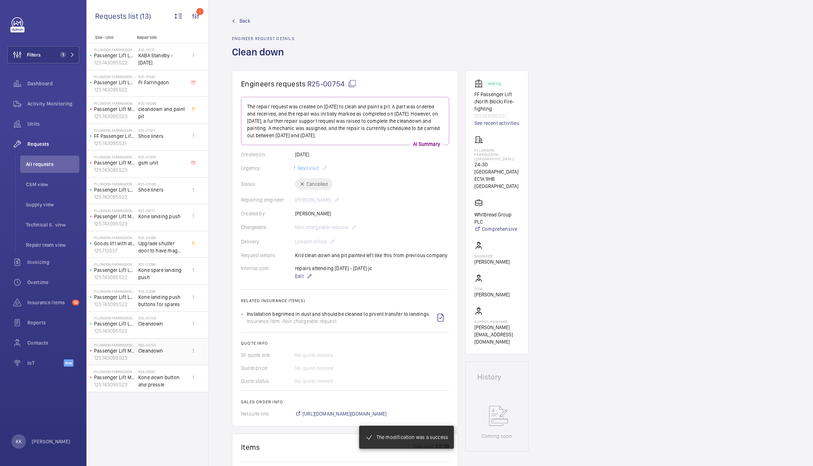
click at [147, 352] on span "Cleandown" at bounding box center [162, 350] width 48 height 7
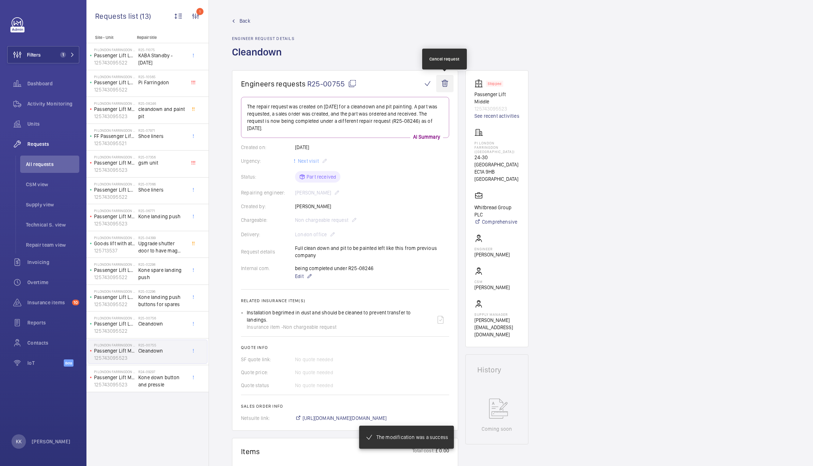
click at [443, 80] on wm-front-icon-button at bounding box center [444, 83] width 17 height 17
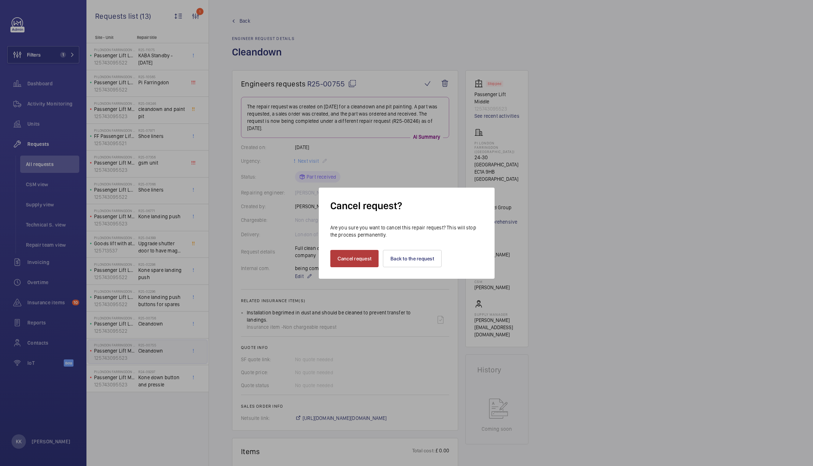
click at [335, 260] on button "Cancel request" at bounding box center [354, 258] width 49 height 17
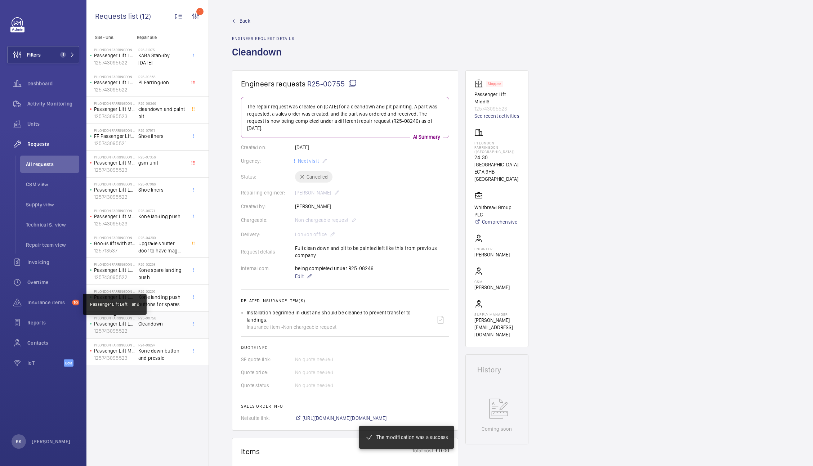
click at [134, 322] on p "Passenger Lift Left Hand" at bounding box center [114, 323] width 41 height 7
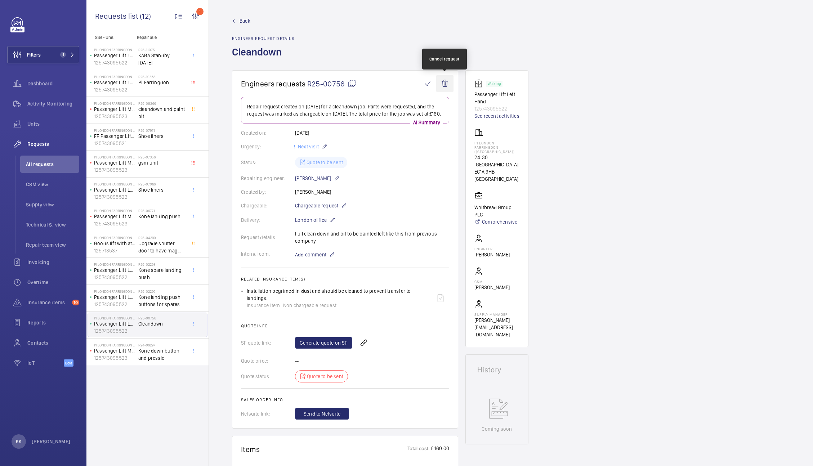
click at [444, 85] on wm-front-icon-button at bounding box center [444, 83] width 17 height 17
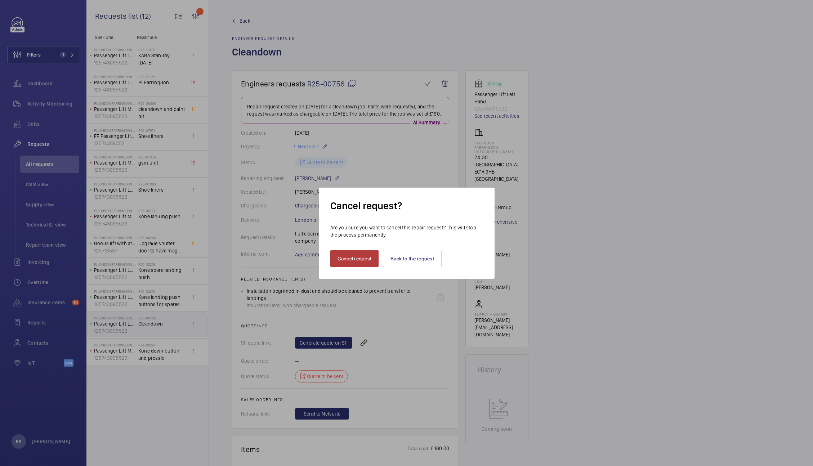
click at [341, 259] on button "Cancel request" at bounding box center [354, 258] width 49 height 17
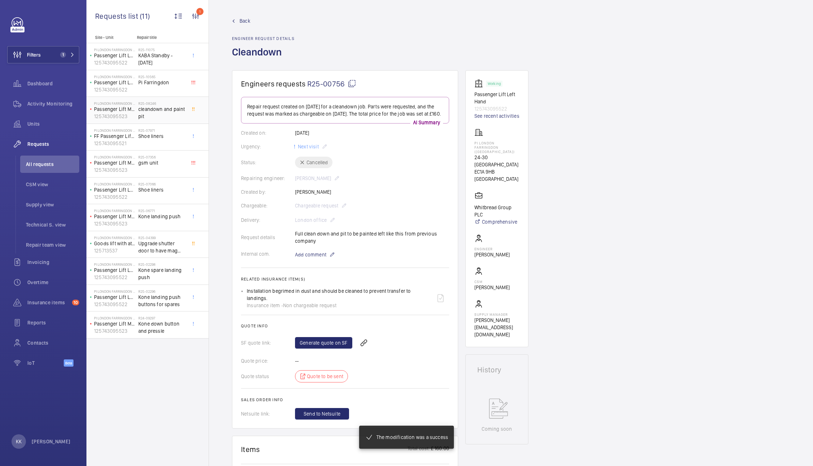
click at [156, 114] on span "cleandown and paint pit" at bounding box center [162, 113] width 48 height 14
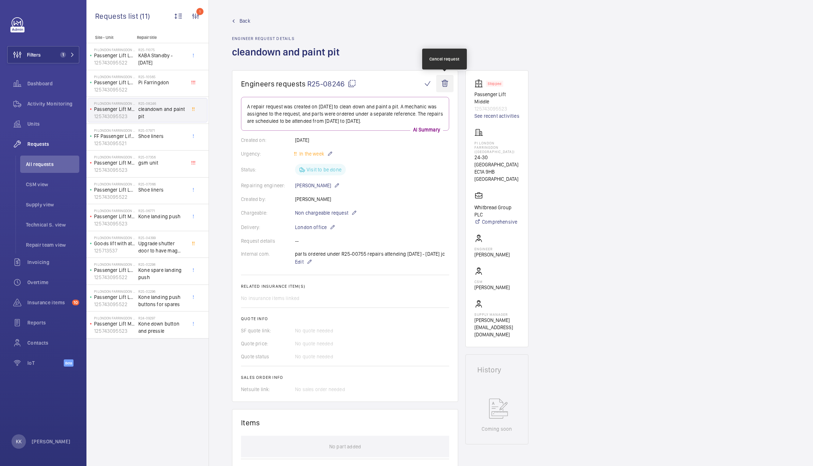
click at [442, 85] on wm-front-icon-button at bounding box center [444, 83] width 17 height 17
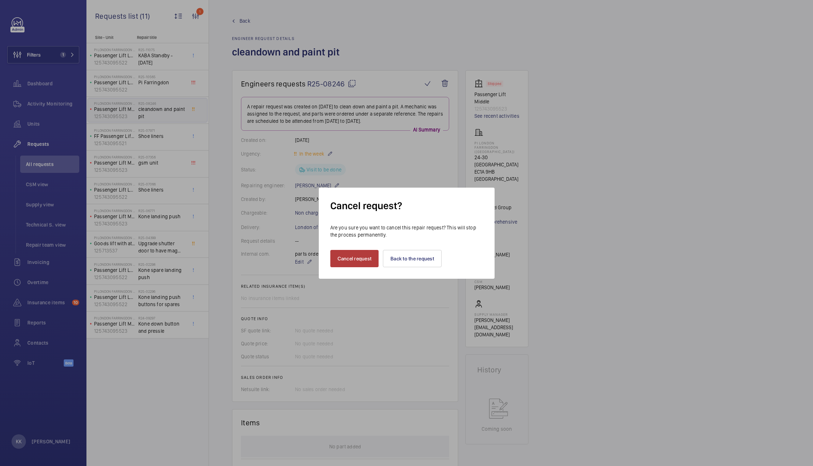
click at [349, 259] on button "Cancel request" at bounding box center [354, 258] width 49 height 17
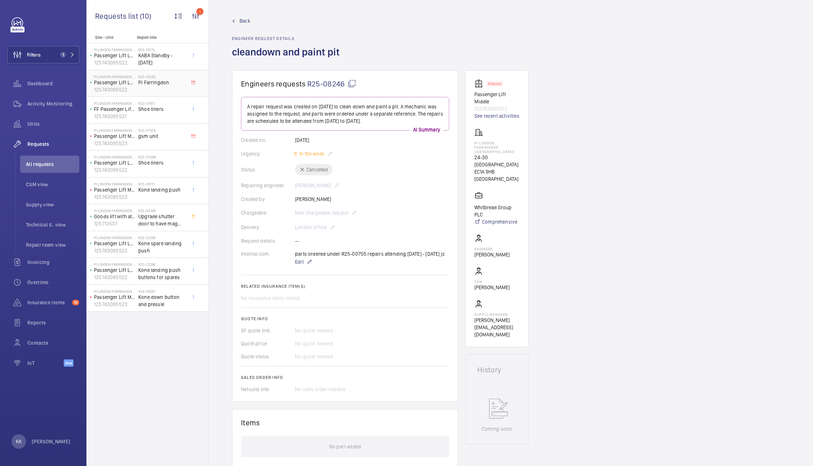
click at [150, 84] on span "Pi Farringdon" at bounding box center [162, 82] width 48 height 7
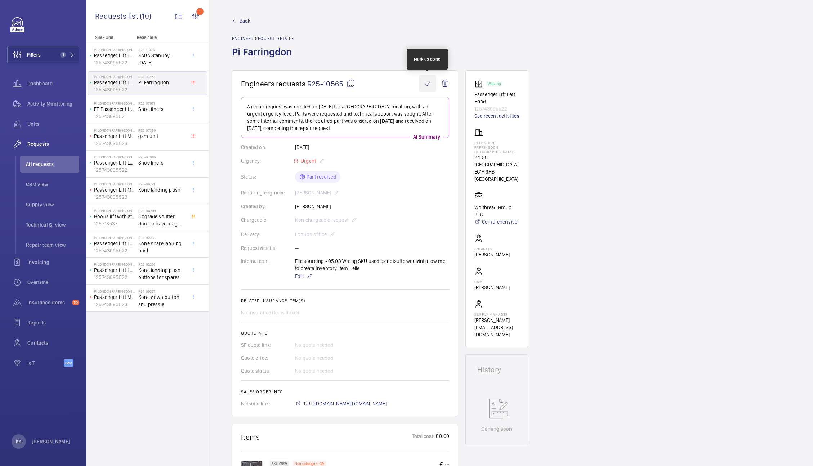
click at [430, 83] on wm-front-icon-button at bounding box center [427, 83] width 17 height 17
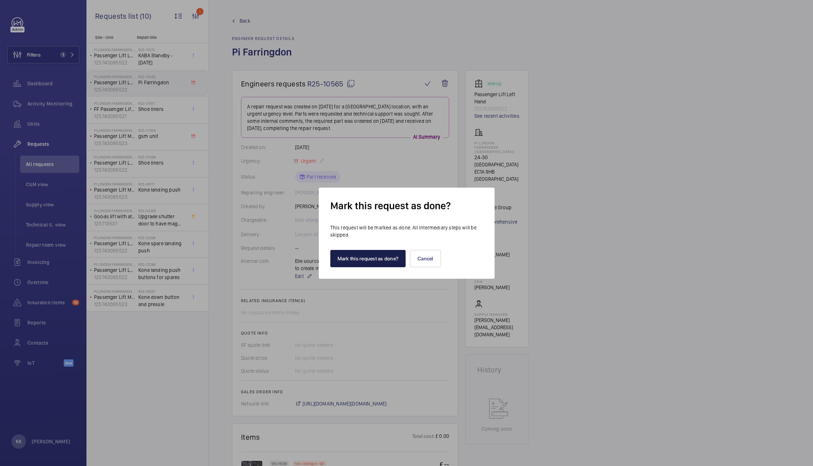
click at [374, 259] on button "Mark this request as done?" at bounding box center [368, 258] width 76 height 17
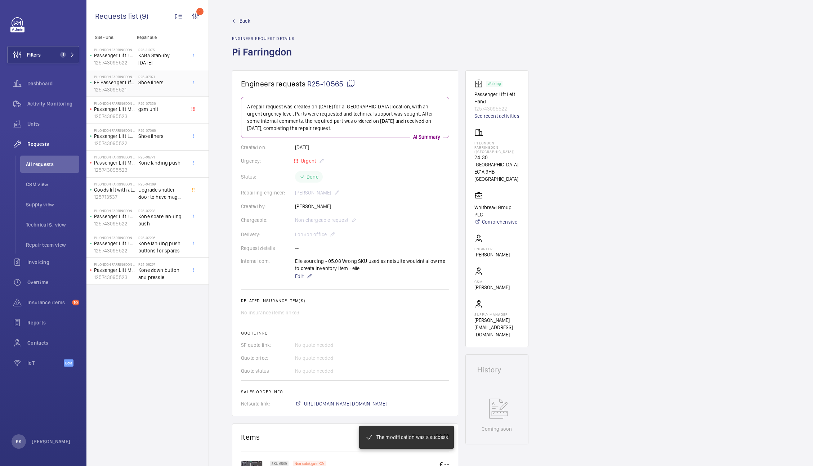
click at [141, 94] on div "R25-07971 Shoe liners" at bounding box center [162, 85] width 48 height 21
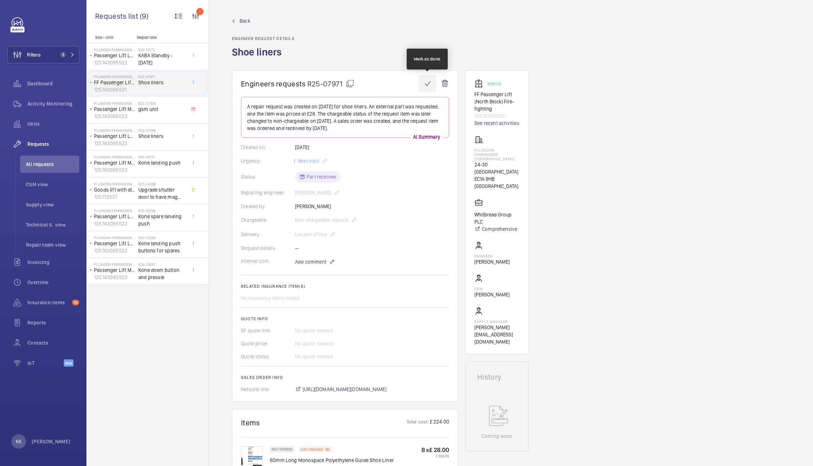
click at [430, 84] on wm-front-icon-button at bounding box center [427, 83] width 17 height 17
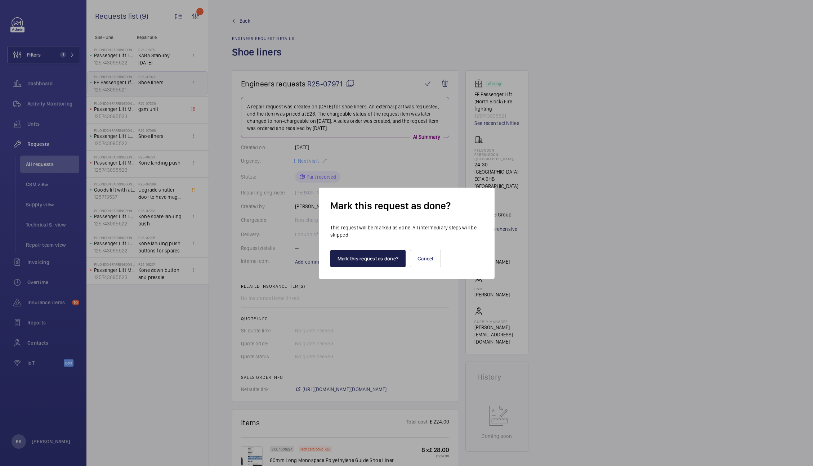
click at [394, 259] on button "Mark this request as done?" at bounding box center [368, 258] width 76 height 17
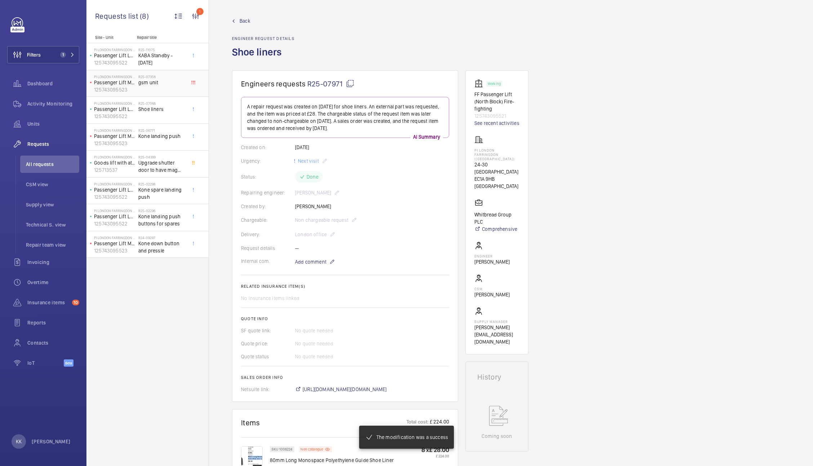
click at [155, 92] on div "R25-07356 gsm unit" at bounding box center [162, 85] width 48 height 21
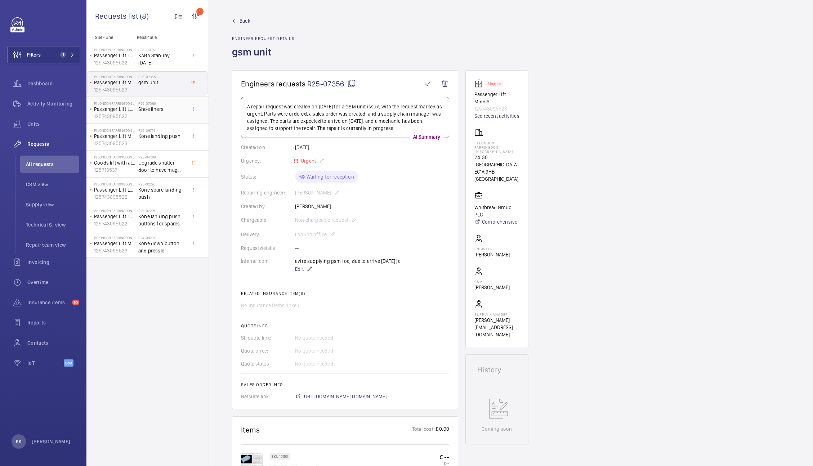
click at [134, 120] on p "125743095522" at bounding box center [114, 116] width 41 height 7
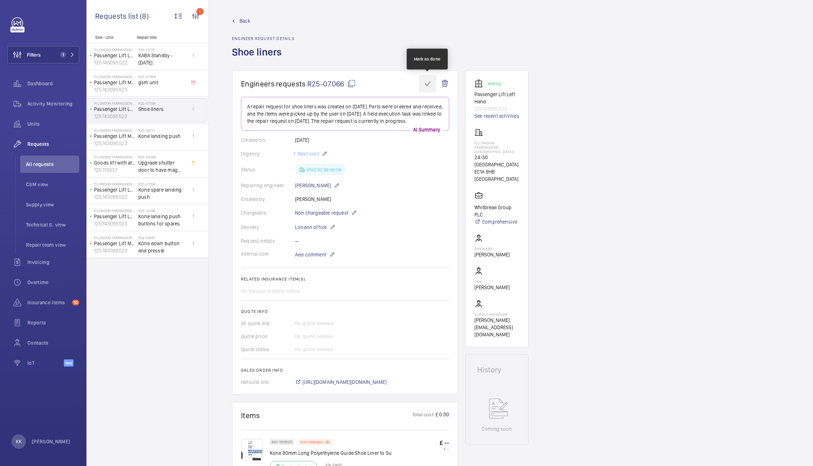
click at [425, 87] on wm-front-icon-button at bounding box center [427, 83] width 17 height 17
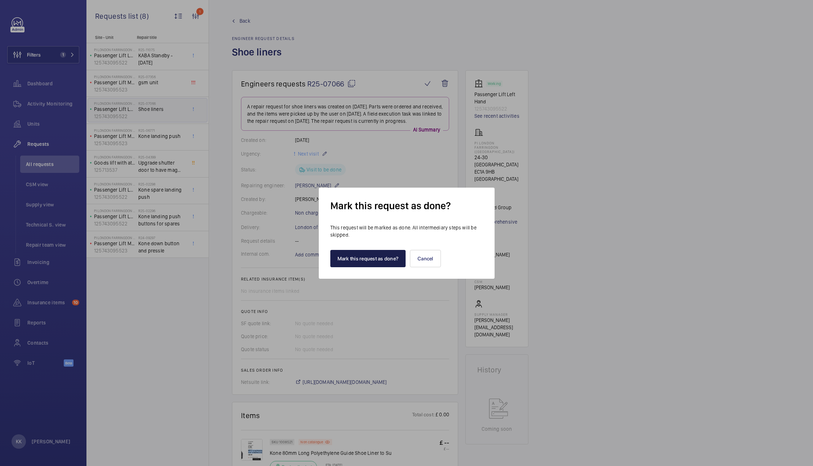
click at [350, 260] on button "Mark this request as done?" at bounding box center [368, 258] width 76 height 17
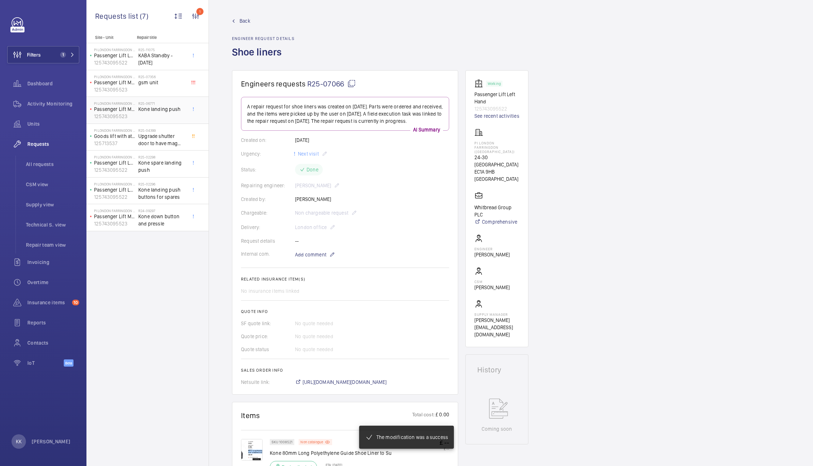
click at [130, 121] on div "PI London Farringdon ([GEOGRAPHIC_DATA]) Passenger Lift Middle 125743095523" at bounding box center [113, 110] width 50 height 24
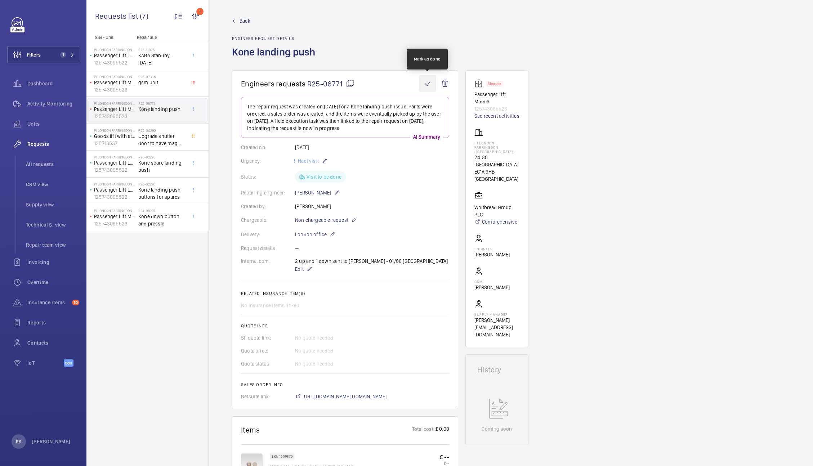
click at [426, 88] on wm-front-icon-button at bounding box center [427, 83] width 17 height 17
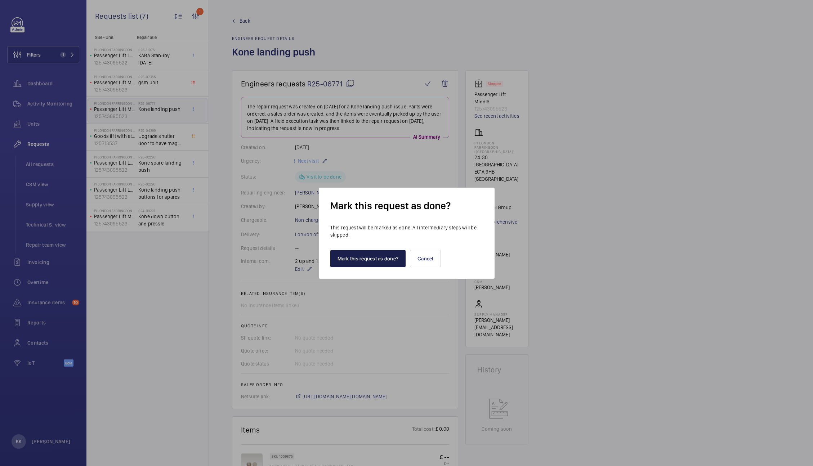
click at [393, 256] on button "Mark this request as done?" at bounding box center [368, 258] width 76 height 17
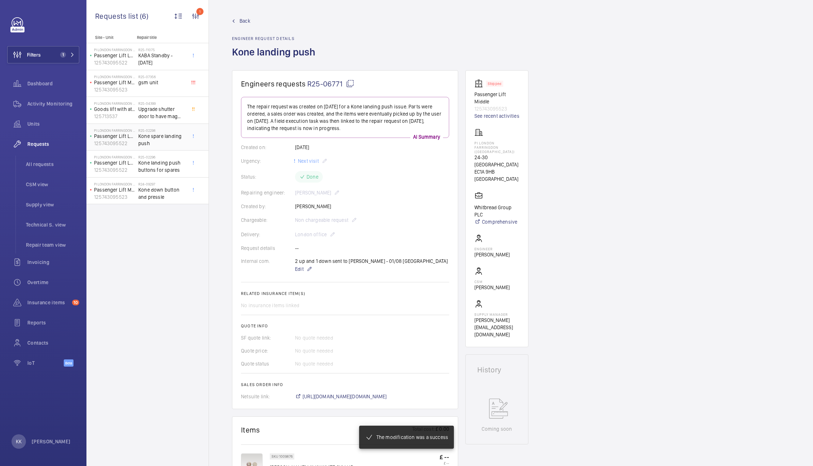
click at [147, 130] on h2 "R25-02298" at bounding box center [162, 130] width 48 height 4
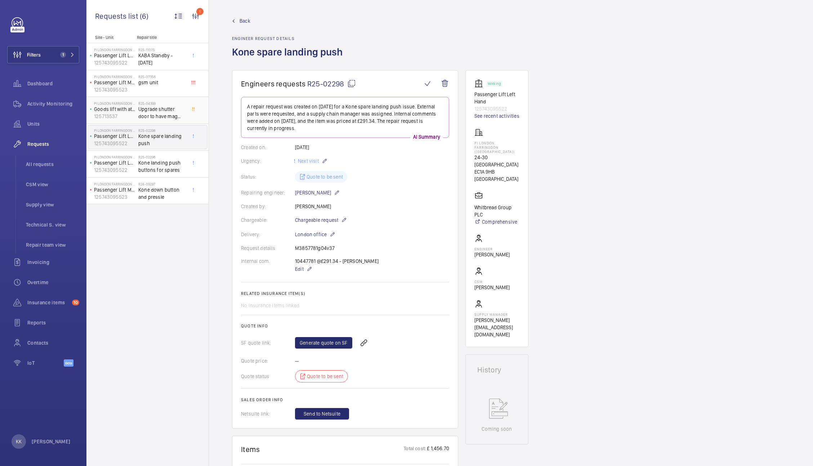
click at [170, 111] on span "Upgrade shutter door to have mag plate locking." at bounding box center [162, 113] width 48 height 14
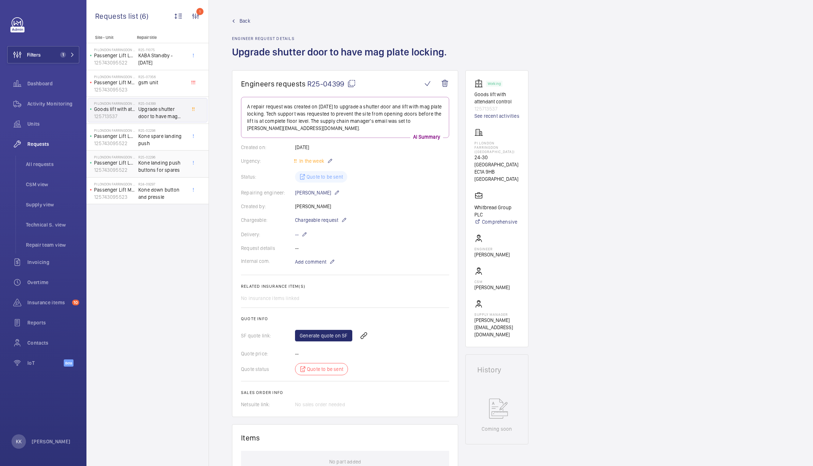
click at [158, 165] on span "Kone landing push buttons for spares" at bounding box center [162, 166] width 48 height 14
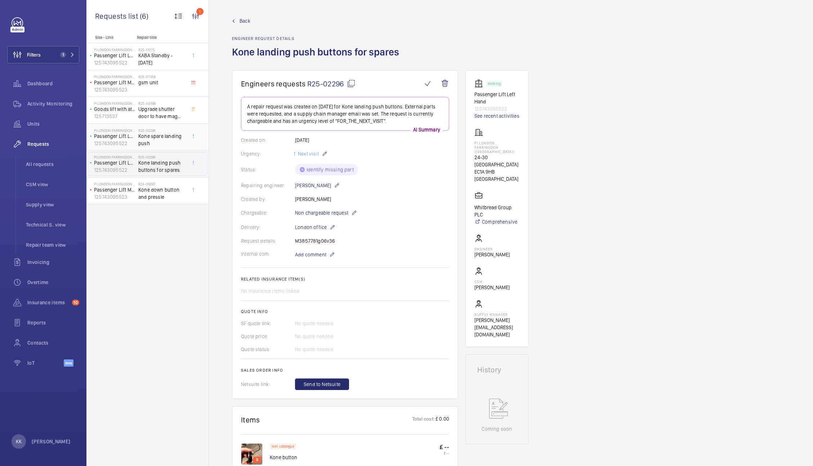
click at [164, 141] on span "Kone spare landing push" at bounding box center [162, 140] width 48 height 14
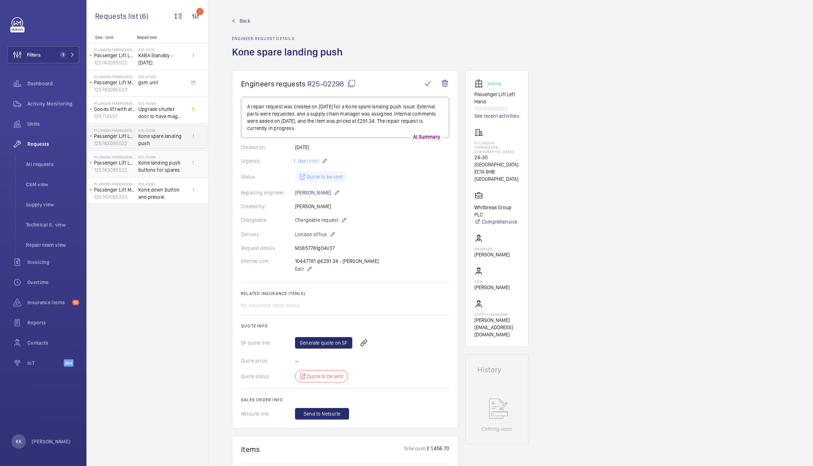
click at [161, 164] on span "Kone landing push buttons for spares" at bounding box center [162, 166] width 48 height 14
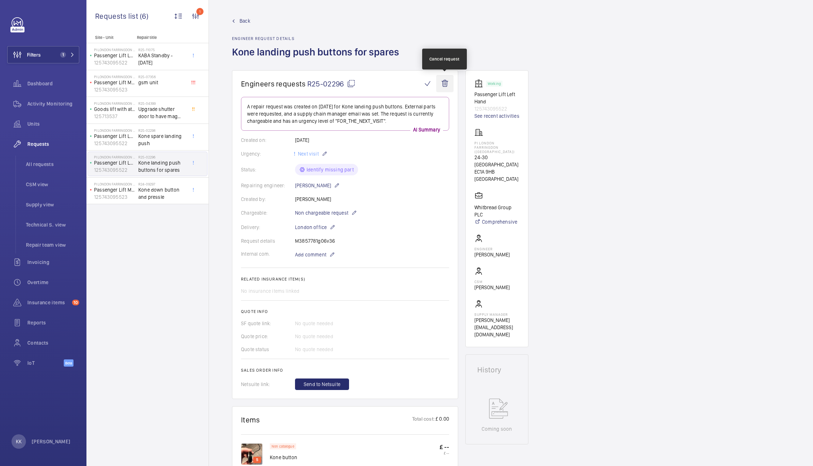
click at [447, 87] on wm-front-icon-button at bounding box center [444, 83] width 17 height 17
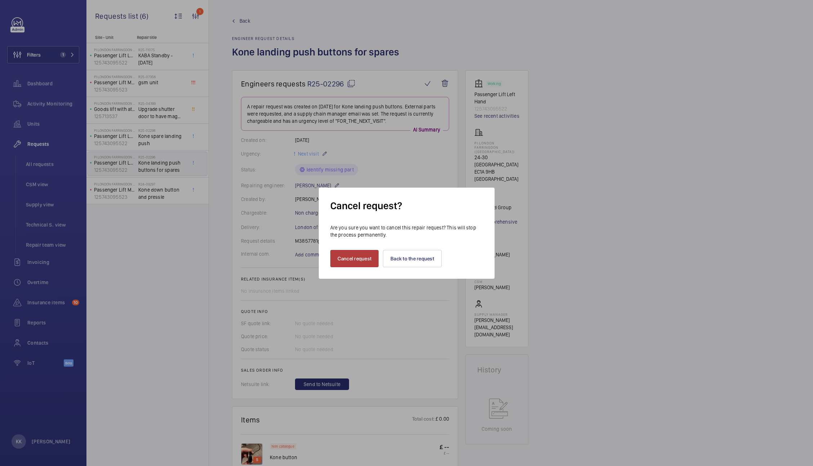
click at [353, 261] on button "Cancel request" at bounding box center [354, 258] width 49 height 17
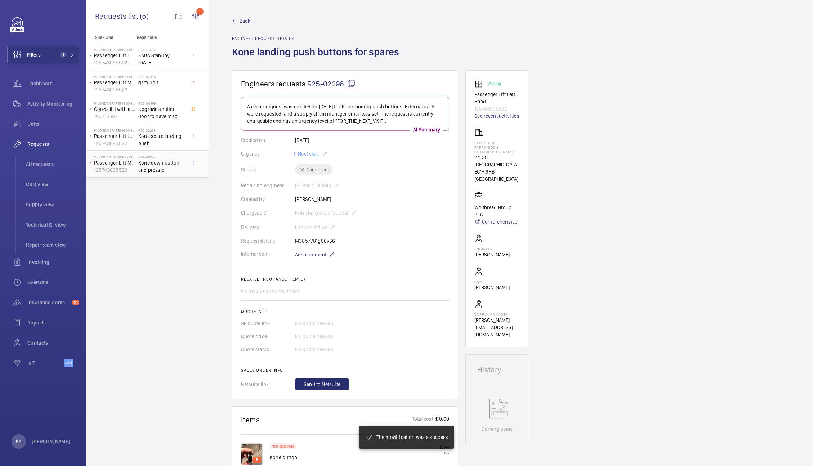
click at [163, 163] on span "Kone down button and pressle" at bounding box center [162, 166] width 48 height 14
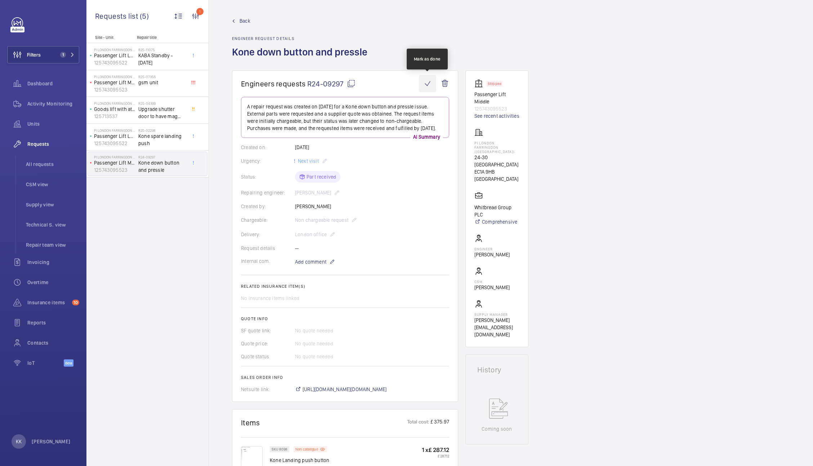
click at [425, 89] on wm-front-icon-button at bounding box center [427, 83] width 17 height 17
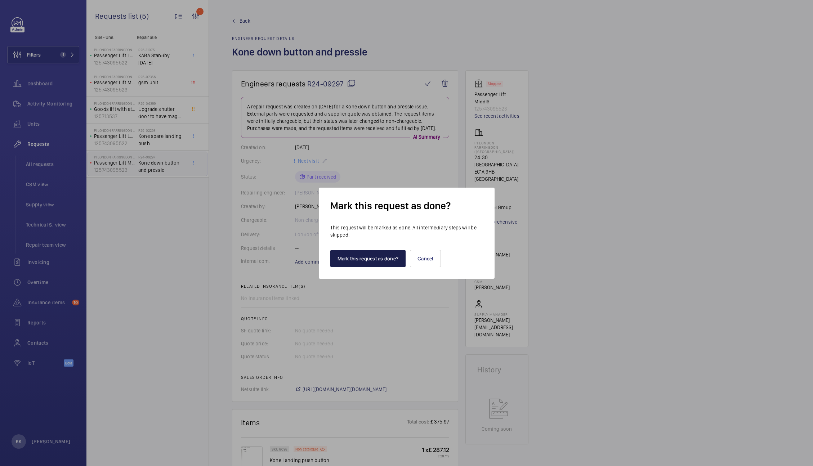
click at [360, 253] on button "Mark this request as done?" at bounding box center [368, 258] width 76 height 17
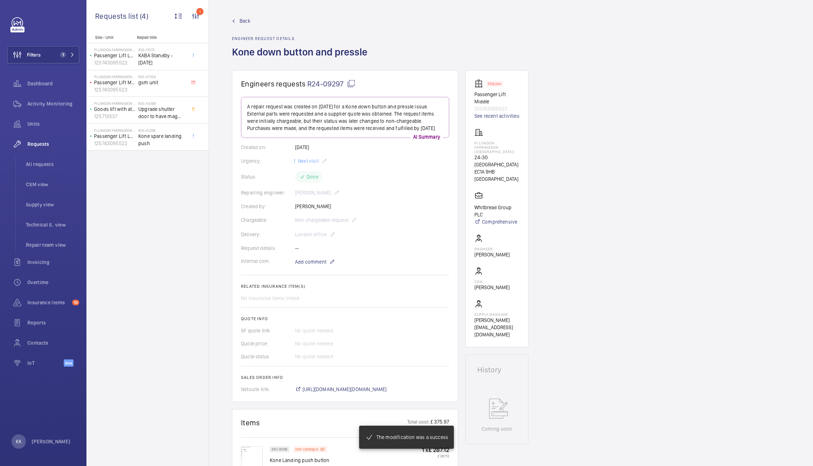
click at [246, 21] on span "Back" at bounding box center [245, 20] width 11 height 7
click at [37, 162] on span "All requests" at bounding box center [52, 164] width 53 height 7
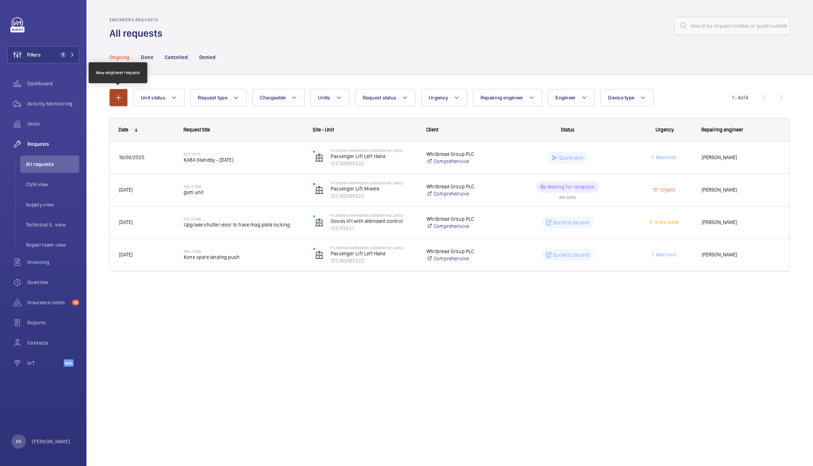
click at [116, 96] on mat-icon "button" at bounding box center [118, 97] width 9 height 9
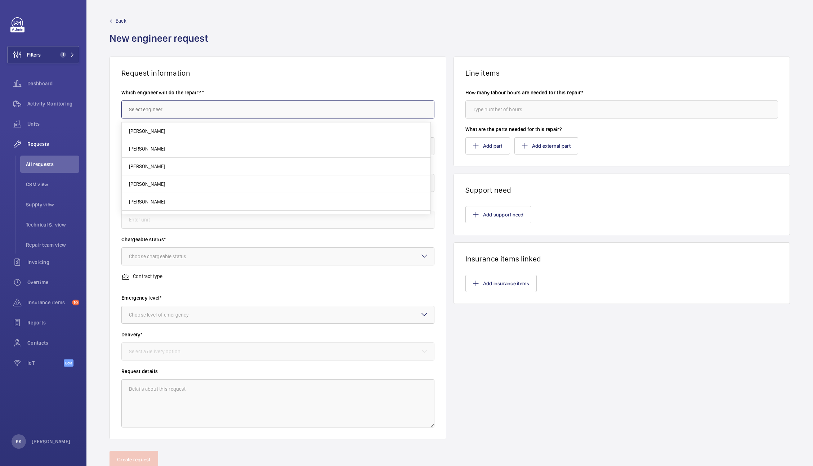
click at [180, 111] on input "text" at bounding box center [277, 110] width 313 height 18
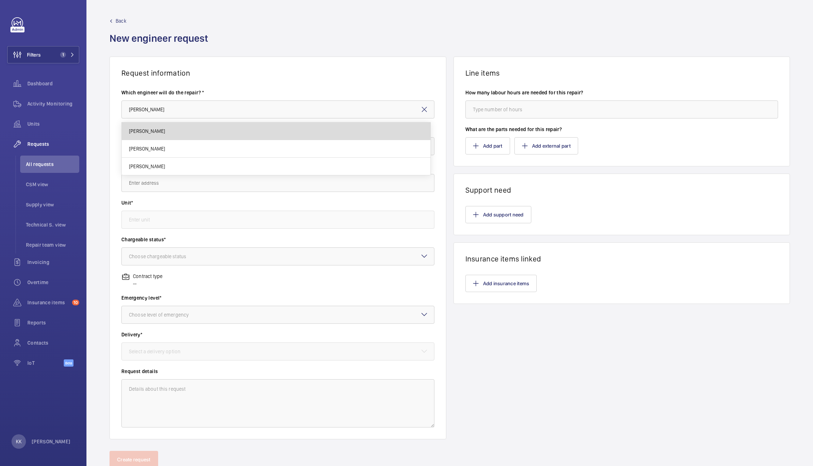
click at [151, 134] on span "[PERSON_NAME]" at bounding box center [147, 131] width 36 height 7
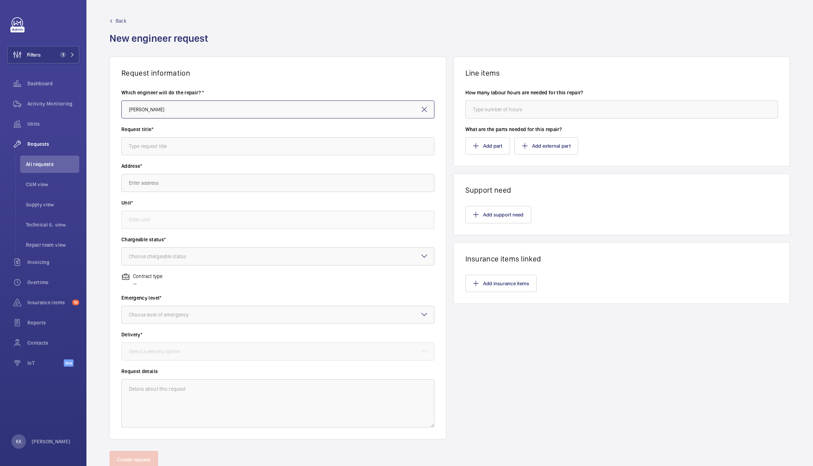
type input "[PERSON_NAME]"
click at [158, 150] on input "text" at bounding box center [277, 146] width 313 height 18
type input "Cleandowns"
click at [178, 177] on input "text" at bounding box center [277, 183] width 313 height 18
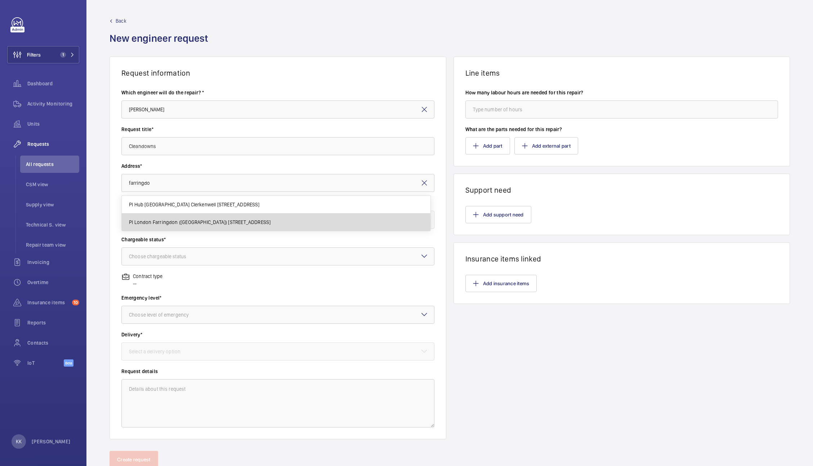
click at [171, 222] on span "PI London Farringdon ([GEOGRAPHIC_DATA]) [STREET_ADDRESS]" at bounding box center [200, 222] width 142 height 7
type input "PI London Farringdon ([GEOGRAPHIC_DATA]) [STREET_ADDRESS]"
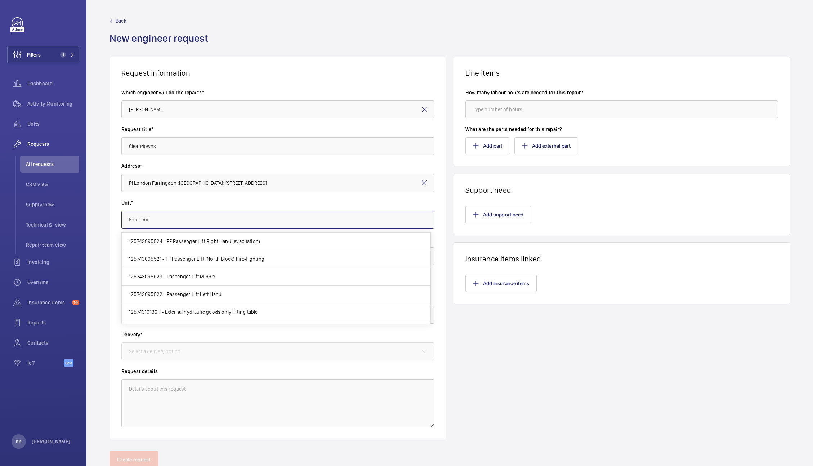
click at [187, 223] on input "text" at bounding box center [277, 220] width 313 height 18
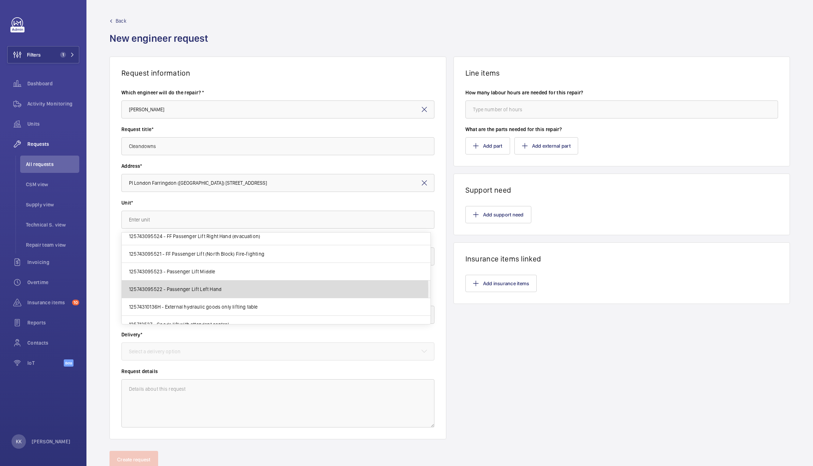
click at [169, 290] on span "125743095522 - Passenger Lift Left Hand" at bounding box center [175, 289] width 93 height 7
type input "125743095522 - Passenger Lift Left Hand"
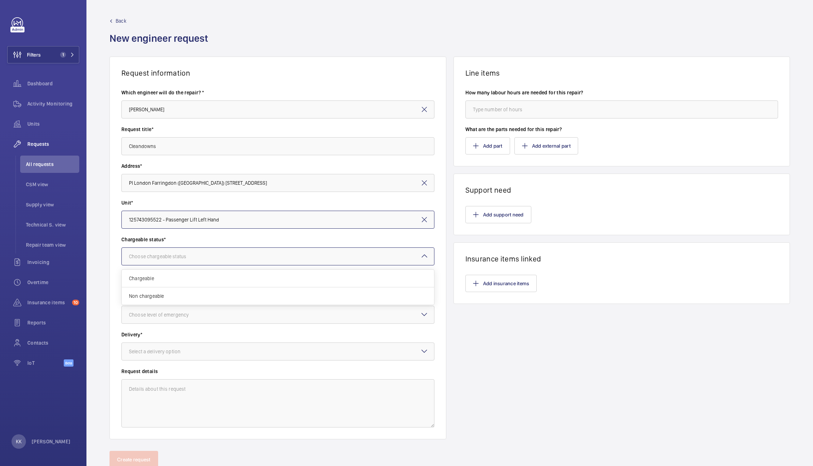
click at [195, 262] on div at bounding box center [278, 256] width 312 height 17
click at [187, 276] on span "Chargeable" at bounding box center [278, 278] width 298 height 7
click at [168, 310] on div at bounding box center [278, 314] width 312 height 17
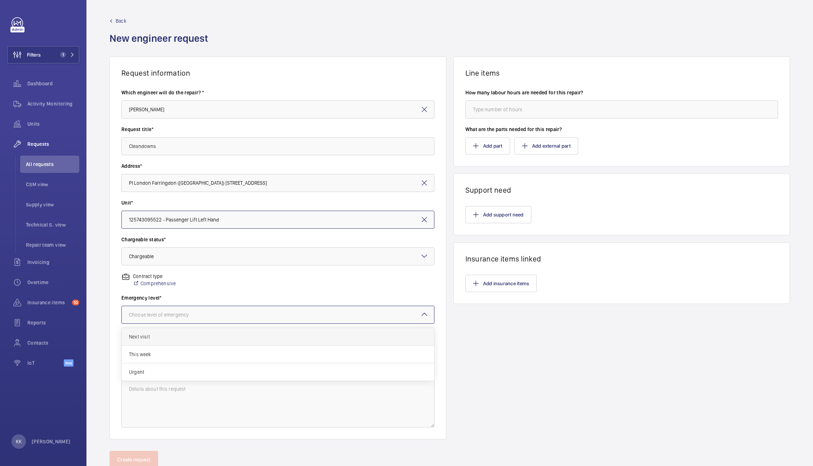
click at [152, 339] on span "Next visit" at bounding box center [278, 336] width 298 height 7
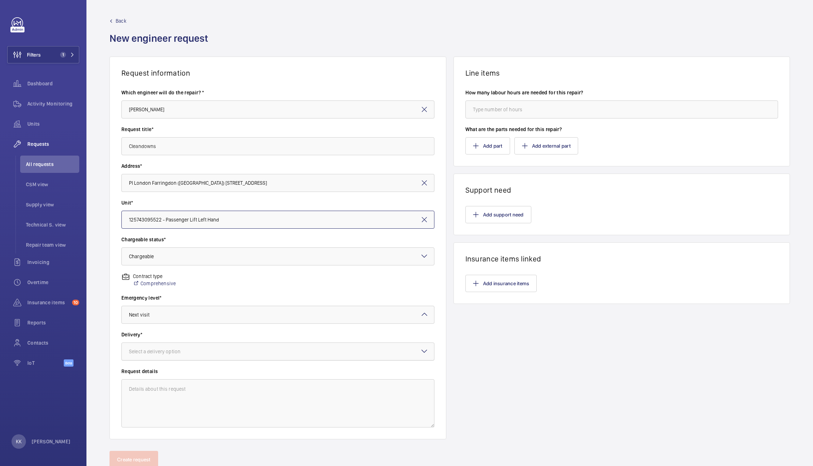
click at [164, 349] on div "Select a delivery option" at bounding box center [164, 351] width 70 height 7
click at [172, 387] on div "On site" at bounding box center [278, 392] width 312 height 18
click at [172, 387] on textarea at bounding box center [277, 403] width 313 height 48
click at [476, 151] on button "Add part" at bounding box center [488, 145] width 45 height 17
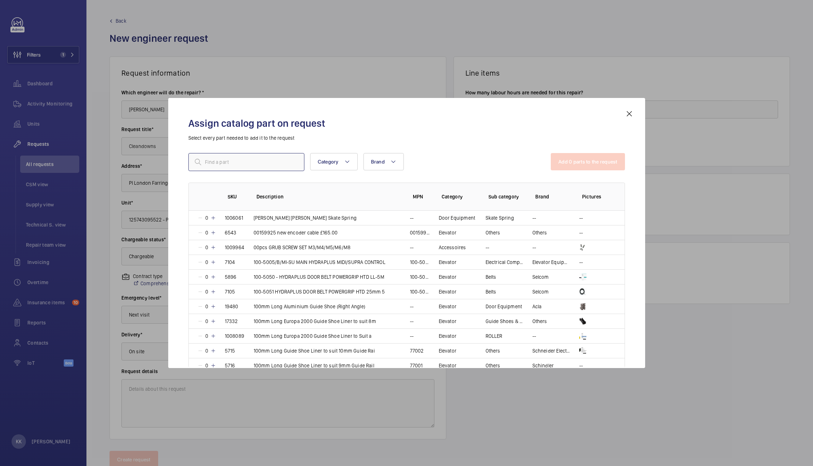
click at [214, 162] on input "text" at bounding box center [246, 162] width 116 height 18
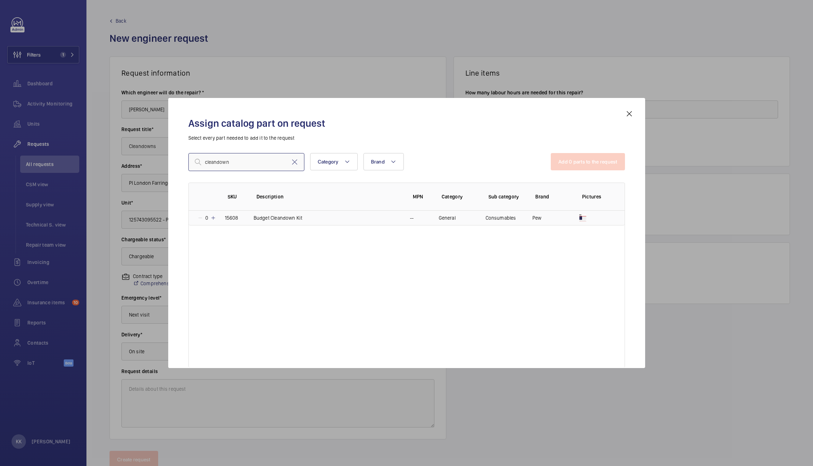
type input "cleandown"
click at [213, 220] on mat-icon at bounding box center [213, 218] width 6 height 6
click at [213, 220] on mat-icon at bounding box center [212, 218] width 6 height 6
click at [600, 160] on button "Add 1 parts to the request" at bounding box center [588, 161] width 73 height 17
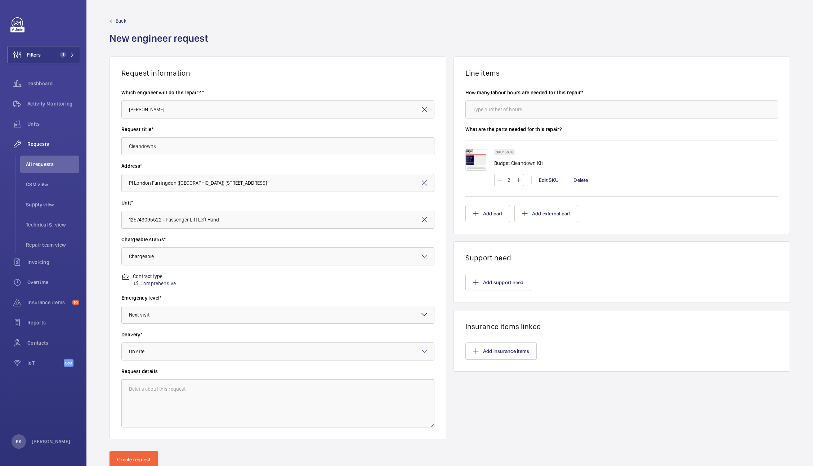
click at [467, 162] on img at bounding box center [477, 160] width 22 height 22
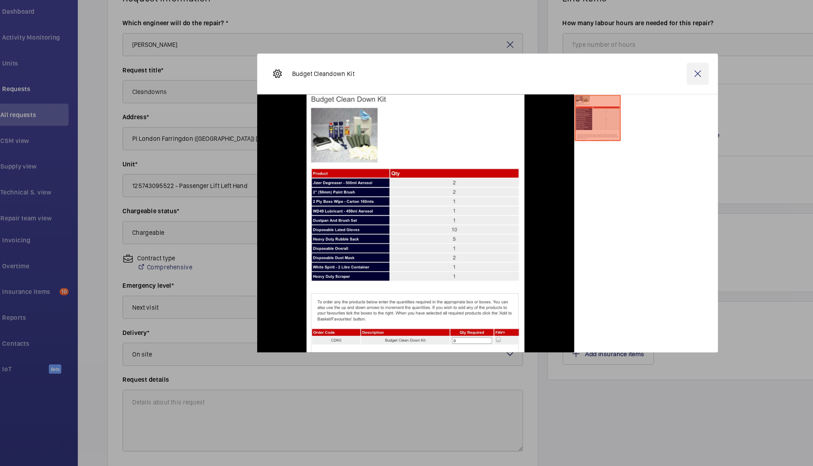
click at [573, 136] on wm-front-icon-button at bounding box center [571, 132] width 17 height 17
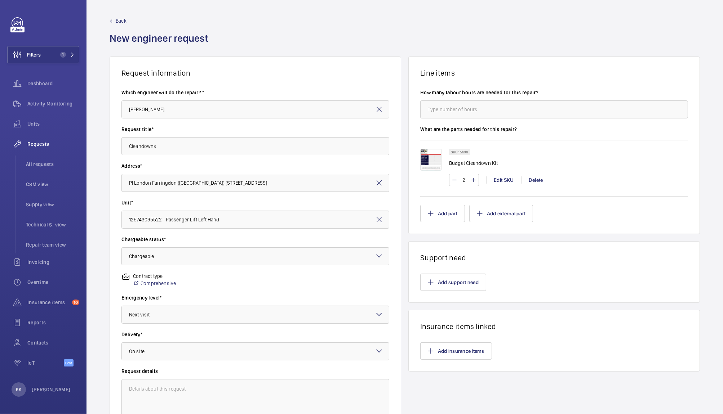
click at [536, 56] on div "Back New engineer request" at bounding box center [405, 36] width 590 height 39
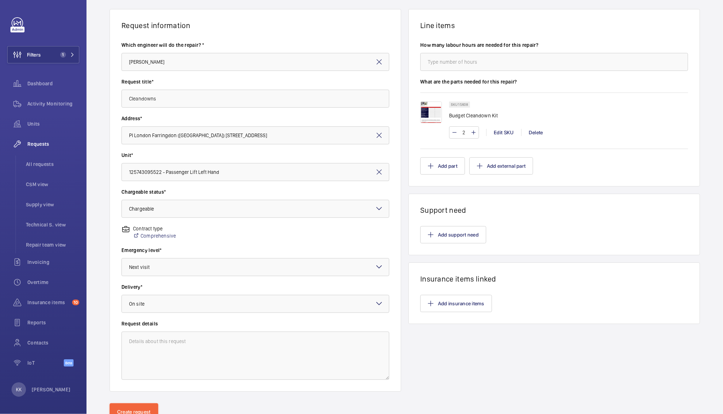
scroll to position [50, 0]
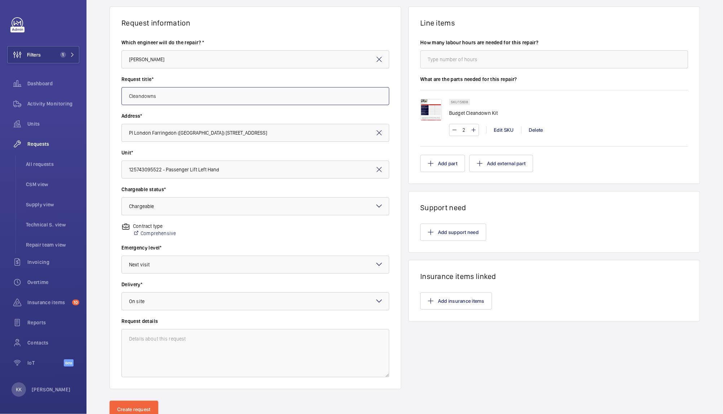
click at [181, 98] on input "Cleandowns" at bounding box center [255, 96] width 268 height 18
type input "Cleandowns (x4)"
click at [132, 409] on button "Create request" at bounding box center [134, 409] width 49 height 17
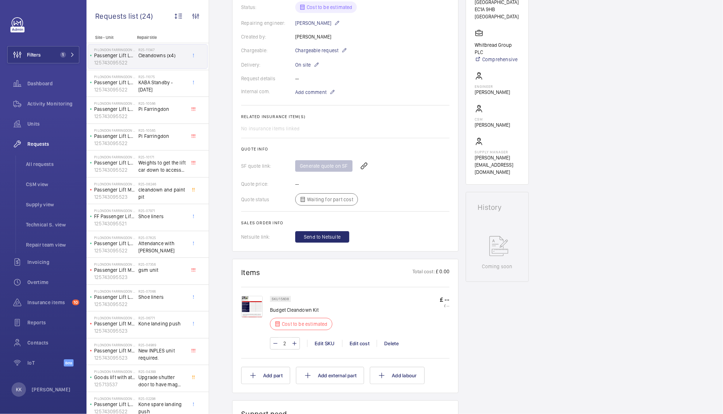
scroll to position [220, 0]
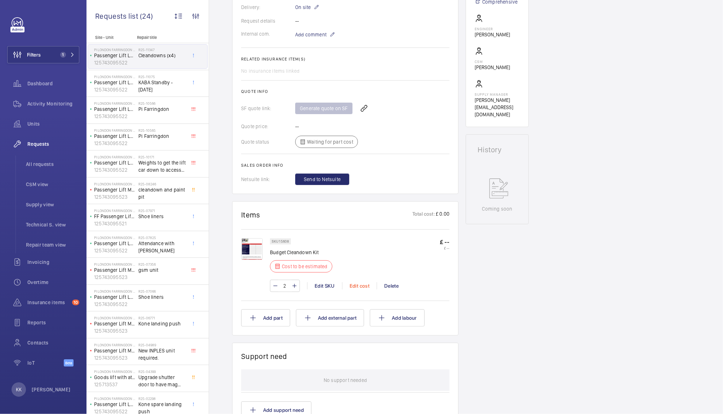
click at [360, 285] on div "Edit cost" at bounding box center [359, 286] width 35 height 7
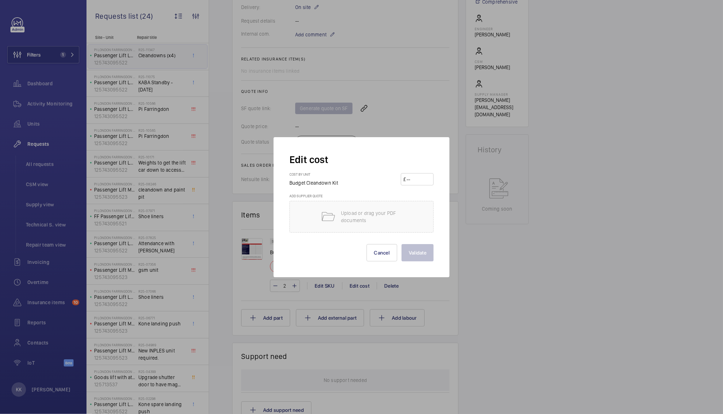
click at [417, 178] on input "number" at bounding box center [418, 180] width 25 height 12
type input "1"
click at [419, 253] on button "Validate" at bounding box center [417, 252] width 32 height 17
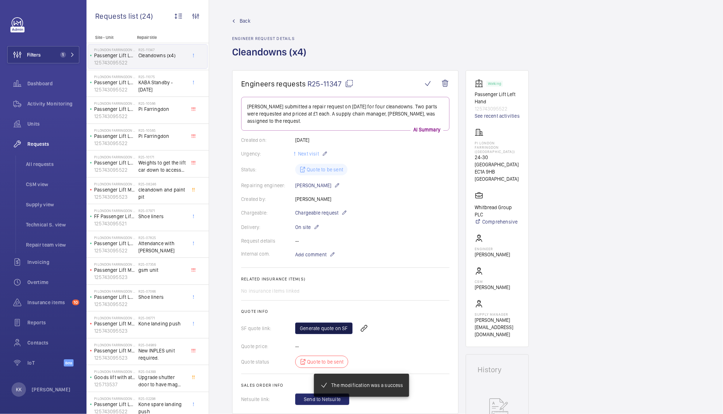
click at [320, 328] on link "Generate quote on SF" at bounding box center [323, 329] width 57 height 12
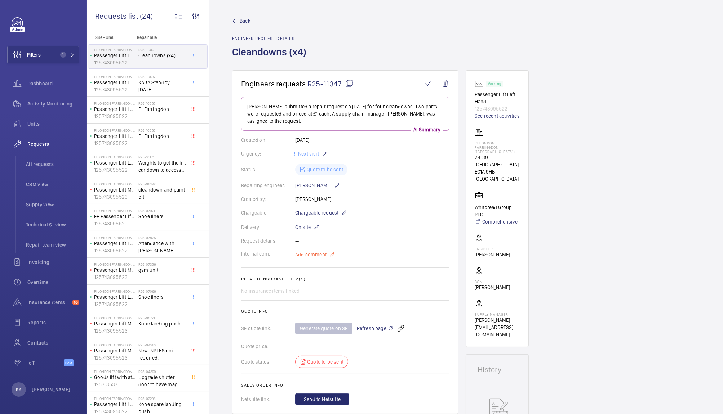
click at [318, 254] on span "Add comment" at bounding box center [310, 254] width 31 height 7
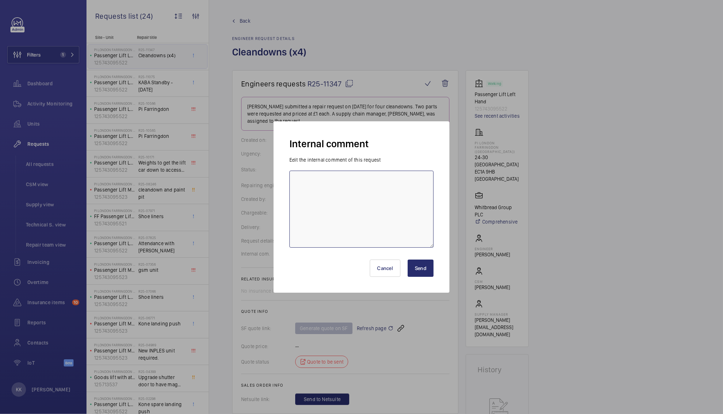
click at [348, 198] on textarea at bounding box center [361, 209] width 144 height 77
type textarea "C"
click at [348, 198] on textarea "Works to be completed by [PERSON_NAME]" at bounding box center [361, 209] width 144 height 77
click at [396, 183] on textarea "Works to be completed by [PERSON_NAME]" at bounding box center [361, 209] width 144 height 77
type textarea "Works to be completed by [PERSON_NAME] as OT"
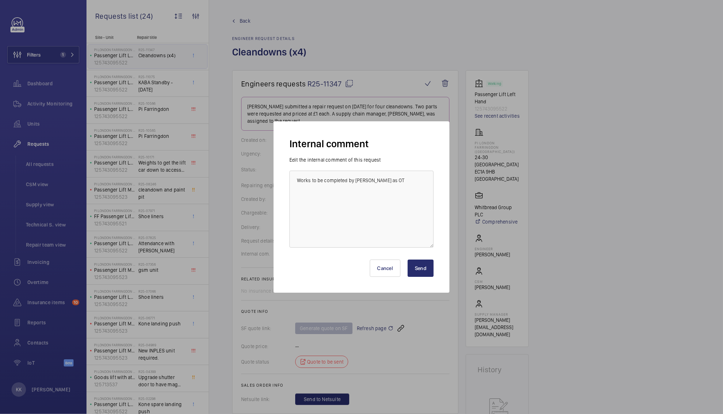
click at [423, 273] on button "Send" at bounding box center [421, 268] width 26 height 17
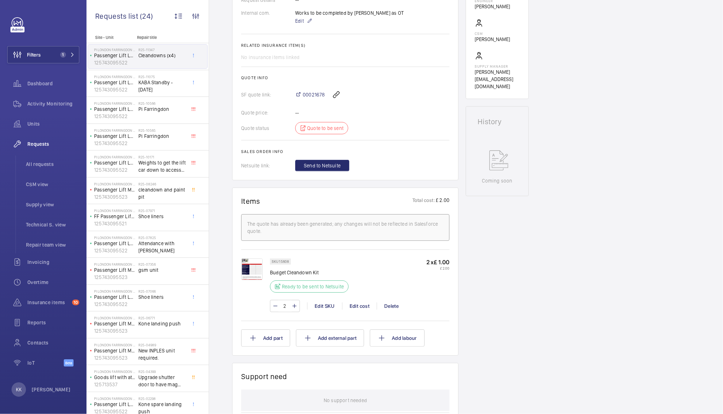
scroll to position [1, 0]
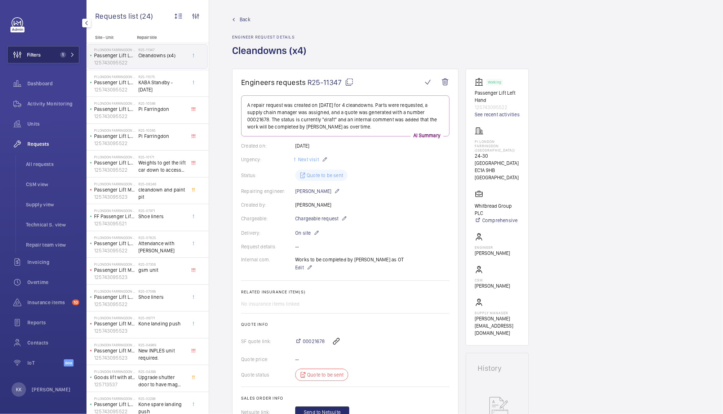
click at [46, 49] on button "Filters 1" at bounding box center [43, 54] width 72 height 17
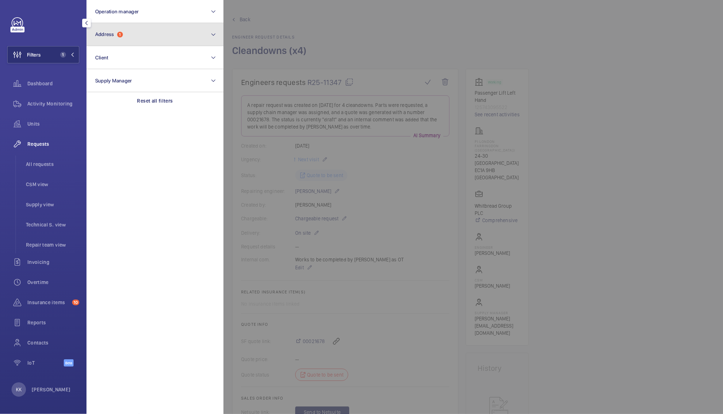
click at [114, 41] on button "Address 1" at bounding box center [154, 34] width 137 height 23
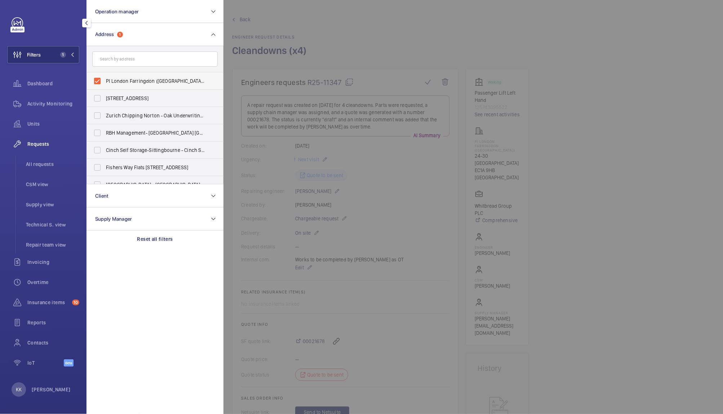
click at [130, 83] on span "PI London Farringdon ([GEOGRAPHIC_DATA]) - [STREET_ADDRESS]" at bounding box center [155, 80] width 99 height 7
click at [105, 83] on input "PI London Farringdon ([GEOGRAPHIC_DATA]) - [STREET_ADDRESS]" at bounding box center [97, 81] width 14 height 14
checkbox input "false"
click at [129, 9] on span "Operation manager" at bounding box center [117, 12] width 44 height 6
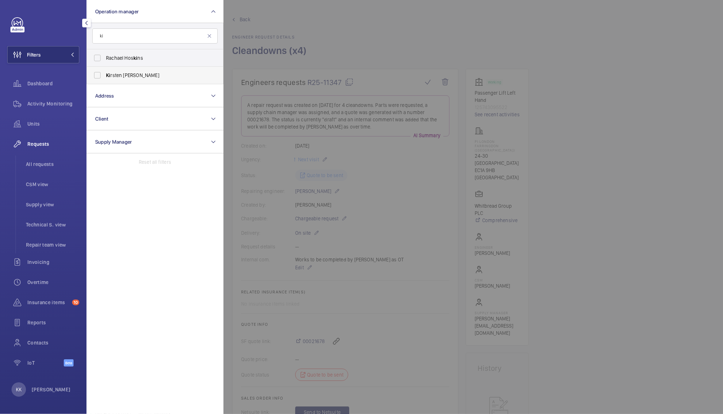
type input "ki"
click at [121, 69] on label "Ki rsten [PERSON_NAME]" at bounding box center [149, 75] width 125 height 17
click at [105, 69] on input "Ki rsten [PERSON_NAME]" at bounding box center [97, 75] width 14 height 14
checkbox input "true"
click at [35, 163] on span "All requests" at bounding box center [52, 164] width 53 height 7
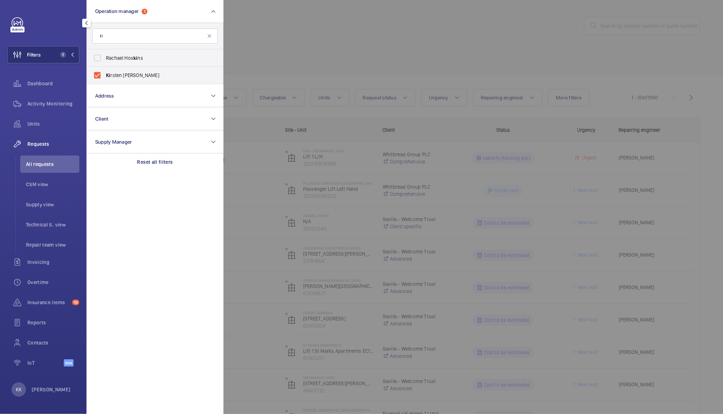
click at [292, 58] on div at bounding box center [584, 207] width 723 height 414
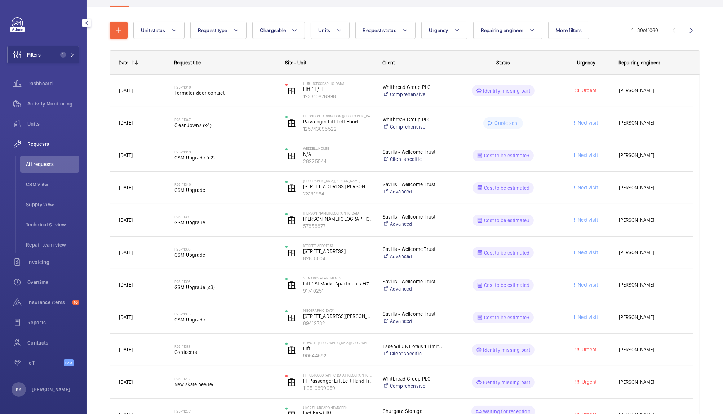
scroll to position [69, 0]
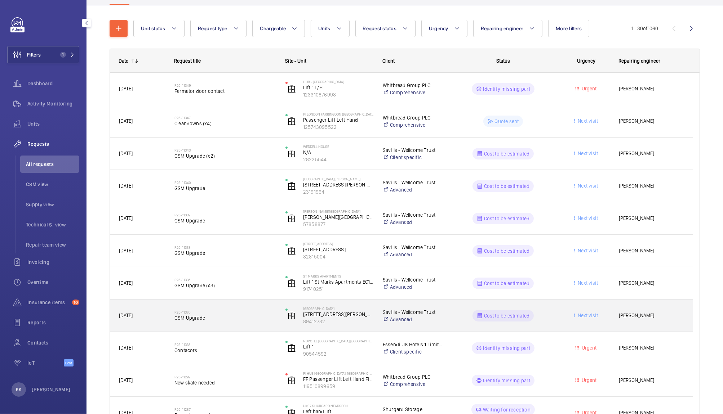
click at [209, 326] on div "R25-11335 GSM Upgrade" at bounding box center [221, 316] width 110 height 32
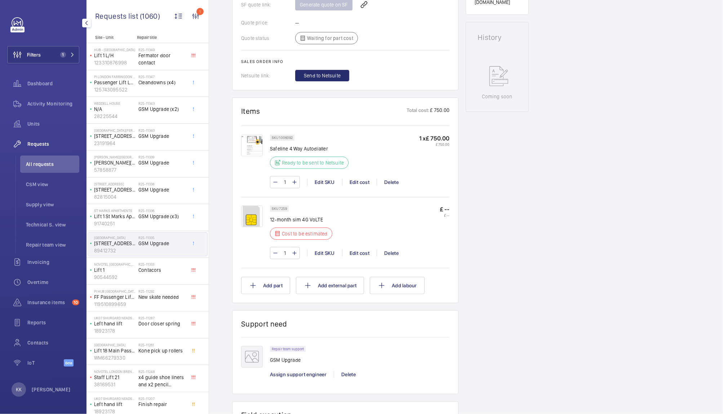
scroll to position [326, 0]
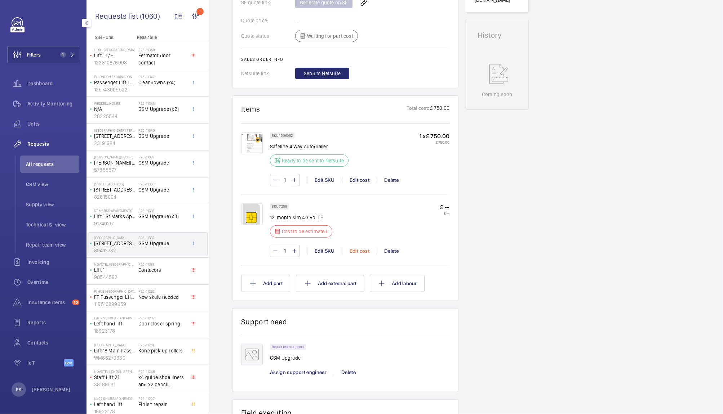
click at [355, 248] on div "Edit cost" at bounding box center [359, 251] width 35 height 7
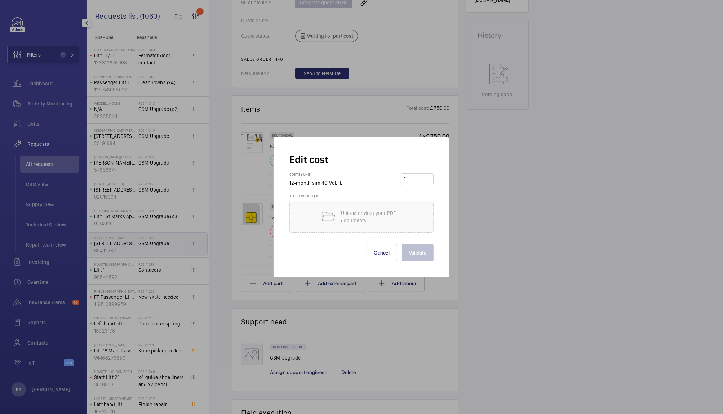
click at [410, 185] on input "number" at bounding box center [418, 180] width 25 height 12
type input "100"
click at [407, 256] on button "Validate" at bounding box center [417, 252] width 32 height 17
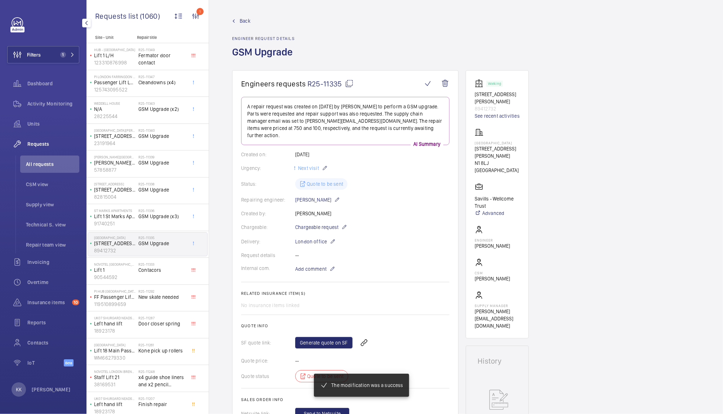
click at [143, 214] on span "GSM Upgrade (x3)" at bounding box center [162, 216] width 48 height 7
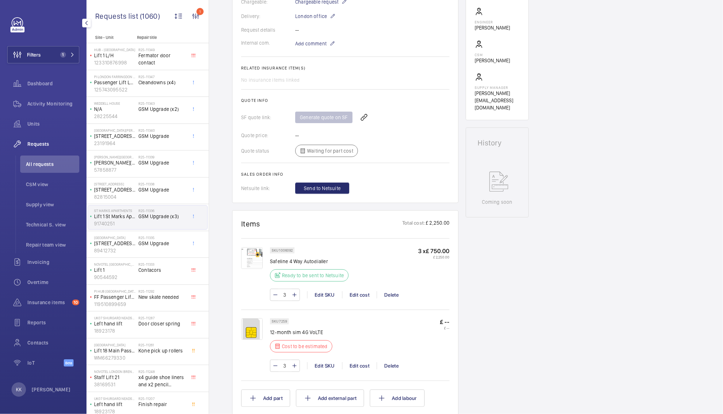
scroll to position [222, 0]
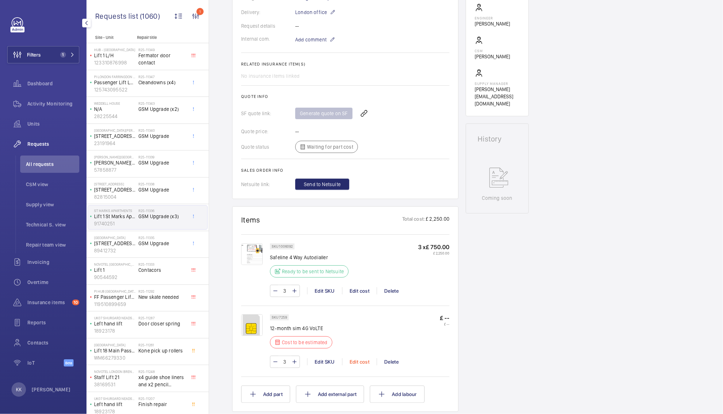
click at [366, 359] on div "Edit cost" at bounding box center [359, 362] width 35 height 7
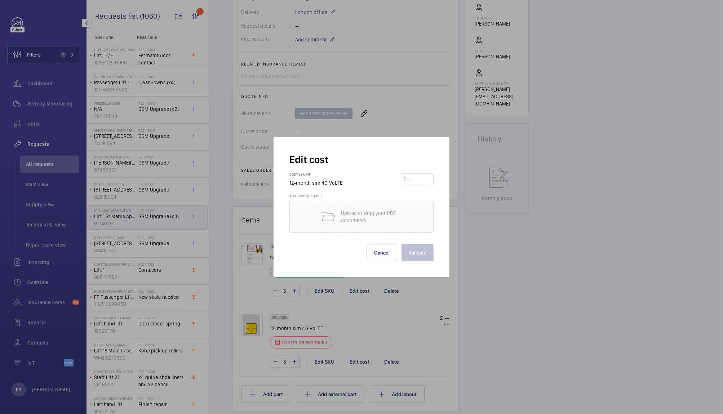
click at [417, 175] on input "number" at bounding box center [418, 180] width 25 height 12
type input "100"
click at [408, 250] on button "Validate" at bounding box center [417, 252] width 32 height 17
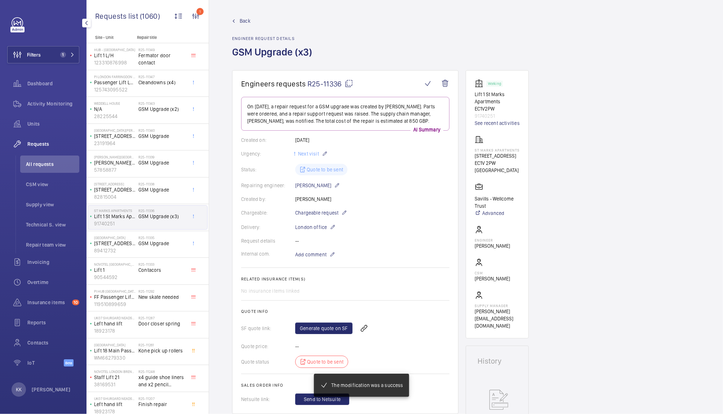
click at [154, 193] on span "GSM Upgrade" at bounding box center [162, 189] width 48 height 7
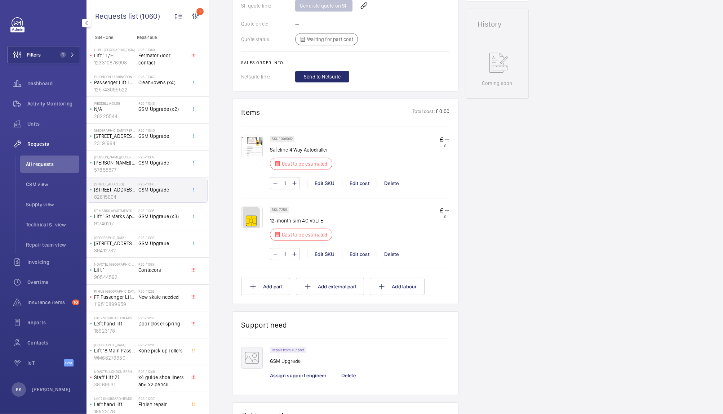
scroll to position [346, 0]
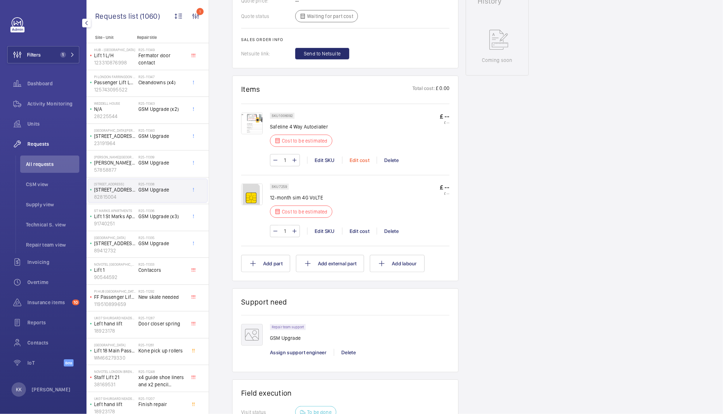
click at [358, 163] on div "Edit cost" at bounding box center [359, 160] width 35 height 7
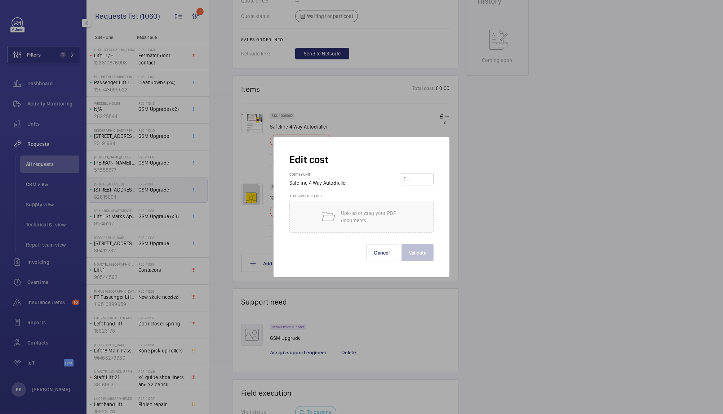
click at [421, 178] on input "number" at bounding box center [418, 180] width 25 height 12
type input "750"
click at [422, 259] on button "Validate" at bounding box center [417, 252] width 32 height 17
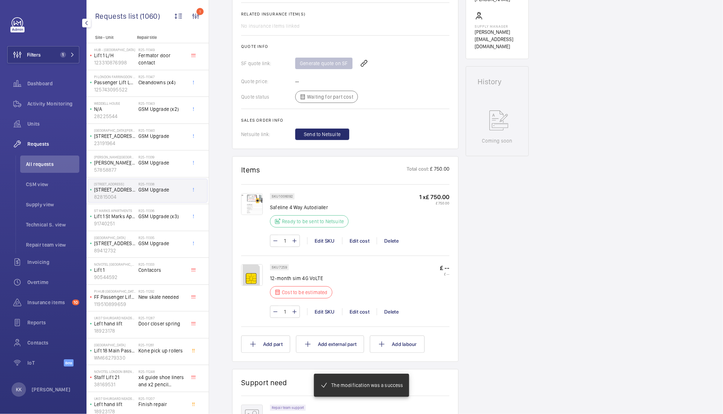
scroll to position [266, 0]
click at [359, 311] on div "Edit cost" at bounding box center [359, 311] width 35 height 7
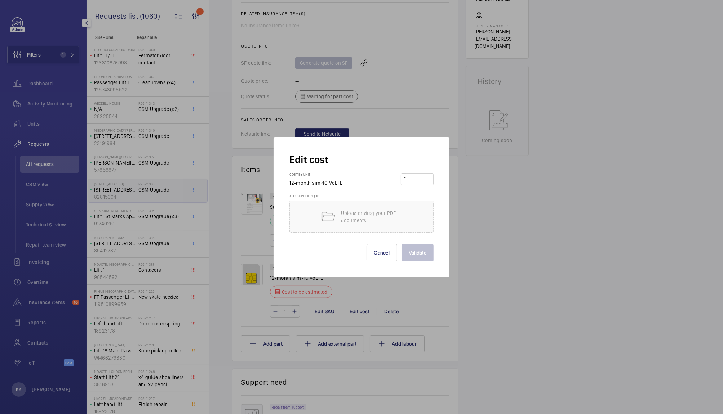
click at [419, 178] on input "number" at bounding box center [418, 180] width 25 height 12
type input "100"
click at [419, 259] on button "Validate" at bounding box center [417, 252] width 32 height 17
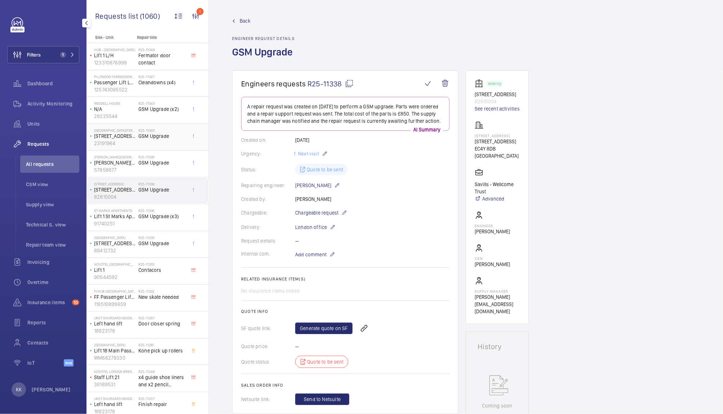
scroll to position [68, 0]
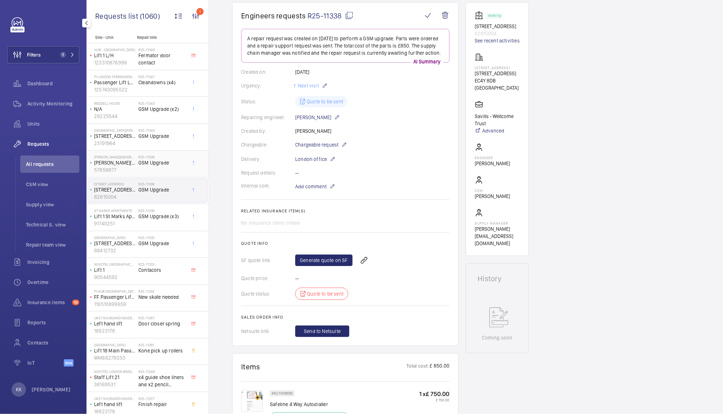
click at [150, 173] on div "R25-11339 GSM Upgrade" at bounding box center [162, 165] width 48 height 21
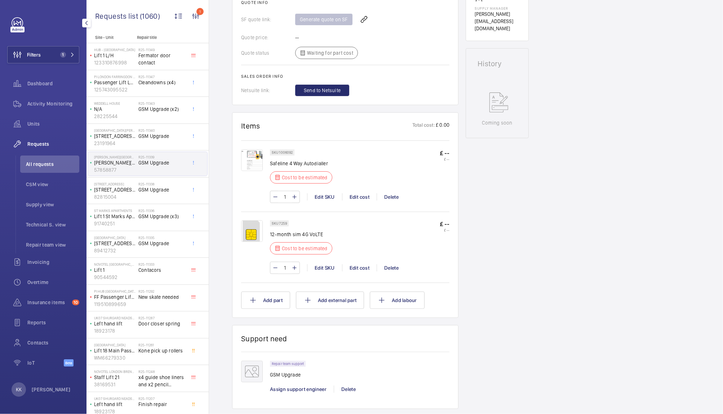
scroll to position [314, 0]
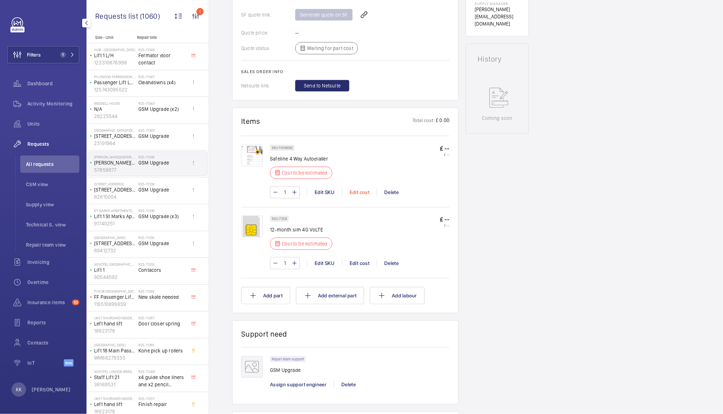
click at [358, 195] on div "Edit cost" at bounding box center [359, 192] width 35 height 7
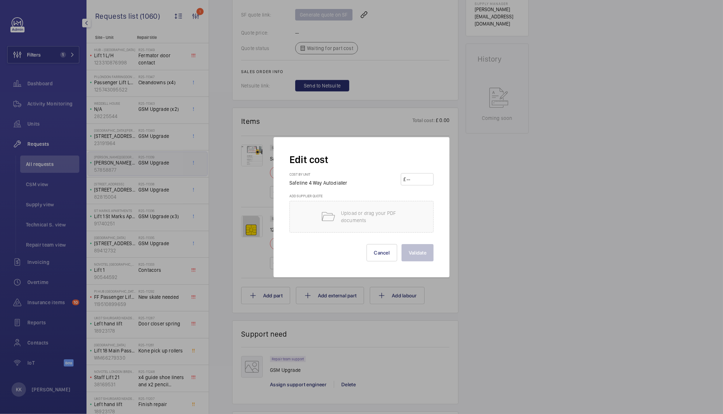
click at [426, 178] on input "number" at bounding box center [418, 180] width 25 height 12
type input "750"
click at [418, 259] on button "Validate" at bounding box center [417, 252] width 32 height 17
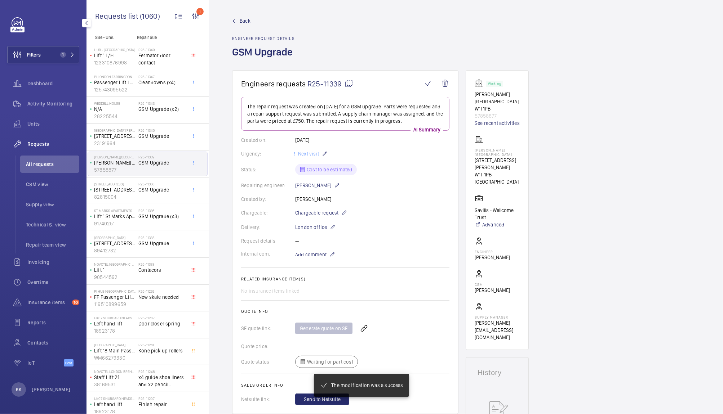
scroll to position [191, 0]
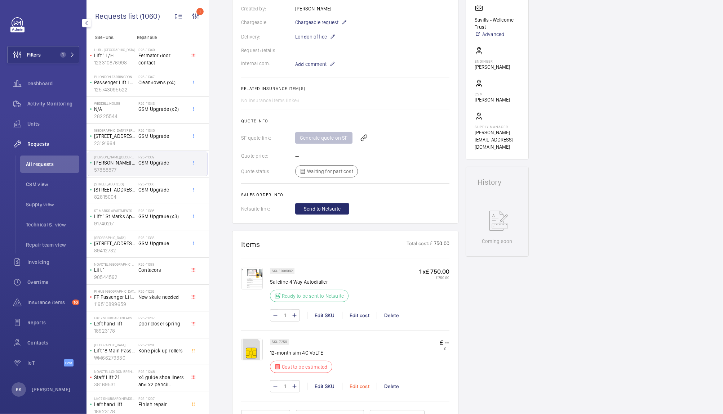
click at [361, 387] on div "Edit cost" at bounding box center [359, 386] width 35 height 7
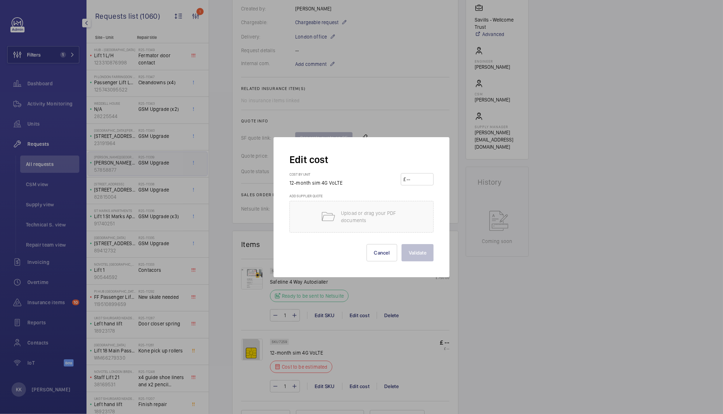
click at [427, 174] on input "number" at bounding box center [418, 180] width 25 height 12
type input "100"
click at [420, 253] on button "Validate" at bounding box center [417, 252] width 32 height 17
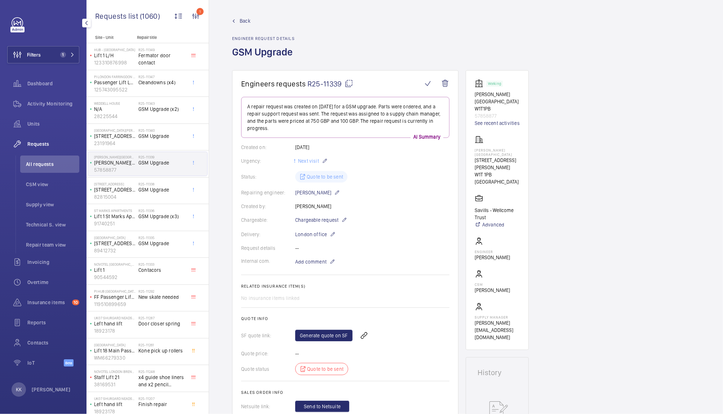
scroll to position [349, 0]
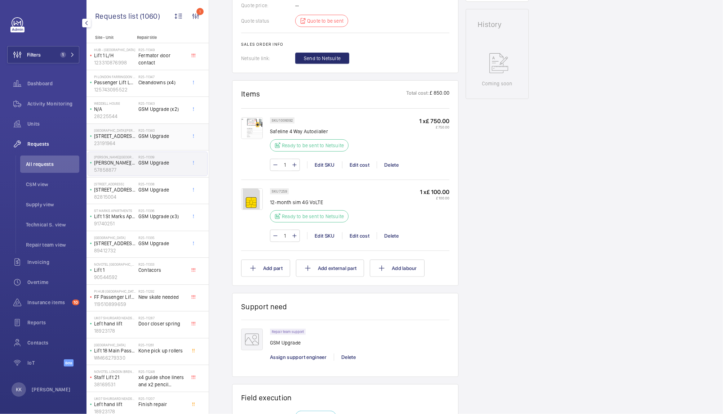
click at [169, 136] on span "GSM Upgrade" at bounding box center [162, 136] width 48 height 7
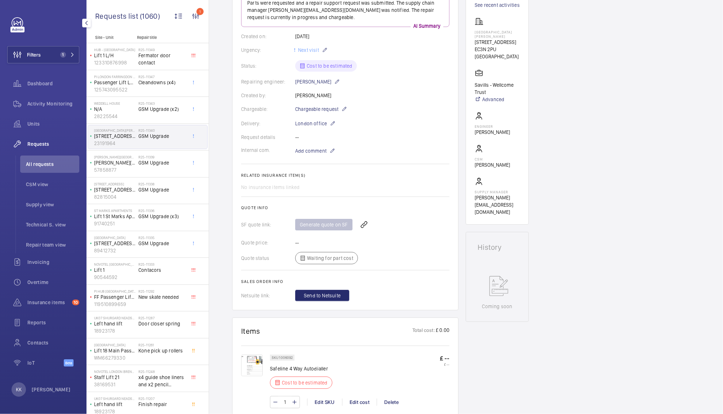
scroll to position [201, 0]
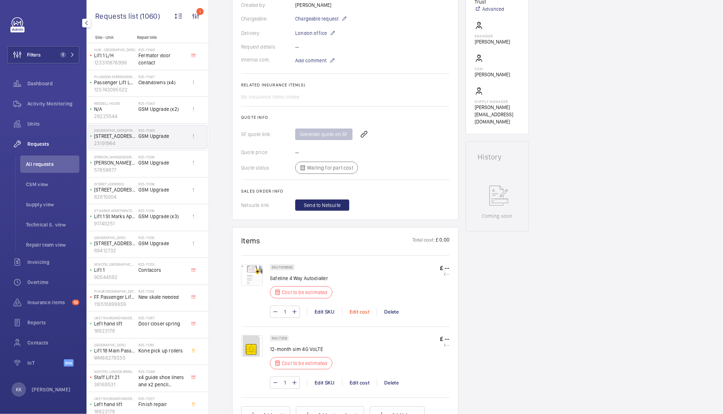
click at [352, 312] on div "Edit cost" at bounding box center [359, 311] width 35 height 7
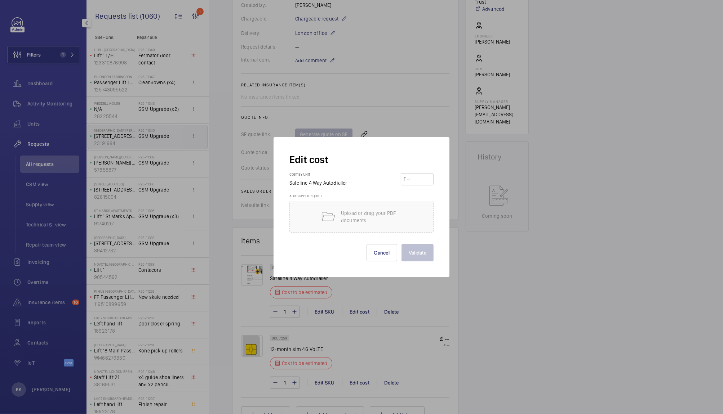
click at [410, 177] on input "number" at bounding box center [418, 180] width 25 height 12
type input "750"
click at [415, 252] on button "Validate" at bounding box center [417, 252] width 32 height 17
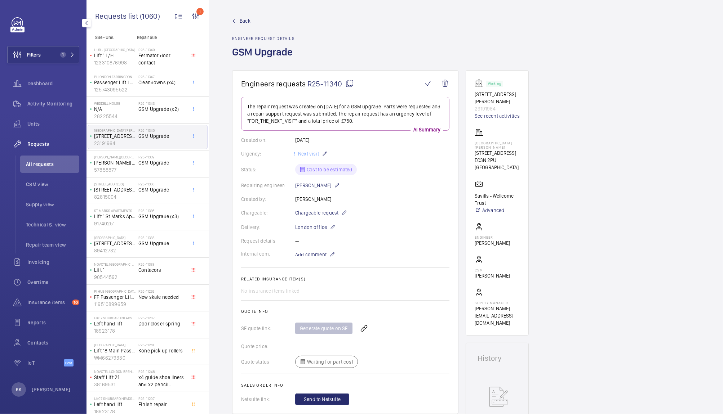
scroll to position [314, 0]
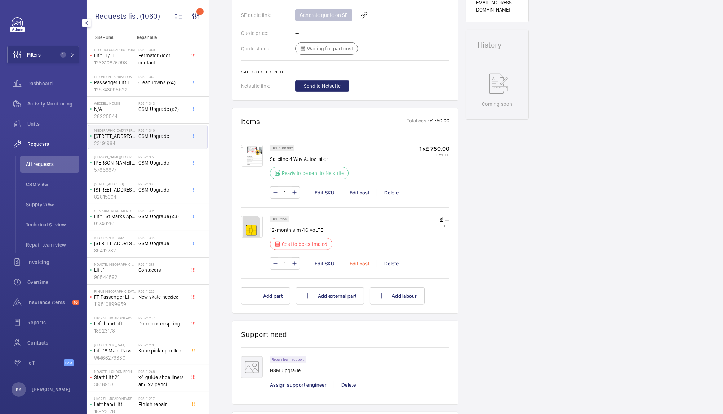
click at [364, 263] on div "Edit cost" at bounding box center [359, 263] width 35 height 7
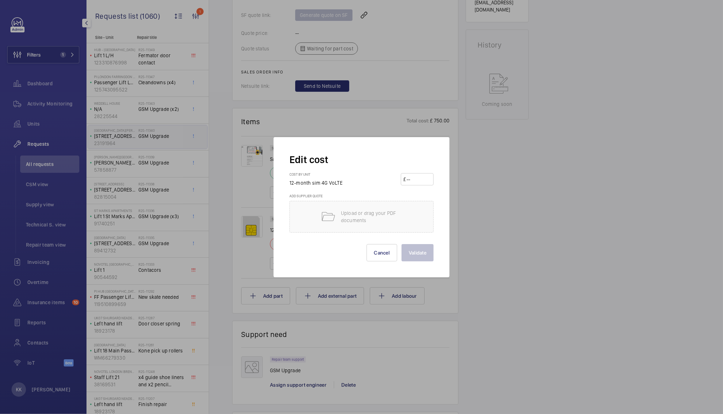
click at [418, 176] on input "number" at bounding box center [418, 180] width 25 height 12
type input "100"
click at [416, 250] on button "Validate" at bounding box center [417, 252] width 32 height 17
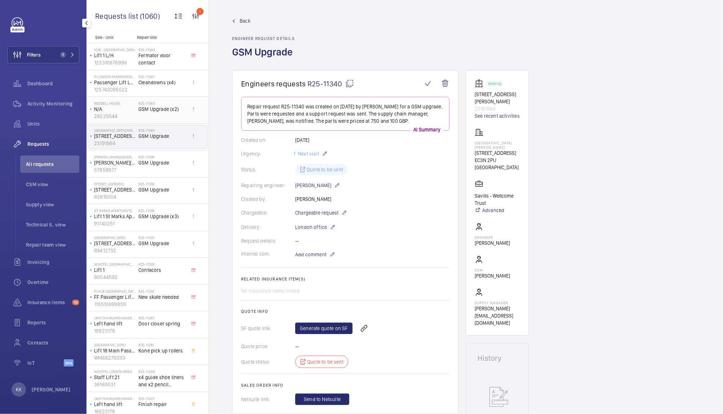
click at [173, 108] on span "GSM Upgrade (x2)" at bounding box center [162, 109] width 48 height 7
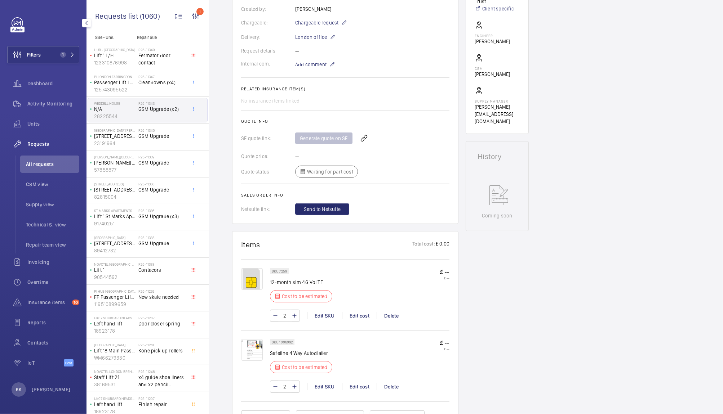
scroll to position [297, 0]
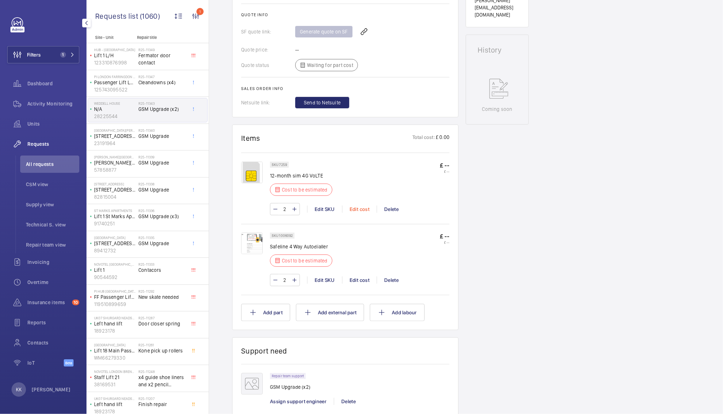
click at [353, 211] on div "Edit cost" at bounding box center [359, 209] width 35 height 7
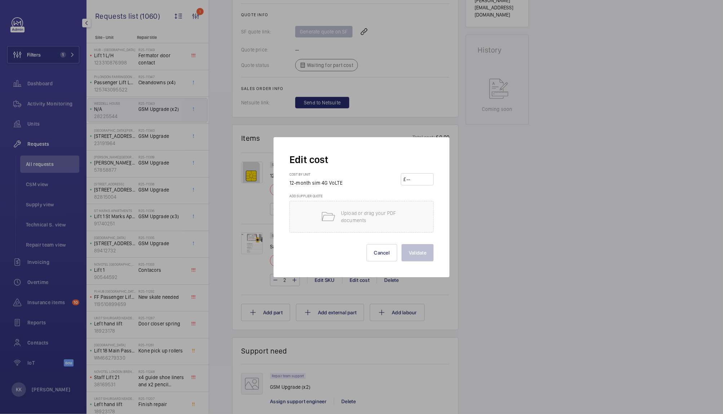
click at [412, 177] on input "number" at bounding box center [418, 180] width 25 height 12
type input "100"
click at [416, 250] on button "Validate" at bounding box center [417, 252] width 32 height 17
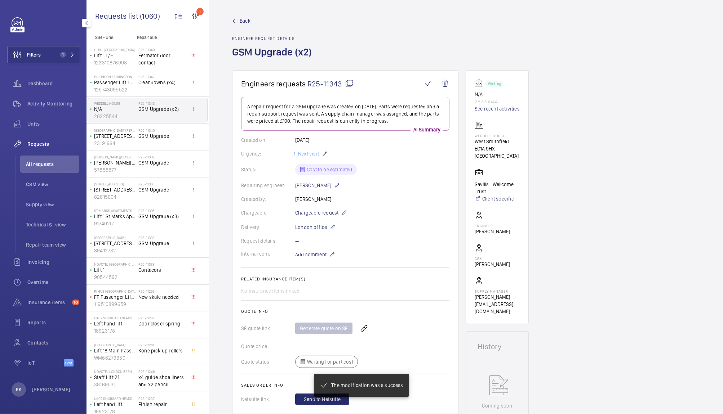
scroll to position [205, 0]
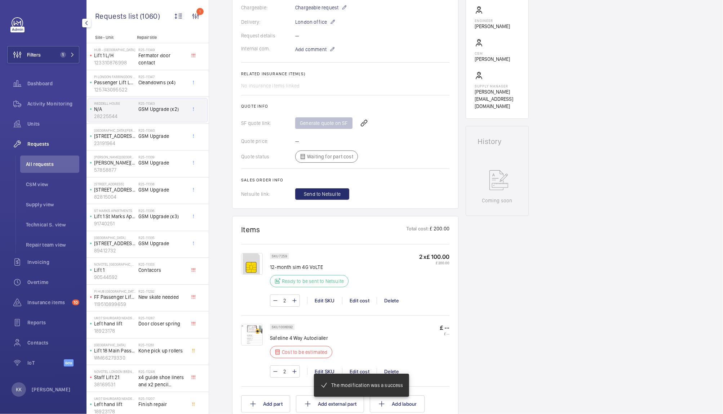
click at [357, 369] on mat-snack-bar-container "The modification was a success" at bounding box center [361, 386] width 124 height 52
click at [358, 370] on div "Edit cost" at bounding box center [359, 371] width 35 height 7
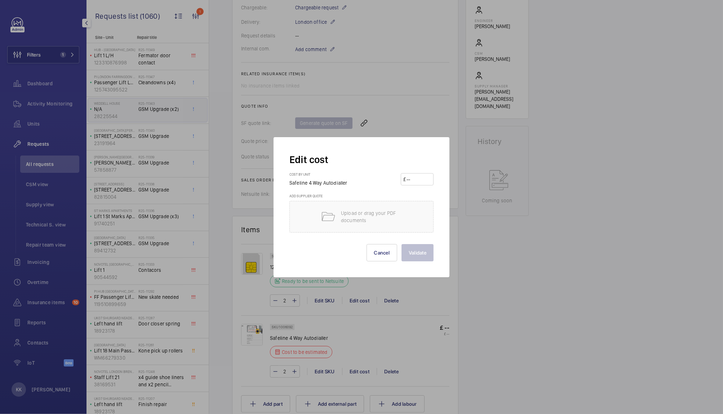
click at [408, 174] on input "number" at bounding box center [418, 180] width 25 height 12
type input "750"
click at [412, 250] on button "Validate" at bounding box center [417, 252] width 32 height 17
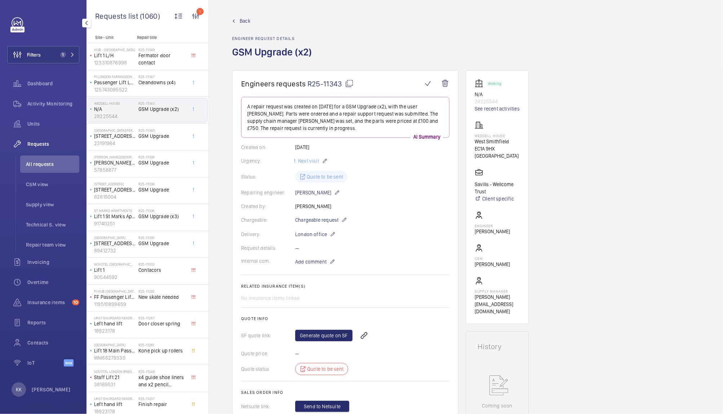
scroll to position [199, 0]
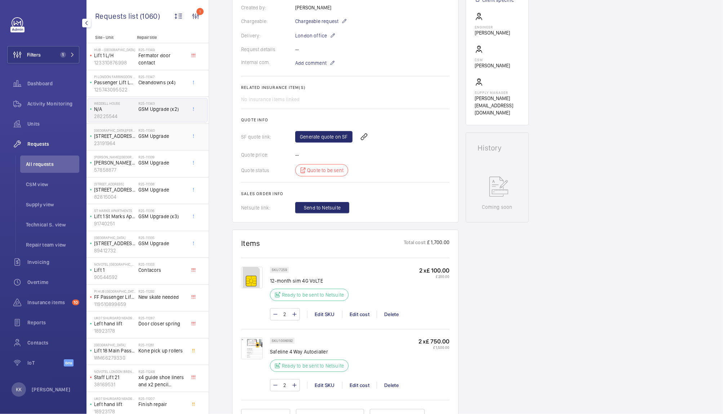
click at [141, 133] on span "GSM Upgrade" at bounding box center [162, 136] width 48 height 7
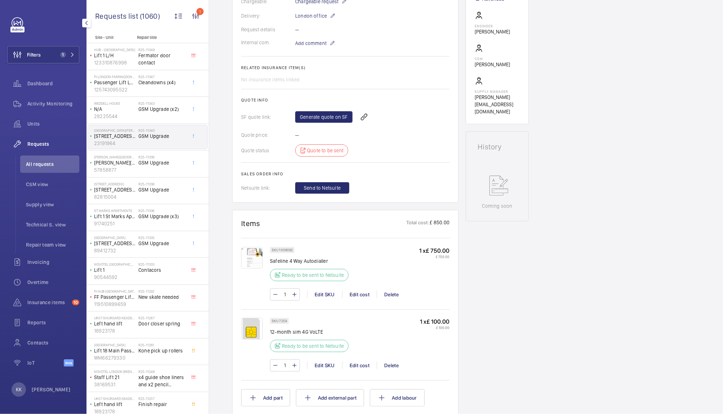
scroll to position [213, 0]
click at [141, 164] on span "GSM Upgrade" at bounding box center [162, 162] width 48 height 7
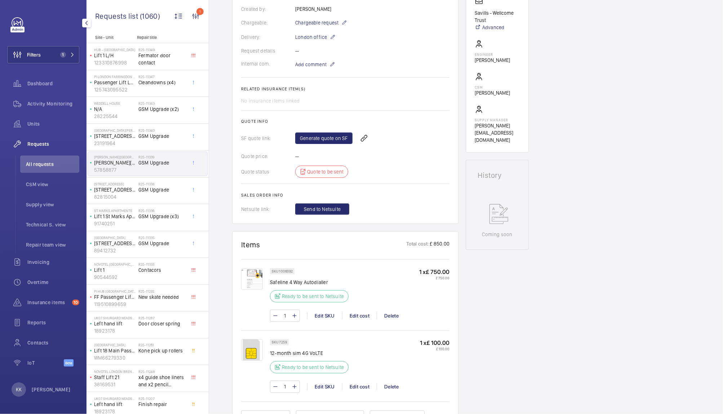
scroll to position [242, 0]
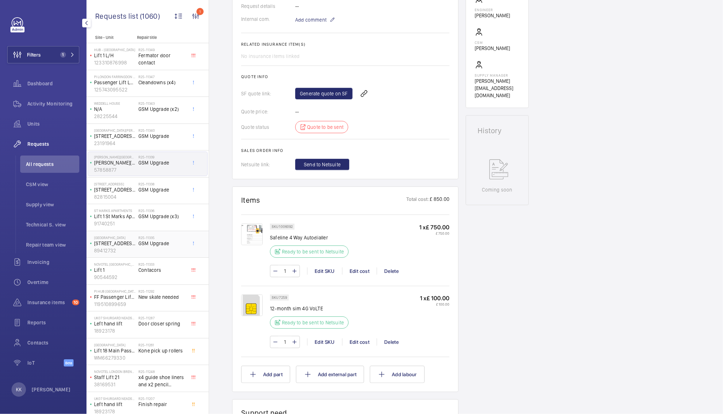
click at [164, 247] on span "GSM Upgrade" at bounding box center [162, 243] width 48 height 7
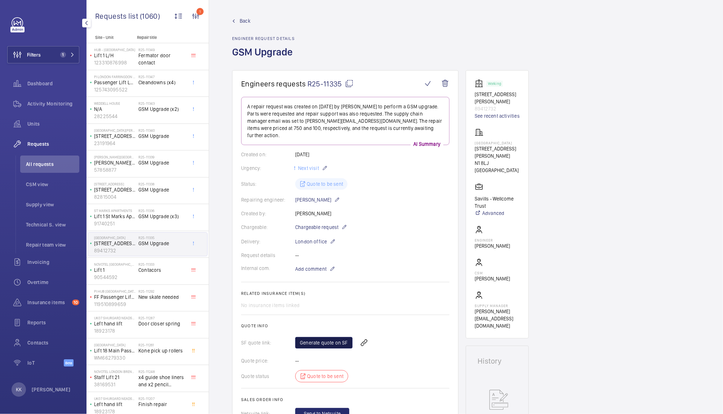
click at [323, 339] on link "Generate quote on SF" at bounding box center [323, 343] width 57 height 12
click at [388, 339] on mat-icon at bounding box center [391, 343] width 6 height 9
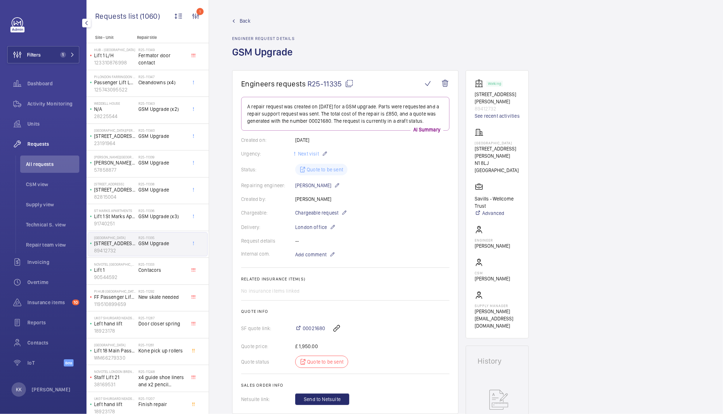
click at [496, 26] on div "Back Engineer request details GSM Upgrade" at bounding box center [466, 43] width 468 height 53
click at [366, 50] on div "Back Engineer request details GSM Upgrade" at bounding box center [466, 43] width 468 height 53
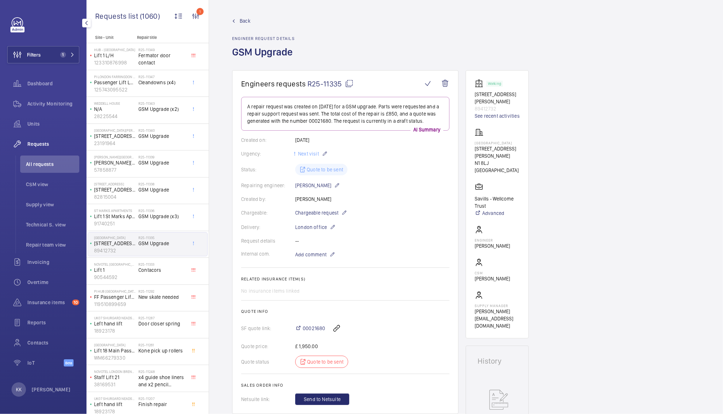
click at [336, 45] on div "Back Engineer request details GSM Upgrade" at bounding box center [466, 43] width 468 height 53
click at [432, 40] on div "Back Engineer request details GSM Upgrade" at bounding box center [466, 43] width 468 height 53
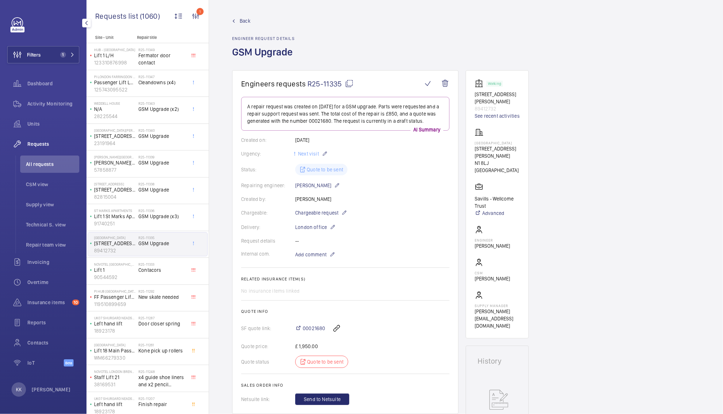
click at [360, 52] on div "Back Engineer request details GSM Upgrade" at bounding box center [466, 43] width 468 height 53
click at [150, 218] on span "GSM Upgrade (x3)" at bounding box center [162, 216] width 48 height 7
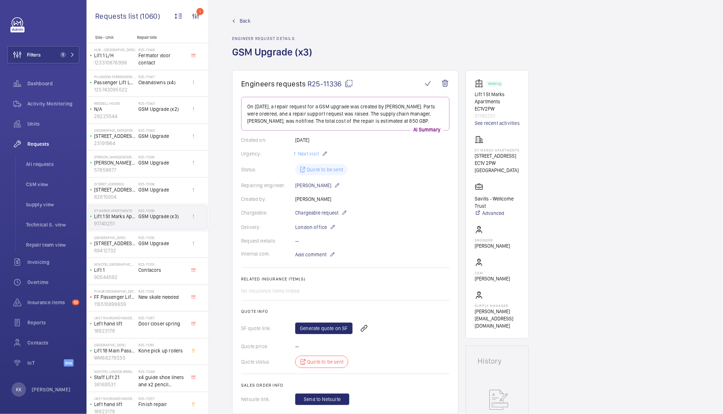
scroll to position [253, 0]
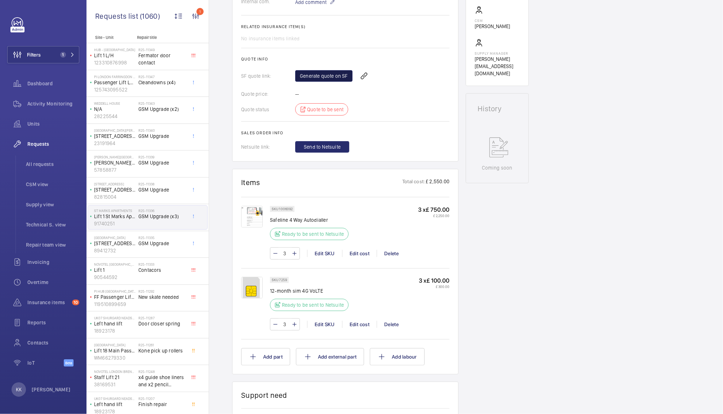
click at [329, 75] on link "Generate quote on SF" at bounding box center [323, 76] width 57 height 12
click at [140, 183] on h2 "R25-11338" at bounding box center [162, 184] width 48 height 4
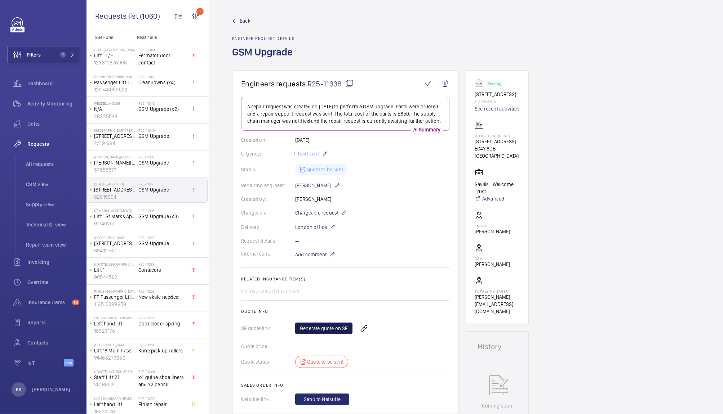
click at [336, 334] on link "Generate quote on SF" at bounding box center [323, 329] width 57 height 12
click at [140, 158] on h2 "R25-11339" at bounding box center [162, 157] width 48 height 4
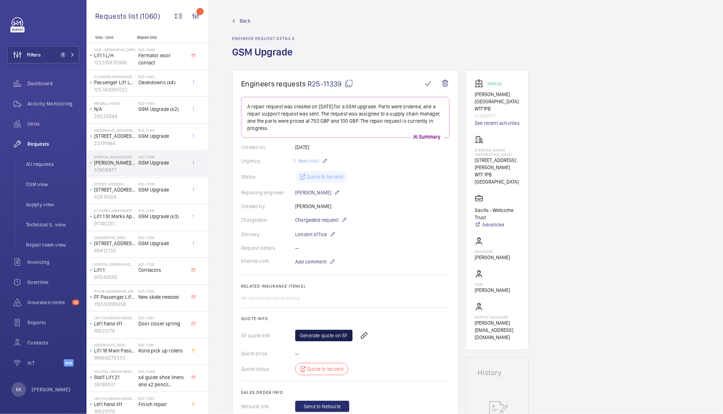
click at [307, 333] on link "Generate quote on SF" at bounding box center [323, 336] width 57 height 12
click at [147, 141] on div "R25-11340 GSM Upgrade" at bounding box center [162, 138] width 48 height 21
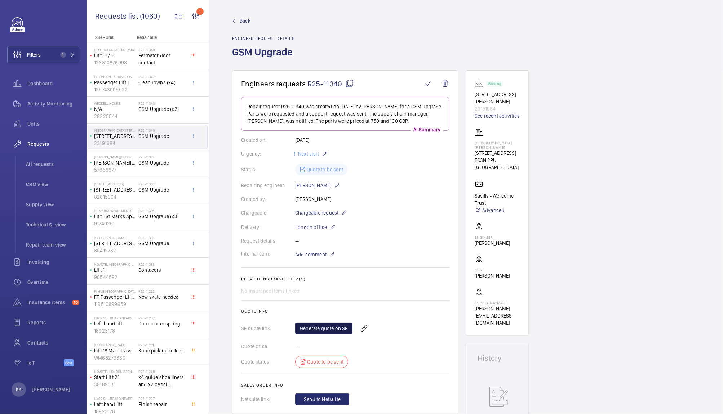
click at [323, 329] on link "Generate quote on SF" at bounding box center [323, 329] width 57 height 12
click at [171, 108] on span "GSM Upgrade (x2)" at bounding box center [162, 109] width 48 height 7
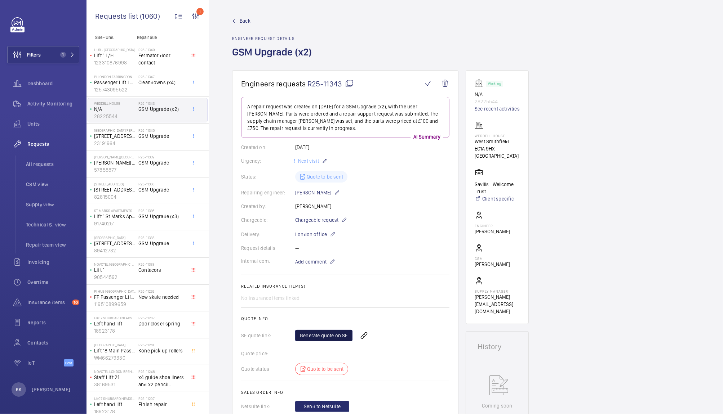
click at [322, 334] on link "Generate quote on SF" at bounding box center [323, 336] width 57 height 12
click at [52, 50] on button "Filters 1" at bounding box center [43, 54] width 72 height 17
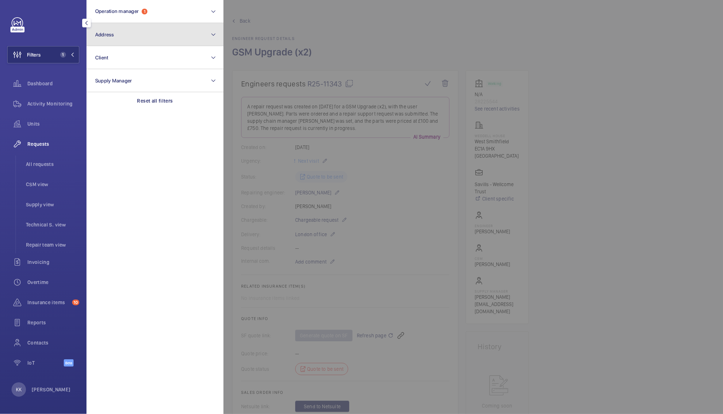
click at [128, 34] on button "Address" at bounding box center [154, 34] width 137 height 23
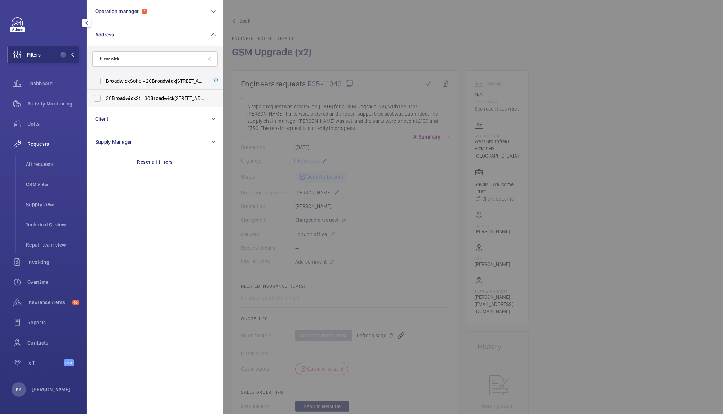
type input "broadwick"
click at [139, 95] on span "[STREET_ADDRESS]" at bounding box center [155, 98] width 99 height 7
click at [105, 94] on input "[STREET_ADDRESS]" at bounding box center [97, 98] width 14 height 14
checkbox input "true"
click at [48, 103] on span "Activity Monitoring" at bounding box center [53, 103] width 52 height 7
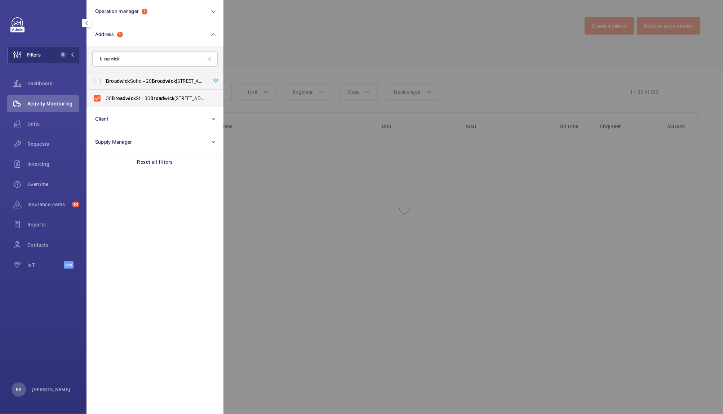
click at [378, 63] on div at bounding box center [584, 207] width 723 height 414
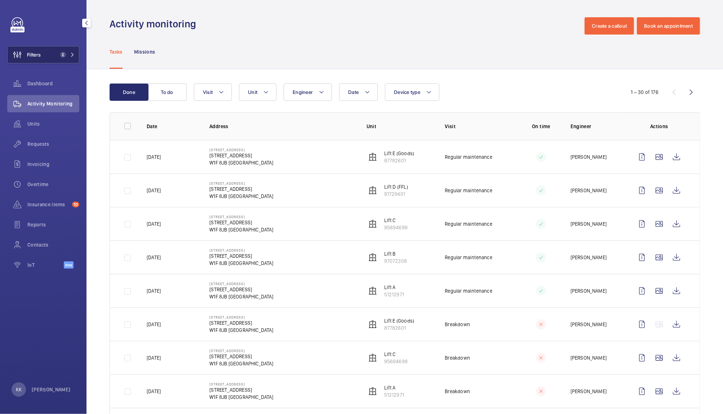
click at [49, 48] on button "Filters 2" at bounding box center [43, 54] width 72 height 17
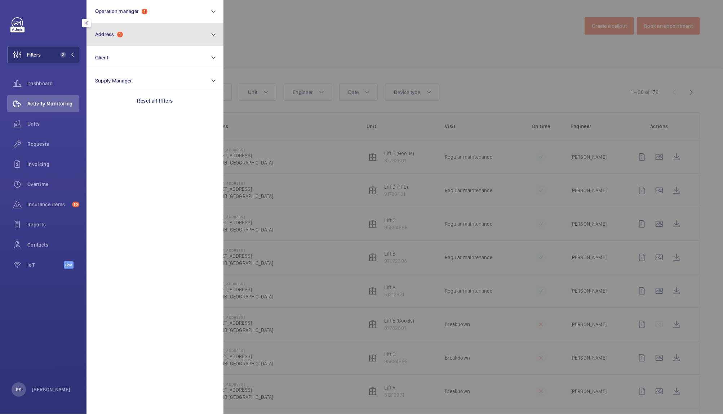
click at [122, 42] on button "Address 1" at bounding box center [154, 34] width 137 height 23
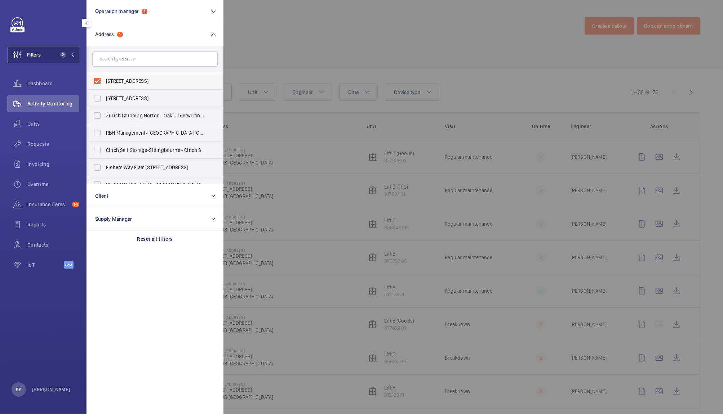
click at [132, 77] on span "[STREET_ADDRESS]" at bounding box center [155, 80] width 99 height 7
click at [105, 77] on input "[STREET_ADDRESS]" at bounding box center [97, 81] width 14 height 14
checkbox input "false"
click at [43, 130] on div "Units" at bounding box center [43, 123] width 72 height 17
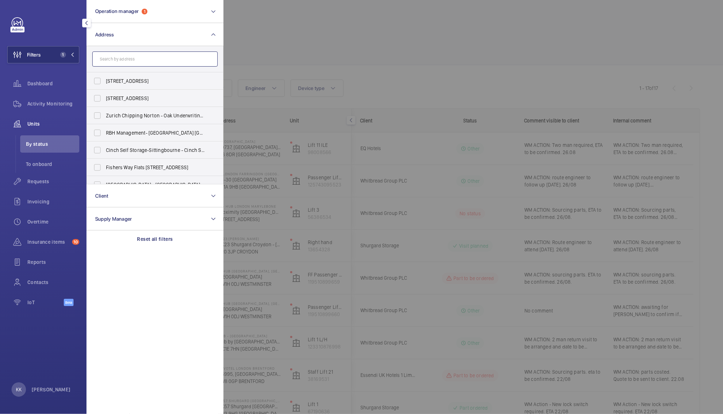
click at [173, 61] on input "text" at bounding box center [154, 59] width 125 height 15
type input "portsm"
click at [115, 156] on label "IBIS PORTSM OUTH - ibis Portsm outh Centre, PORTSM OUTH PO1 2LX" at bounding box center [149, 150] width 125 height 17
click at [105, 156] on input "IBIS PORTSM OUTH - ibis Portsm outh Centre, PORTSM OUTH PO1 2LX" at bounding box center [97, 150] width 14 height 14
checkbox input "true"
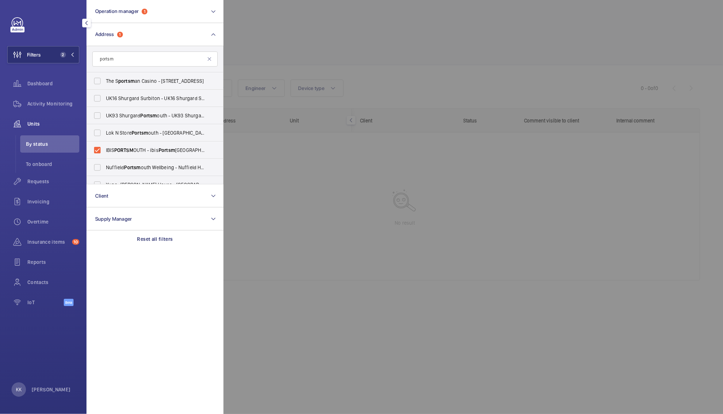
click at [243, 51] on div at bounding box center [584, 207] width 723 height 414
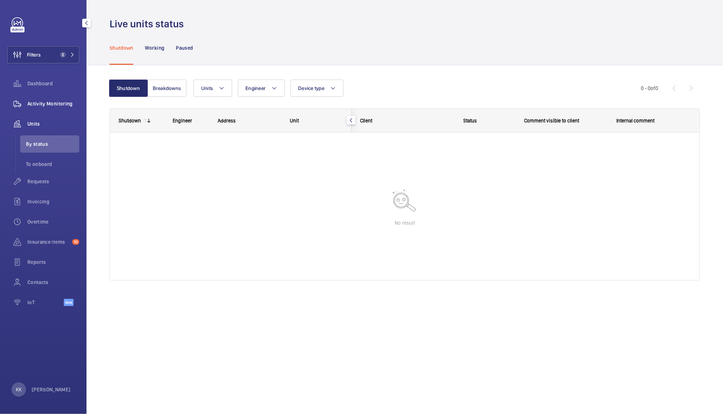
drag, startPoint x: 40, startPoint y: 94, endPoint x: 44, endPoint y: 100, distance: 7.4
click at [44, 100] on nav "Dashboard Activity Monitoring Units By status To onboard Requests Invoicing Ove…" at bounding box center [43, 194] width 72 height 239
click at [44, 100] on span "Activity Monitoring" at bounding box center [53, 103] width 52 height 7
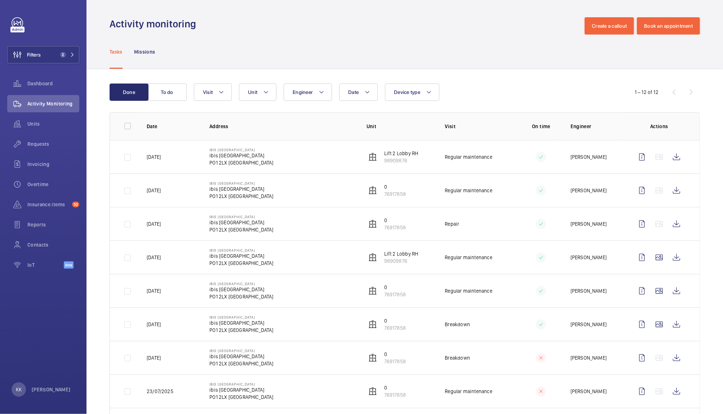
click at [271, 51] on div "Tasks Missions" at bounding box center [405, 52] width 590 height 34
click at [38, 143] on span "Requests" at bounding box center [53, 144] width 52 height 7
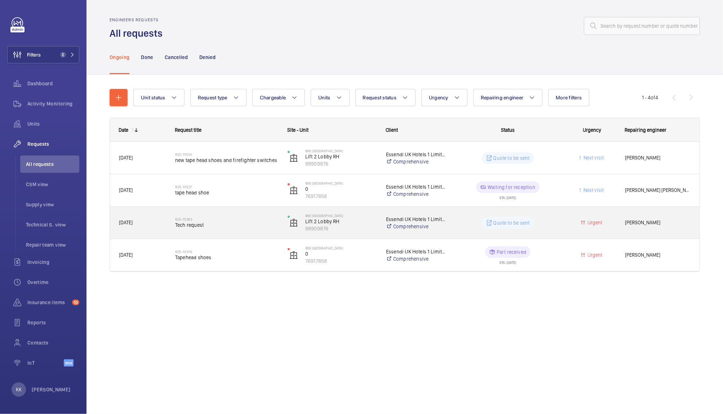
click at [218, 224] on span "Tech request" at bounding box center [226, 225] width 103 height 7
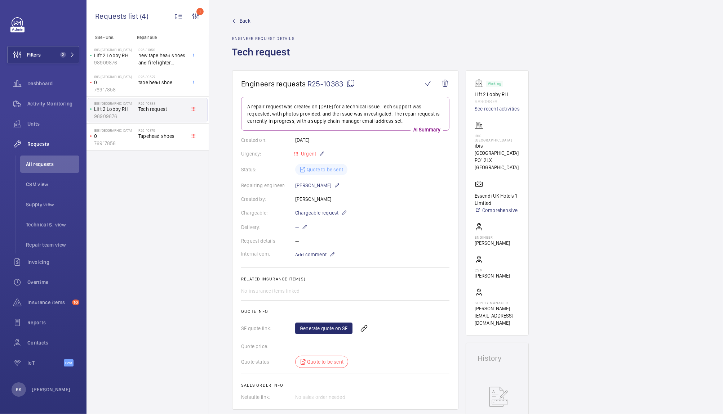
click at [244, 22] on span "Back" at bounding box center [245, 20] width 11 height 7
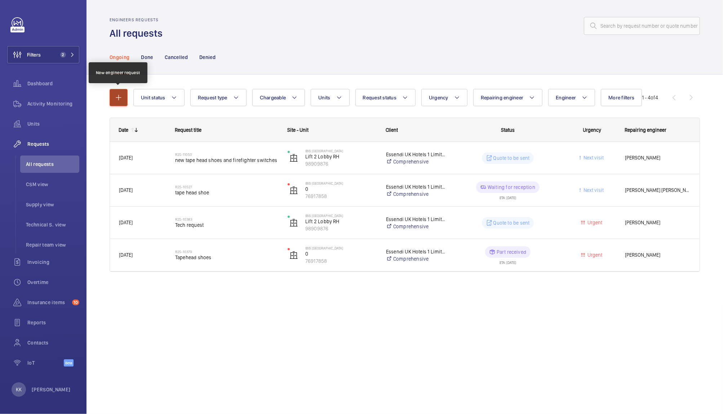
click at [117, 98] on mat-icon "button" at bounding box center [118, 97] width 9 height 9
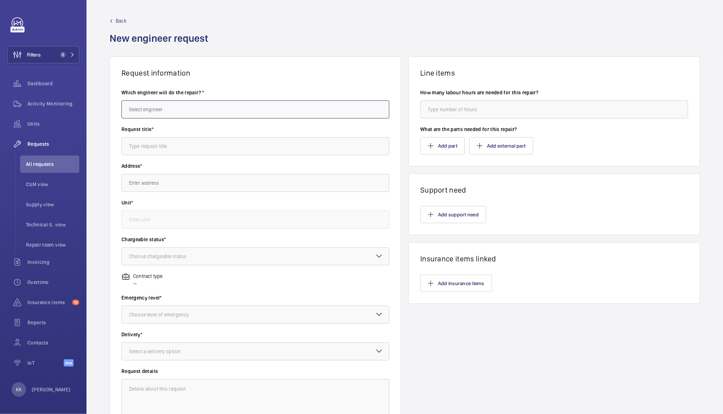
click at [170, 112] on input "text" at bounding box center [255, 110] width 268 height 18
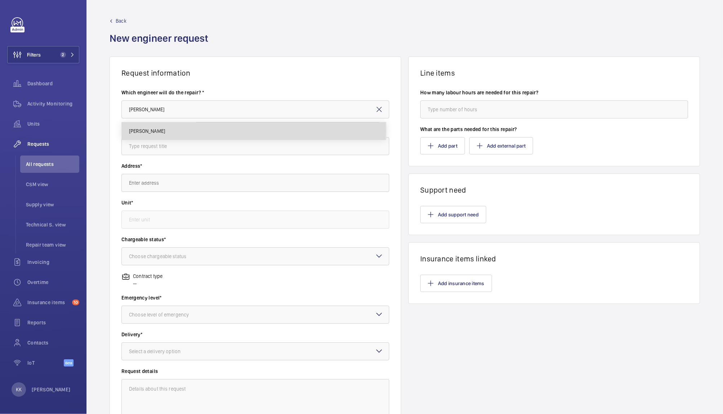
click at [154, 131] on span "[PERSON_NAME]" at bounding box center [147, 131] width 36 height 7
type input "[PERSON_NAME]"
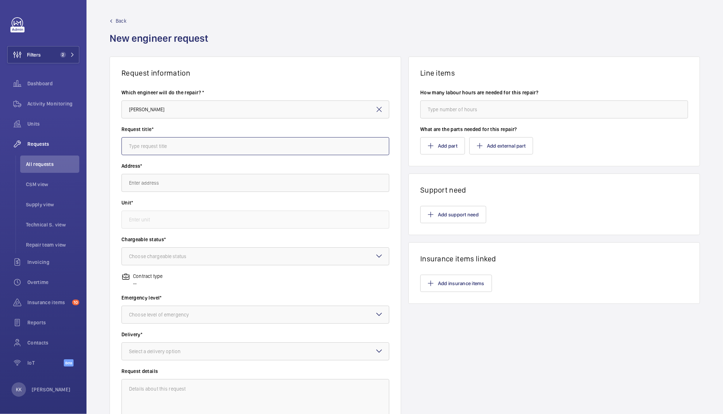
click at [154, 148] on input "text" at bounding box center [255, 146] width 268 height 18
type input "Tech attendance needed - ongoing issues"
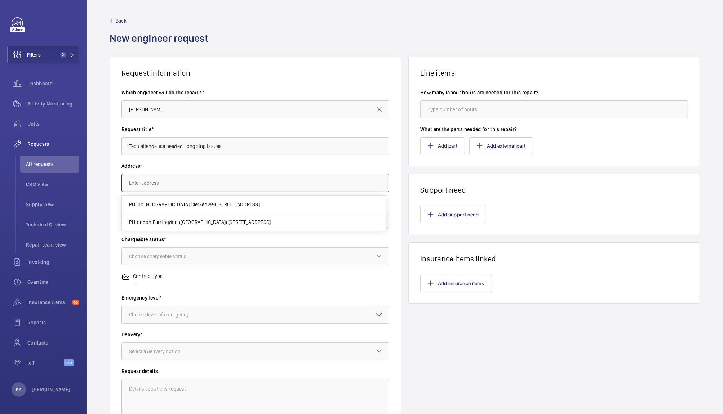
click at [175, 179] on input "text" at bounding box center [255, 183] width 268 height 18
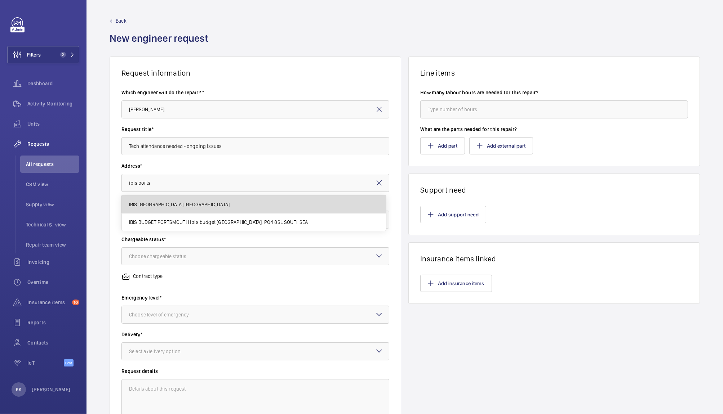
click at [181, 200] on mat-option "IBIS [GEOGRAPHIC_DATA] [GEOGRAPHIC_DATA]" at bounding box center [254, 205] width 264 height 18
type input "IBIS [GEOGRAPHIC_DATA] [GEOGRAPHIC_DATA]"
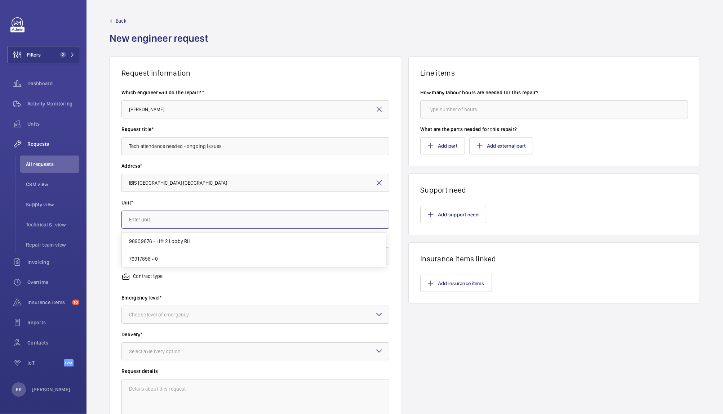
click at [159, 211] on input "text" at bounding box center [255, 220] width 268 height 18
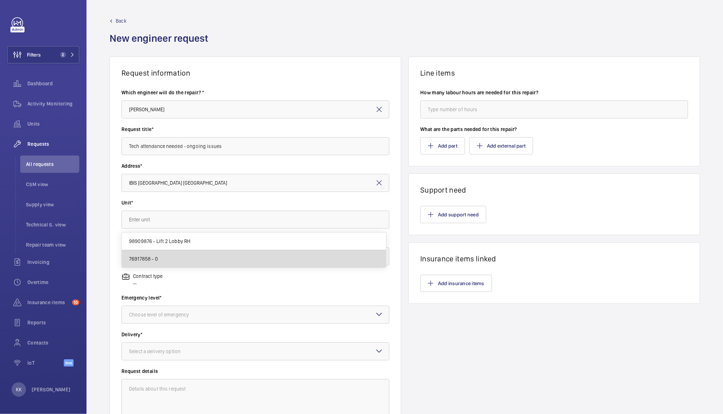
click at [151, 262] on span "76917858 - 0" at bounding box center [143, 259] width 29 height 7
type input "76917858 - 0"
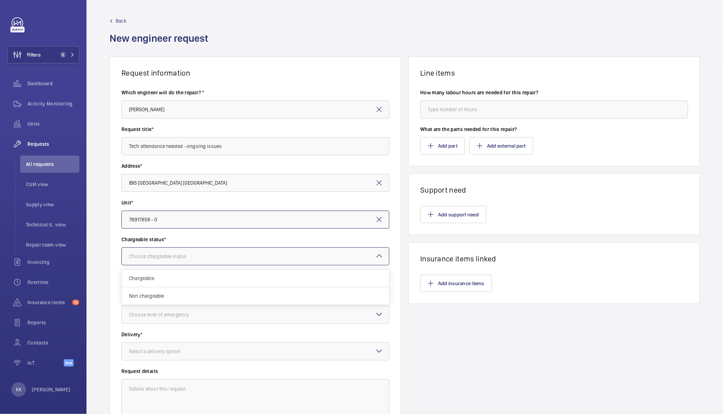
click at [158, 258] on div "Choose chargeable status" at bounding box center [166, 256] width 75 height 7
click at [160, 297] on span "Non chargeable" at bounding box center [255, 296] width 253 height 7
click at [164, 316] on div "Choose level of emergency" at bounding box center [168, 314] width 78 height 7
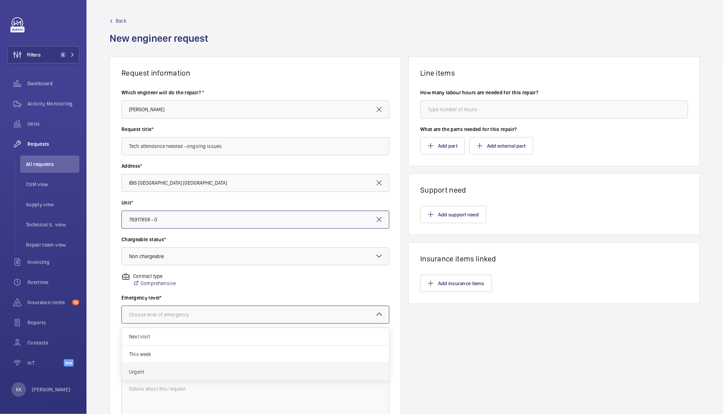
click at [166, 366] on div "Urgent" at bounding box center [255, 372] width 267 height 17
click at [163, 357] on div at bounding box center [255, 351] width 267 height 17
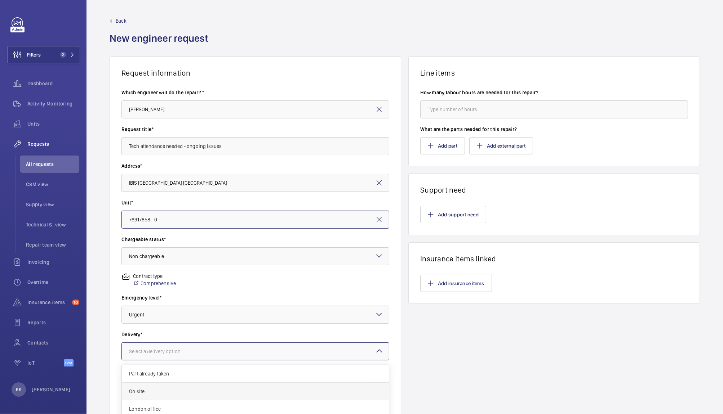
click at [161, 395] on span "On site" at bounding box center [255, 391] width 253 height 7
drag, startPoint x: 239, startPoint y: 147, endPoint x: 188, endPoint y: 141, distance: 52.0
click at [188, 141] on input "Tech attendance needed - ongoing issues" at bounding box center [255, 146] width 268 height 18
click at [454, 207] on button "Add support need" at bounding box center [453, 214] width 66 height 17
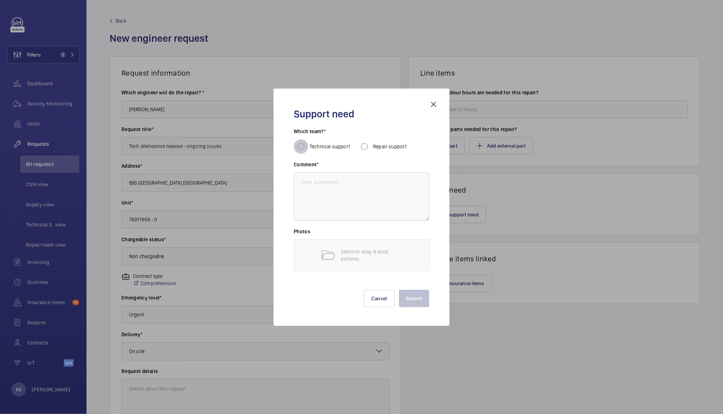
click at [306, 147] on input "Technical support" at bounding box center [301, 146] width 14 height 14
radio input "true"
click at [318, 211] on textarea at bounding box center [362, 197] width 136 height 48
paste textarea "ongoing issues"
type textarea "ongoing issues - request created as asked by [PERSON_NAME]"
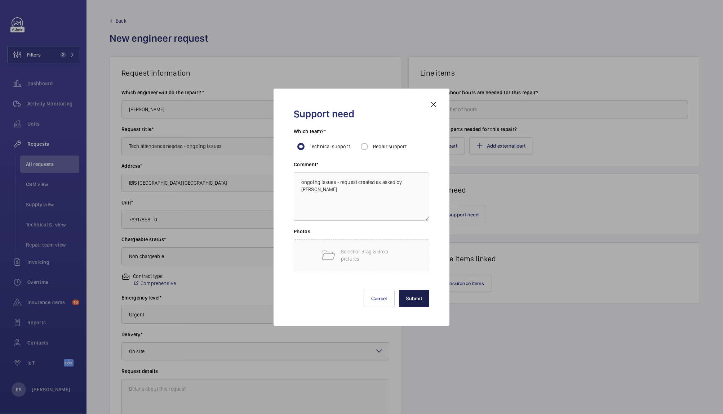
click at [416, 303] on button "Submit" at bounding box center [414, 298] width 31 height 17
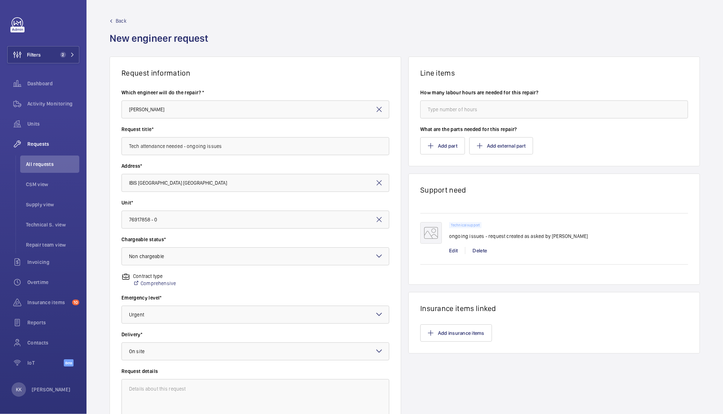
click at [137, 381] on wm-front-async-data-loader "Back New engineer request Request information Which engineer will do the repair…" at bounding box center [404, 246] width 636 height 492
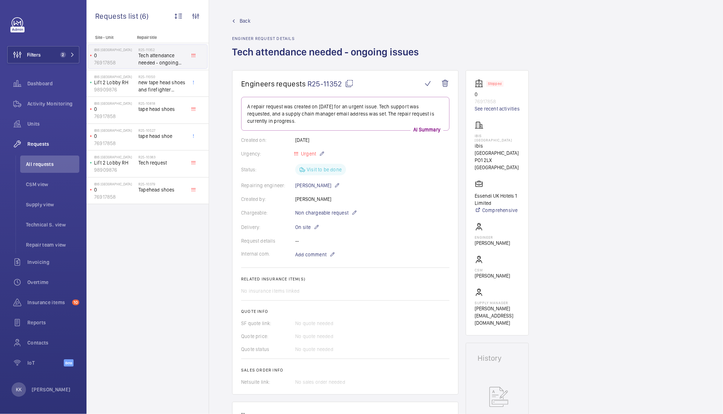
click at [332, 84] on span "R25-11352" at bounding box center [330, 83] width 46 height 9
click at [33, 54] on span "Filters" at bounding box center [34, 54] width 14 height 7
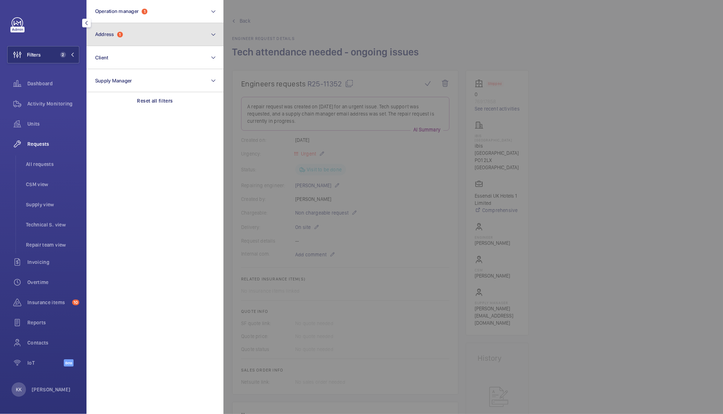
click at [109, 44] on button "Address 1" at bounding box center [154, 34] width 137 height 23
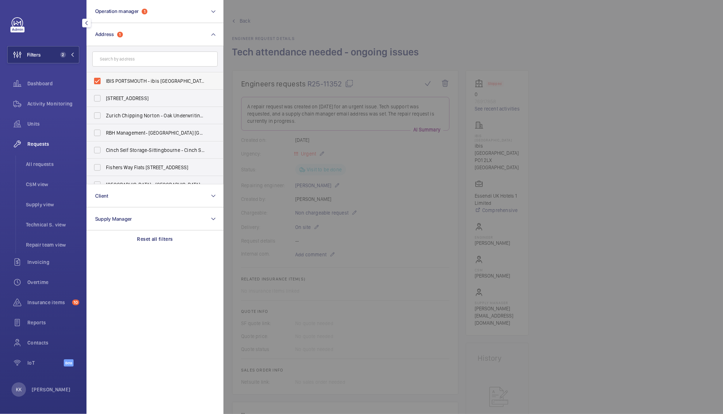
click at [118, 77] on span "IBIS PORTSMOUTH - ibis [GEOGRAPHIC_DATA]" at bounding box center [155, 80] width 99 height 7
click at [105, 77] on input "IBIS PORTSMOUTH - ibis [GEOGRAPHIC_DATA]" at bounding box center [97, 81] width 14 height 14
checkbox input "false"
click at [44, 123] on span "Units" at bounding box center [53, 123] width 52 height 7
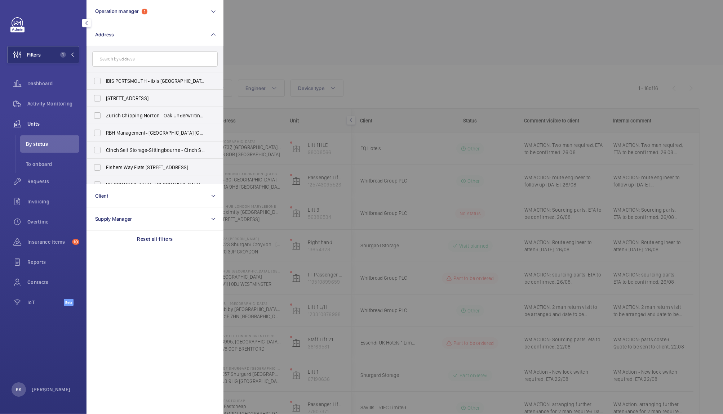
click at [408, 76] on div at bounding box center [584, 207] width 723 height 414
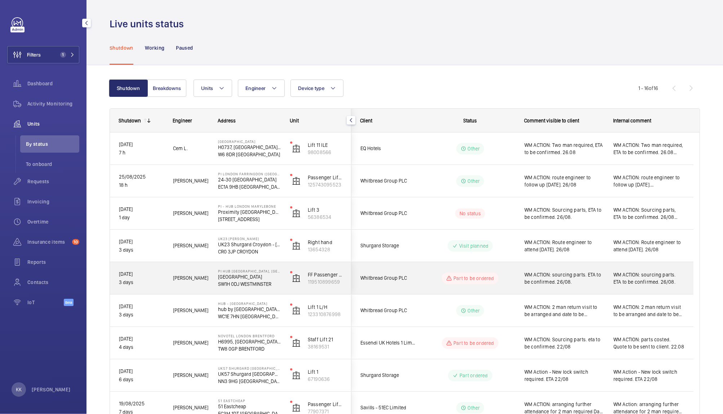
click at [546, 286] on div "WM ACTION: sourcing parts. ETA to be confirmed. 26/08." at bounding box center [564, 278] width 80 height 17
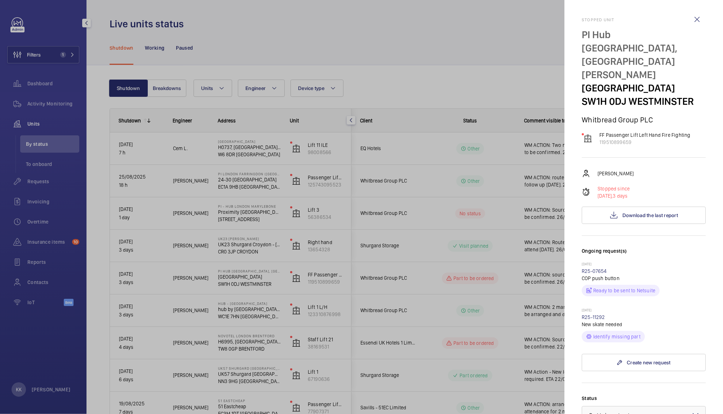
scroll to position [76, 0]
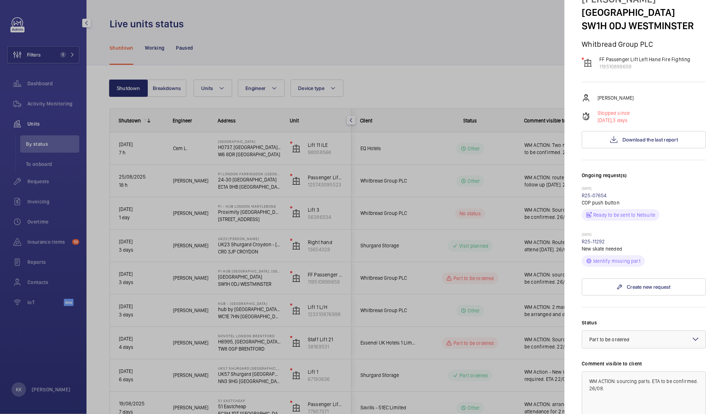
drag, startPoint x: 608, startPoint y: 230, endPoint x: 581, endPoint y: 230, distance: 26.7
click at [581, 230] on mat-sidenav "Stopped unit PI Hub [GEOGRAPHIC_DATA] - [GEOGRAPHIC_DATA], [GEOGRAPHIC_DATA][PE…" at bounding box center [643, 207] width 159 height 414
copy link "R25-11292"
